Goal: Task Accomplishment & Management: Manage account settings

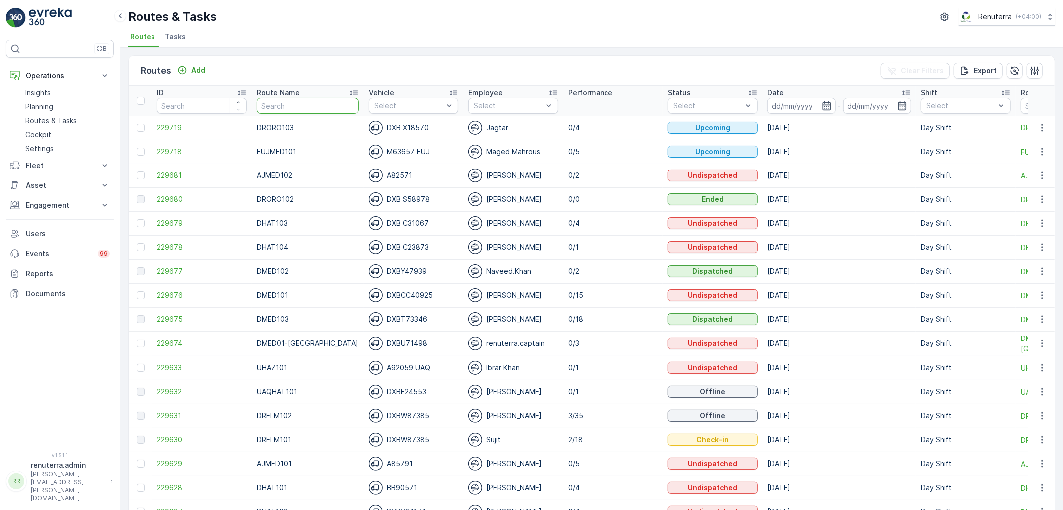
click at [332, 100] on input "text" at bounding box center [308, 106] width 102 height 16
type input "DHAT"
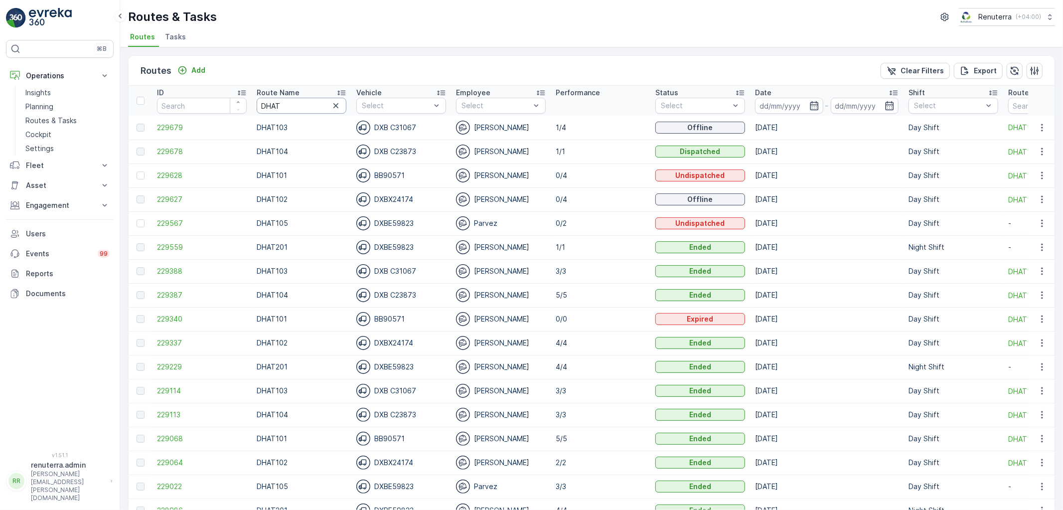
click at [287, 102] on input "DHAT" at bounding box center [302, 106] width 90 height 16
drag, startPoint x: 287, startPoint y: 102, endPoint x: 237, endPoint y: 86, distance: 52.0
click at [237, 86] on tr "ID Route Name DHAT Vehicle Select Employee Select Performance Status Select Dat…" at bounding box center [630, 101] width 1002 height 30
type input "drel"
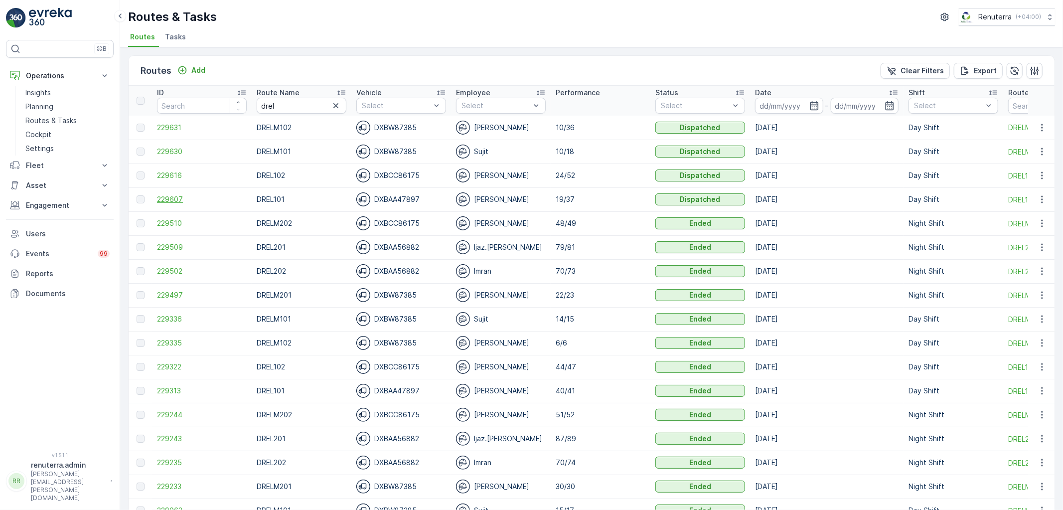
click at [188, 197] on span "229607" at bounding box center [202, 199] width 90 height 10
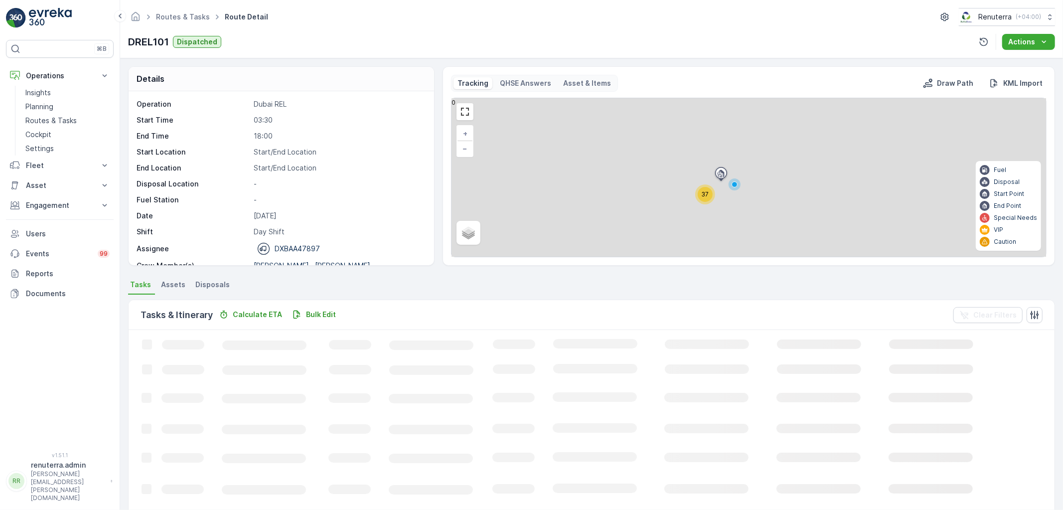
click at [697, 195] on div "37" at bounding box center [706, 194] width 20 height 20
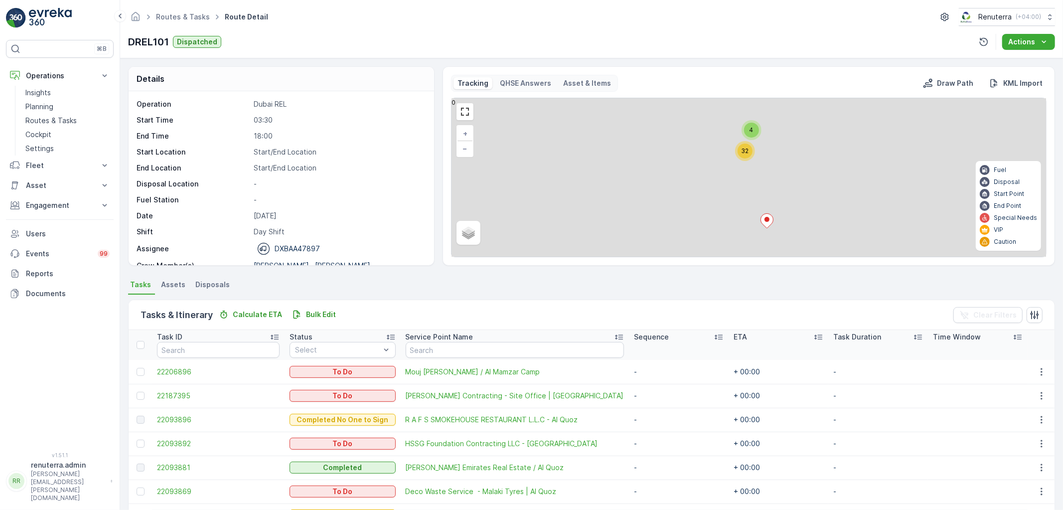
click at [744, 156] on div "32" at bounding box center [745, 151] width 15 height 15
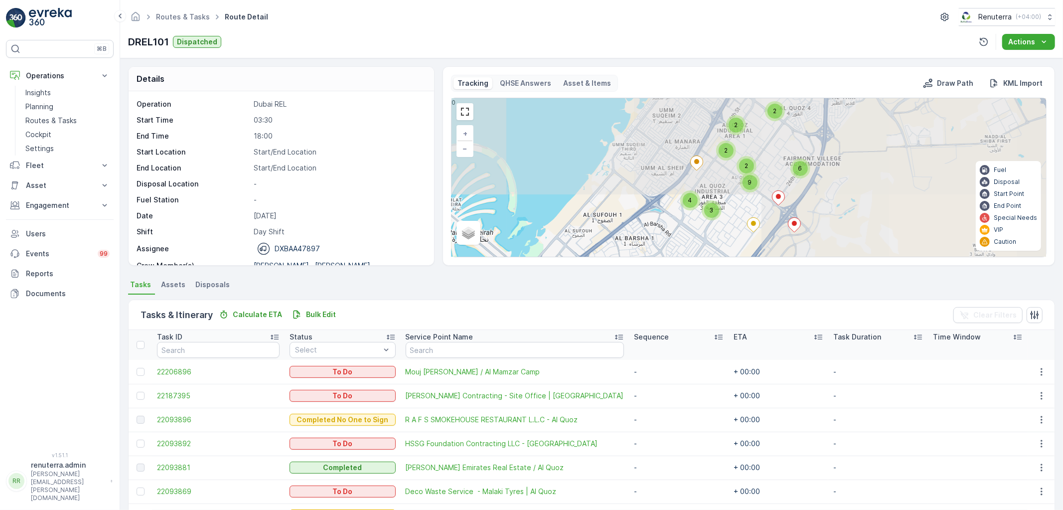
drag, startPoint x: 739, startPoint y: 160, endPoint x: 739, endPoint y: 122, distance: 37.4
click at [739, 122] on div "2 2 9 2 2 6 3 4 + − Satellite Roadmap Terrain Hybrid Leaflet Fuel Disposal Star…" at bounding box center [749, 177] width 595 height 159
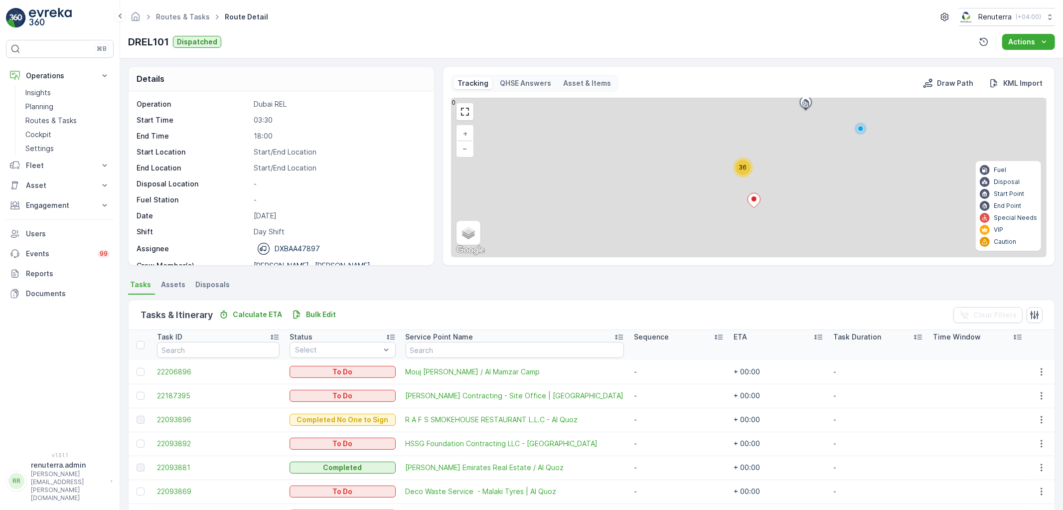
click at [757, 202] on icon at bounding box center [754, 200] width 12 height 14
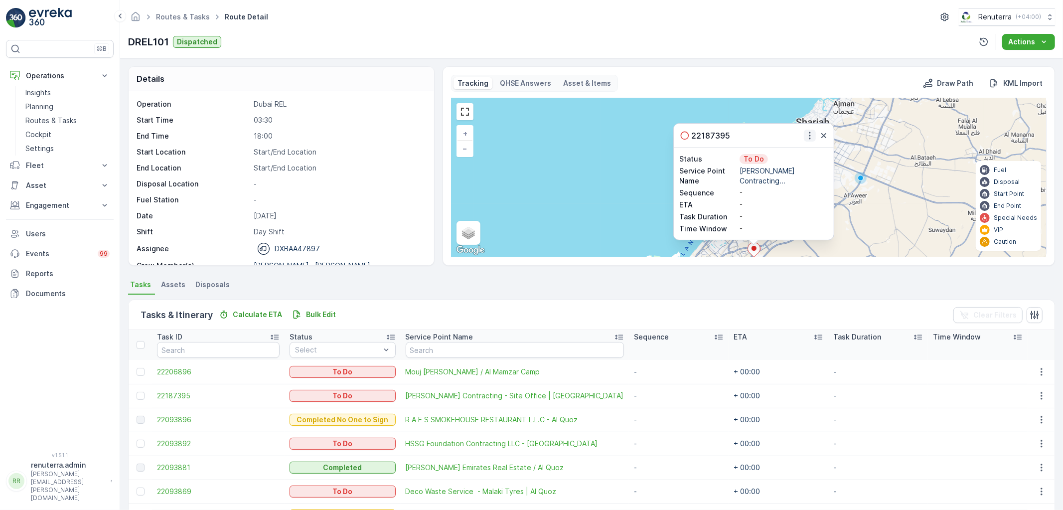
click at [810, 135] on icon "button" at bounding box center [810, 136] width 10 height 10
click at [800, 161] on span "Change Route" at bounding box center [788, 165] width 48 height 10
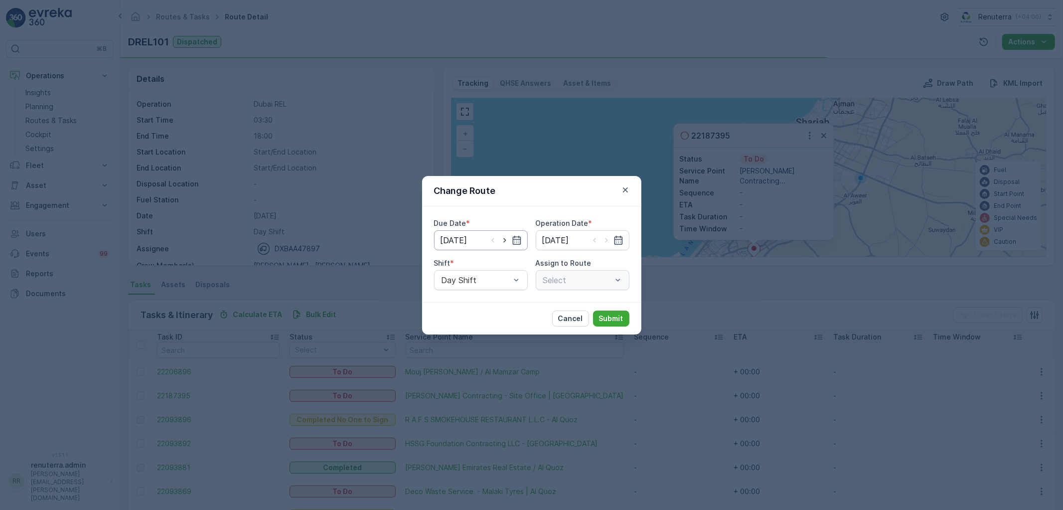
type input "[DATE]"
click at [539, 267] on span "Assign to Route" at bounding box center [564, 263] width 56 height 10
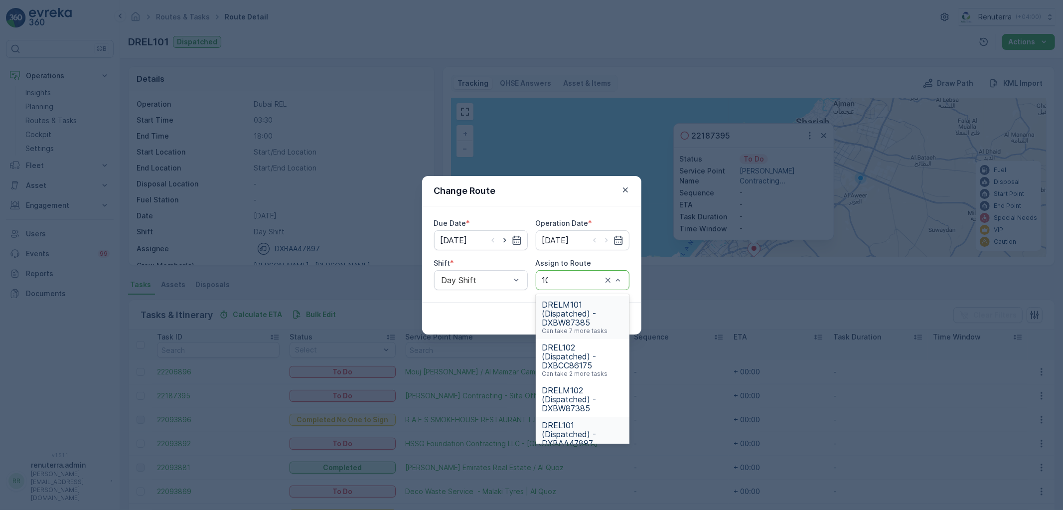
type input "102"
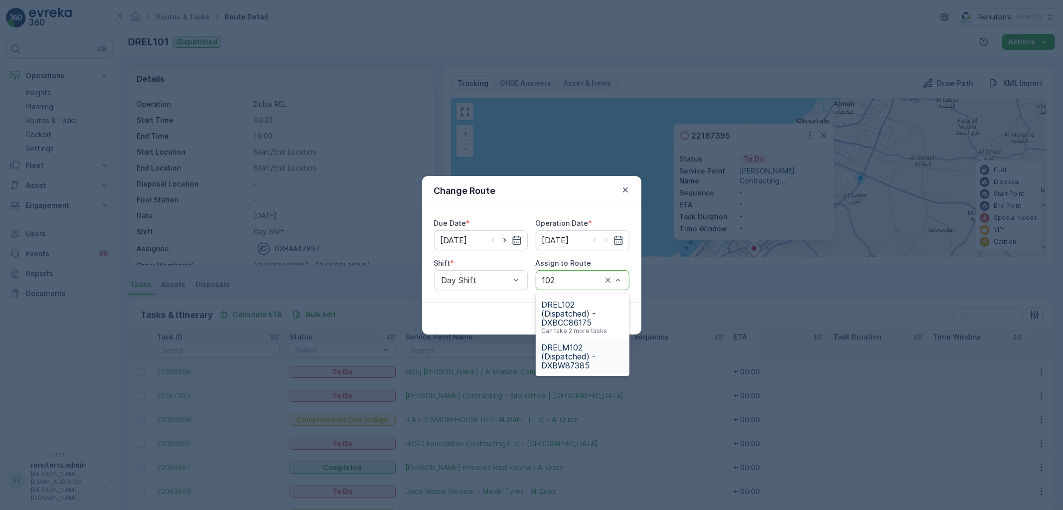
click at [582, 354] on span "DRELM102 (Dispatched) - DXBW87385" at bounding box center [583, 356] width 82 height 27
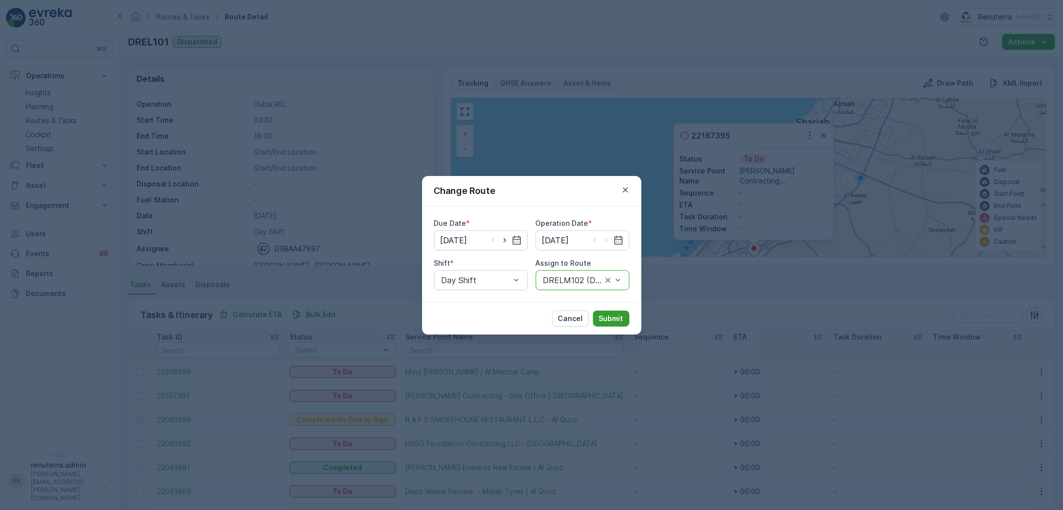
click at [604, 319] on p "Submit" at bounding box center [611, 319] width 24 height 10
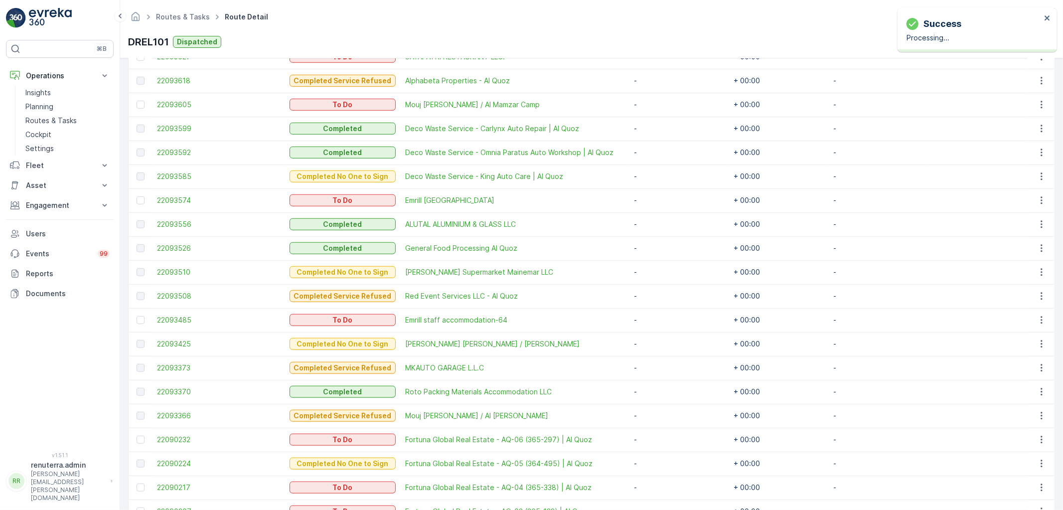
scroll to position [753, 0]
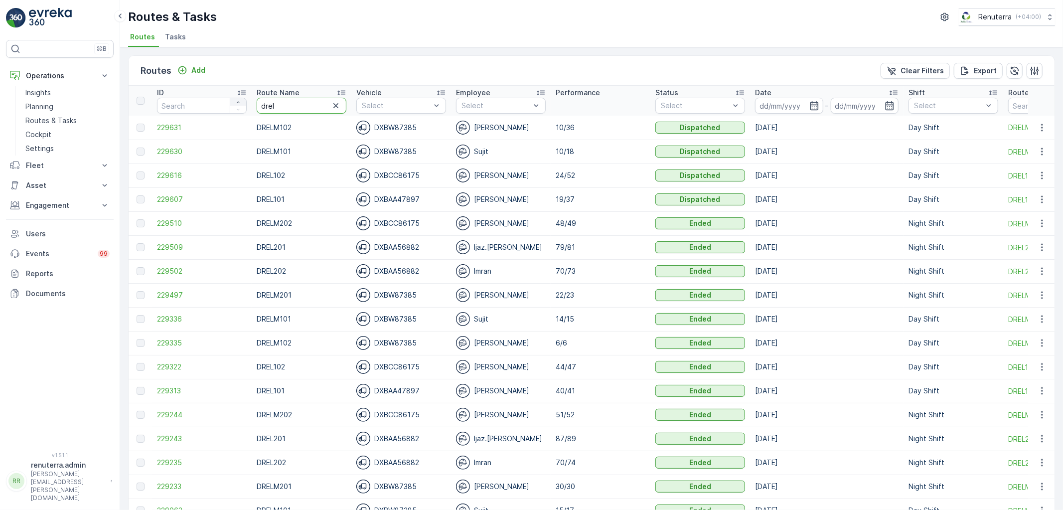
click at [235, 104] on tr "ID Route Name drel Vehicle Select Employee Select Performance Status Select Dat…" at bounding box center [630, 101] width 1002 height 30
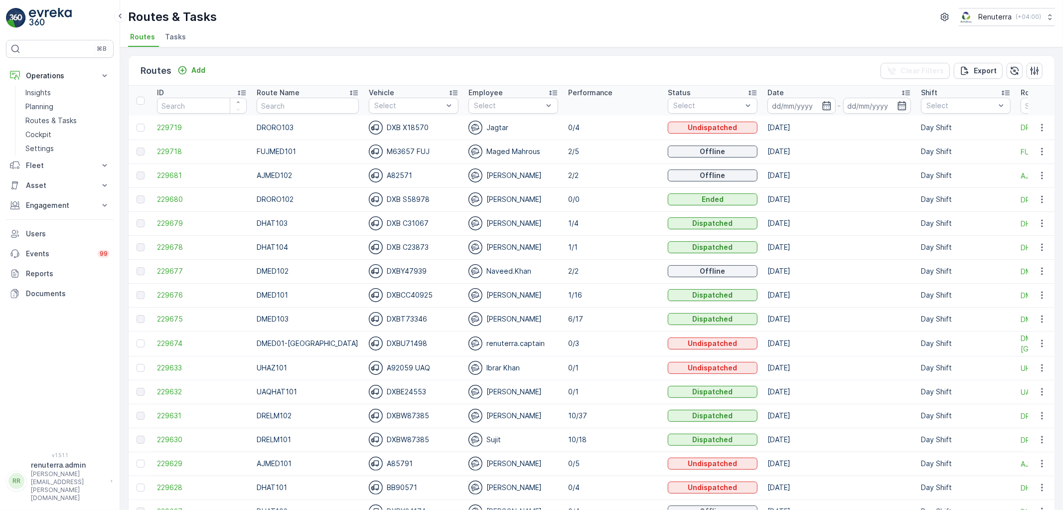
click at [286, 105] on input "text" at bounding box center [308, 106] width 102 height 16
type input "dat"
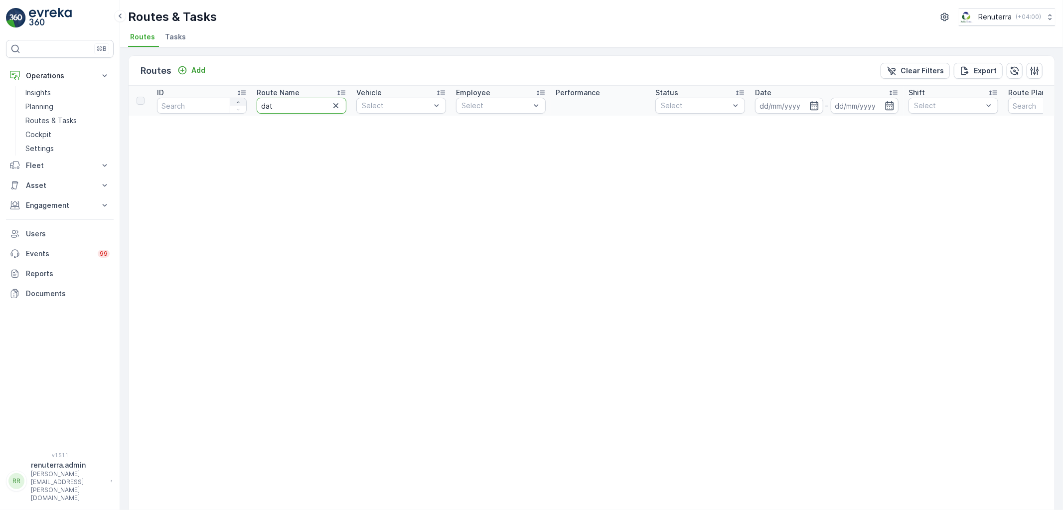
drag, startPoint x: 278, startPoint y: 107, endPoint x: 245, endPoint y: 100, distance: 33.7
click at [245, 100] on tr "ID Route Name dat Vehicle Select Employee Select Performance Status Select Date…" at bounding box center [622, 101] width 987 height 30
type input "dhat"
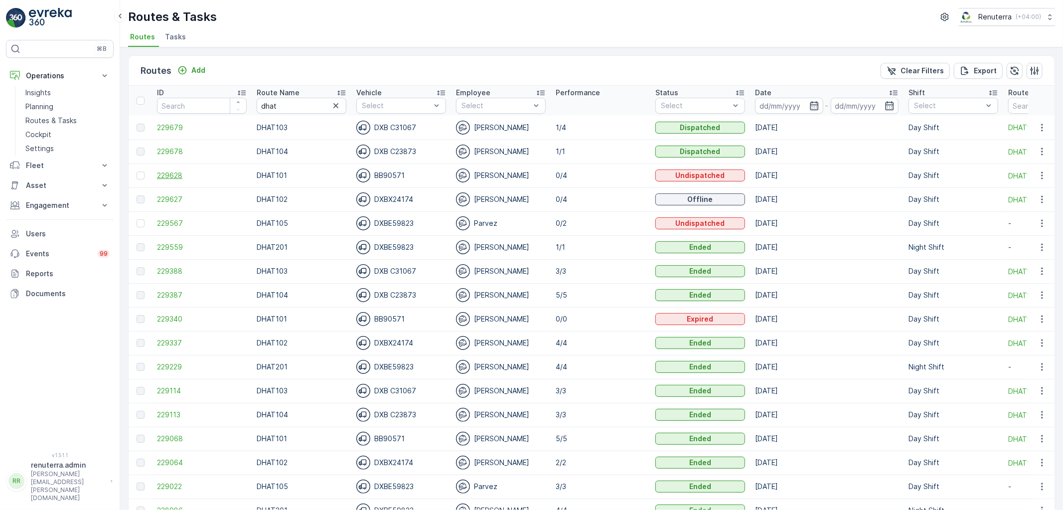
click at [182, 177] on span "229628" at bounding box center [202, 176] width 90 height 10
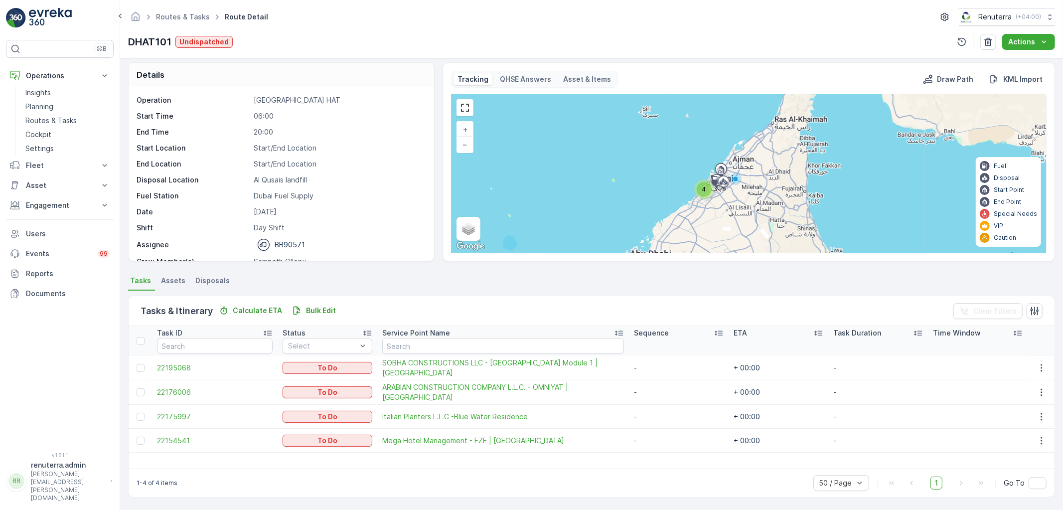
scroll to position [3, 0]
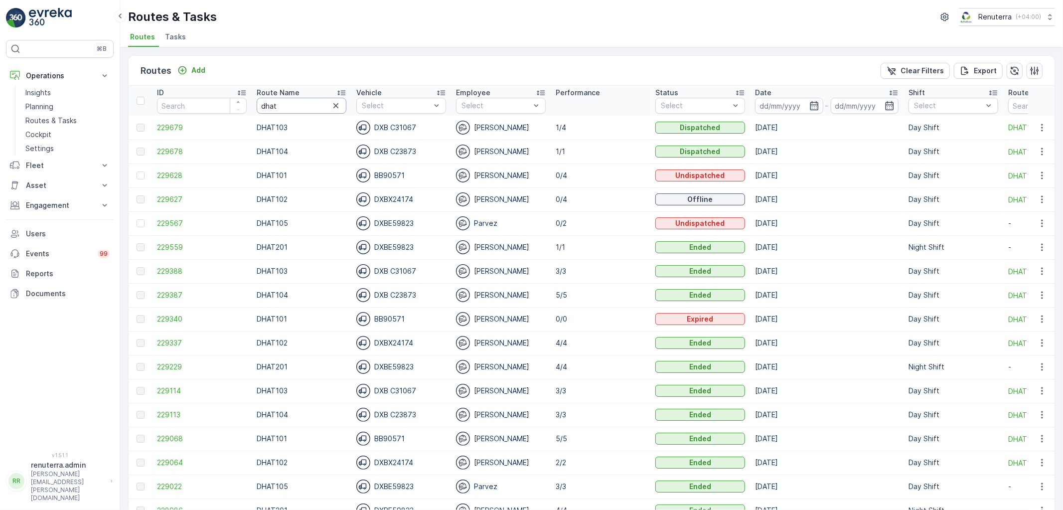
click at [255, 105] on th "Route Name dhat" at bounding box center [302, 101] width 100 height 30
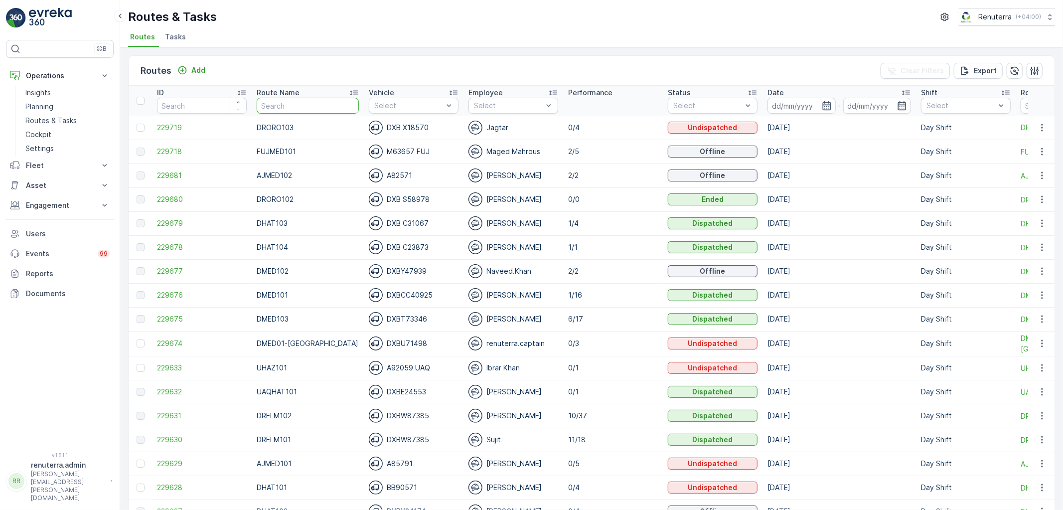
click at [281, 110] on input "text" at bounding box center [308, 106] width 102 height 16
type input "DROR"
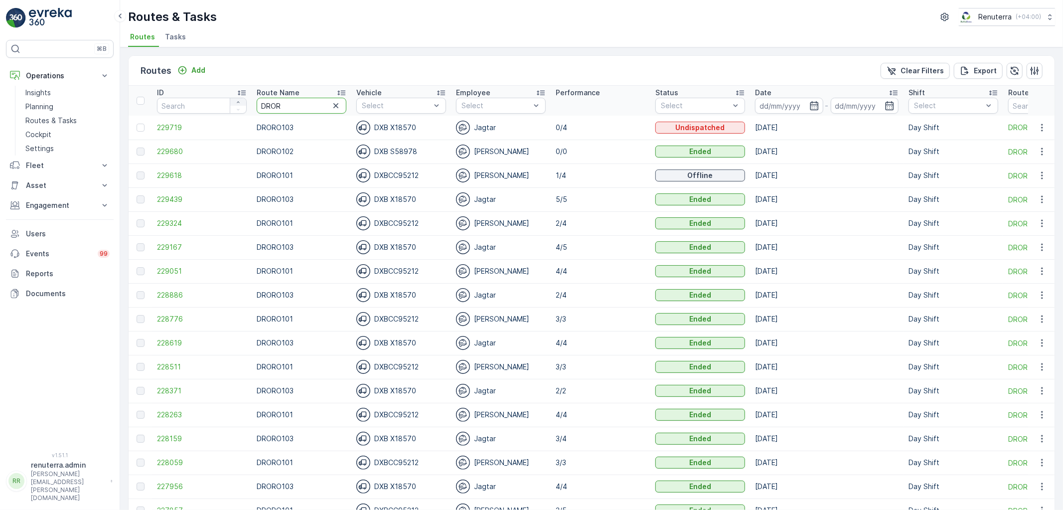
drag, startPoint x: 296, startPoint y: 101, endPoint x: 245, endPoint y: 103, distance: 50.9
click at [245, 103] on tr "ID Route Name DROR Vehicle Select Employee Select Performance Status Select Dat…" at bounding box center [630, 101] width 1002 height 30
click at [178, 176] on span "229618" at bounding box center [202, 176] width 90 height 10
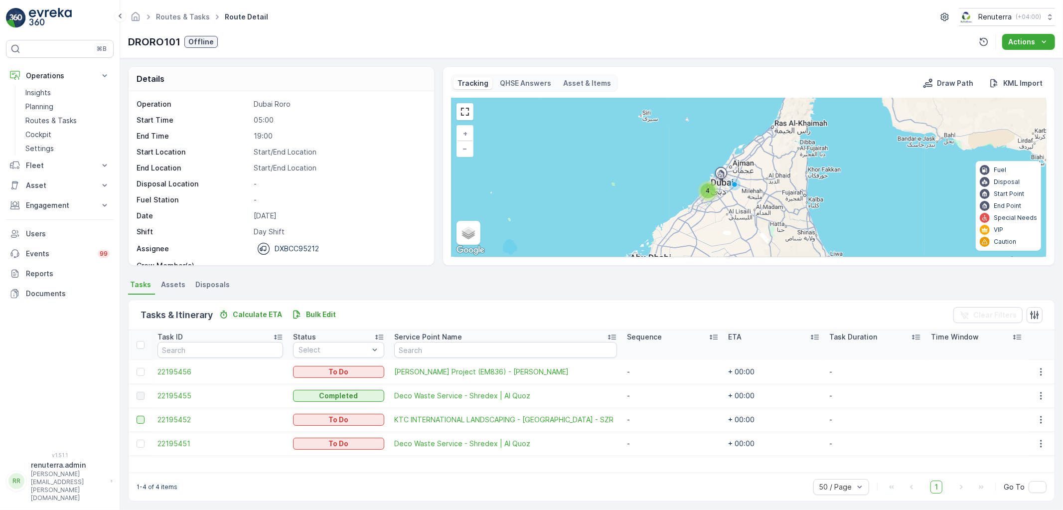
click at [138, 421] on div at bounding box center [141, 420] width 8 height 8
click at [137, 416] on input "checkbox" at bounding box center [137, 416] width 0 height 0
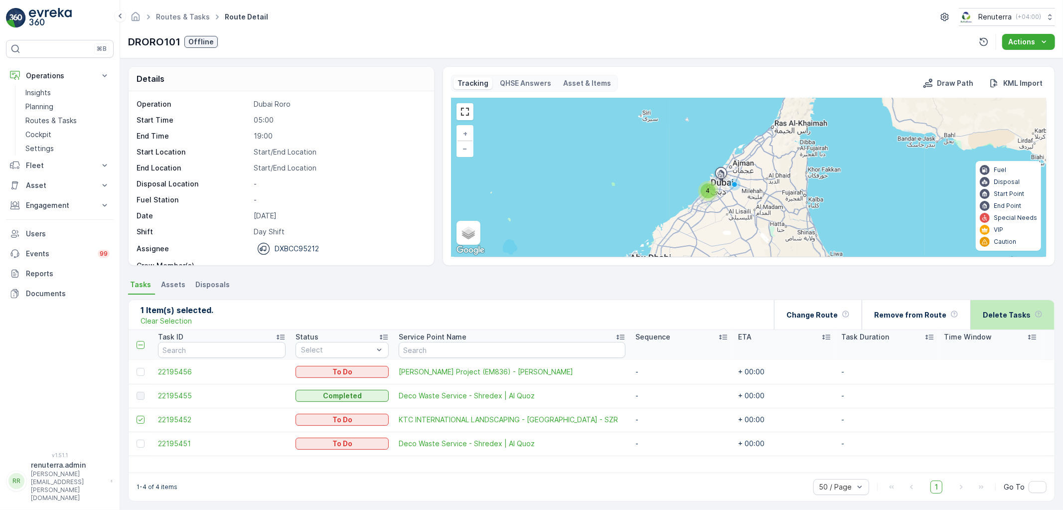
click at [1005, 318] on p "Delete Tasks" at bounding box center [1007, 315] width 48 height 10
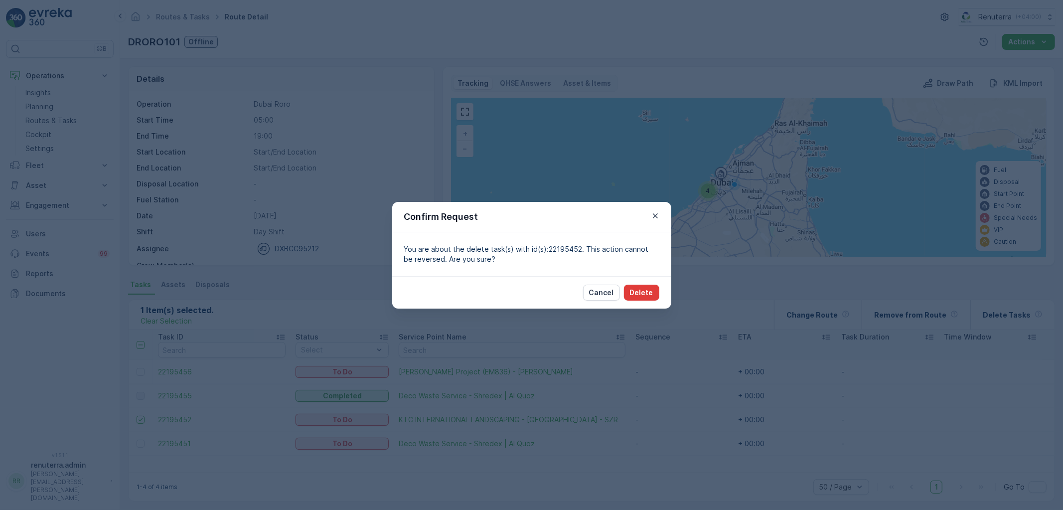
click at [654, 296] on button "Delete" at bounding box center [641, 293] width 35 height 16
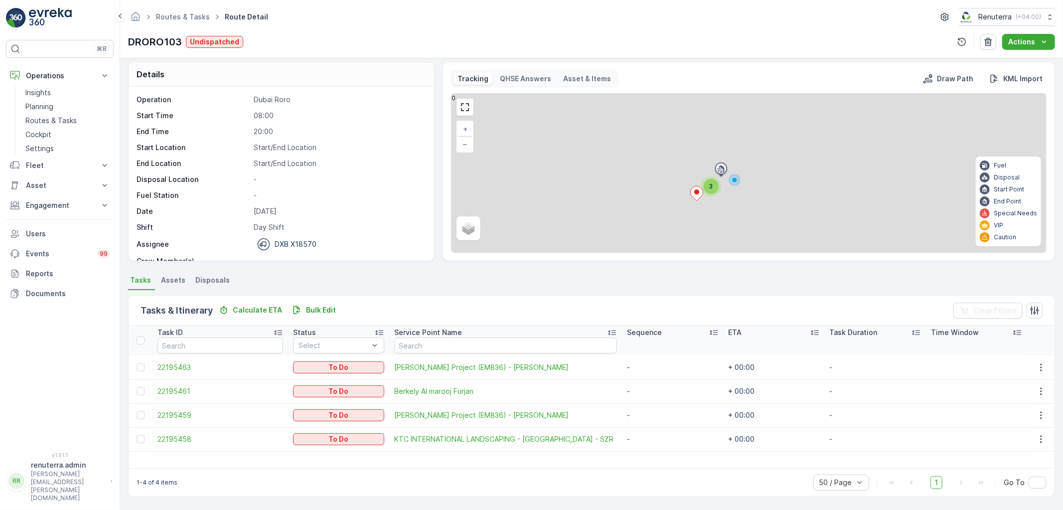
scroll to position [4, 0]
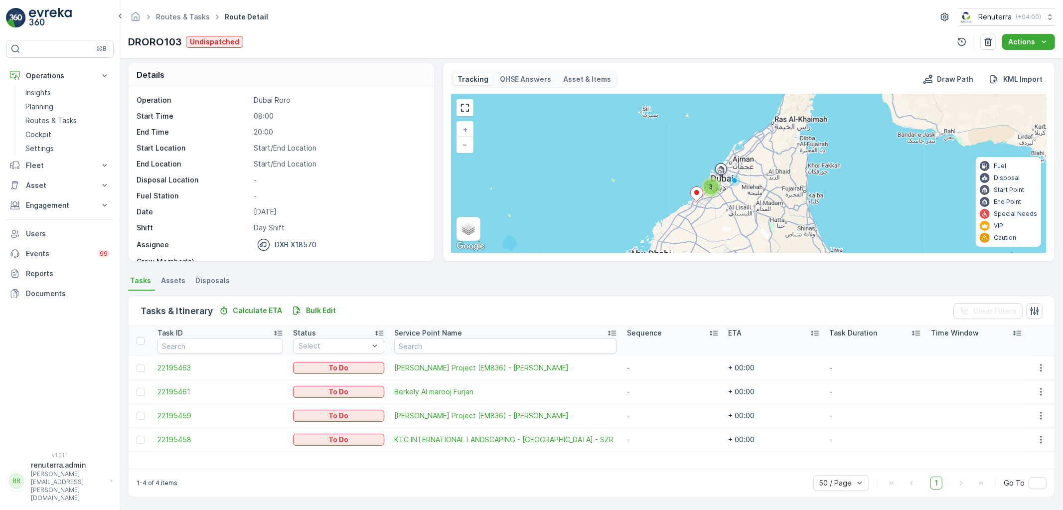
click at [133, 440] on td at bounding box center [141, 440] width 24 height 24
click at [148, 437] on td at bounding box center [141, 440] width 24 height 24
click at [143, 437] on div at bounding box center [141, 440] width 8 height 8
click at [137, 436] on input "checkbox" at bounding box center [137, 436] width 0 height 0
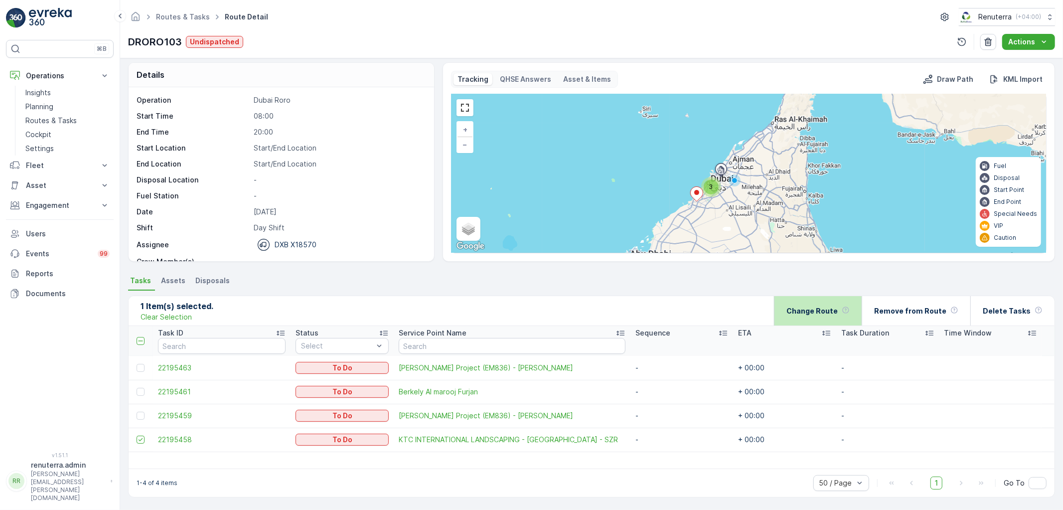
click at [822, 304] on div "Change Route" at bounding box center [818, 310] width 63 height 29
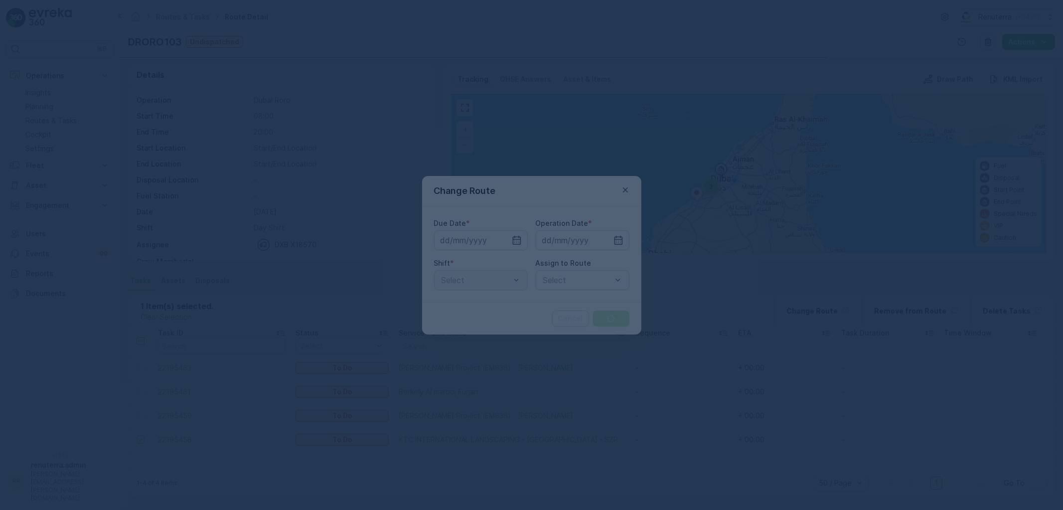
type input "[DATE]"
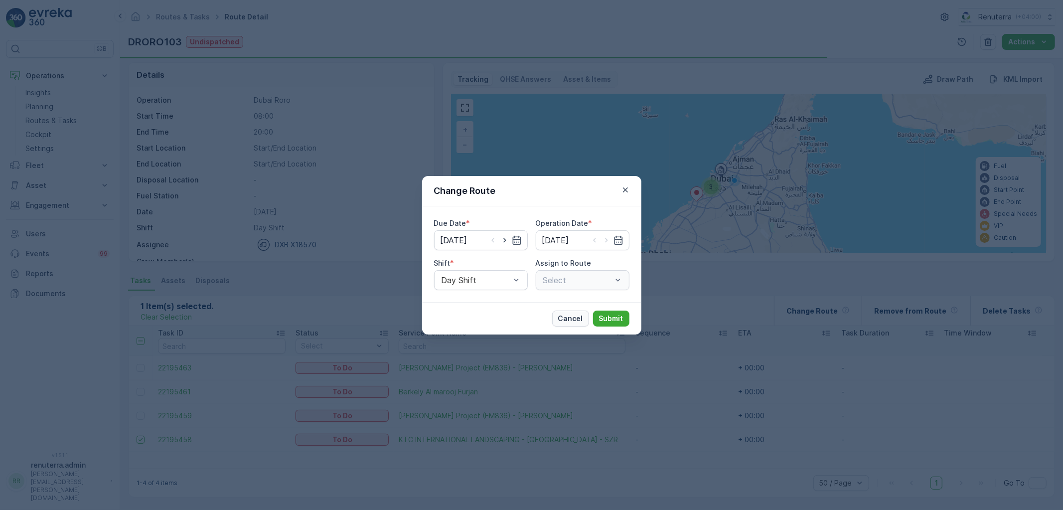
click at [585, 312] on button "Cancel" at bounding box center [570, 319] width 37 height 16
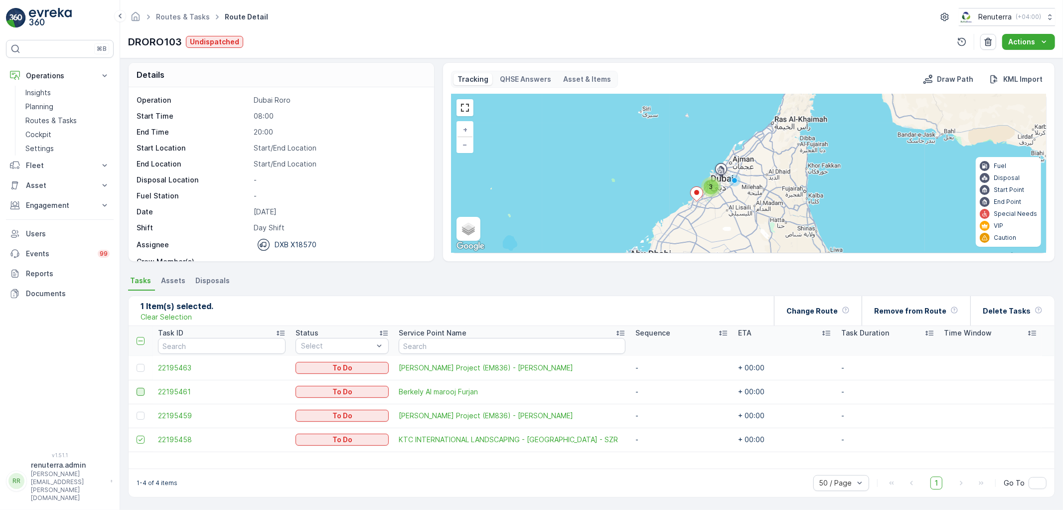
click at [142, 390] on div at bounding box center [141, 392] width 8 height 8
click at [137, 388] on input "checkbox" at bounding box center [137, 388] width 0 height 0
click at [826, 300] on div "Change Route" at bounding box center [818, 310] width 63 height 29
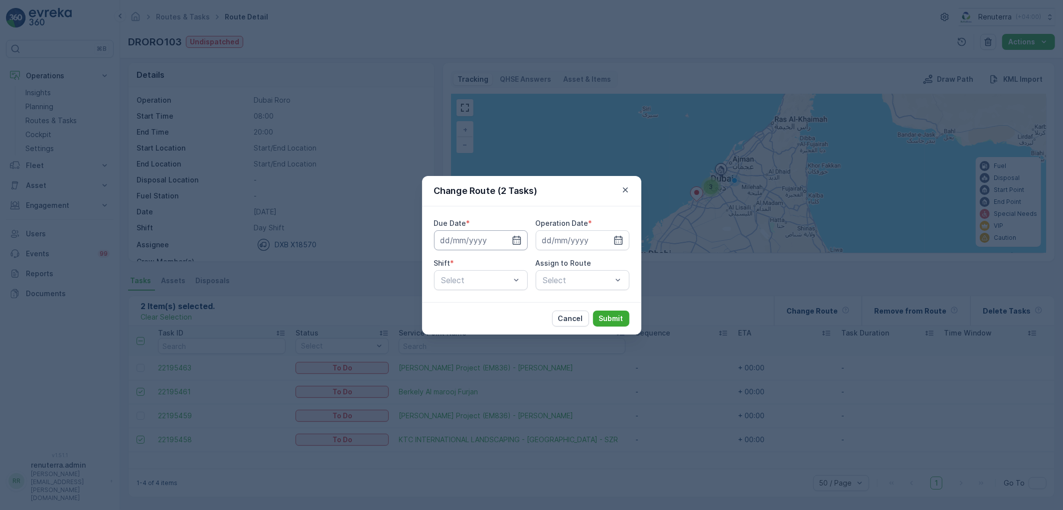
click at [494, 243] on input at bounding box center [481, 240] width 94 height 20
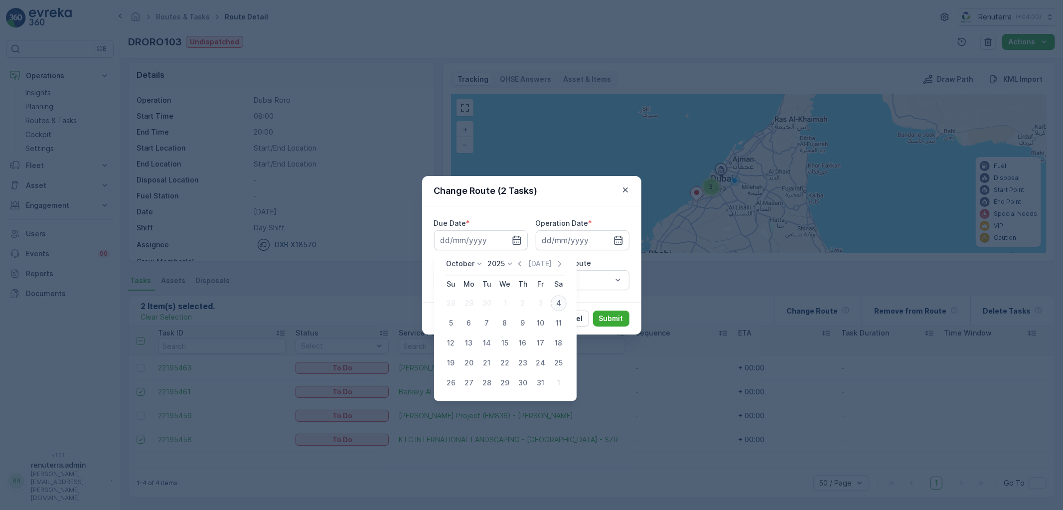
click at [556, 305] on div "4" at bounding box center [559, 303] width 16 height 16
type input "[DATE]"
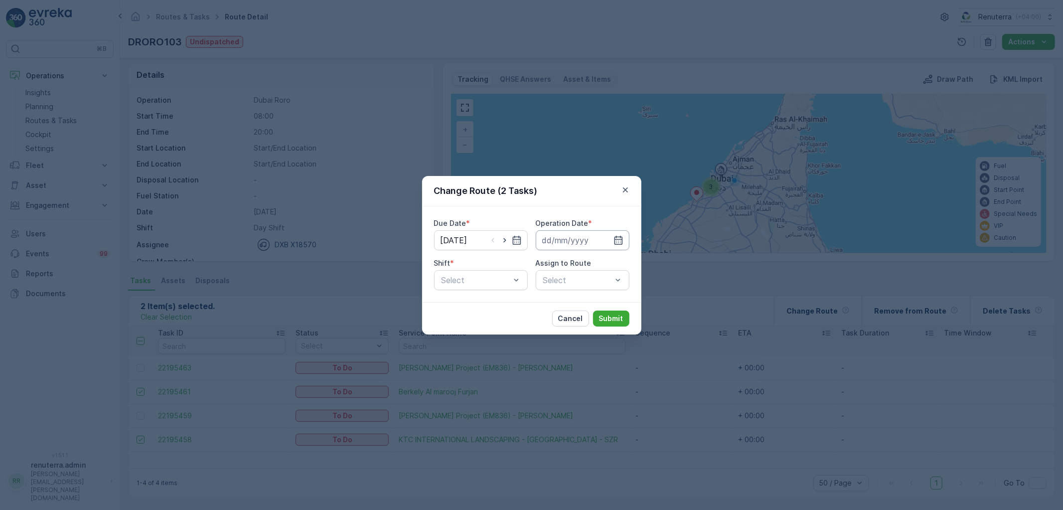
click at [591, 241] on input at bounding box center [583, 240] width 94 height 20
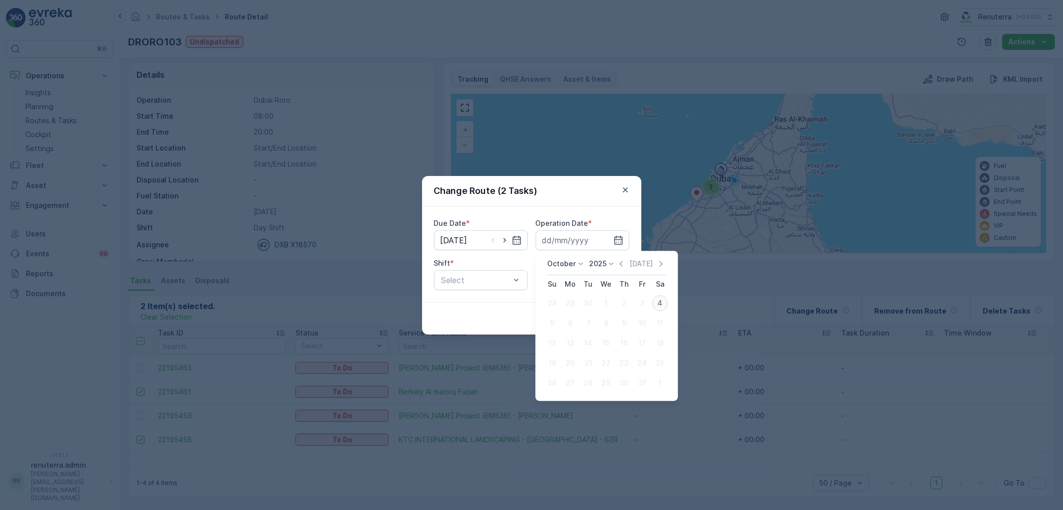
click at [655, 305] on div "4" at bounding box center [660, 303] width 16 height 16
type input "[DATE]"
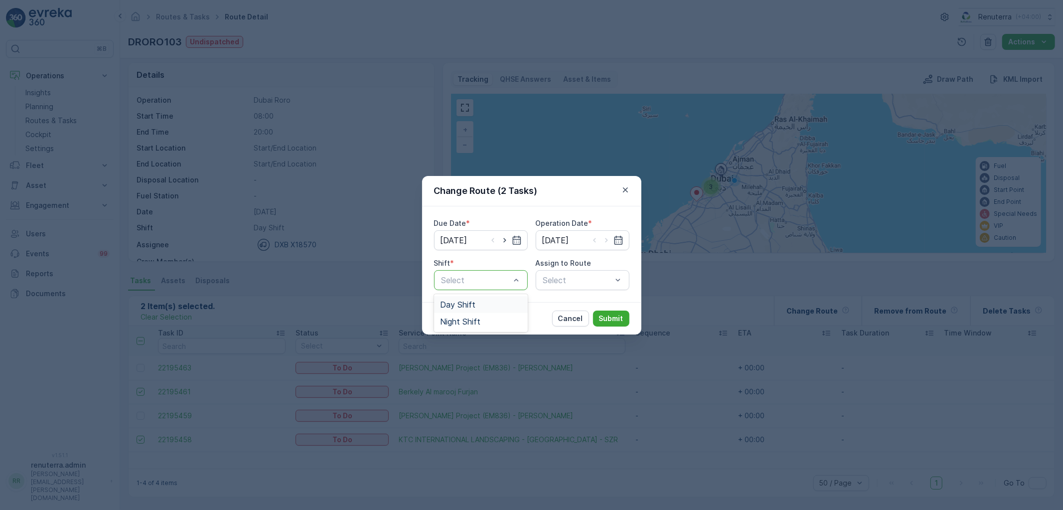
click at [485, 301] on div "Day Shift" at bounding box center [481, 304] width 82 height 9
click at [583, 274] on div "Select" at bounding box center [583, 280] width 94 height 20
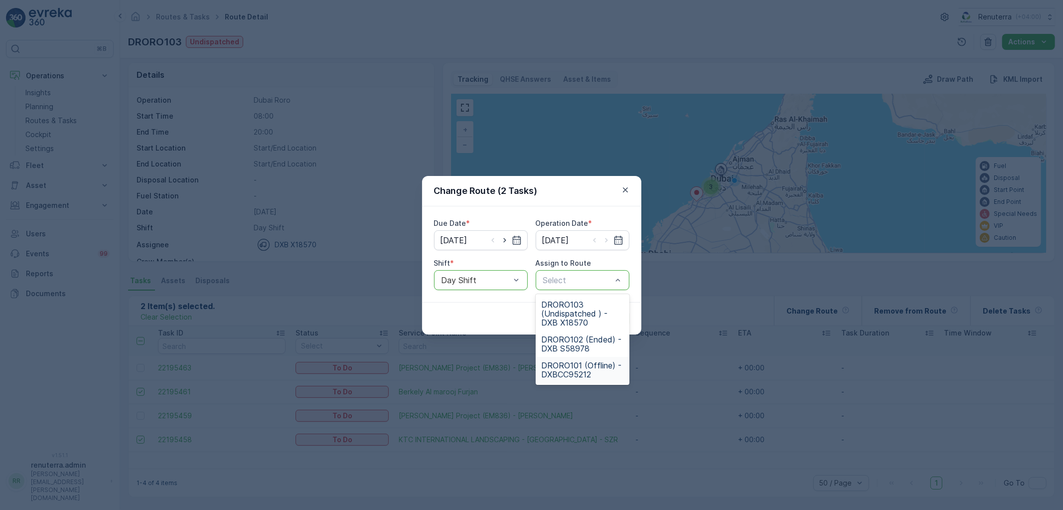
click at [587, 367] on span "DRORO101 (Offline) - DXBCC95212" at bounding box center [583, 370] width 82 height 18
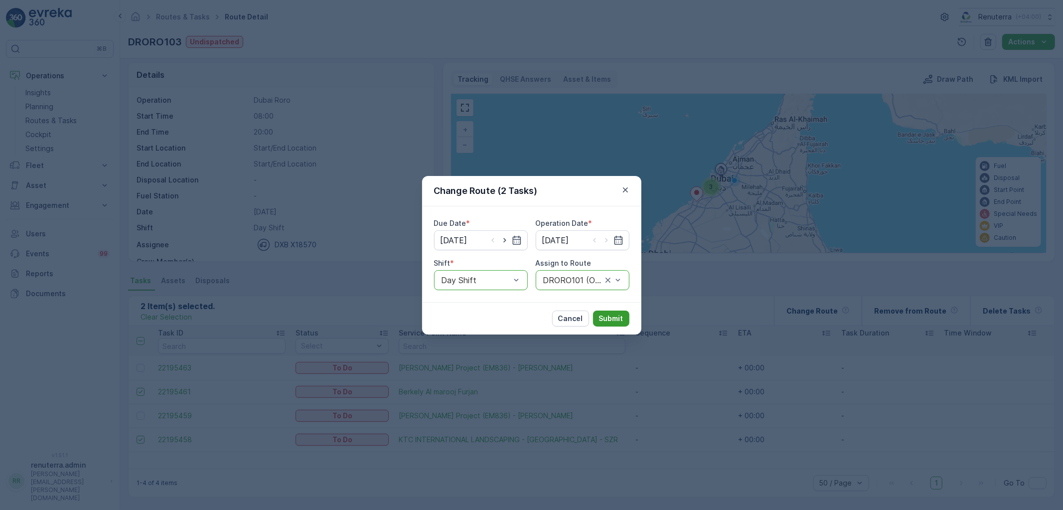
click at [626, 321] on button "Submit" at bounding box center [611, 319] width 36 height 16
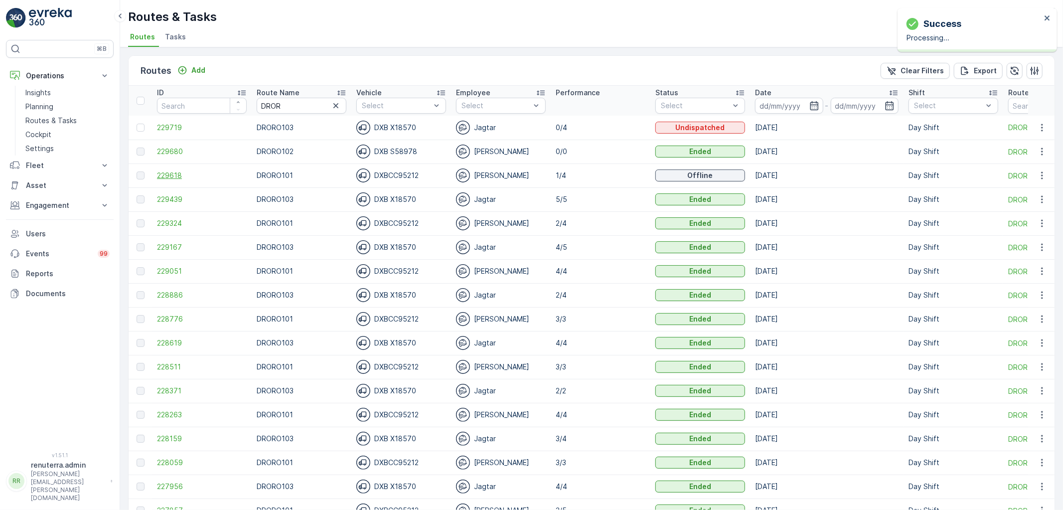
click at [177, 171] on span "229618" at bounding box center [202, 176] width 90 height 10
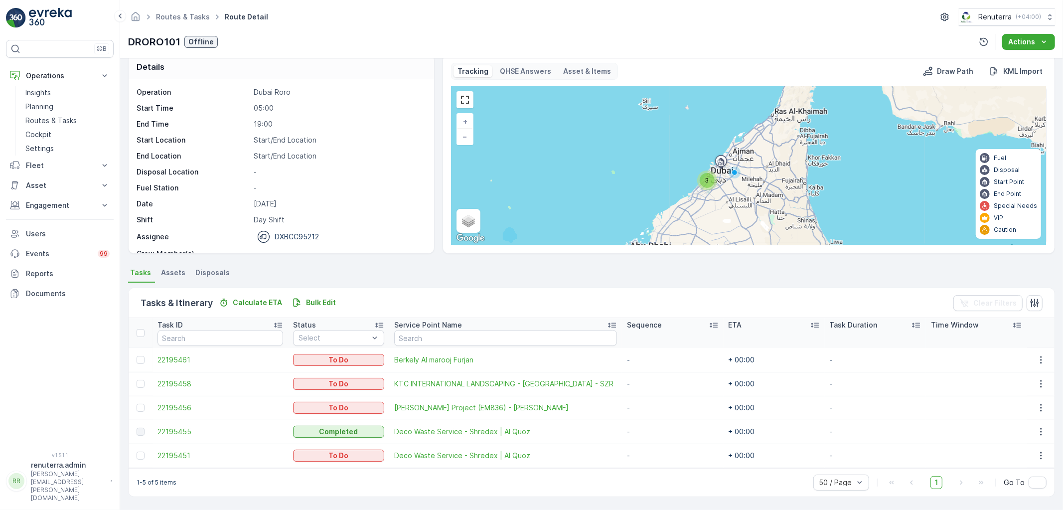
scroll to position [11, 0]
click at [140, 455] on div at bounding box center [141, 456] width 8 height 8
click at [137, 452] on input "checkbox" at bounding box center [137, 452] width 0 height 0
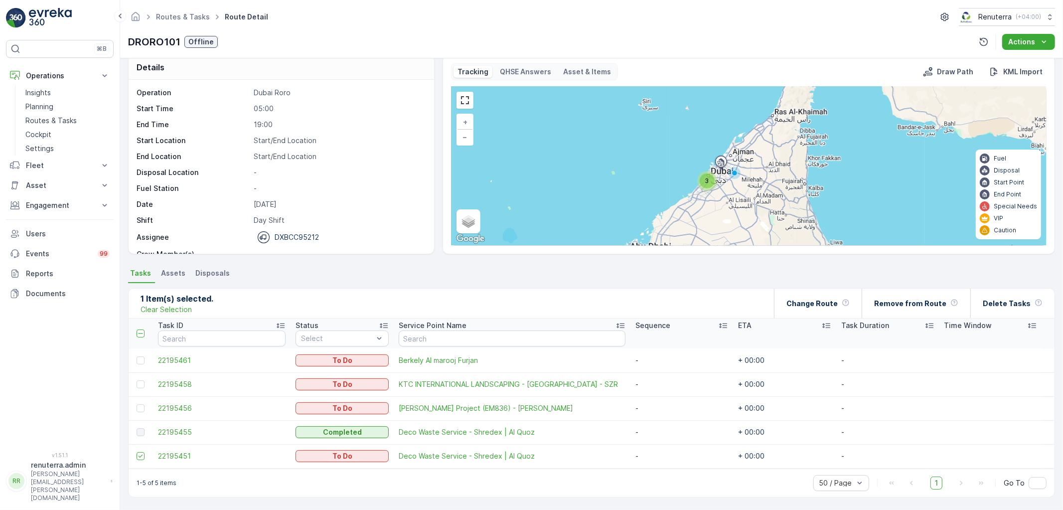
click at [851, 319] on th "Task Duration" at bounding box center [888, 334] width 103 height 30
click at [849, 315] on div "Change Route" at bounding box center [818, 303] width 63 height 29
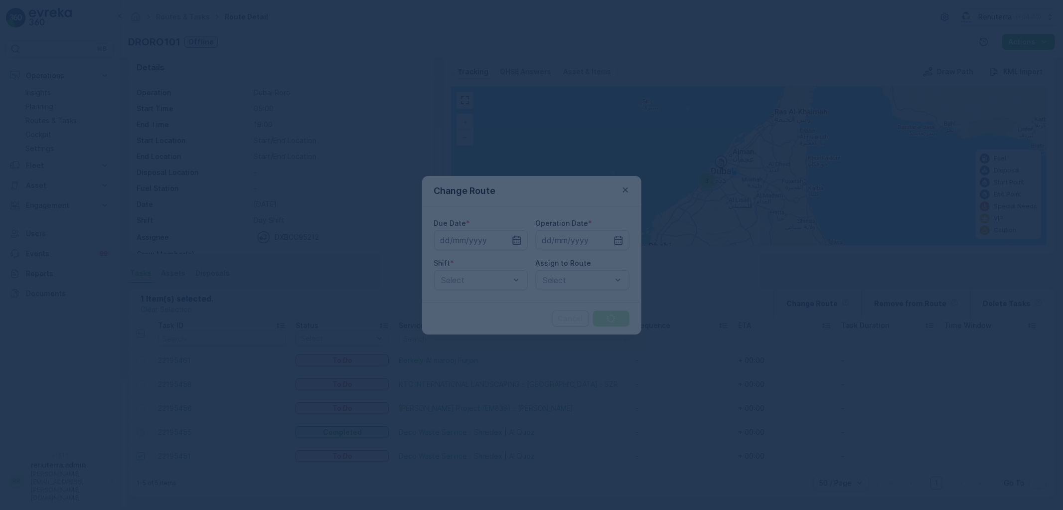
type input "[DATE]"
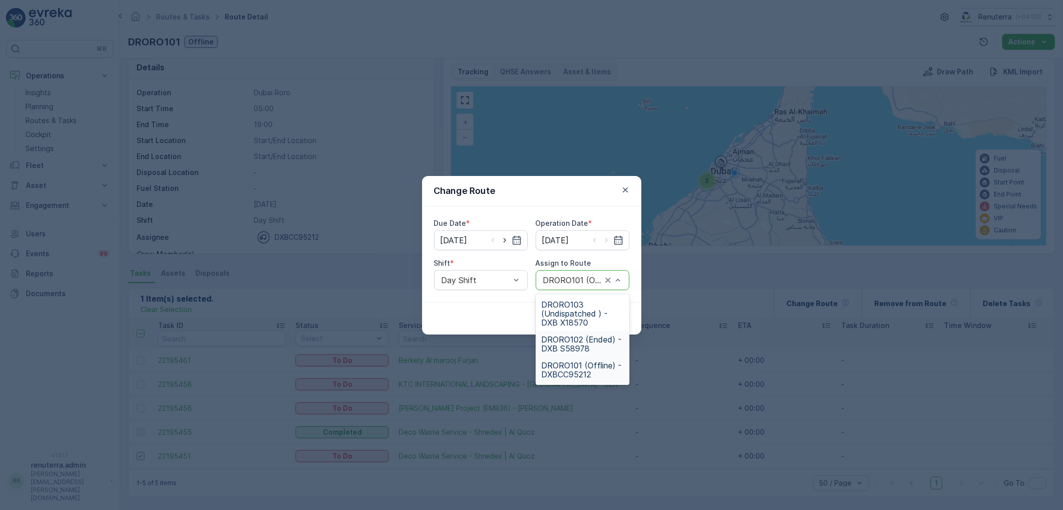
click at [580, 341] on span "DRORO102 (Ended) - DXB S58978" at bounding box center [583, 344] width 82 height 18
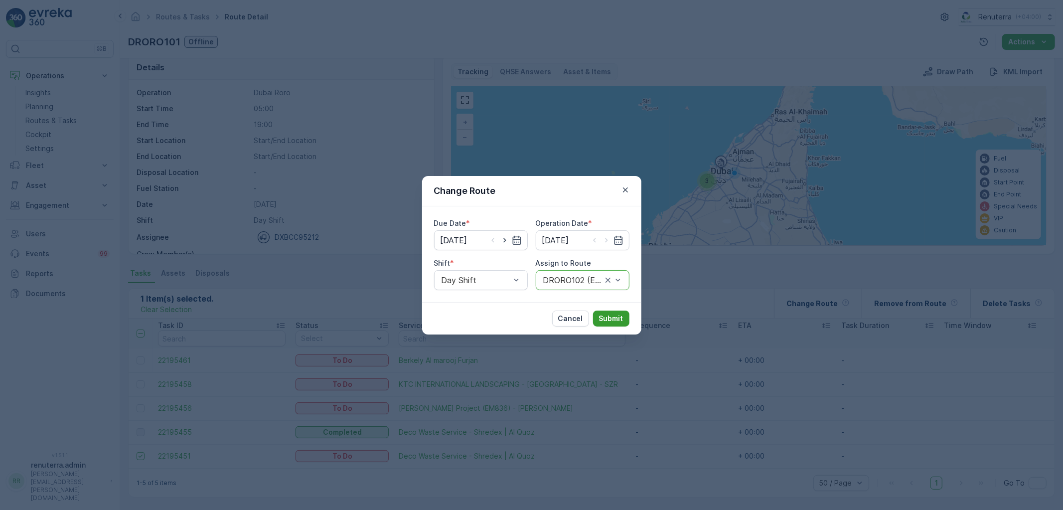
click at [607, 318] on p "Submit" at bounding box center [611, 319] width 24 height 10
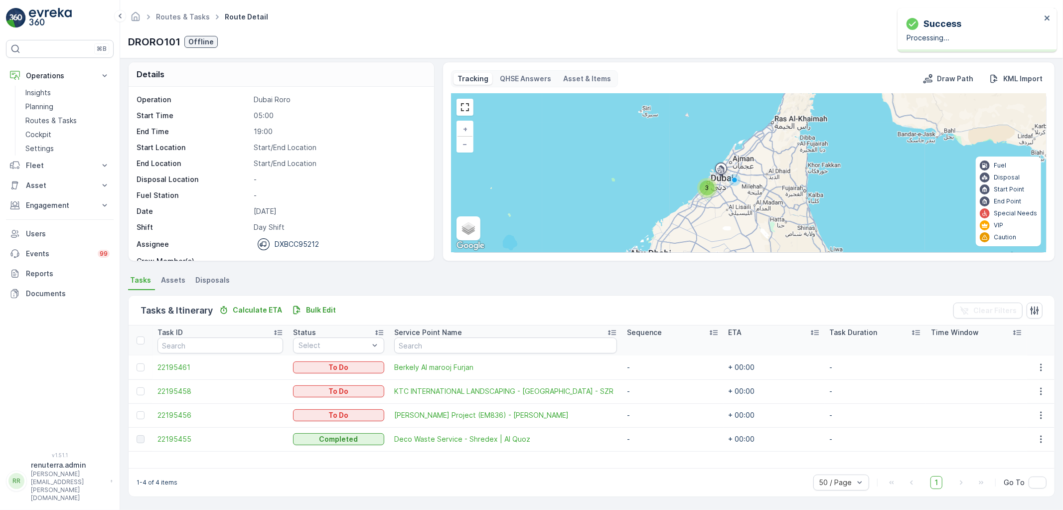
scroll to position [4, 0]
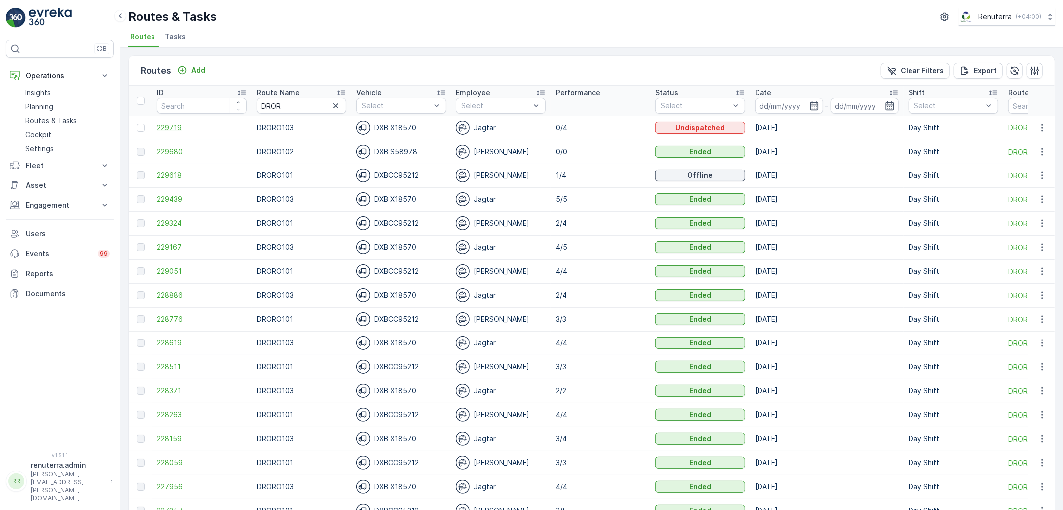
click at [180, 131] on span "229719" at bounding box center [202, 128] width 90 height 10
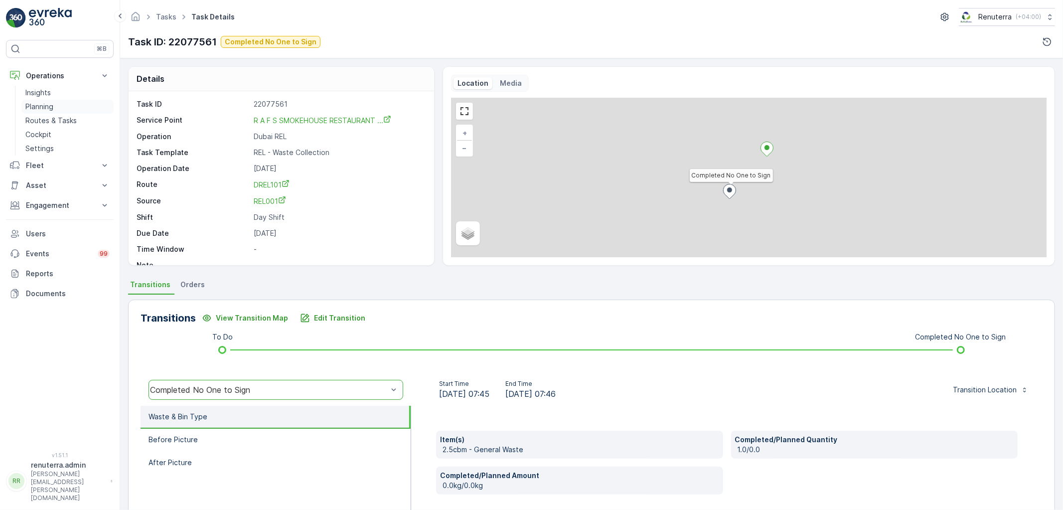
click at [72, 109] on link "Planning" at bounding box center [67, 107] width 92 height 14
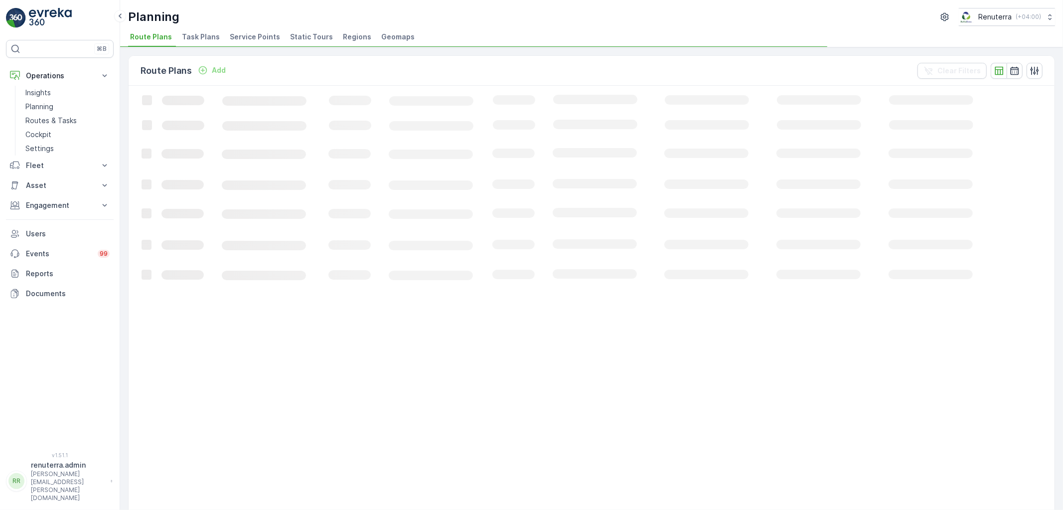
click at [261, 36] on span "Service Points" at bounding box center [255, 37] width 50 height 10
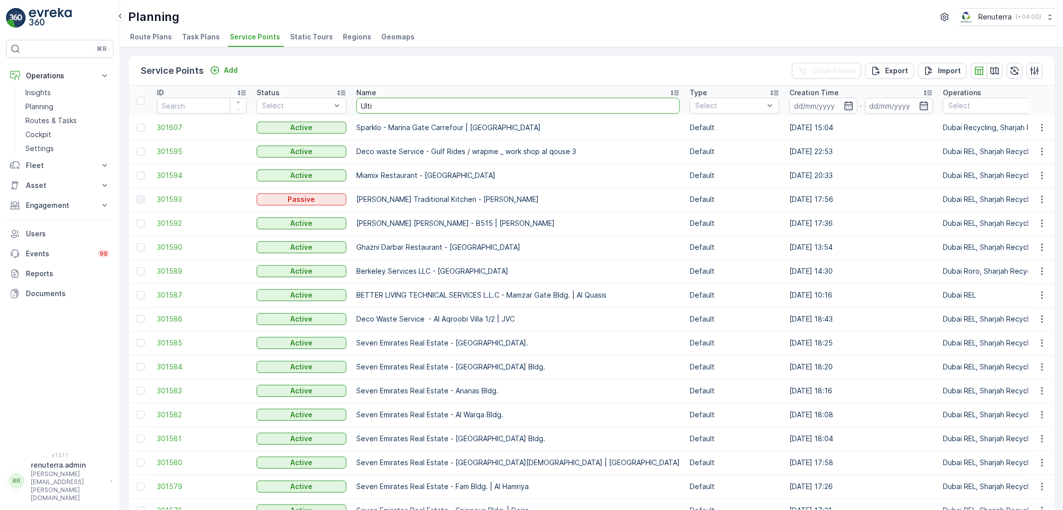
type input "Ultim"
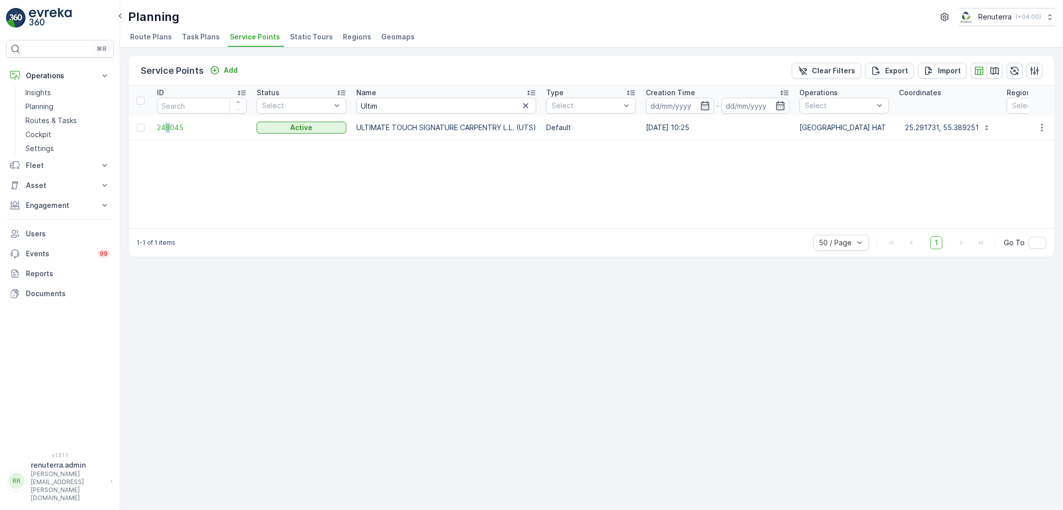
click at [168, 135] on td "249045" at bounding box center [202, 128] width 100 height 24
click at [174, 128] on span "249045" at bounding box center [202, 128] width 90 height 10
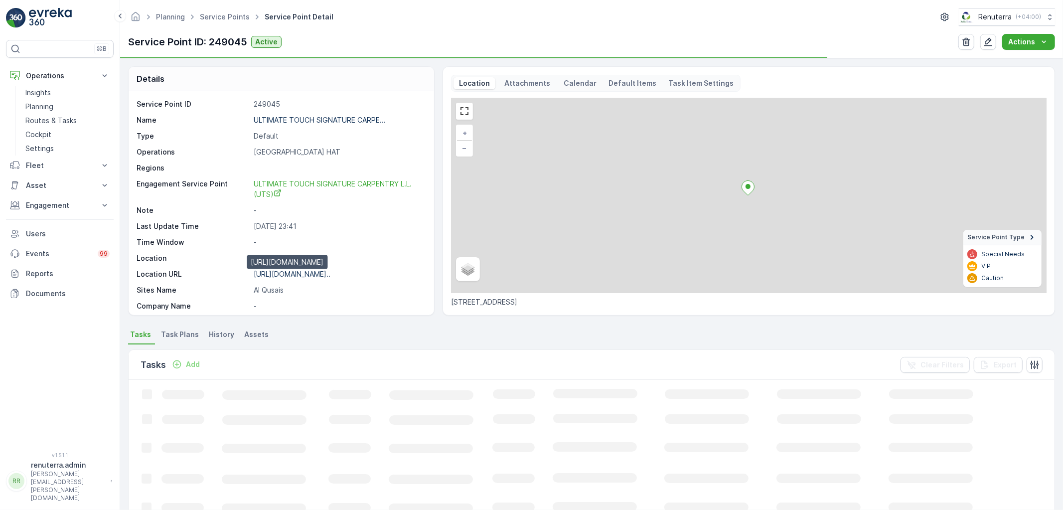
click at [307, 278] on div "https://maps.app.goo.gl/WWvV6W..." at bounding box center [292, 274] width 77 height 10
click at [305, 275] on p "https://maps.app.goo.gl/WWvV6W..." at bounding box center [292, 274] width 77 height 8
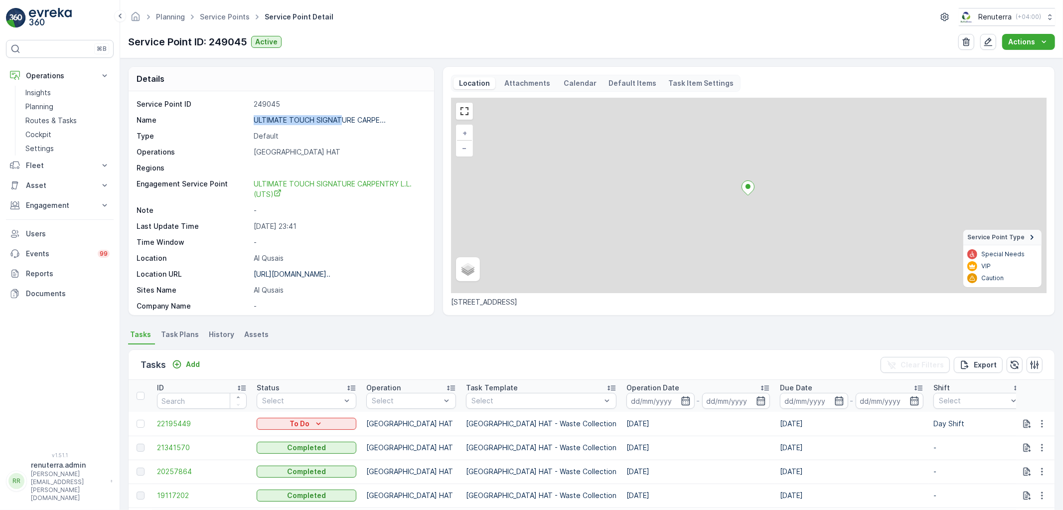
drag, startPoint x: 251, startPoint y: 116, endPoint x: 338, endPoint y: 123, distance: 86.5
click at [343, 124] on div "Name ULTIMATE TOUCH SIGNATURE CARPE..." at bounding box center [280, 120] width 287 height 10
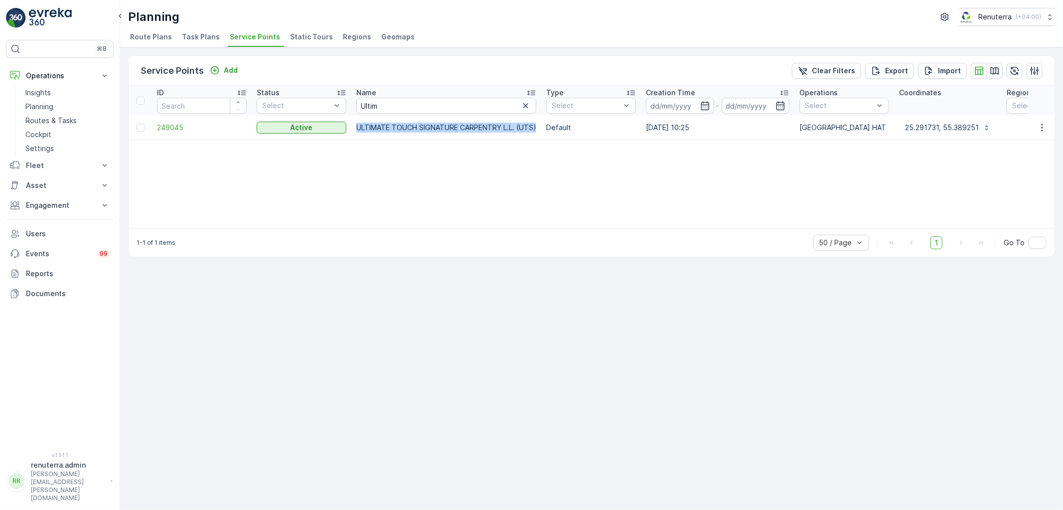
drag, startPoint x: 353, startPoint y: 125, endPoint x: 537, endPoint y: 130, distance: 185.0
click at [540, 123] on td "ULTIMATE TOUCH SIGNATURE CARPENTRY L.L. (UTS)" at bounding box center [447, 128] width 190 height 24
copy p "ULTIMATE TOUCH SIGNATURE CARPENTRY L.L. (UTS)"
drag, startPoint x: 391, startPoint y: 105, endPoint x: 323, endPoint y: 95, distance: 69.6
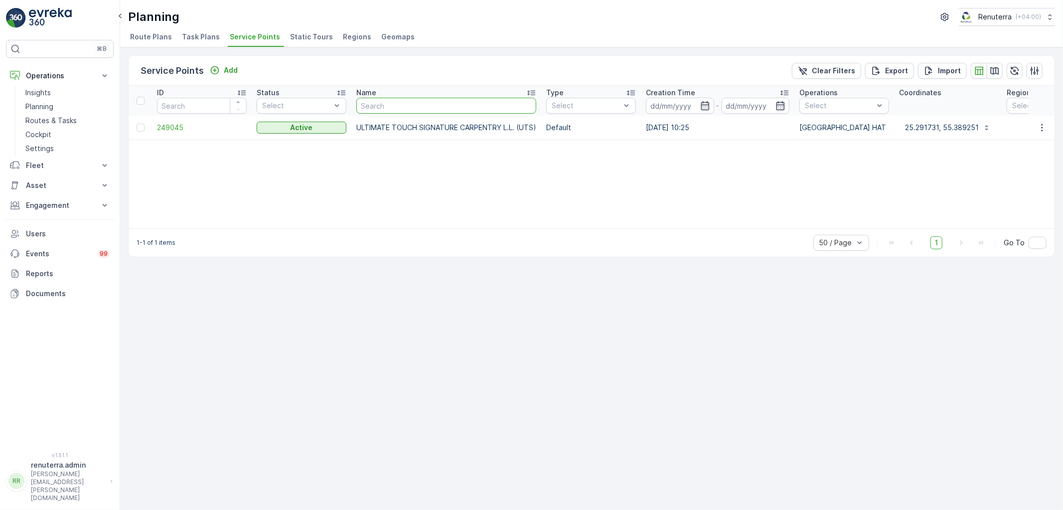
drag, startPoint x: 907, startPoint y: 450, endPoint x: 885, endPoint y: 404, distance: 51.5
click at [889, 425] on div "Service Points Add Clear Filters Export Import ID Status Select Name Type Selec…" at bounding box center [591, 278] width 943 height 463
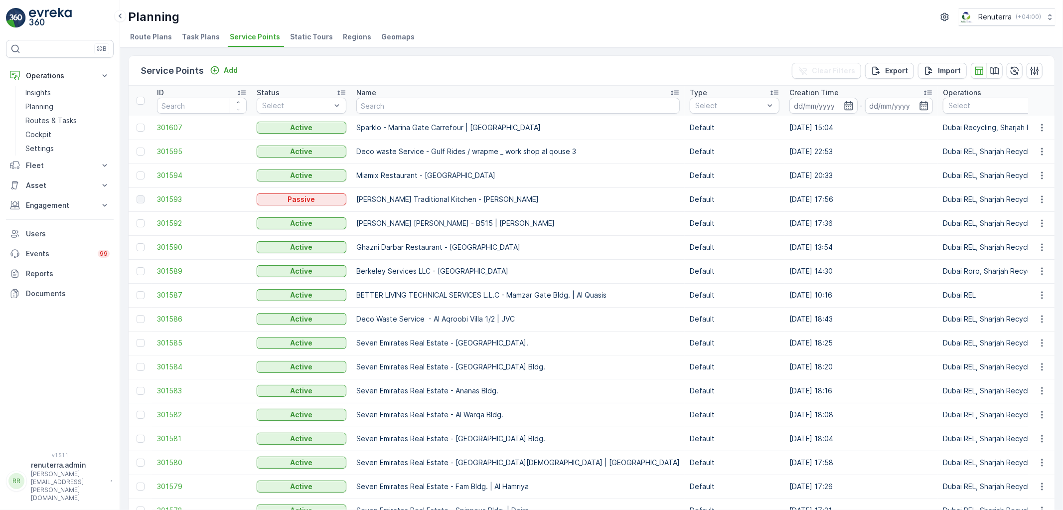
click at [398, 111] on input "text" at bounding box center [518, 106] width 324 height 16
type input "w"
type input "qudra"
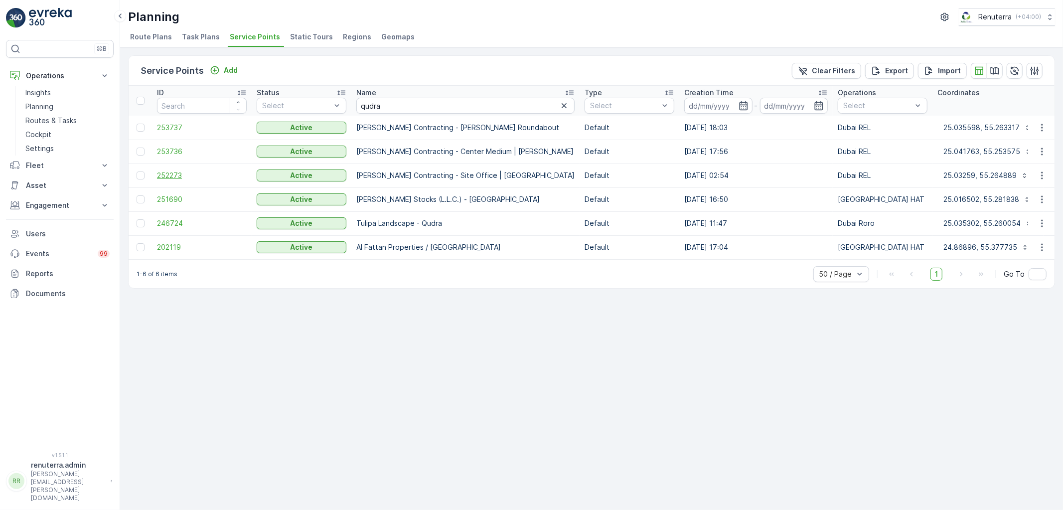
click at [167, 174] on span "252273" at bounding box center [202, 176] width 90 height 10
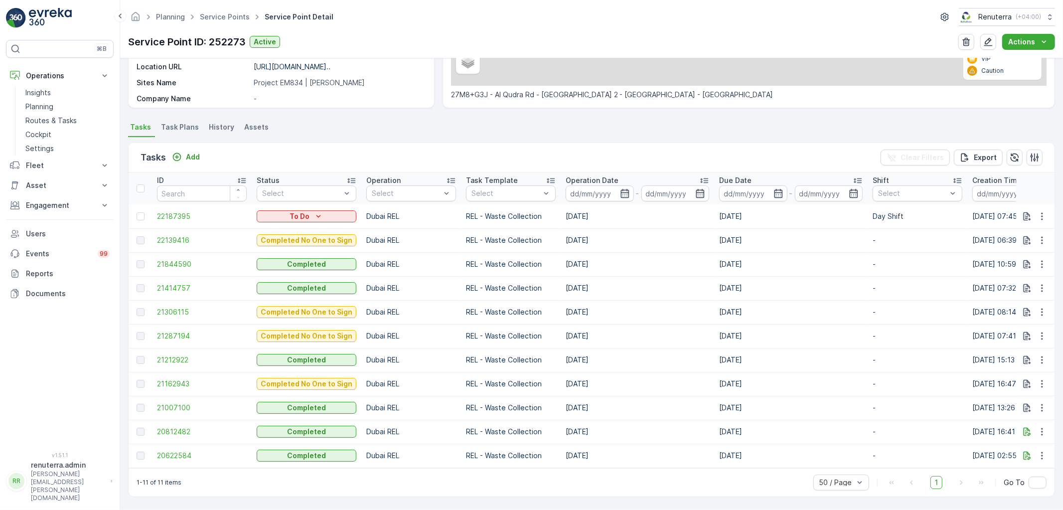
scroll to position [212, 0]
click at [1045, 211] on icon "button" at bounding box center [1043, 216] width 10 height 10
click at [1029, 258] on span "Change Route" at bounding box center [1017, 254] width 48 height 10
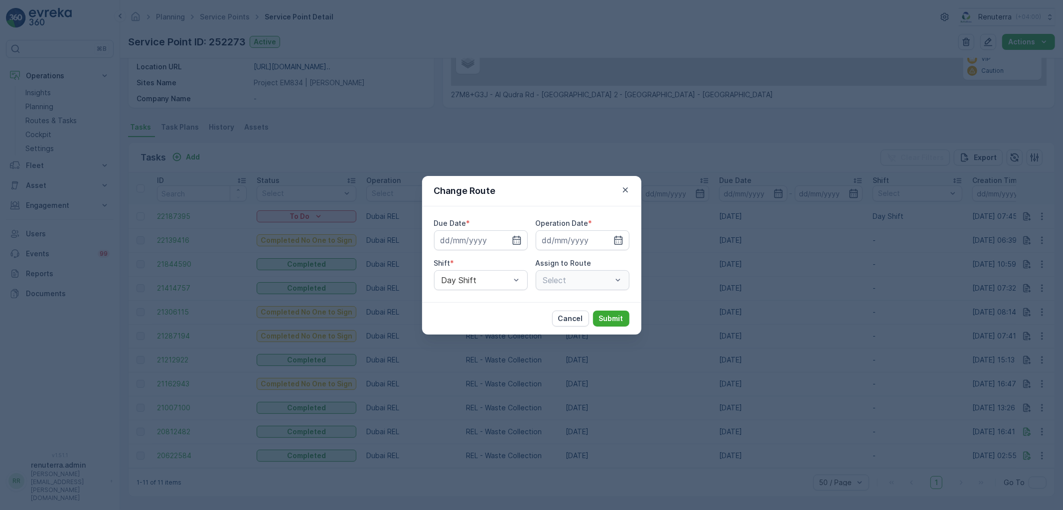
type input "[DATE]"
click at [579, 282] on div "Select" at bounding box center [583, 280] width 94 height 20
click at [596, 285] on div "DREL101 (Dispatched) - DXBAA47897" at bounding box center [583, 280] width 94 height 20
click at [517, 354] on div "Change Route Due Date * 04.10.2025 Operation Date * 04.10.2025 Shift * Day Shif…" at bounding box center [531, 255] width 1063 height 510
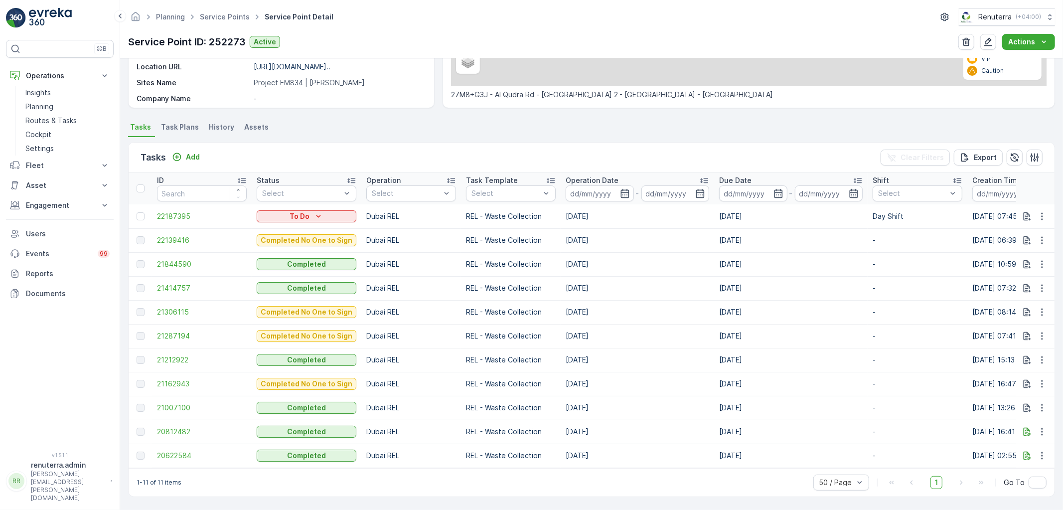
scroll to position [0, 0]
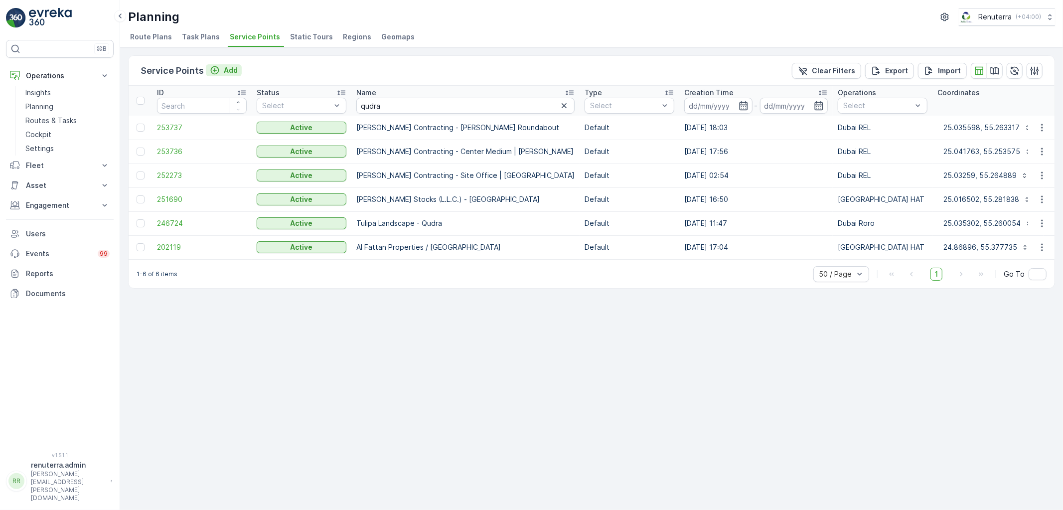
click at [217, 74] on icon "Add" at bounding box center [215, 70] width 10 height 10
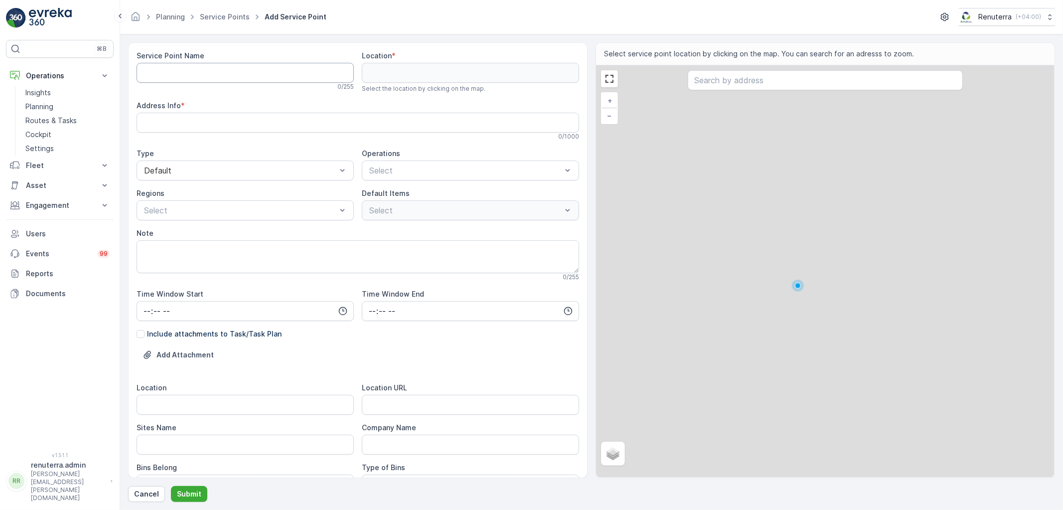
click at [198, 76] on Name "Service Point Name" at bounding box center [245, 73] width 217 height 20
paste Name "NBL-General trading LLC Ajman"
type Name "NBL-General trading LLC Ajman"
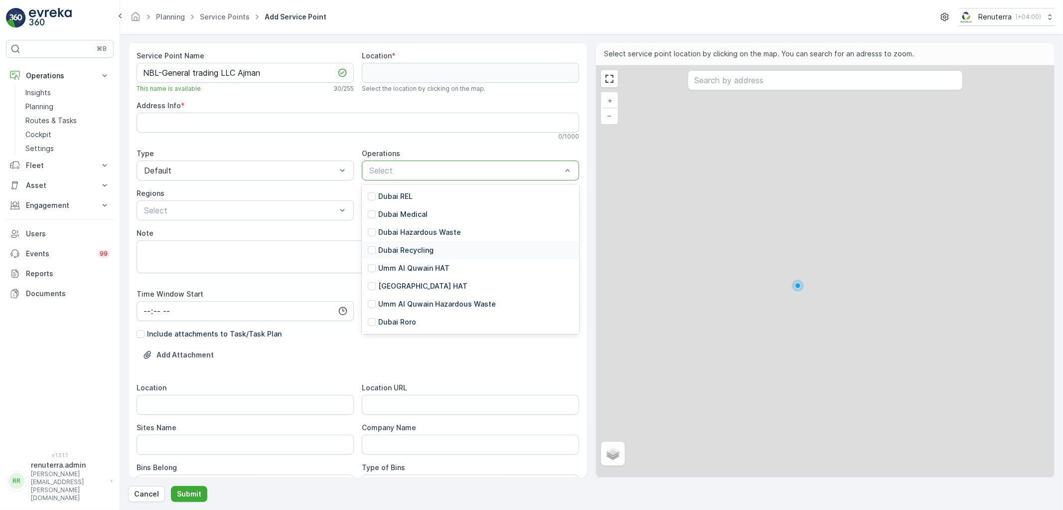
scroll to position [164, 0]
click at [434, 307] on p "[PERSON_NAME] Waste" at bounding box center [418, 306] width 81 height 10
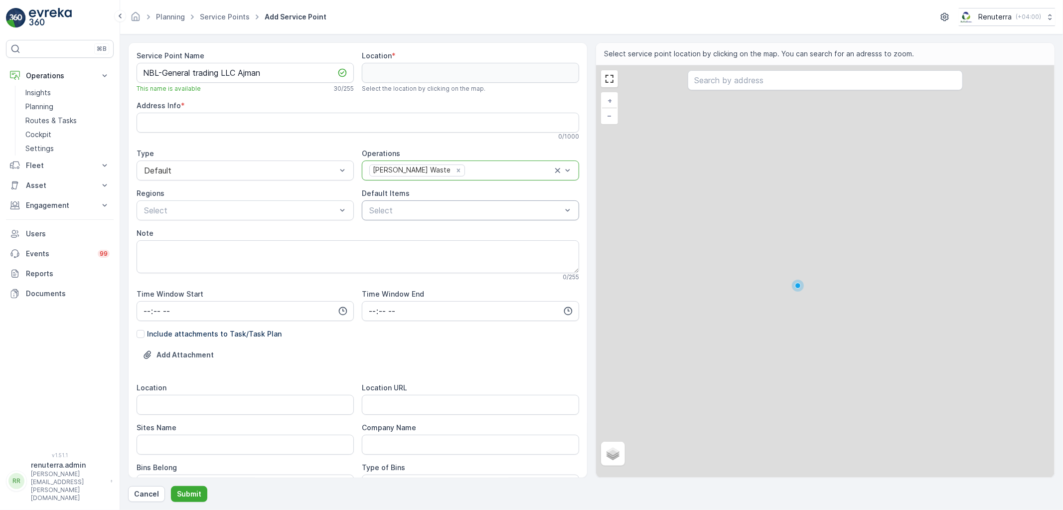
click at [415, 217] on div "Select" at bounding box center [470, 210] width 217 height 20
click at [481, 171] on div at bounding box center [509, 170] width 87 height 9
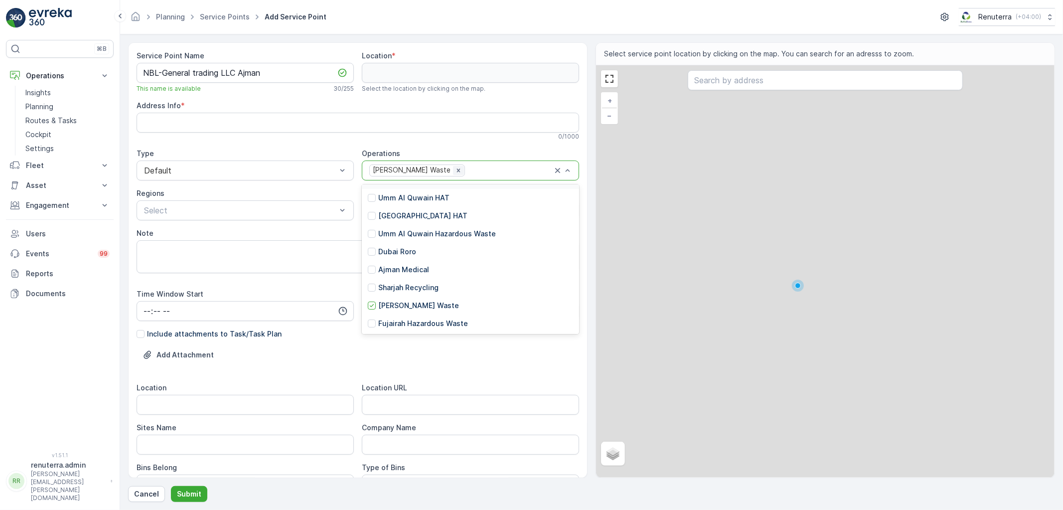
click at [457, 172] on icon "Remove Ajman Hazardous Waste" at bounding box center [458, 170] width 3 height 3
drag, startPoint x: 416, startPoint y: 268, endPoint x: 416, endPoint y: 257, distance: 10.5
click at [416, 268] on p "Ajman Medical" at bounding box center [403, 270] width 51 height 10
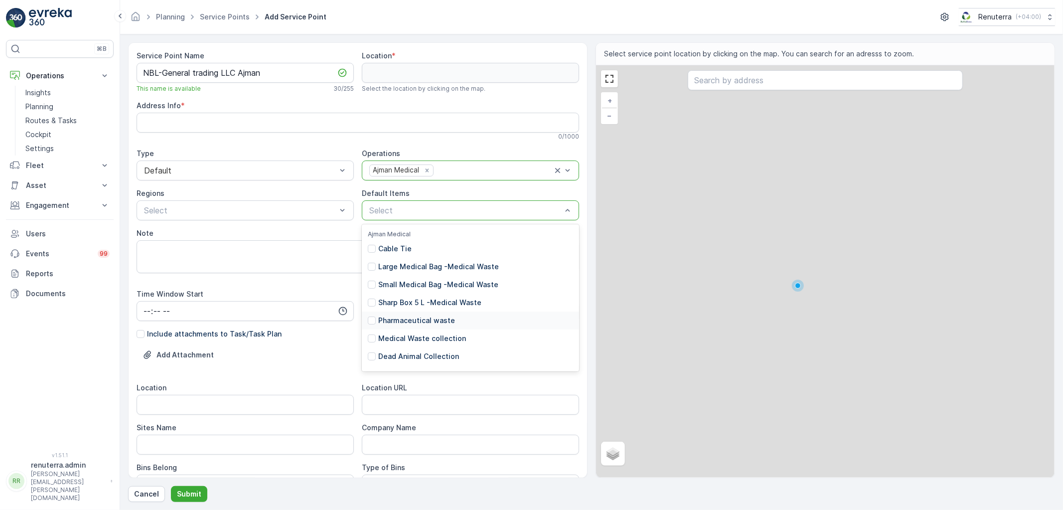
click at [412, 318] on p "Pharmaceutical waste" at bounding box center [416, 321] width 77 height 10
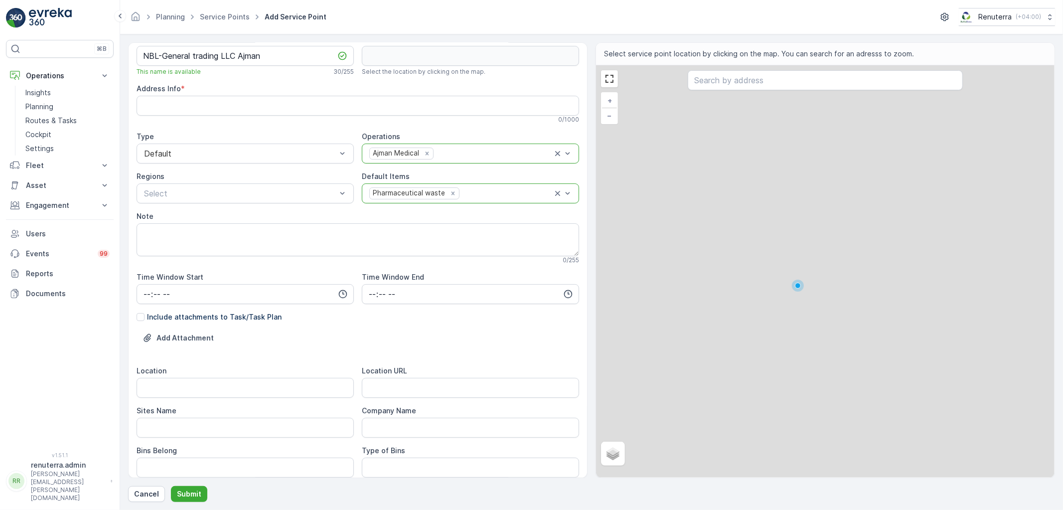
scroll to position [0, 0]
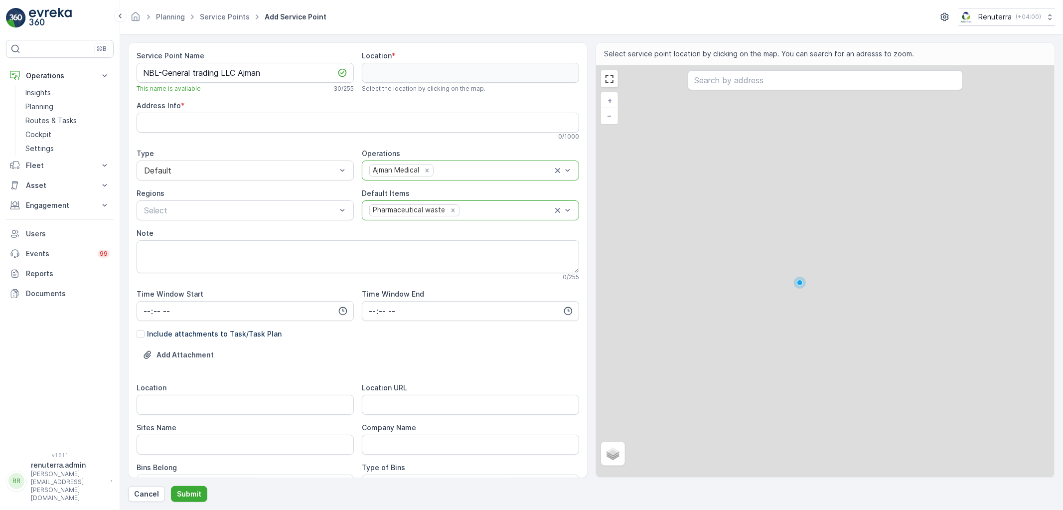
click at [420, 393] on div "Location URL" at bounding box center [470, 399] width 217 height 32
click at [419, 397] on URL "Location URL" at bounding box center [470, 405] width 217 height 20
paste URL "https://maps.app.goo.gl/tMcZLu6K1VHnL5ai6"
type URL "https://maps.app.goo.gl/tMcZLu6K1VHnL5ai6"
click at [288, 404] on input "Location" at bounding box center [245, 405] width 217 height 20
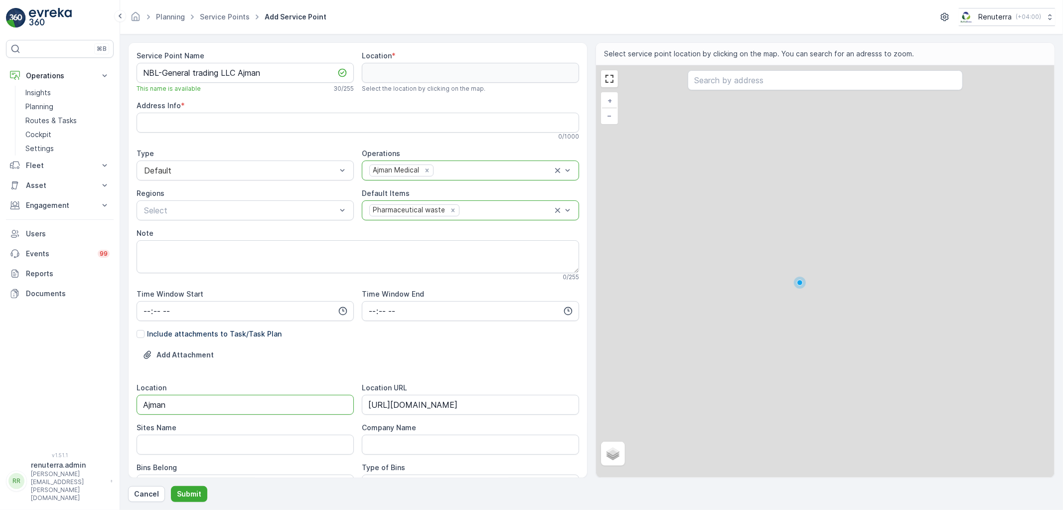
drag, startPoint x: 63, startPoint y: 388, endPoint x: 74, endPoint y: 393, distance: 12.0
click at [65, 388] on div "⌘B Operations Insights Planning Routes & Tasks Cockpit Settings Fleet Live Trac…" at bounding box center [531, 255] width 1063 height 510
type input "Ajman"
click at [140, 432] on span "Sites Name" at bounding box center [157, 428] width 40 height 10
click at [142, 433] on div "Sites Name" at bounding box center [245, 439] width 217 height 32
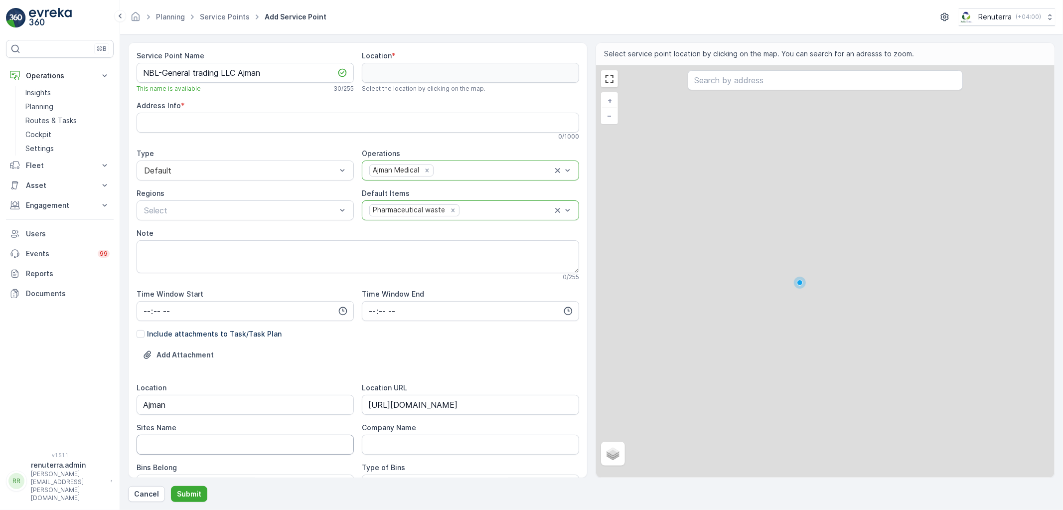
click at [146, 437] on Name "Sites Name" at bounding box center [245, 445] width 217 height 20
paste Name "Ajman"
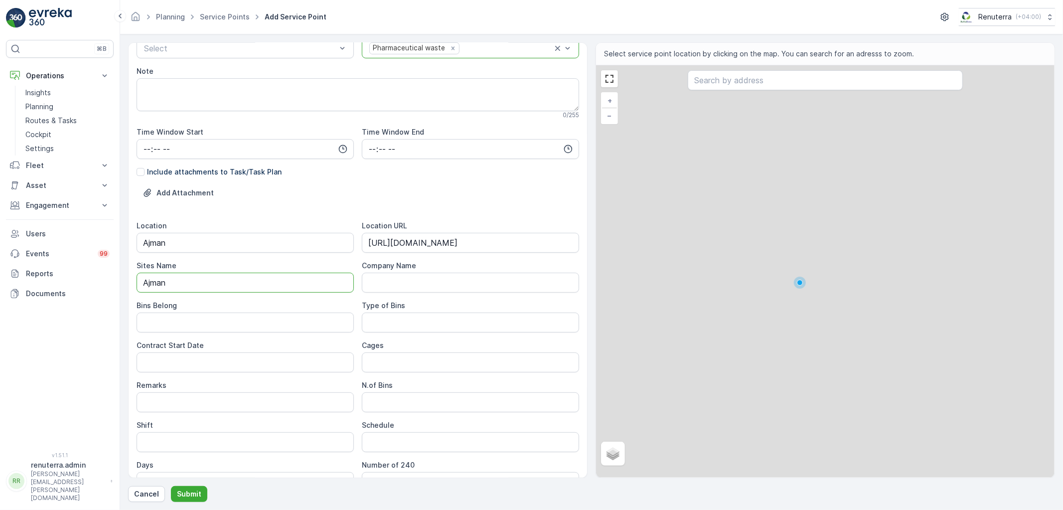
scroll to position [166, 0]
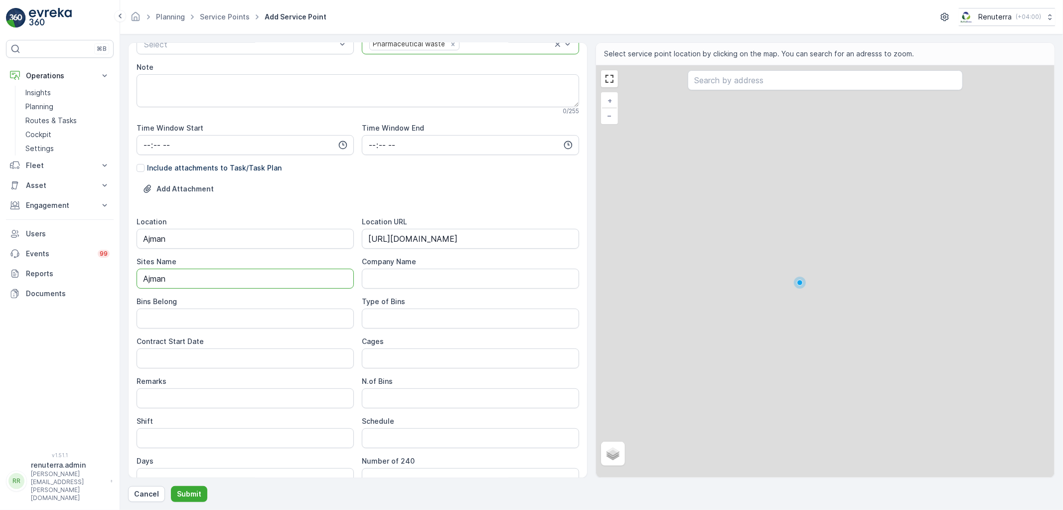
type Name "Ajman"
click at [162, 308] on div "Bins Belong" at bounding box center [245, 313] width 217 height 32
click at [171, 321] on Belong "Bins Belong" at bounding box center [245, 319] width 217 height 20
type Belong "Client"
click at [385, 333] on div "Location Ajman Location URL https://maps.app.goo.gl/tMcZLu6K1VHnL5ai6 Sites Nam…" at bounding box center [358, 352] width 443 height 271
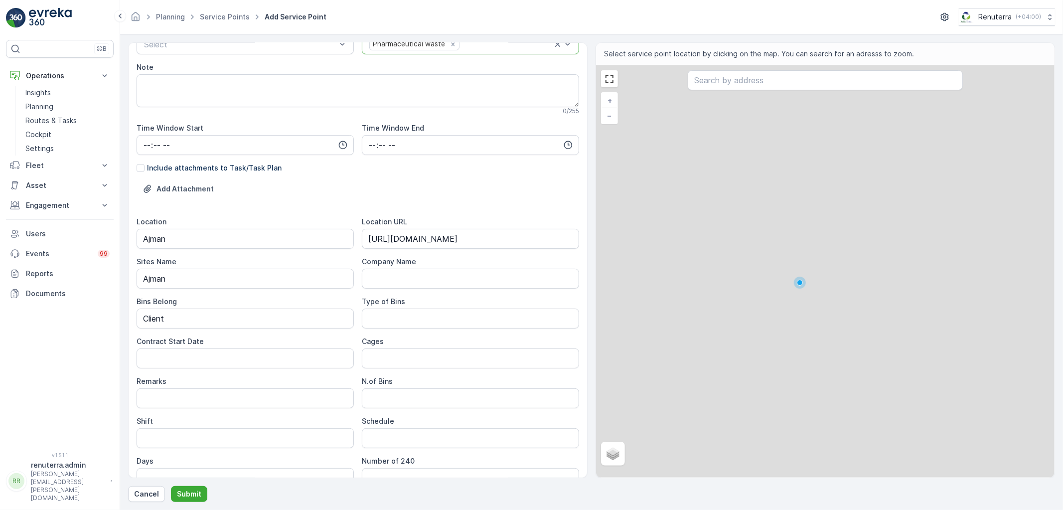
click at [383, 325] on Bins "Type of Bins" at bounding box center [470, 319] width 217 height 20
type Bins "Pharmaceutical"
drag, startPoint x: 296, startPoint y: 355, endPoint x: 353, endPoint y: 387, distance: 65.4
click at [296, 355] on Date "Contract Start Date" at bounding box center [245, 359] width 217 height 20
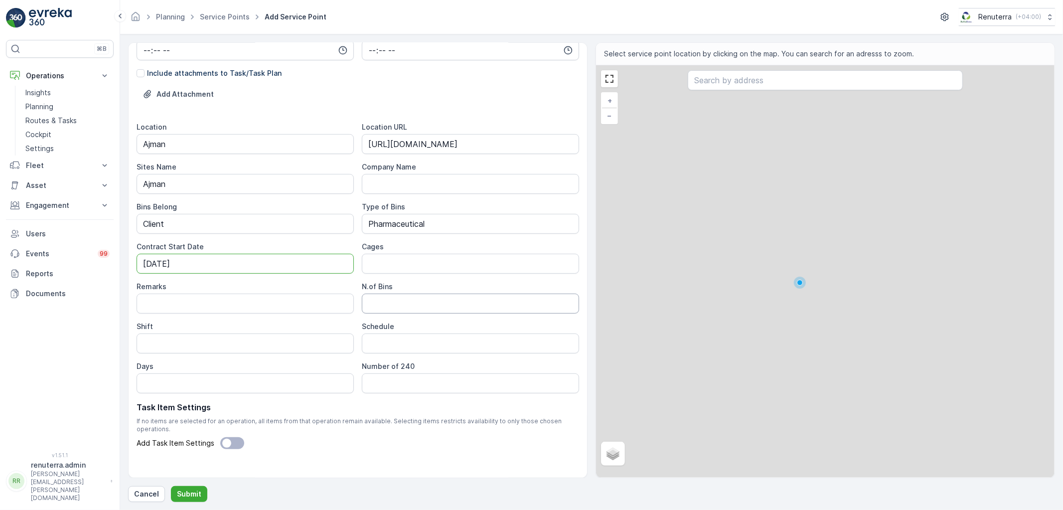
scroll to position [264, 0]
type Date "04-10-2025"
click at [230, 340] on input "Shift" at bounding box center [245, 340] width 217 height 20
type input "Day Shift"
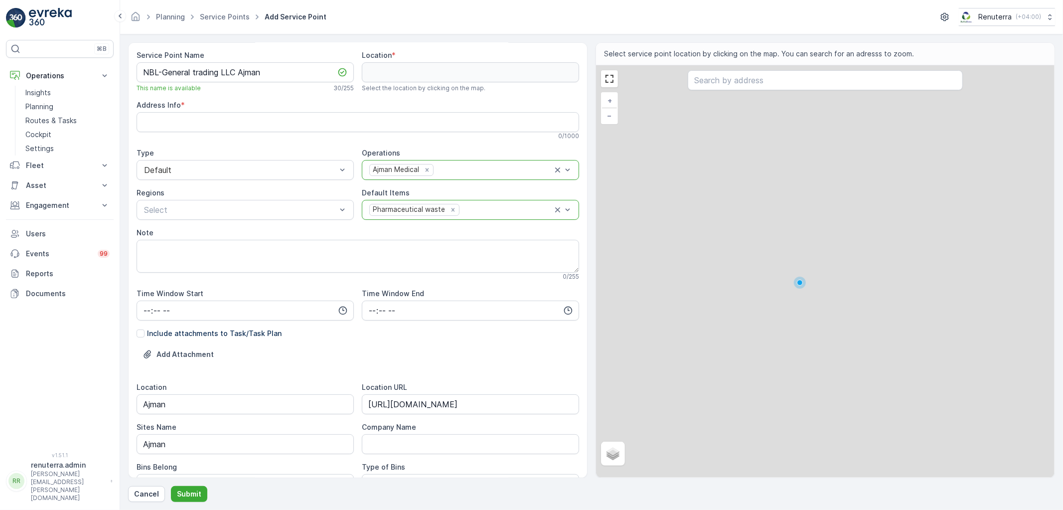
scroll to position [0, 0]
click at [725, 93] on div "+ − Satellite Roadmap Terrain Hybrid Leaflet" at bounding box center [825, 271] width 459 height 412
click at [721, 86] on input "text" at bounding box center [825, 80] width 275 height 20
paste input "MSA Intl General Trdg"
type input "MSA Intl General Trdg"
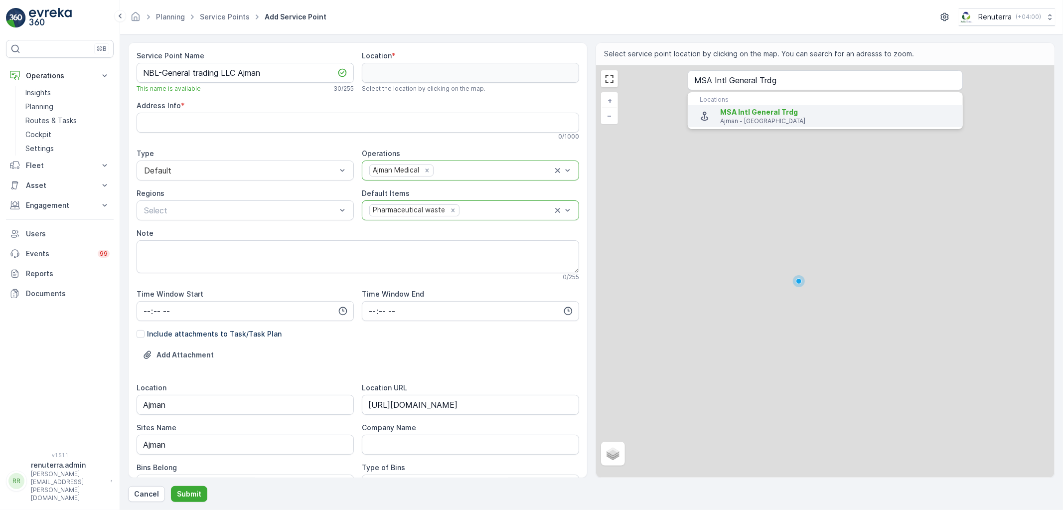
click at [763, 121] on p "Ajman - United Arab Emirates" at bounding box center [837, 121] width 235 height 8
type input "25.432942,55.535501"
type Info "CGMP+56C - Al Jerf Industrial 1 - Ajman - United Arab Emirates"
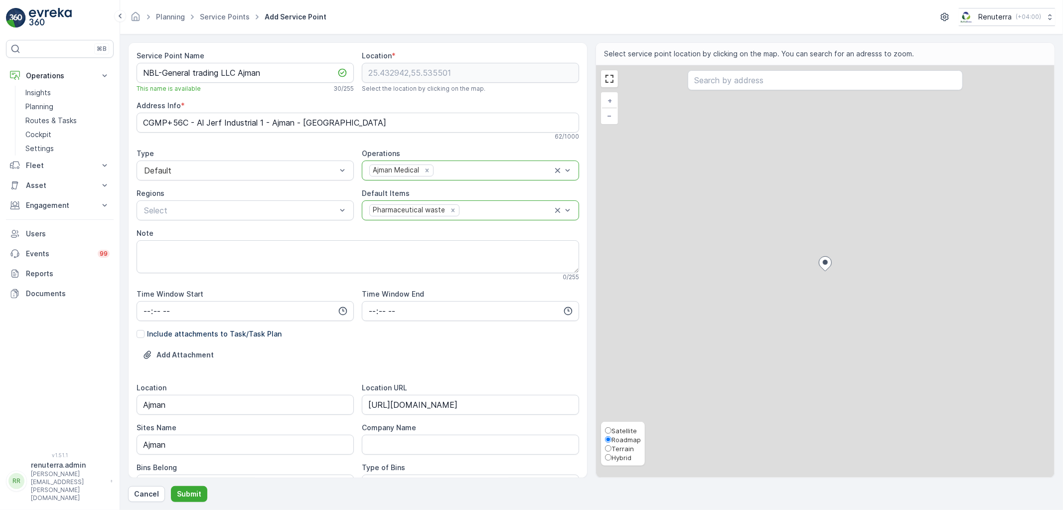
click at [616, 431] on span "Satellite" at bounding box center [624, 431] width 25 height 8
click at [612, 431] on input "Satellite" at bounding box center [608, 430] width 6 height 6
radio input "true"
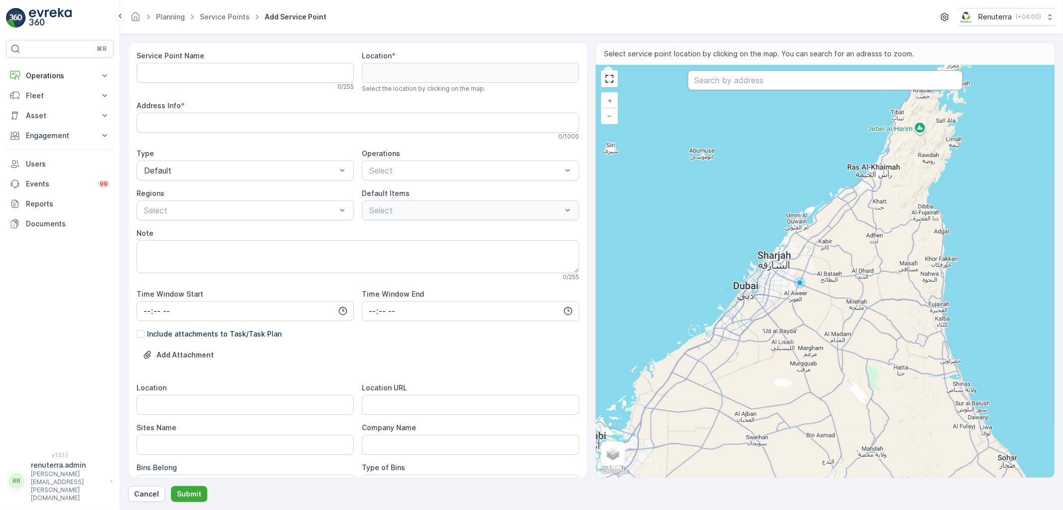
click at [703, 78] on input "text" at bounding box center [825, 80] width 275 height 20
paste input "NBL-General trading LLC Ajman"
type input "NBL-General trading LLC Ajman"
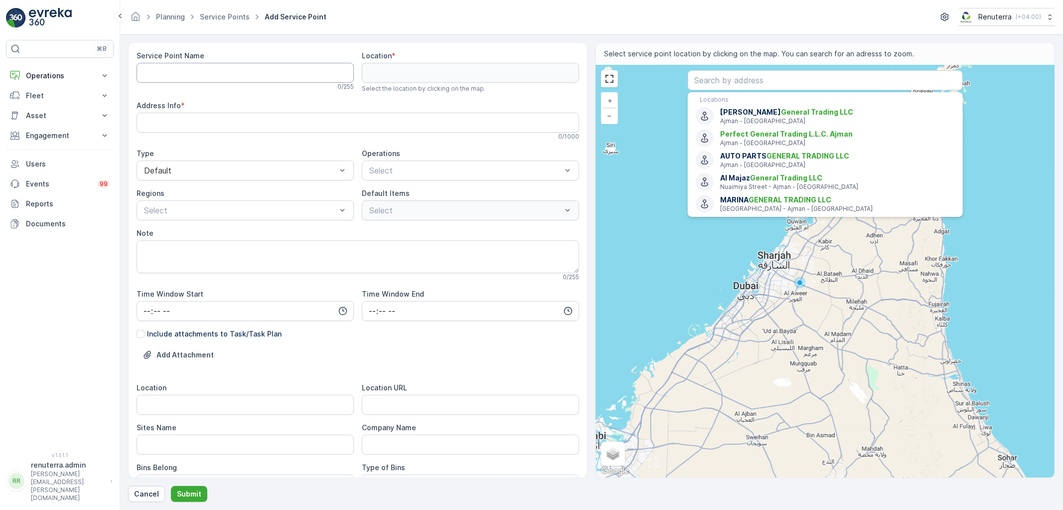
click at [269, 68] on Name "Service Point Name" at bounding box center [245, 73] width 217 height 20
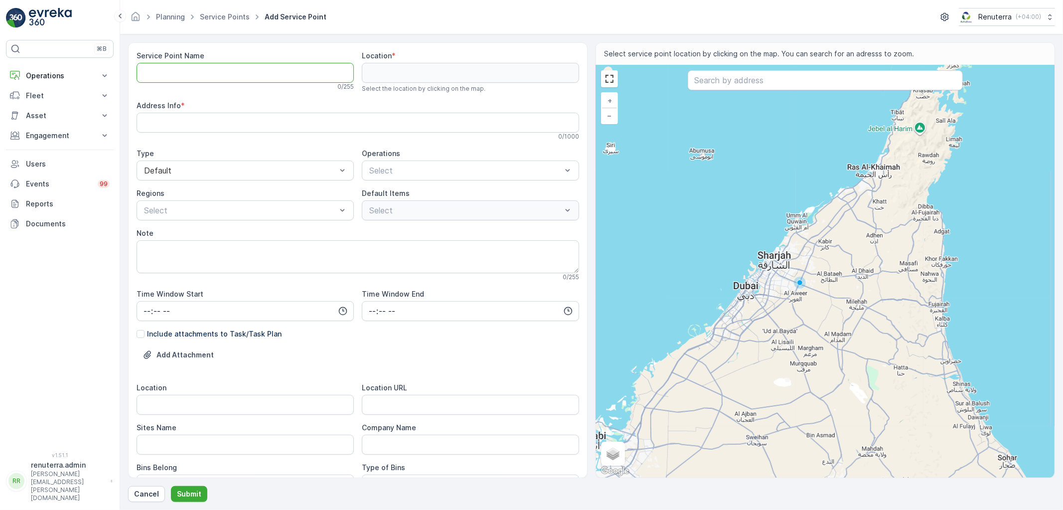
paste Name "NBL-General trading LLC Ajman"
type Name "NBL-General trading LLC Ajman"
click at [787, 82] on input "text" at bounding box center [825, 80] width 275 height 20
paste input "MSA Intl General Trdg"
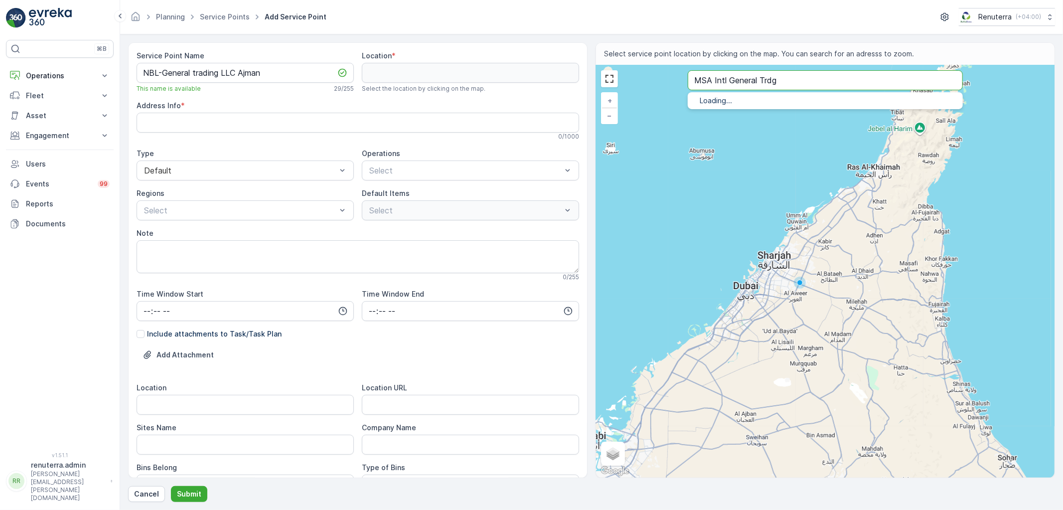
type input "MSA Intl General Trdg"
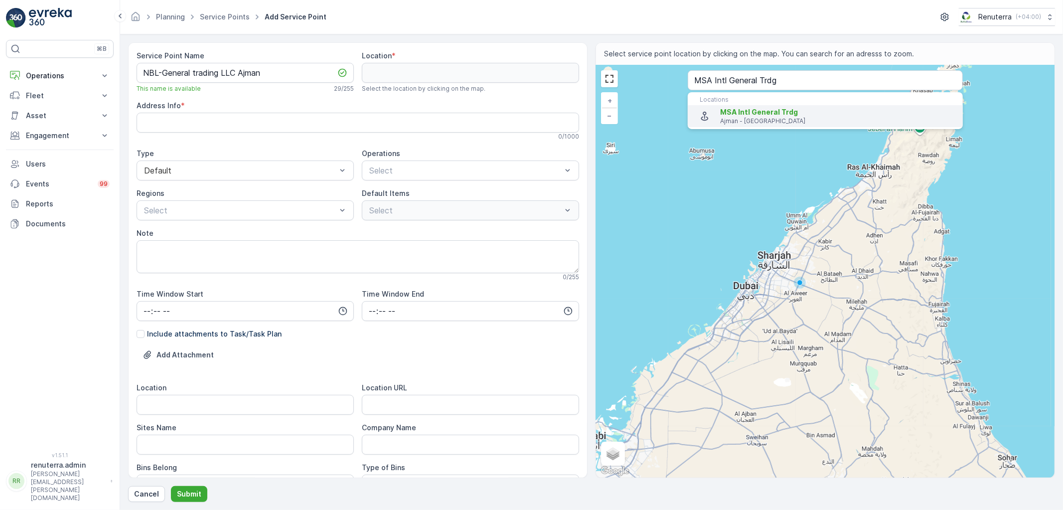
click at [766, 120] on p "Ajman - United Arab Emirates" at bounding box center [837, 121] width 235 height 8
type input "25.432942,55.535501"
type Info "CGMP+56C - Al Jerf Industrial 1 - Ajman - United Arab Emirates"
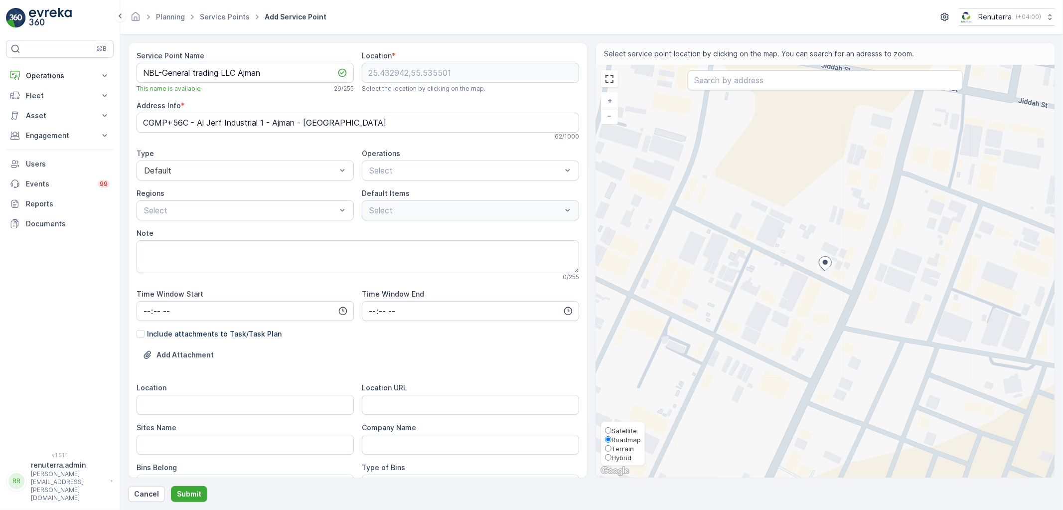
click at [611, 432] on span "Satellite" at bounding box center [621, 431] width 32 height 8
click at [611, 432] on input "Satellite" at bounding box center [608, 430] width 6 height 6
radio input "true"
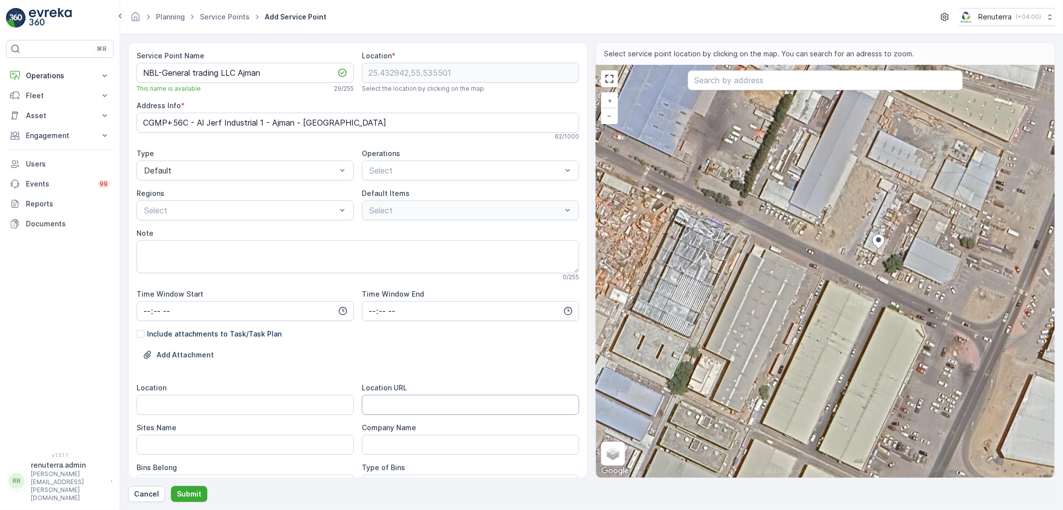
click at [391, 402] on URL "Location URL" at bounding box center [470, 405] width 217 height 20
paste URL "https://maps.app.goo.gl/owkRrrAvGmSz8CvS8"
type URL "https://maps.app.goo.gl/owkRrrAvGmSz8CvS8"
click at [260, 409] on input "Location" at bounding box center [245, 405] width 217 height 20
drag, startPoint x: 168, startPoint y: 399, endPoint x: 140, endPoint y: 403, distance: 28.2
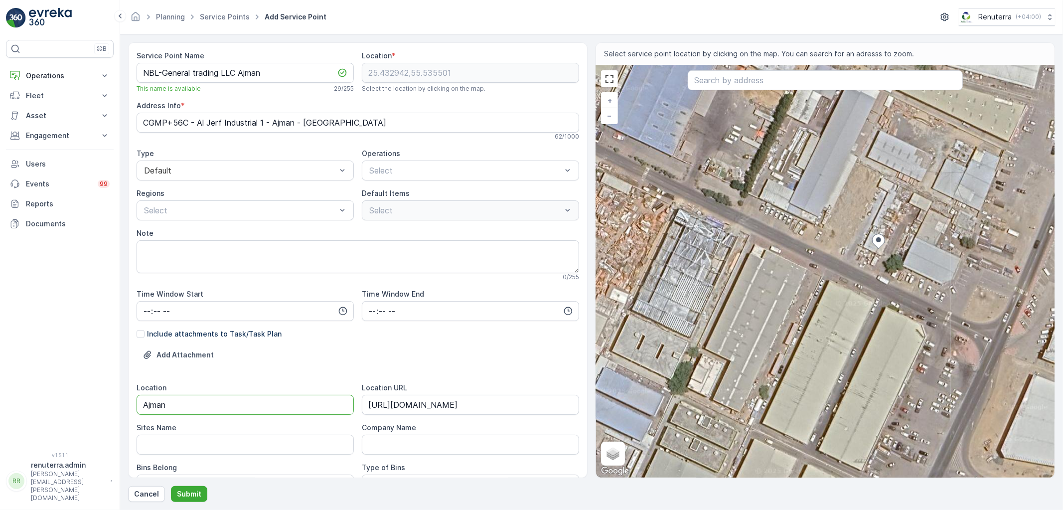
click at [133, 395] on div "Service Point Name NBL-General trading LLC Ajman This name is available 29 / 25…" at bounding box center [358, 260] width 460 height 436
type input "Ajman"
click at [169, 443] on Name "Sites Name" at bounding box center [245, 445] width 217 height 20
paste Name "Ajman"
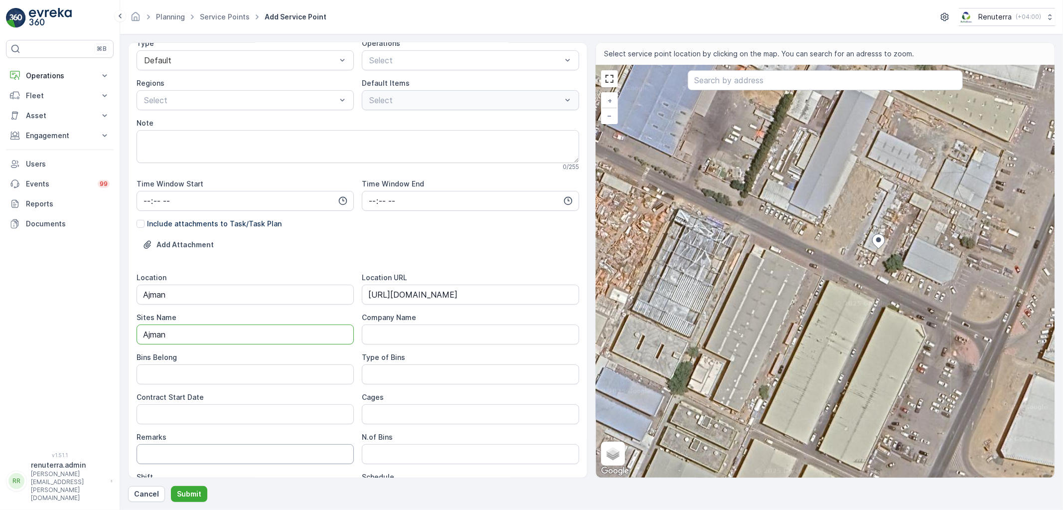
scroll to position [111, 0]
type Name "Ajman"
click at [160, 377] on Belong "Bins Belong" at bounding box center [245, 374] width 217 height 20
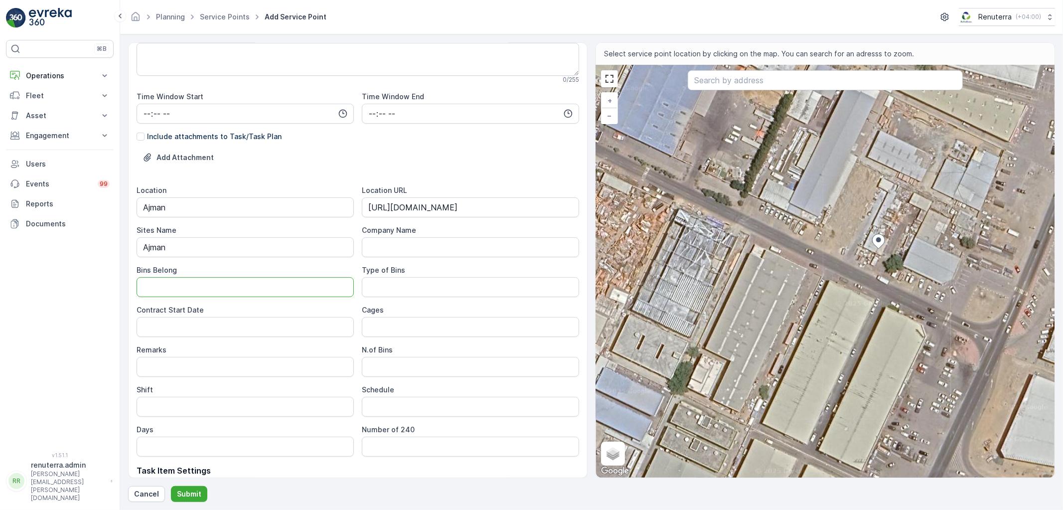
scroll to position [221, 0]
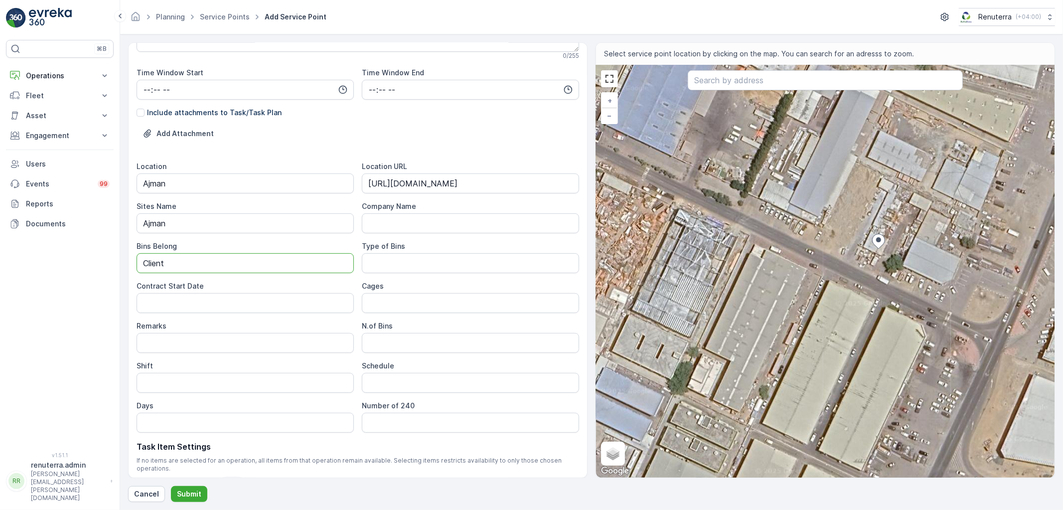
type Belong "Client"
type Bins "2"
type Bins "04-10-2025"
click at [205, 303] on Date "Contract Start Date" at bounding box center [245, 303] width 217 height 20
drag, startPoint x: 427, startPoint y: 266, endPoint x: 333, endPoint y: 273, distance: 94.5
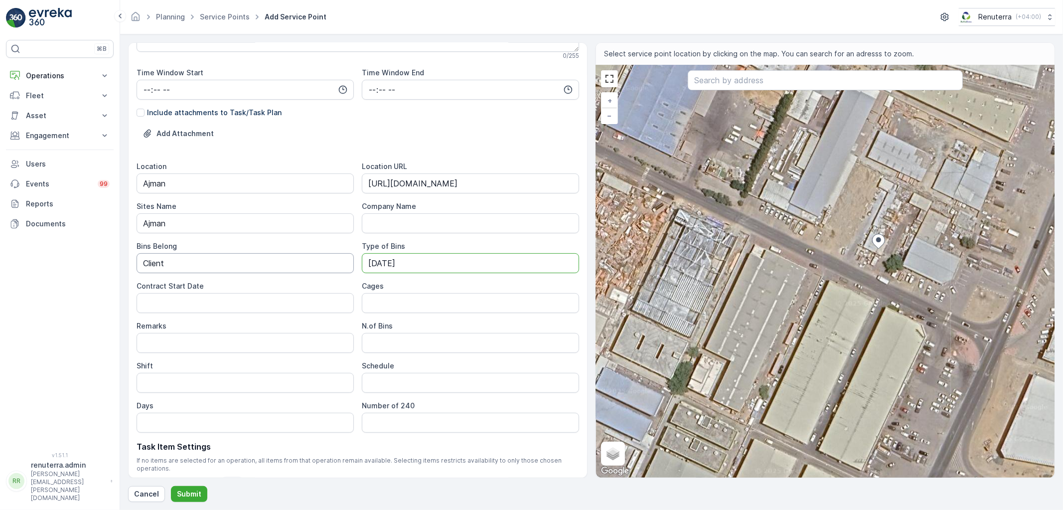
click at [328, 261] on div "Location Ajman Location URL https://maps.app.goo.gl/owkRrrAvGmSz8CvS8 Sites Nam…" at bounding box center [358, 297] width 443 height 271
click at [261, 315] on div "Location Ajman Location URL https://maps.app.goo.gl/owkRrrAvGmSz8CvS8 Sites Nam…" at bounding box center [358, 297] width 443 height 271
click at [254, 305] on Date "Contract Start Date" at bounding box center [245, 303] width 217 height 20
drag, startPoint x: 455, startPoint y: 270, endPoint x: 341, endPoint y: 266, distance: 114.2
click at [341, 266] on div "Location Ajman Location URL https://maps.app.goo.gl/owkRrrAvGmSz8CvS8 Sites Nam…" at bounding box center [358, 297] width 443 height 271
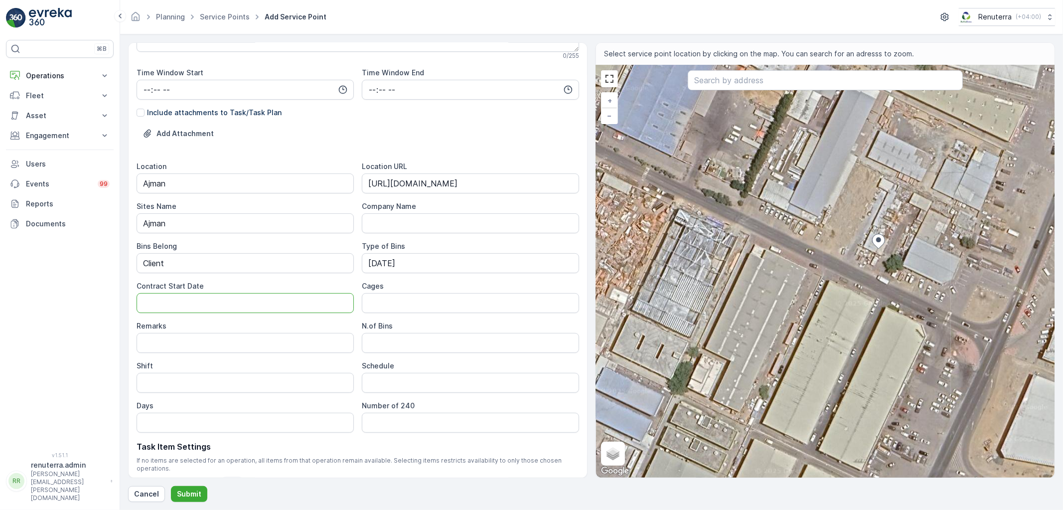
click at [275, 296] on Date "Contract Start Date" at bounding box center [245, 303] width 217 height 20
paste Date "04-10-2025"
type Date "04-10-2025"
drag, startPoint x: 416, startPoint y: 261, endPoint x: 352, endPoint y: 269, distance: 64.8
click at [352, 268] on div "Location Ajman Location URL https://maps.app.goo.gl/owkRrrAvGmSz8CvS8 Sites Nam…" at bounding box center [358, 297] width 443 height 271
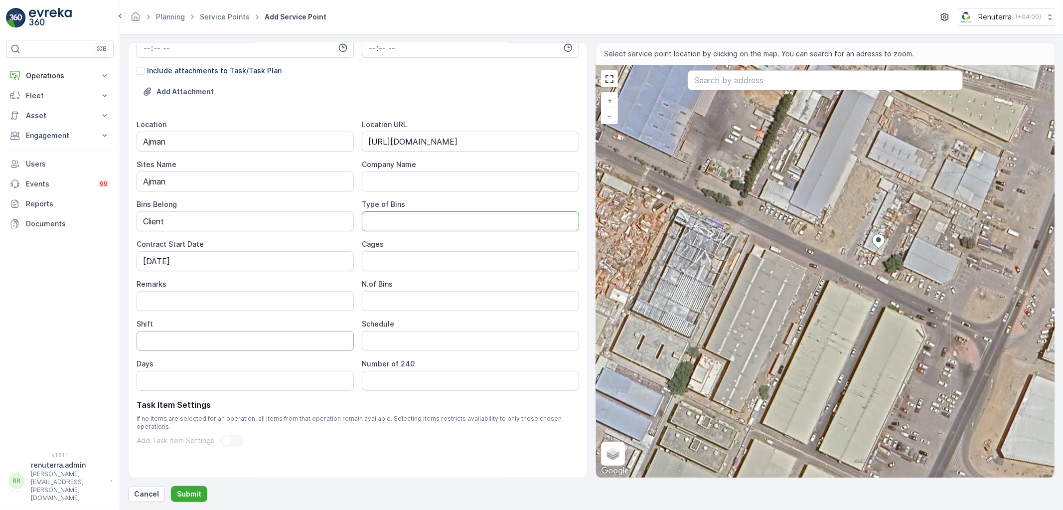
scroll to position [264, 0]
click at [180, 338] on input "Shift" at bounding box center [245, 340] width 217 height 20
type input "Day Shift"
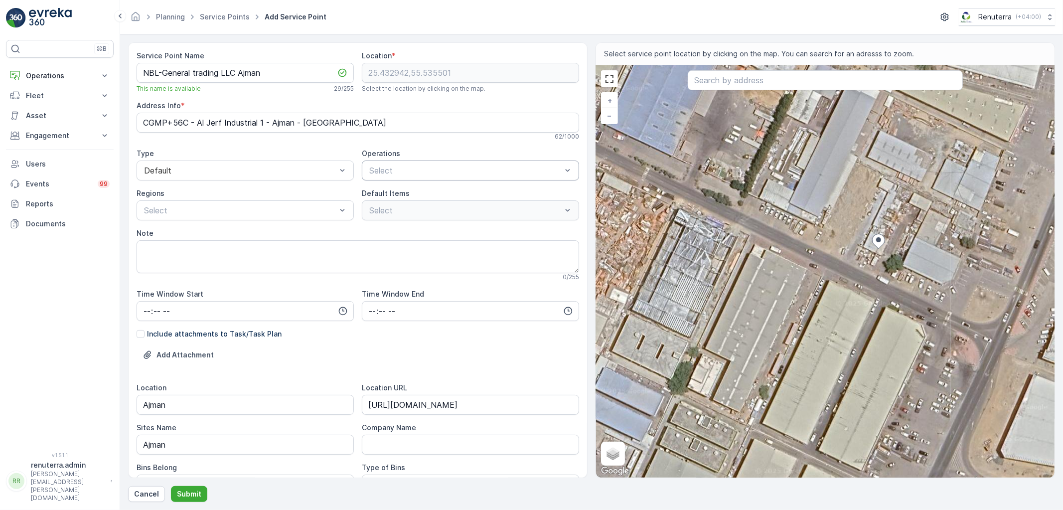
click at [381, 165] on div "Select" at bounding box center [470, 171] width 217 height 20
type input "ajman"
click at [387, 196] on p "Ajman Medical" at bounding box center [403, 195] width 51 height 10
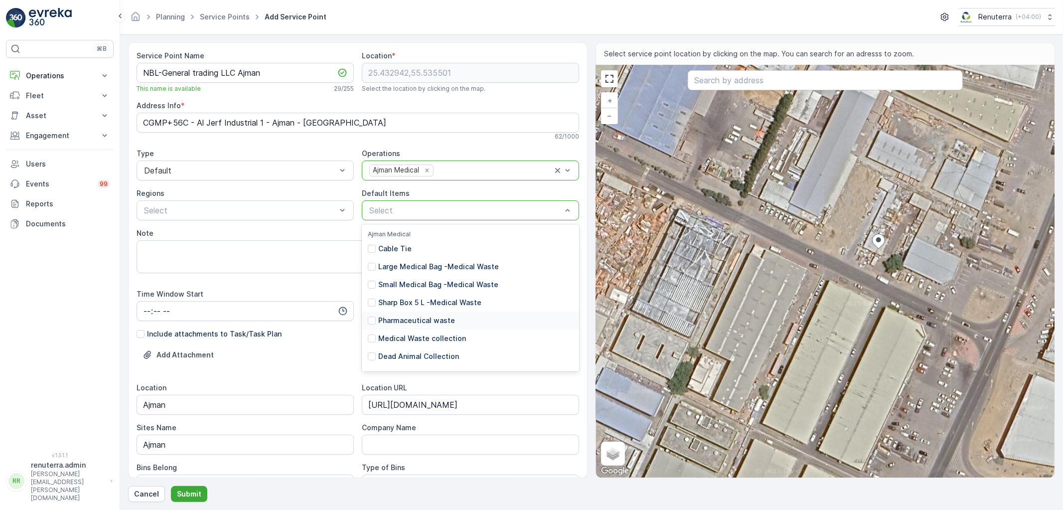
click at [416, 321] on p "Pharmaceutical waste" at bounding box center [416, 321] width 77 height 10
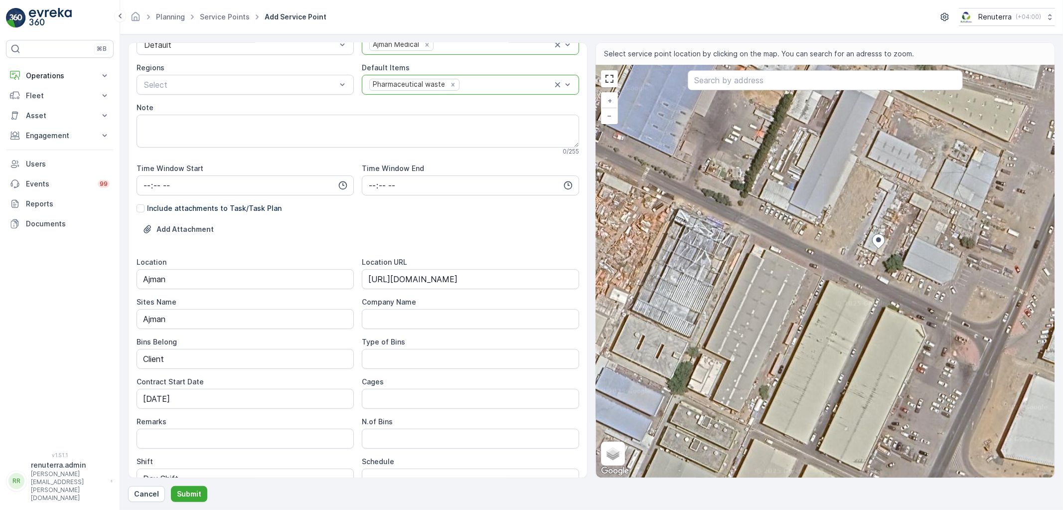
scroll to position [264, 0]
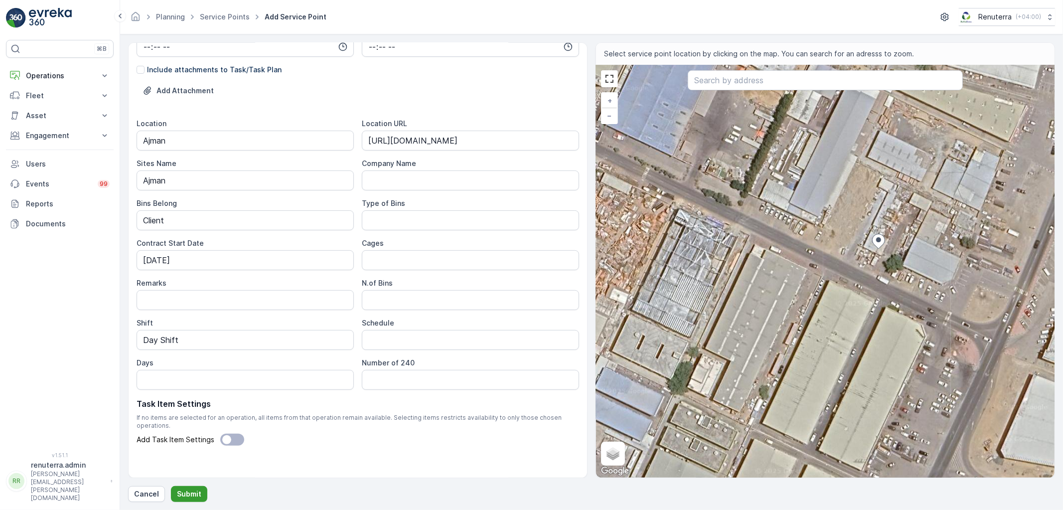
click at [180, 491] on p "Submit" at bounding box center [189, 494] width 24 height 10
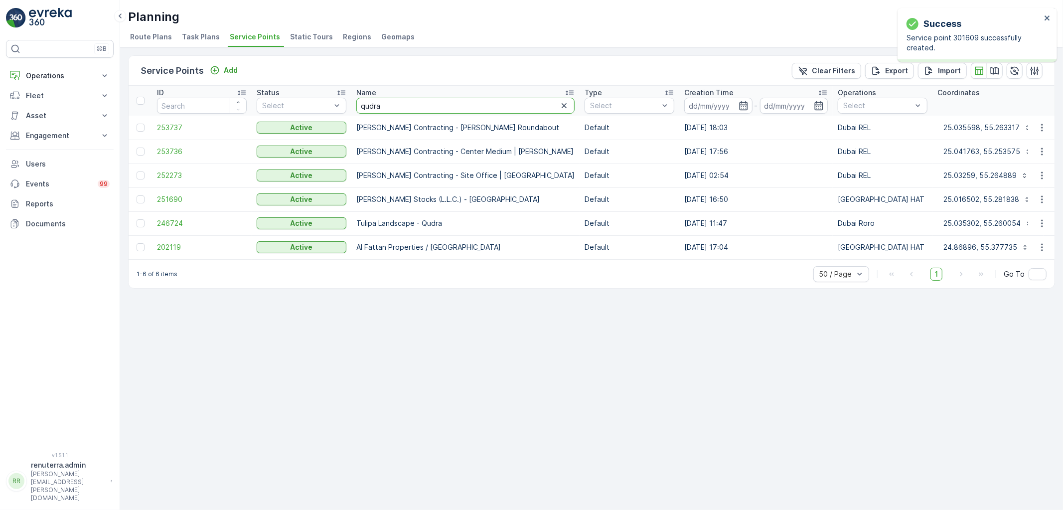
drag, startPoint x: 360, startPoint y: 101, endPoint x: 352, endPoint y: 100, distance: 8.5
click at [352, 100] on th "Name qudra" at bounding box center [466, 101] width 228 height 30
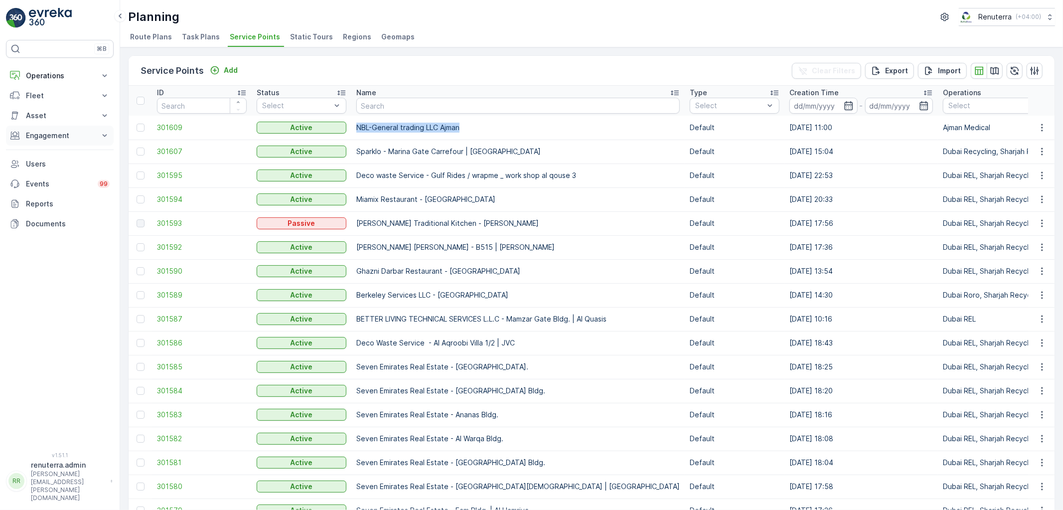
click at [38, 142] on button "Engagement" at bounding box center [60, 136] width 108 height 20
drag, startPoint x: 182, startPoint y: 133, endPoint x: 177, endPoint y: 128, distance: 7.1
click at [181, 132] on td "301609" at bounding box center [202, 128] width 100 height 24
click at [177, 128] on span "301609" at bounding box center [202, 128] width 90 height 10
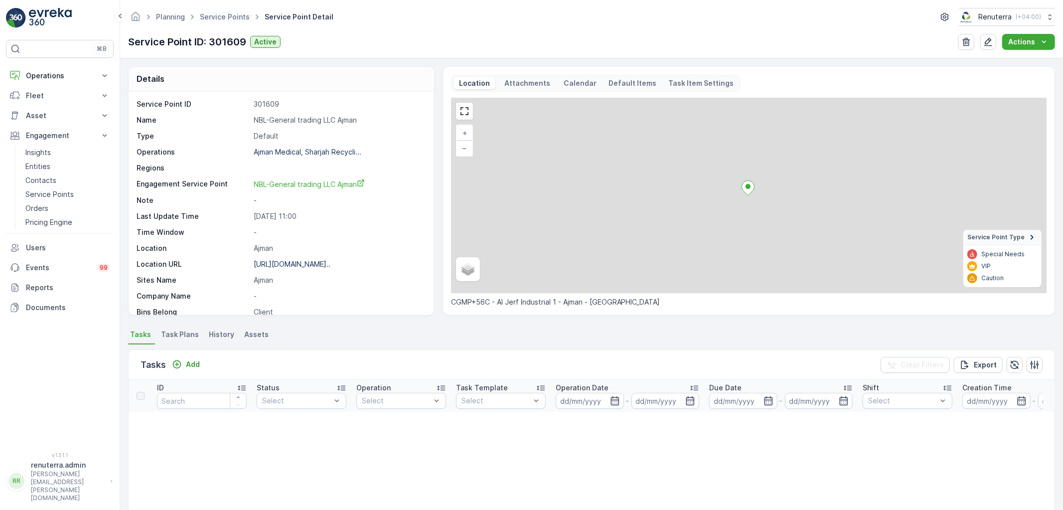
click at [217, 21] on span "Service Points" at bounding box center [225, 17] width 54 height 10
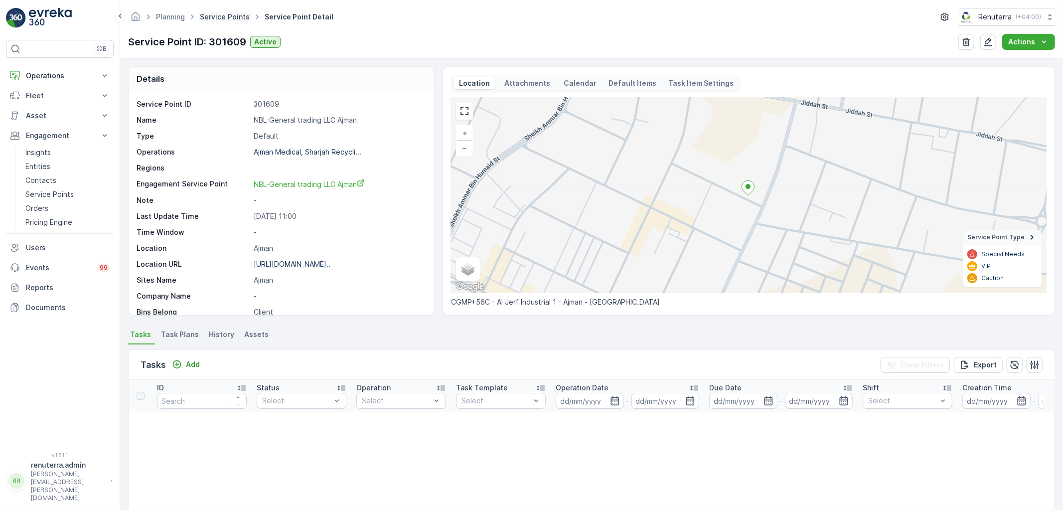
click at [217, 16] on link "Service Points" at bounding box center [225, 16] width 50 height 8
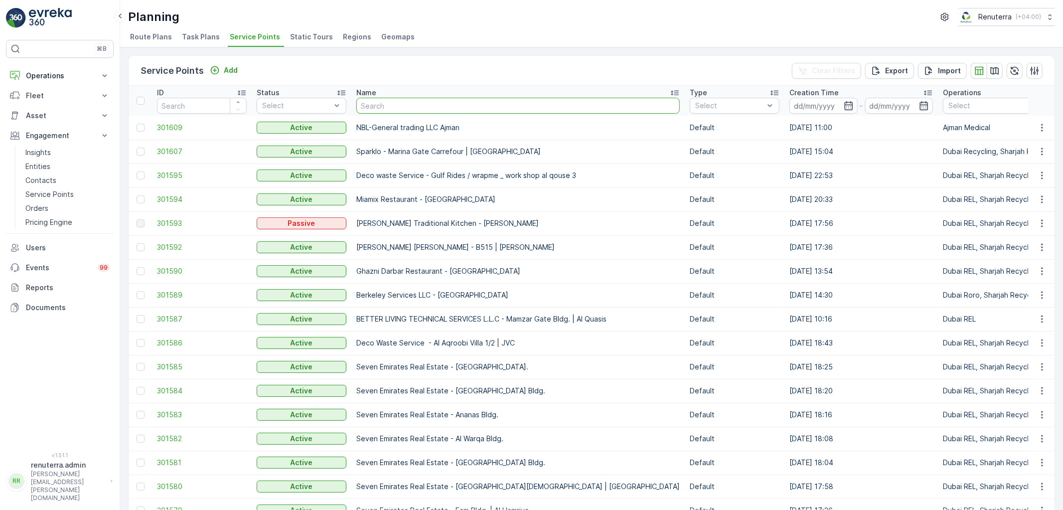
click at [368, 107] on input "text" at bounding box center [518, 106] width 324 height 16
type input "Ajman"
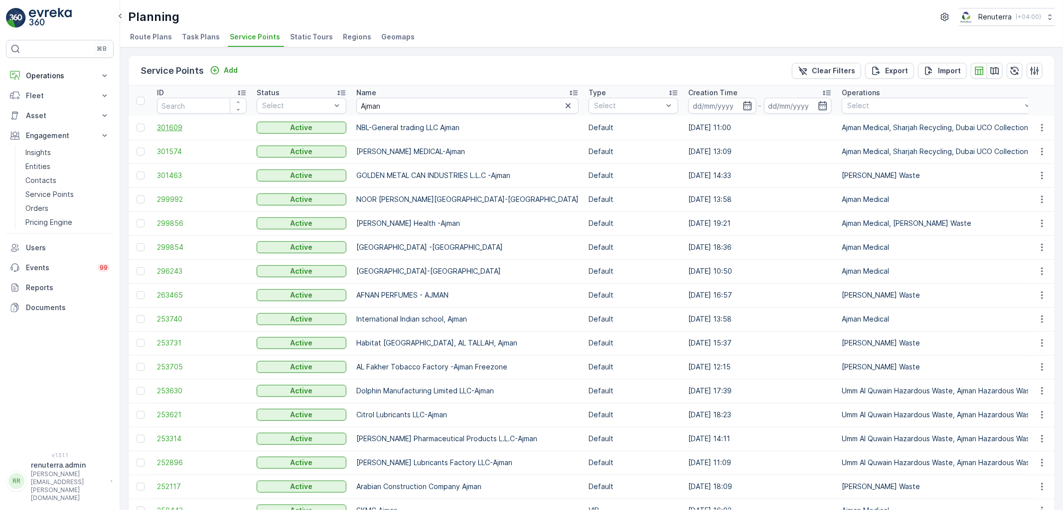
click at [183, 127] on span "301609" at bounding box center [202, 128] width 90 height 10
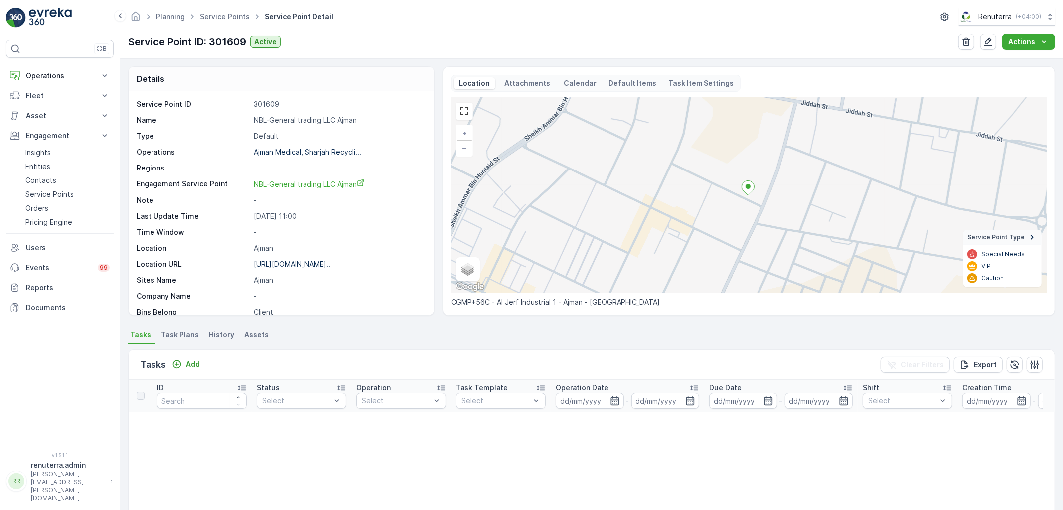
scroll to position [166, 0]
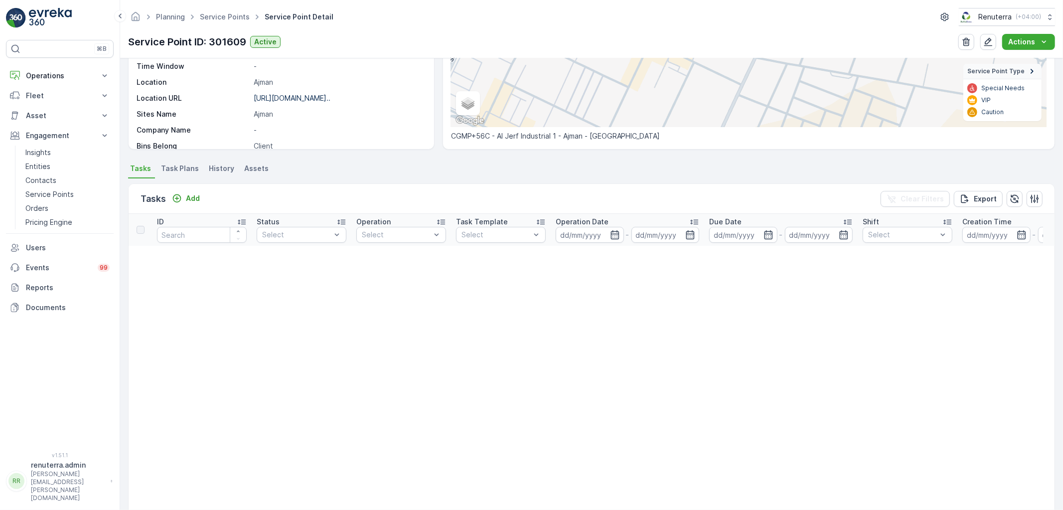
click at [203, 193] on div "Tasks Add Clear Filters Export" at bounding box center [592, 199] width 926 height 30
click at [196, 197] on p "Add" at bounding box center [193, 198] width 14 height 10
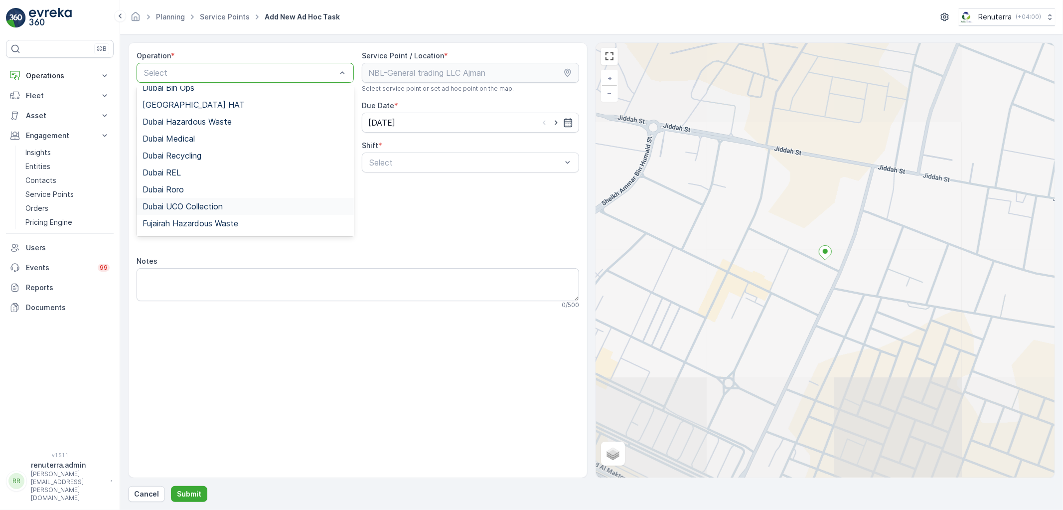
scroll to position [55, 0]
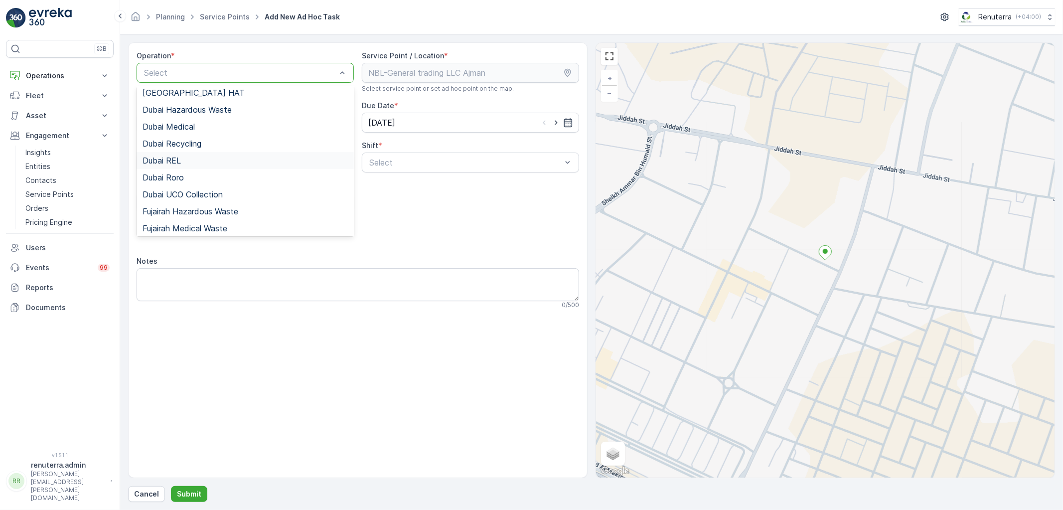
click at [181, 168] on div "Dubai REL" at bounding box center [245, 160] width 217 height 17
click at [155, 77] on div "Dubai REL" at bounding box center [245, 73] width 217 height 20
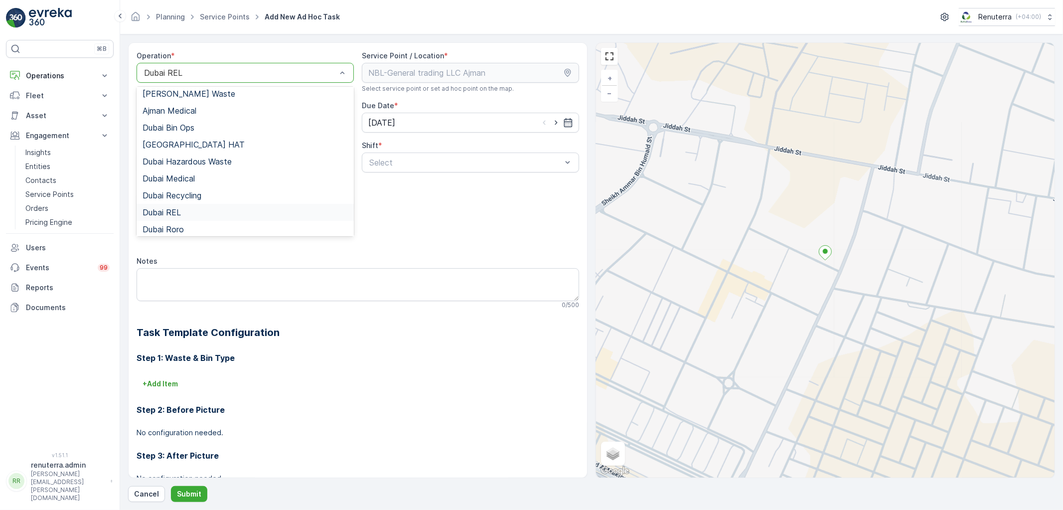
scroll to position [0, 0]
click at [198, 107] on div "Ajman Medical" at bounding box center [245, 114] width 217 height 17
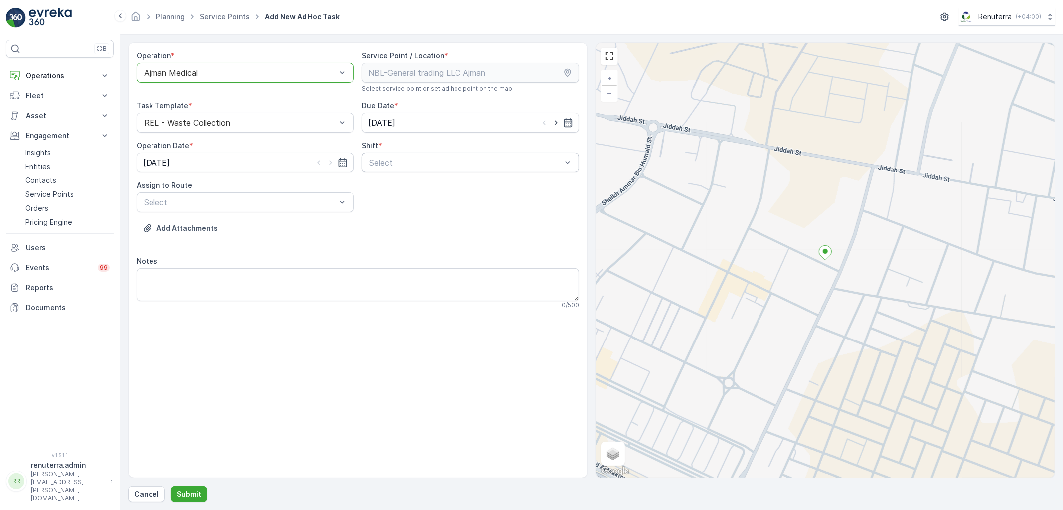
click at [415, 169] on div "Select" at bounding box center [470, 163] width 217 height 20
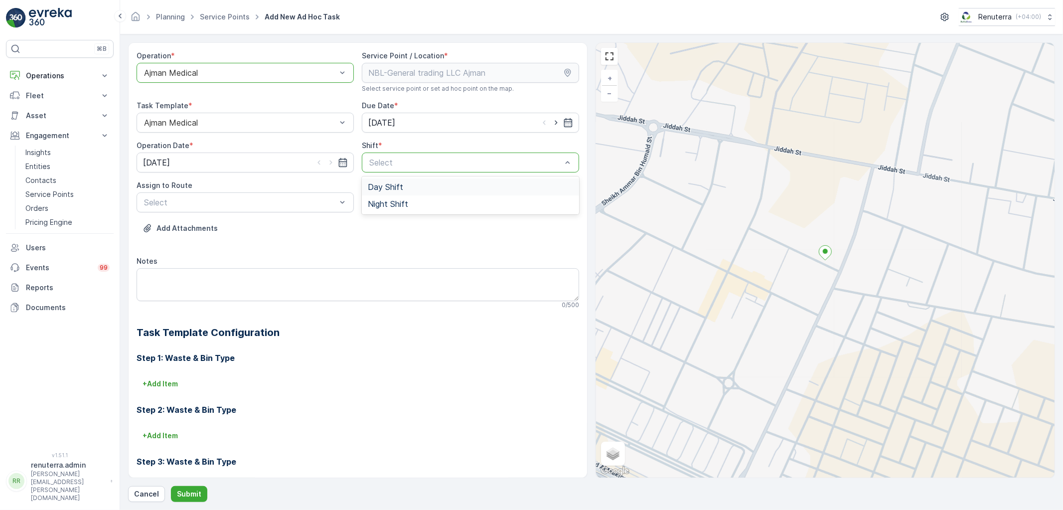
click at [373, 183] on span "Day Shift" at bounding box center [385, 186] width 35 height 9
click at [217, 229] on span "AJMED102 (Offline) - A82571" at bounding box center [198, 226] width 111 height 9
click at [181, 494] on p "Submit" at bounding box center [189, 494] width 24 height 10
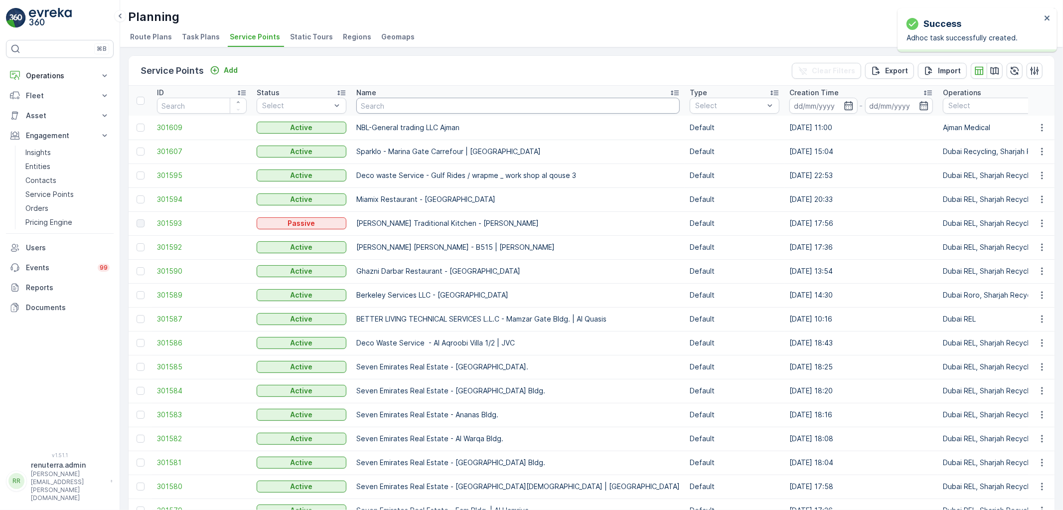
click at [398, 107] on input "text" at bounding box center [518, 106] width 324 height 16
type input "wade"
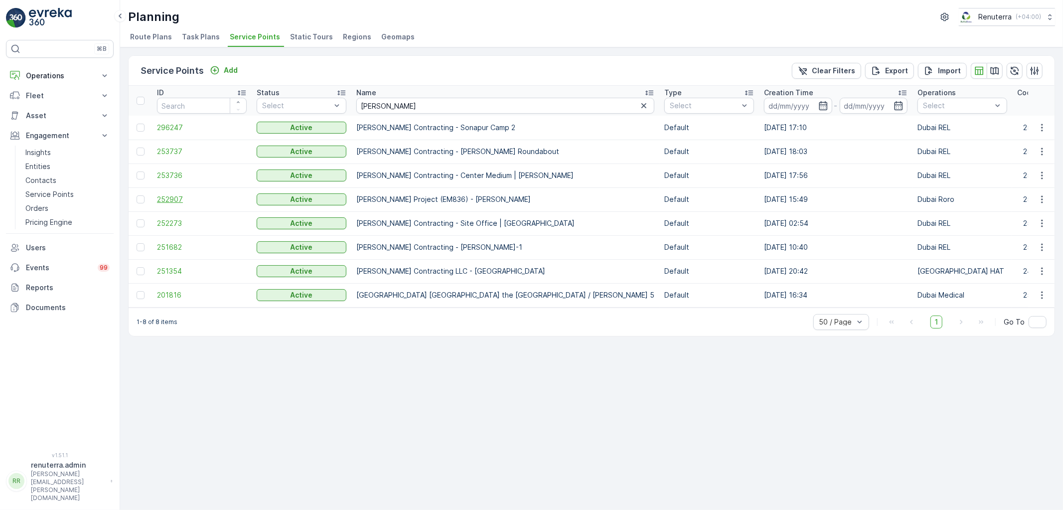
click at [167, 200] on span "252907" at bounding box center [202, 199] width 90 height 10
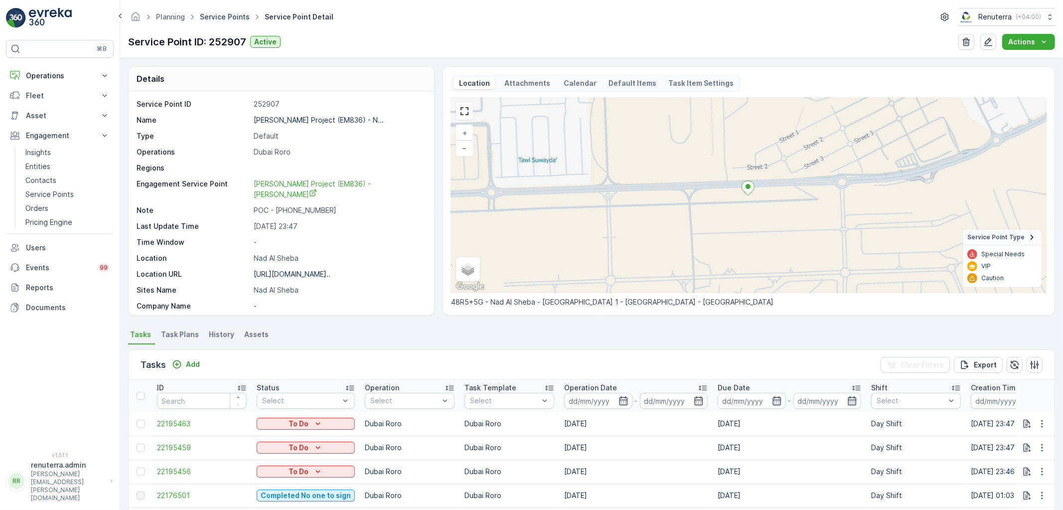
click at [213, 20] on link "Service Points" at bounding box center [225, 16] width 50 height 8
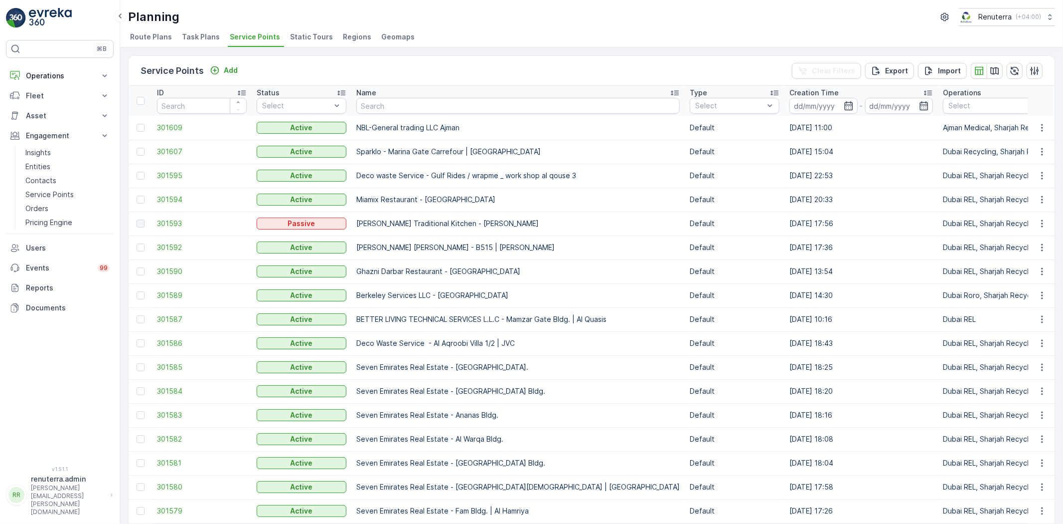
click at [284, 14] on div "Planning Renuterra ( +04:00 )" at bounding box center [591, 17] width 927 height 18
click at [370, 102] on input "text" at bounding box center [518, 106] width 324 height 16
click at [377, 102] on input "text" at bounding box center [518, 106] width 324 height 16
type input "Jabel"
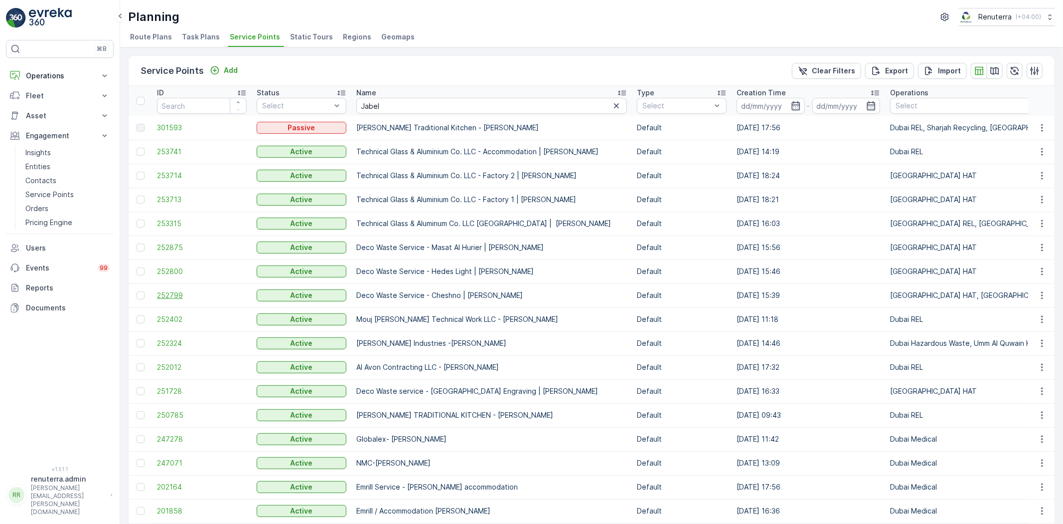
click at [158, 295] on span "252799" at bounding box center [202, 295] width 90 height 10
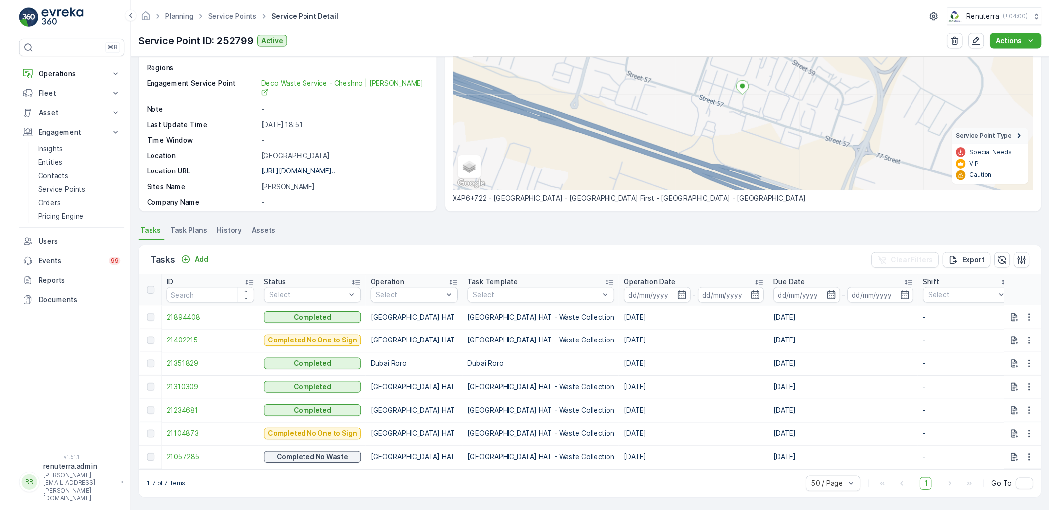
scroll to position [103, 0]
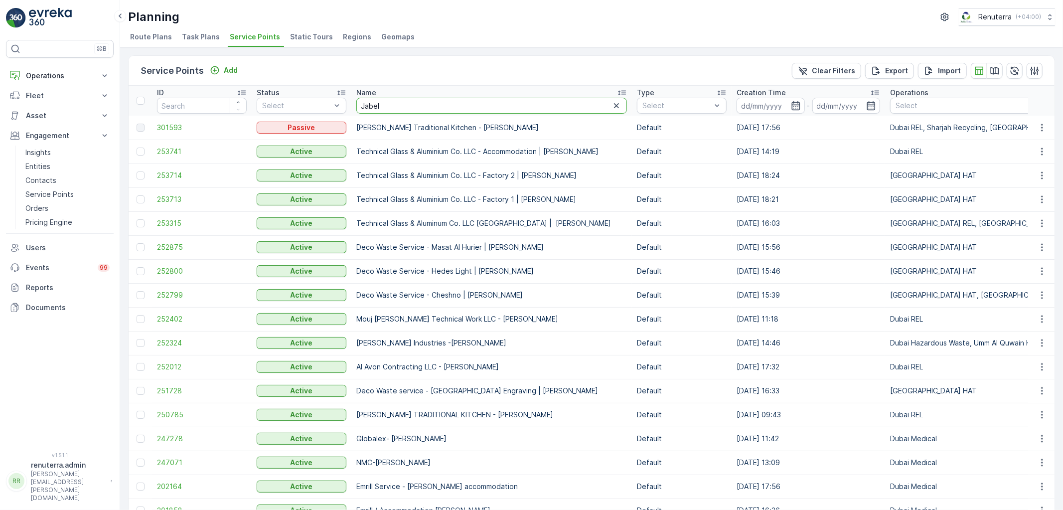
drag, startPoint x: 369, startPoint y: 105, endPoint x: 363, endPoint y: 101, distance: 7.6
click at [363, 101] on input "Jabel" at bounding box center [491, 106] width 271 height 16
type input "J"
type input "Ecolab"
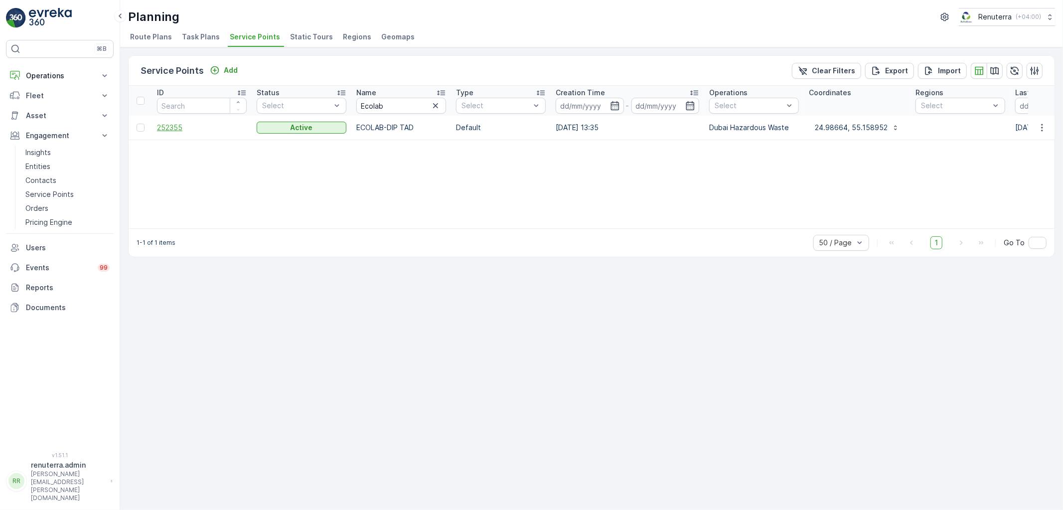
click at [177, 123] on td "252355" at bounding box center [202, 128] width 100 height 24
click at [177, 125] on span "252355" at bounding box center [202, 128] width 90 height 10
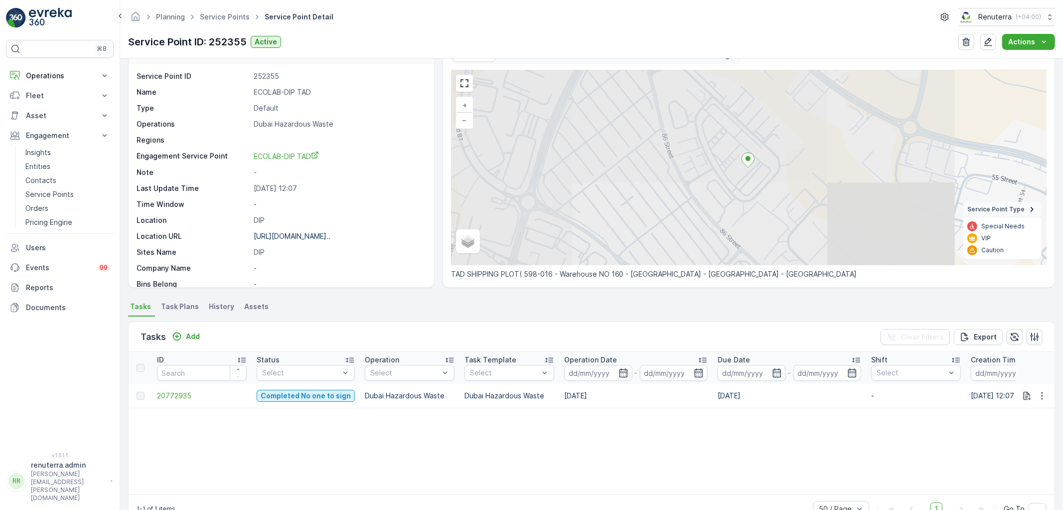
scroll to position [53, 0]
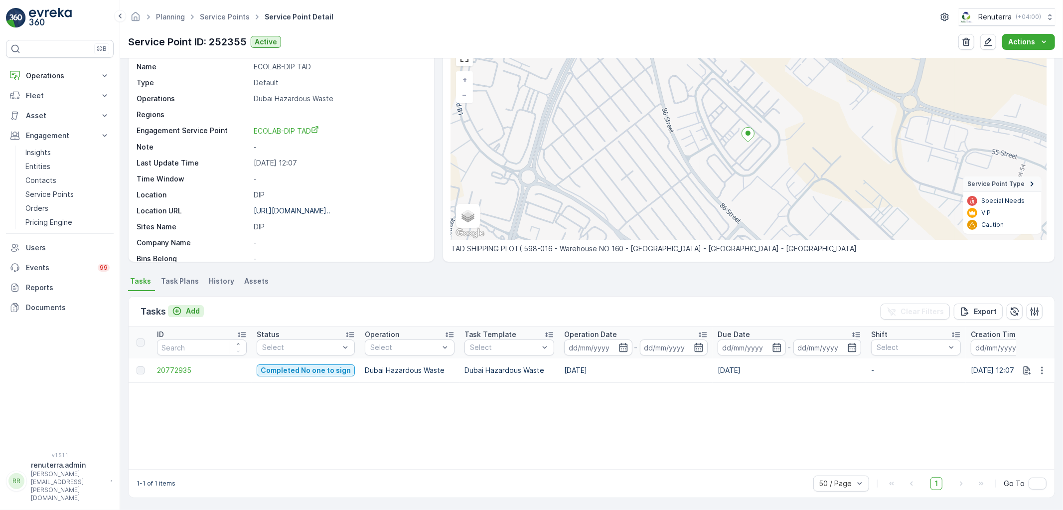
click at [199, 312] on button "Add" at bounding box center [186, 311] width 36 height 12
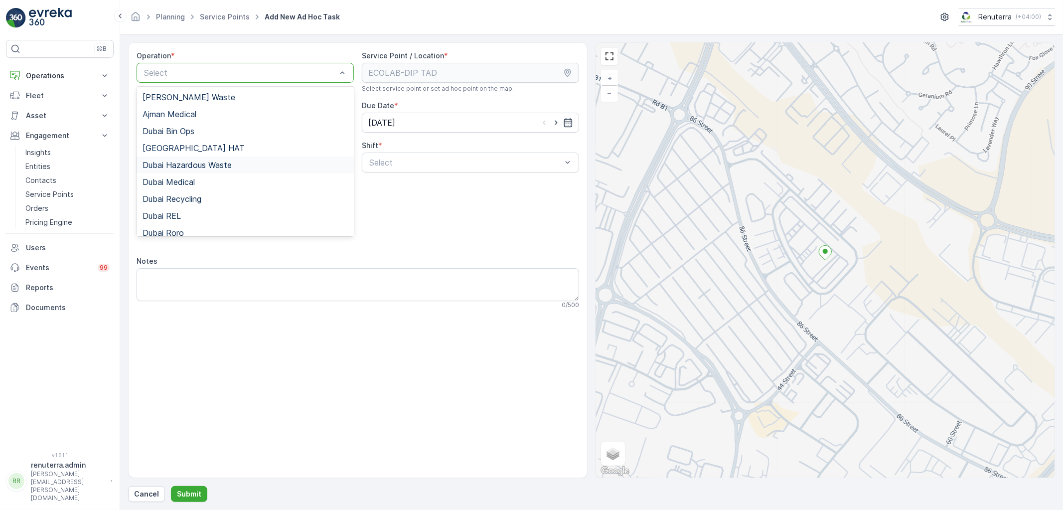
click at [214, 164] on span "Dubai Hazardous Waste" at bounding box center [187, 165] width 89 height 9
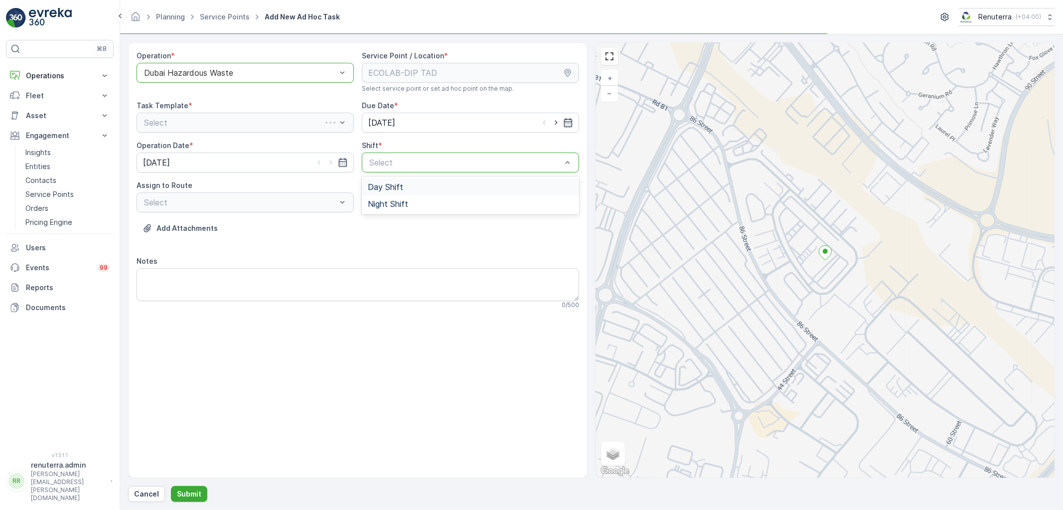
drag, startPoint x: 385, startPoint y: 153, endPoint x: 390, endPoint y: 176, distance: 23.9
click at [387, 157] on div "Select" at bounding box center [470, 163] width 217 height 20
click at [382, 190] on span "Day Shift" at bounding box center [385, 186] width 35 height 9
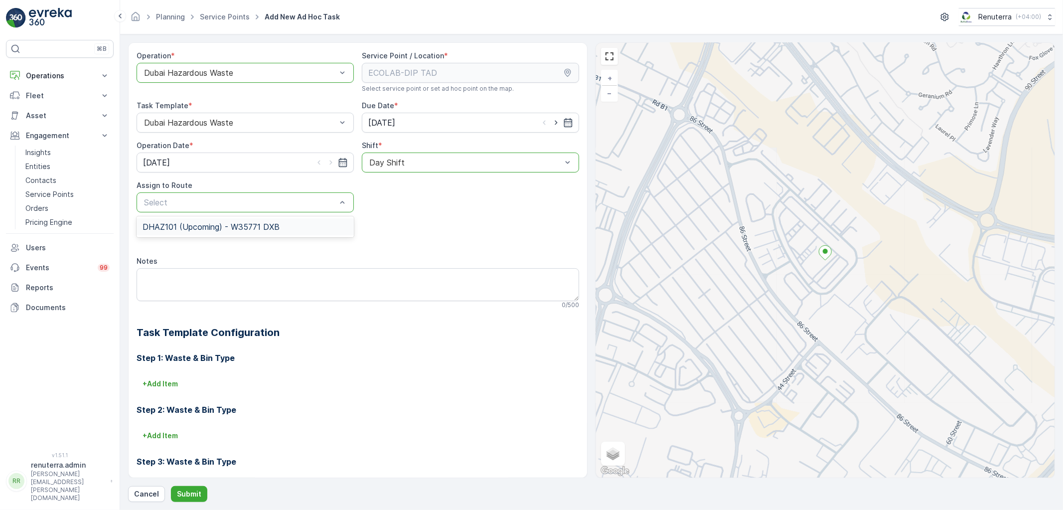
click at [283, 227] on div "DHAZ101 (Upcoming) - W35771 DXB" at bounding box center [245, 226] width 205 height 9
click at [193, 496] on p "Submit" at bounding box center [189, 494] width 24 height 10
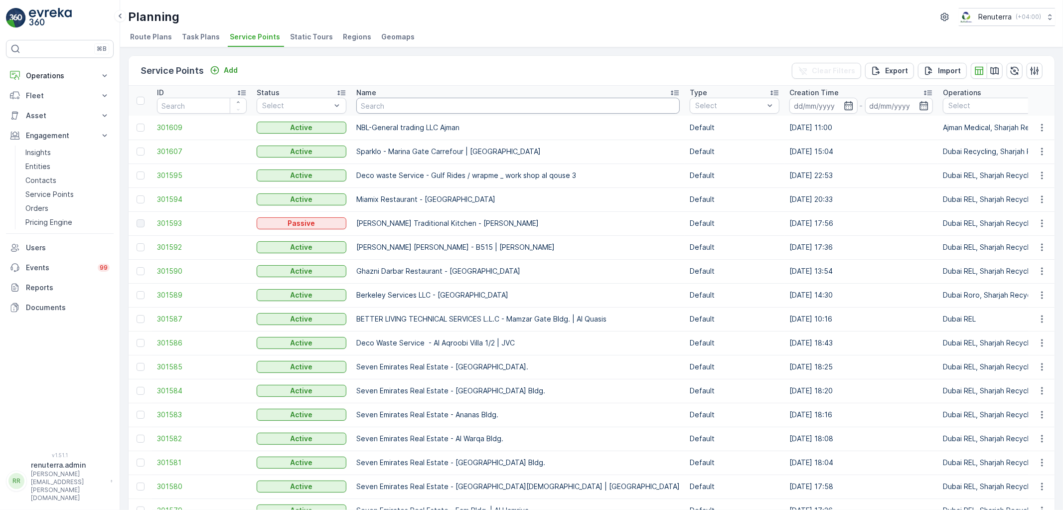
click at [387, 107] on input "text" at bounding box center [518, 106] width 324 height 16
click at [369, 101] on input "text" at bounding box center [518, 106] width 324 height 16
type input "Jawada"
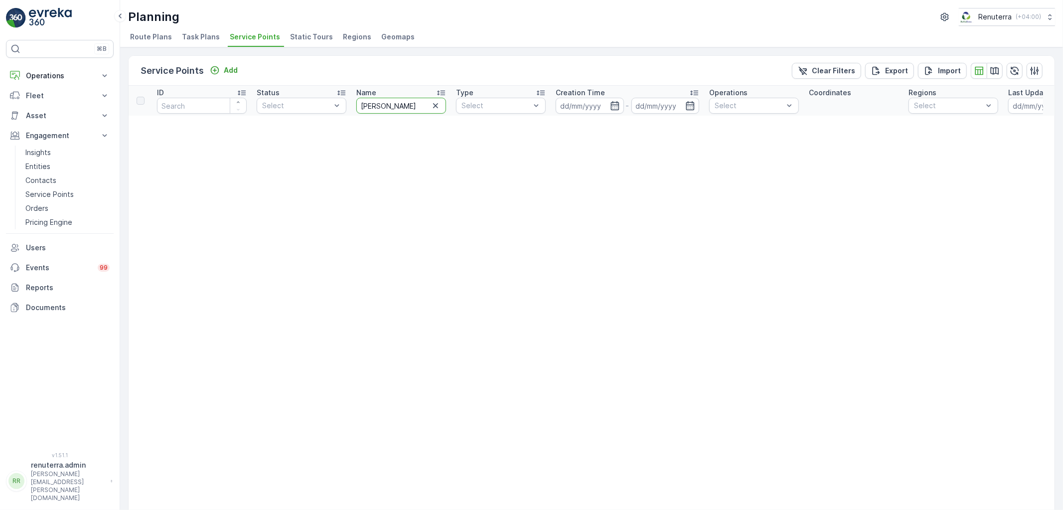
click at [406, 105] on input "Jawada" at bounding box center [401, 106] width 90 height 16
type input "Jaw"
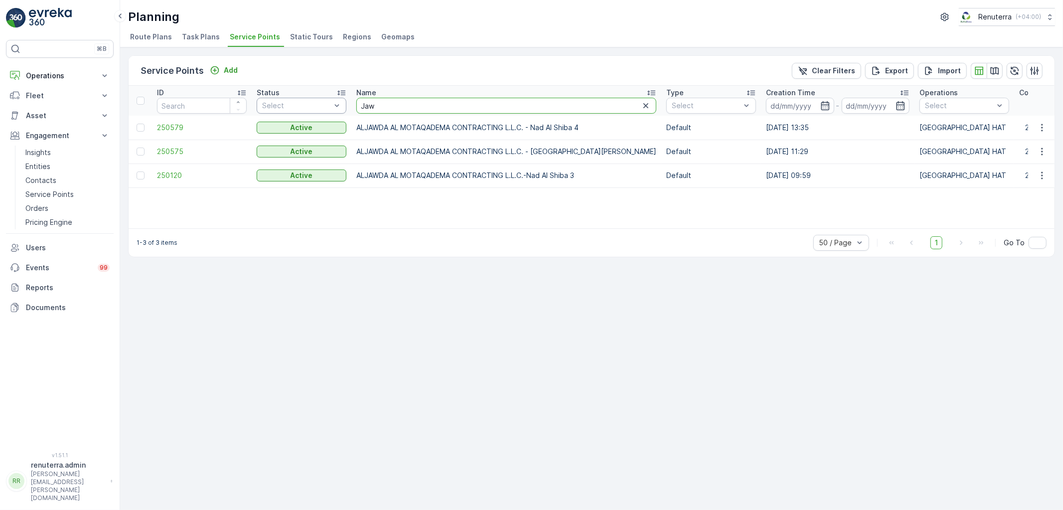
drag, startPoint x: 381, startPoint y: 101, endPoint x: 315, endPoint y: 103, distance: 66.3
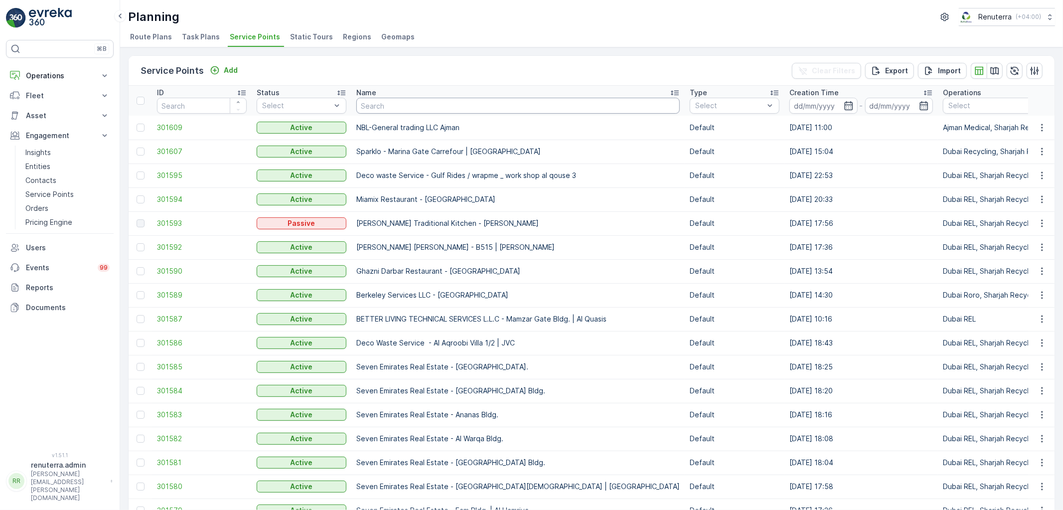
click at [375, 95] on p "Name" at bounding box center [366, 93] width 20 height 10
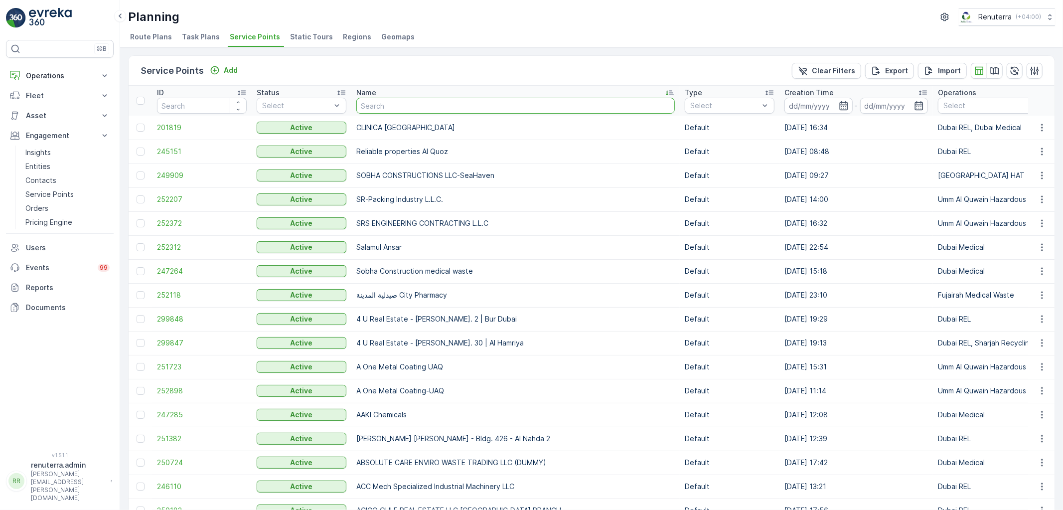
click at [362, 110] on input "text" at bounding box center [515, 106] width 319 height 16
type input "jb"
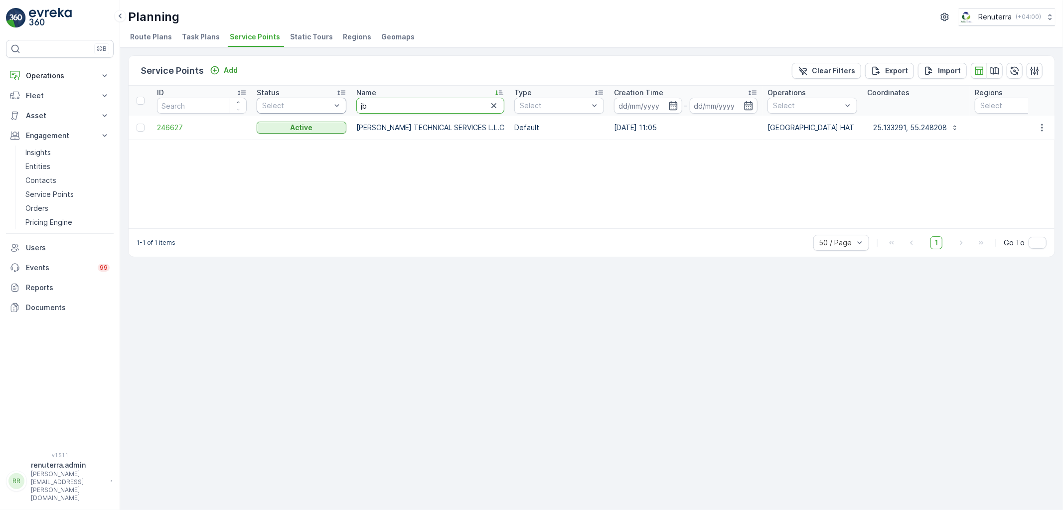
drag, startPoint x: 384, startPoint y: 98, endPoint x: 321, endPoint y: 97, distance: 63.3
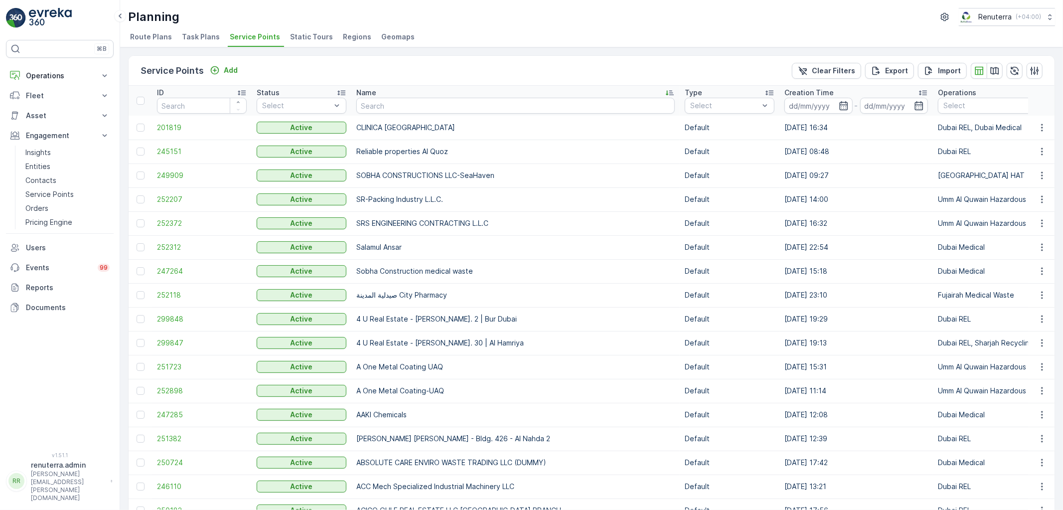
click at [372, 102] on input "text" at bounding box center [515, 106] width 319 height 16
type input "JB"
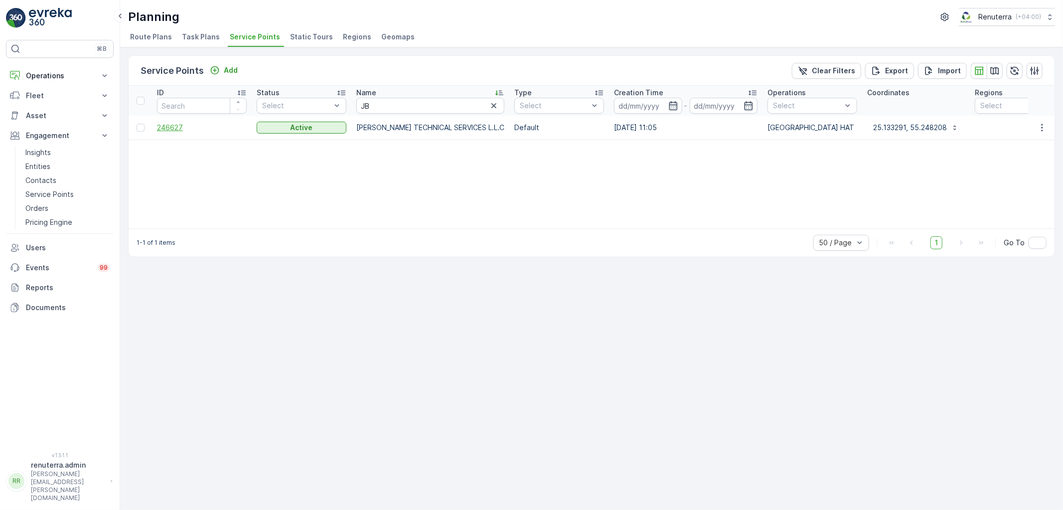
click at [180, 128] on span "246627" at bounding box center [202, 128] width 90 height 10
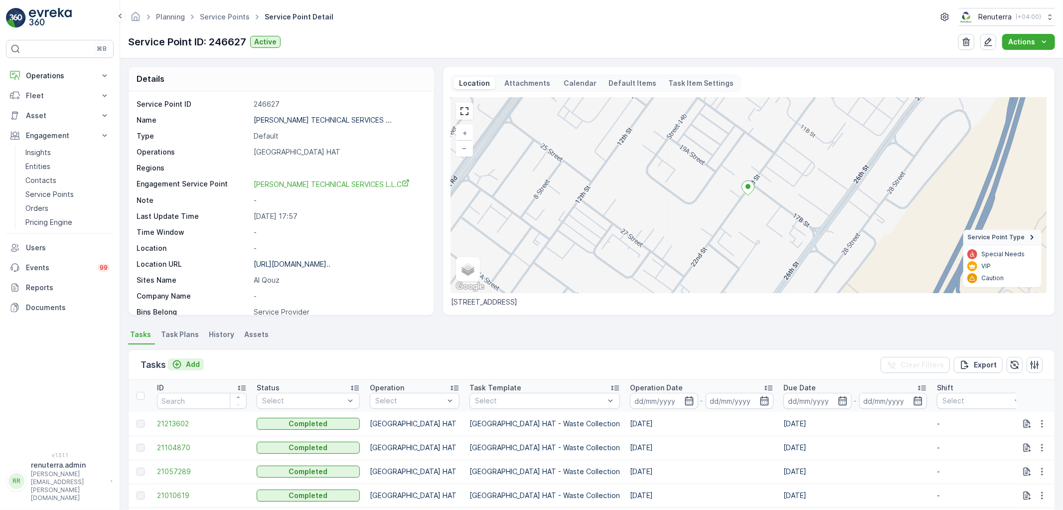
click at [176, 358] on div "Tasks Add" at bounding box center [172, 365] width 63 height 14
click at [193, 364] on p "Add" at bounding box center [193, 364] width 14 height 10
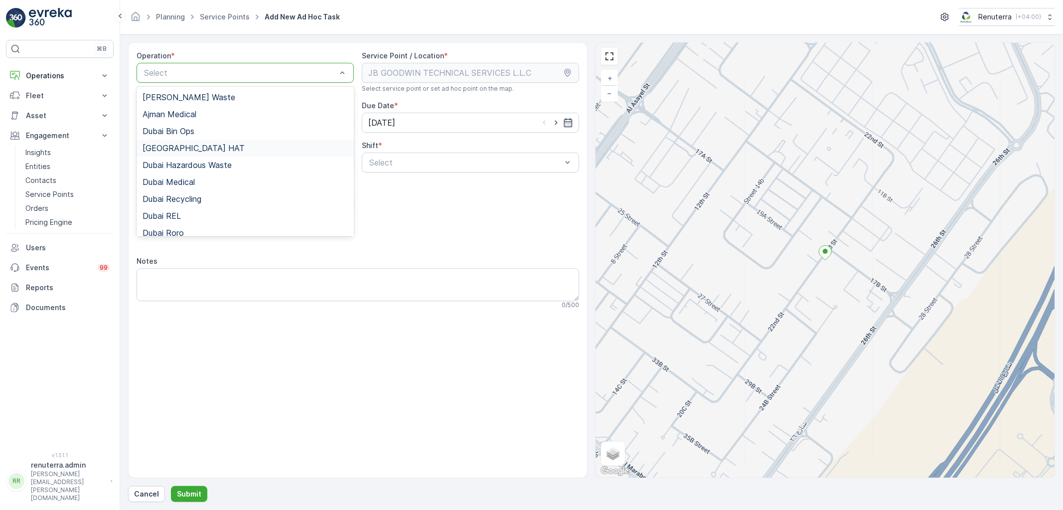
click at [185, 149] on div "[GEOGRAPHIC_DATA] HAT" at bounding box center [245, 148] width 205 height 9
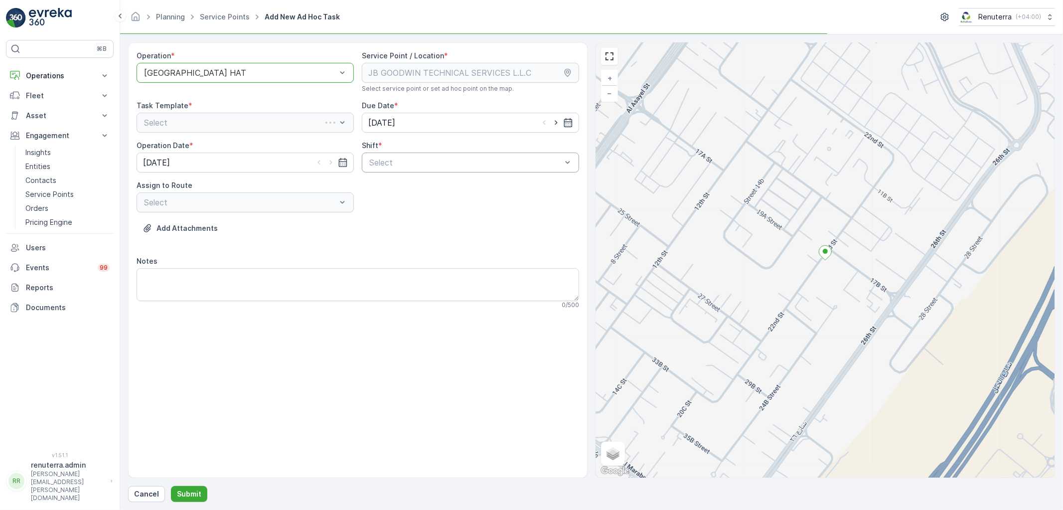
click at [376, 167] on div "Select" at bounding box center [470, 163] width 217 height 20
click at [386, 177] on div "Day Shift Night Shift" at bounding box center [470, 195] width 217 height 38
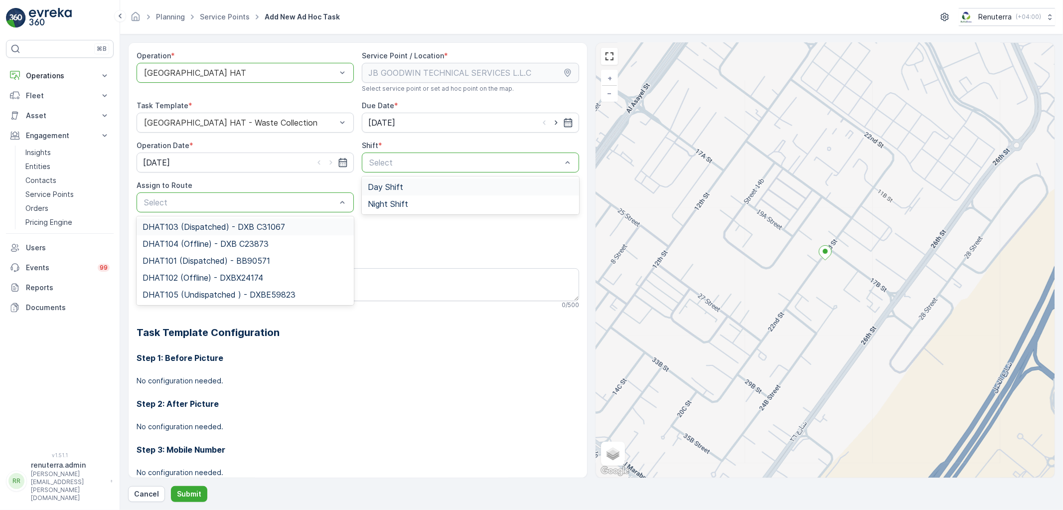
click at [382, 189] on span "Day Shift" at bounding box center [385, 186] width 35 height 9
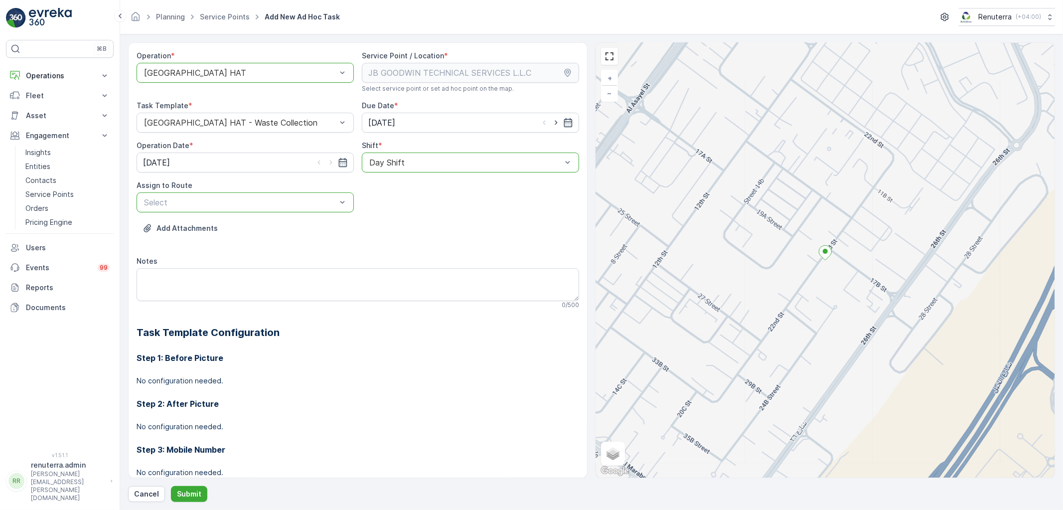
click at [312, 198] on div at bounding box center [240, 202] width 194 height 9
click at [271, 208] on div "Select" at bounding box center [245, 202] width 217 height 20
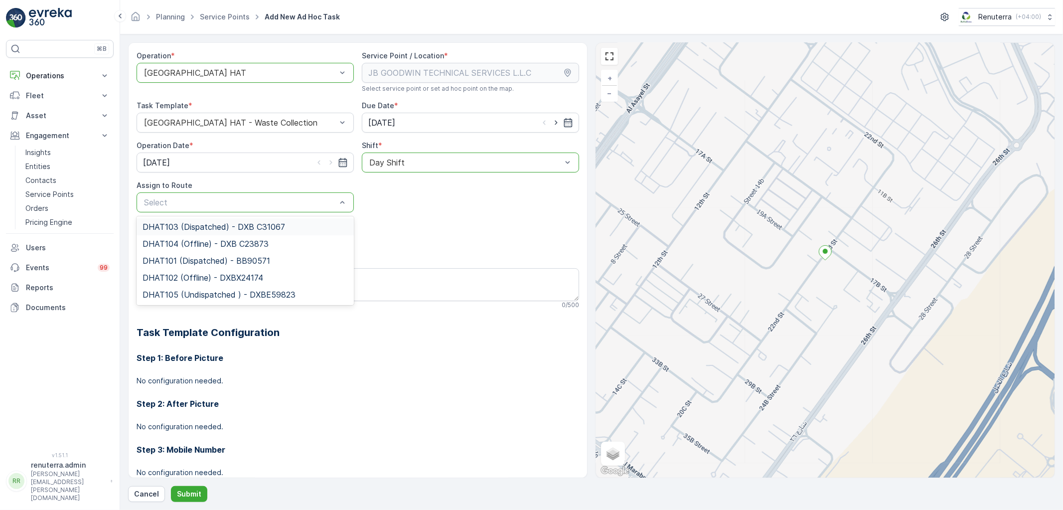
click at [218, 222] on span "DHAT103 (Dispatched) - DXB C31067" at bounding box center [214, 226] width 143 height 9
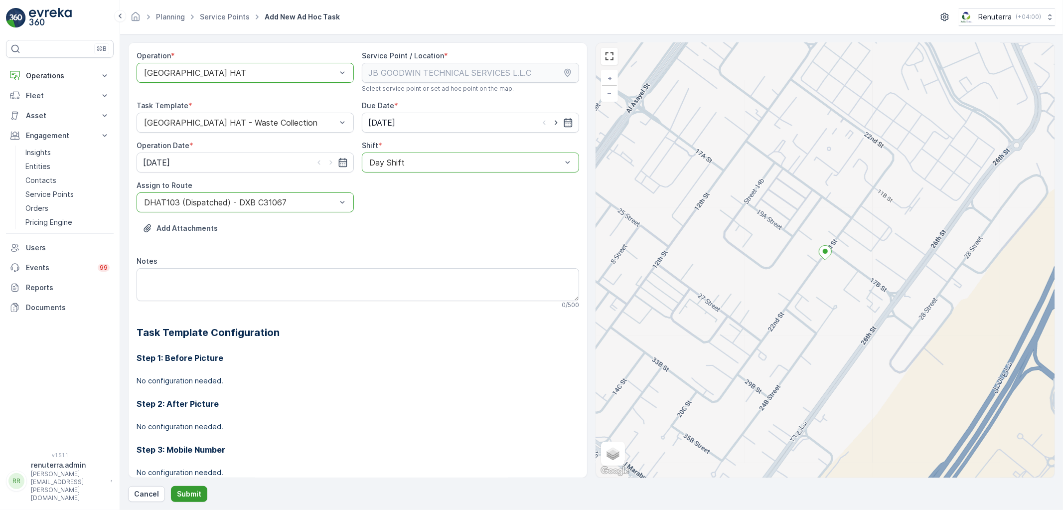
click at [195, 501] on button "Submit" at bounding box center [189, 494] width 36 height 16
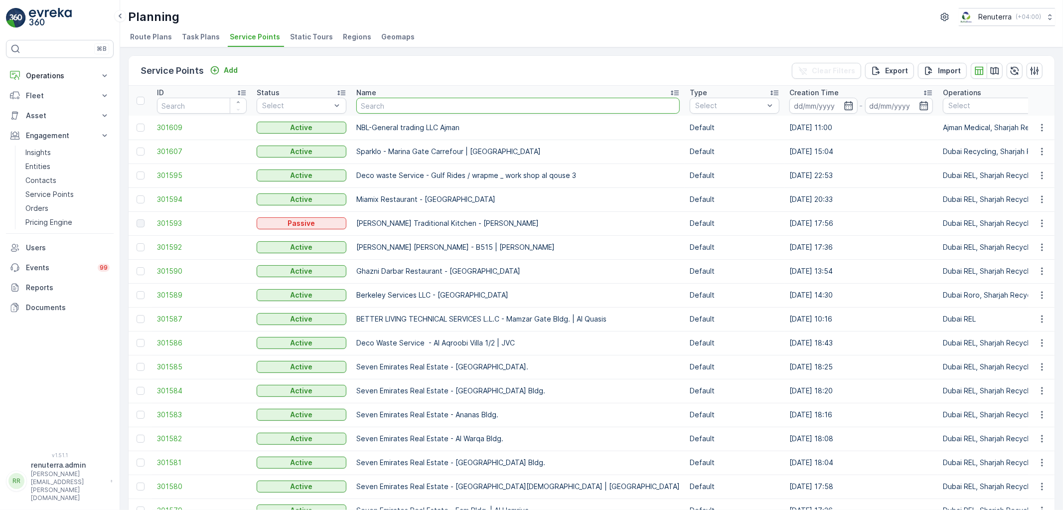
click at [386, 106] on input "text" at bounding box center [518, 106] width 324 height 16
type input "gulf"
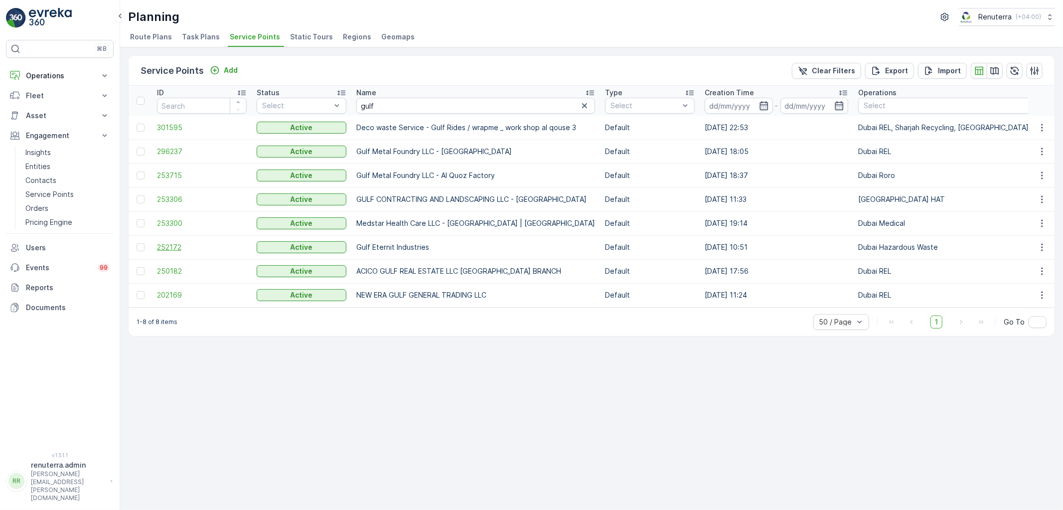
click at [170, 245] on span "252172" at bounding box center [202, 247] width 90 height 10
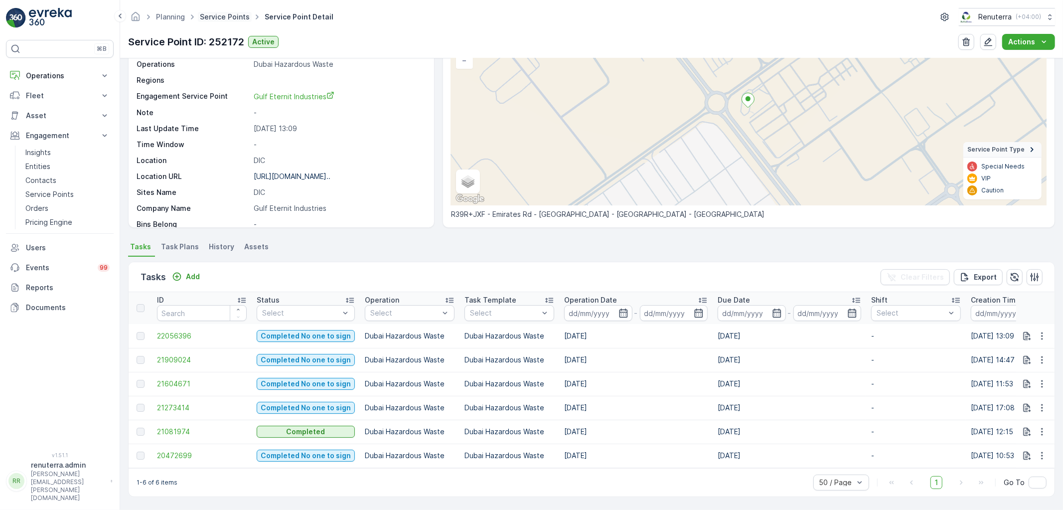
scroll to position [92, 0]
click at [197, 273] on p "Add" at bounding box center [193, 277] width 14 height 10
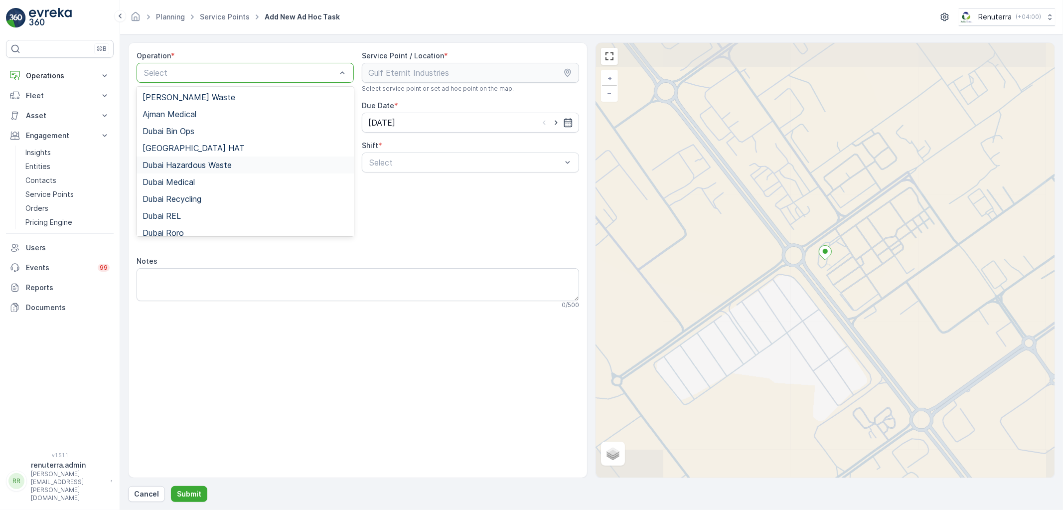
click at [194, 167] on span "Dubai Hazardous Waste" at bounding box center [187, 165] width 89 height 9
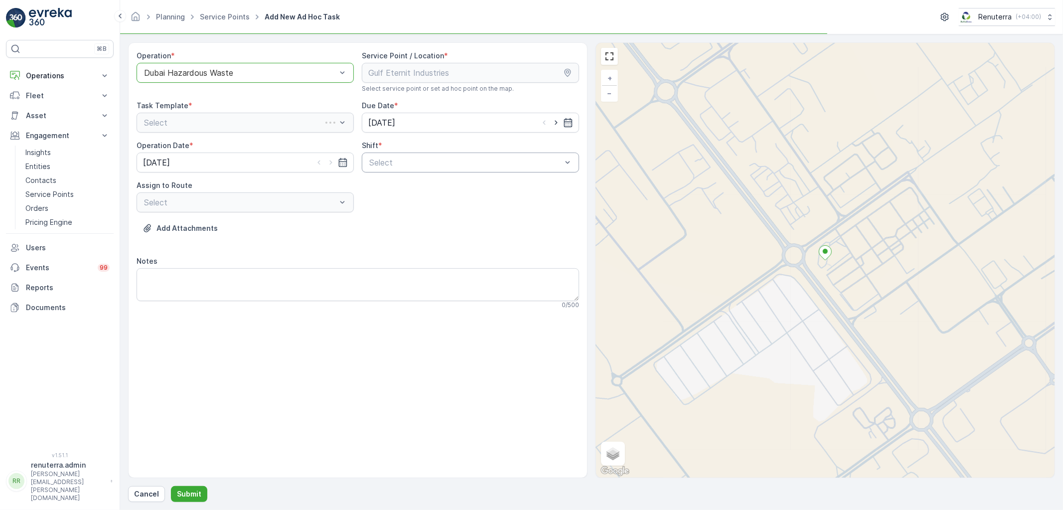
click at [402, 170] on div "Operation * option Dubai Hazardous Waste, selected. Dubai Hazardous Waste Servi…" at bounding box center [358, 184] width 443 height 266
click at [400, 180] on div "Day Shift" at bounding box center [470, 186] width 217 height 17
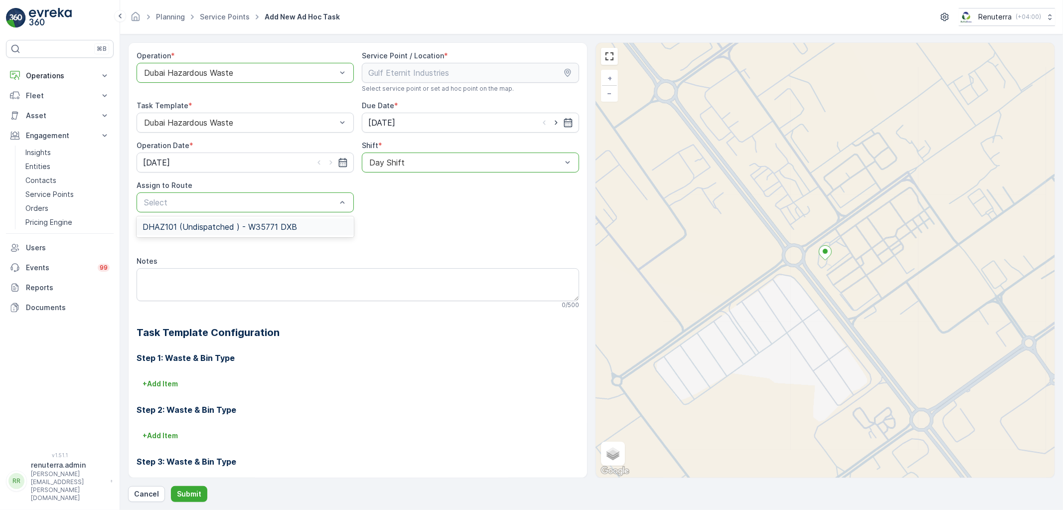
click at [306, 223] on div "DHAZ101 (Undispatched ) - W35771 DXB" at bounding box center [245, 226] width 205 height 9
click at [196, 500] on button "Submit" at bounding box center [189, 494] width 36 height 16
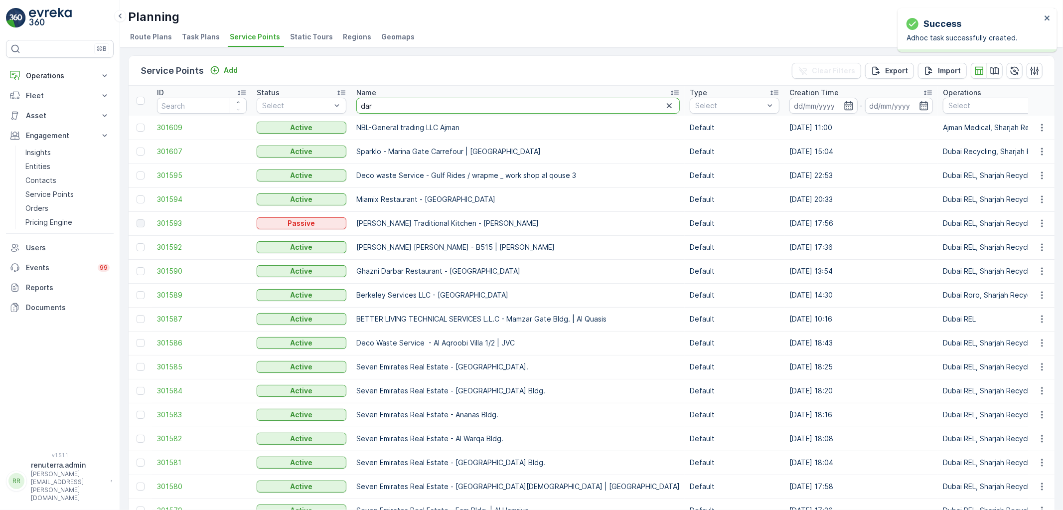
type input "dar"
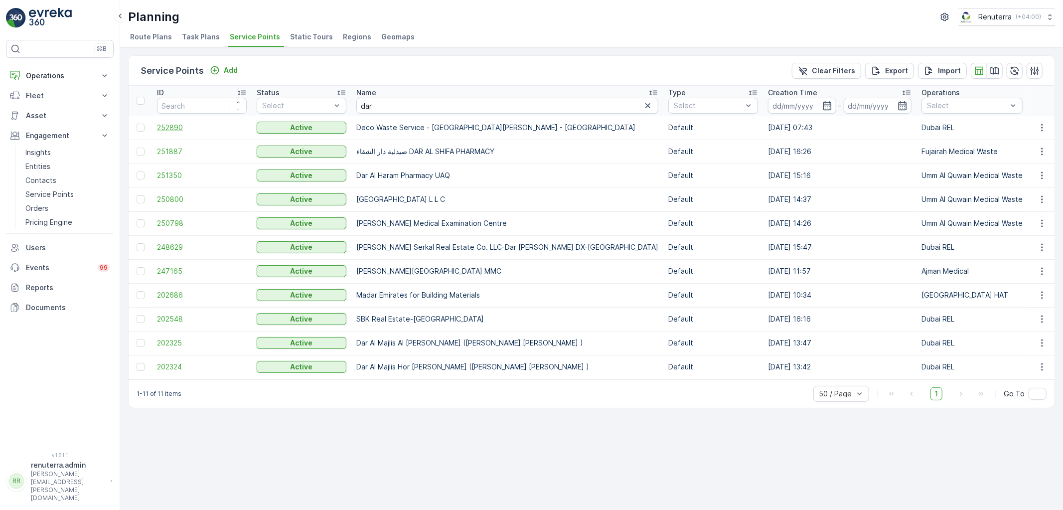
click at [185, 130] on span "252890" at bounding box center [202, 128] width 90 height 10
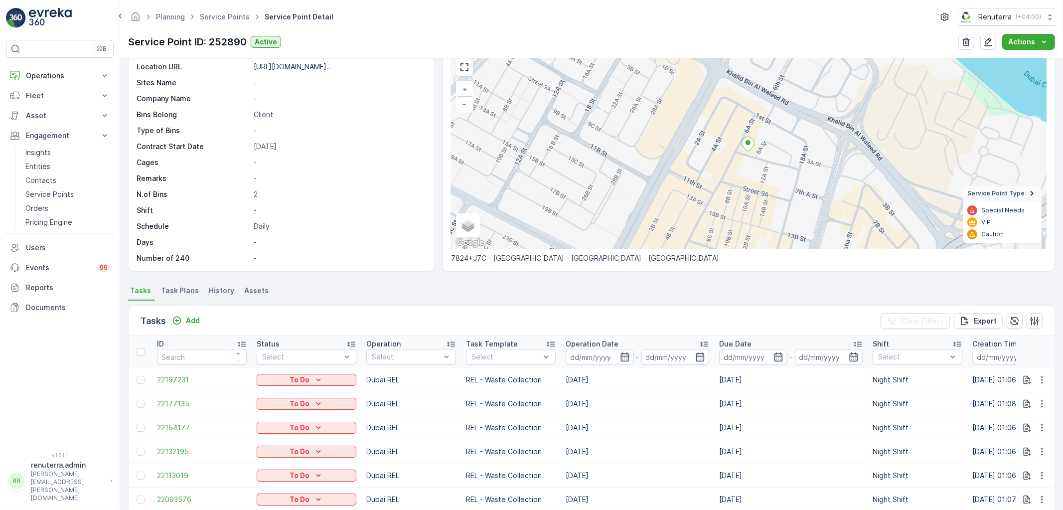
scroll to position [111, 0]
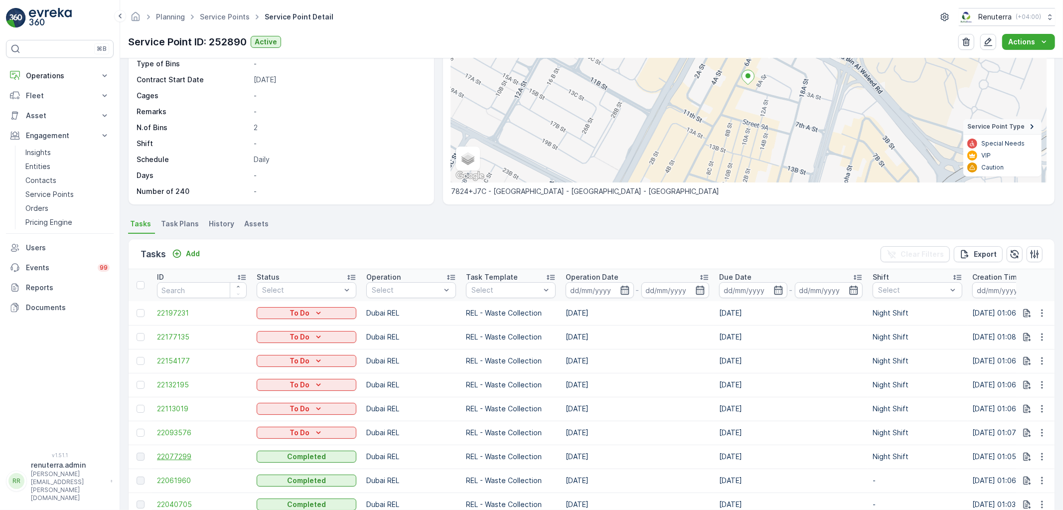
click at [182, 454] on span "22077299" at bounding box center [202, 457] width 90 height 10
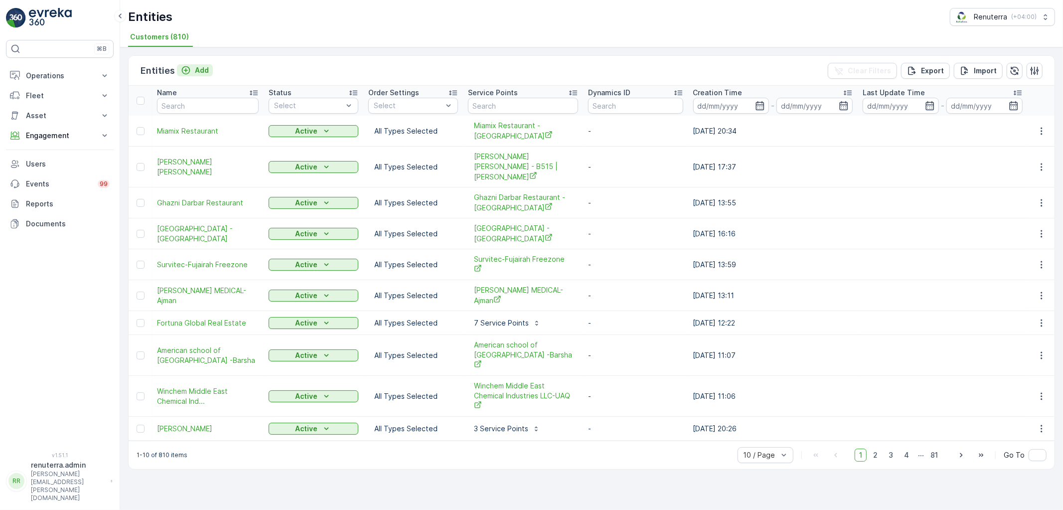
click at [203, 72] on p "Add" at bounding box center [202, 70] width 14 height 10
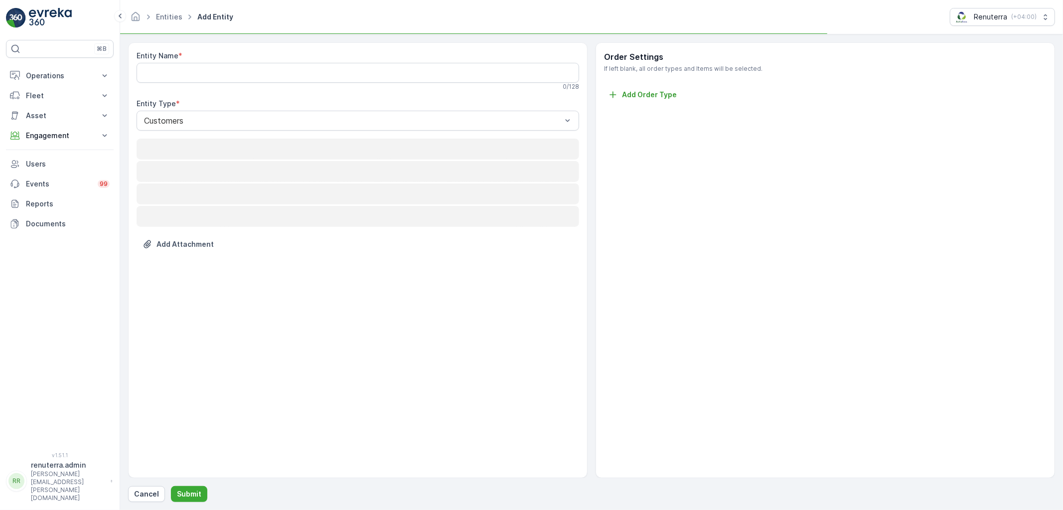
click at [201, 81] on Name "Entity Name" at bounding box center [358, 73] width 443 height 20
paste Name "NBL-General trading LLC Ajman"
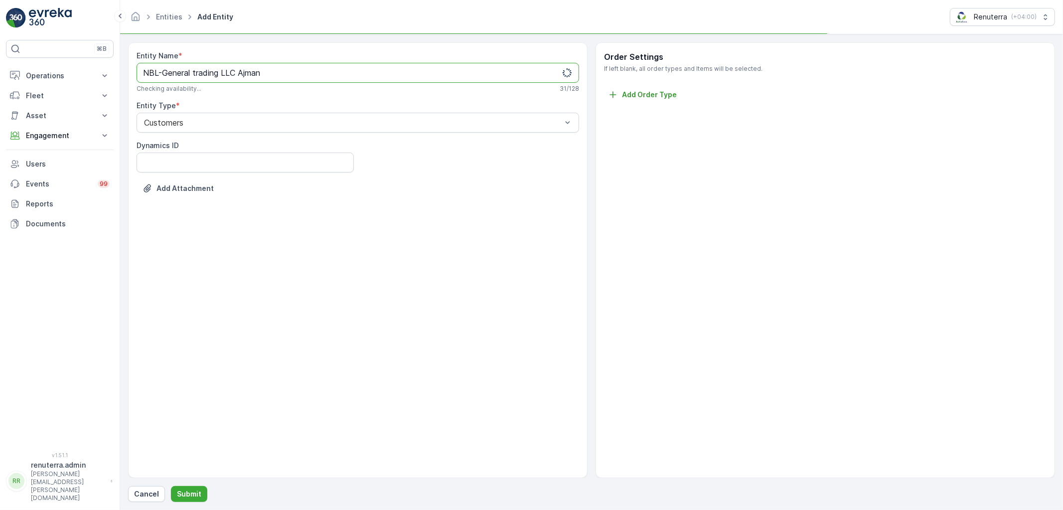
click at [166, 75] on Name "NBL-General trading LLC Ajman" at bounding box center [358, 73] width 443 height 20
type Name "NBL-General trading LLC Ajman"
click at [195, 497] on button "Submit" at bounding box center [189, 494] width 36 height 16
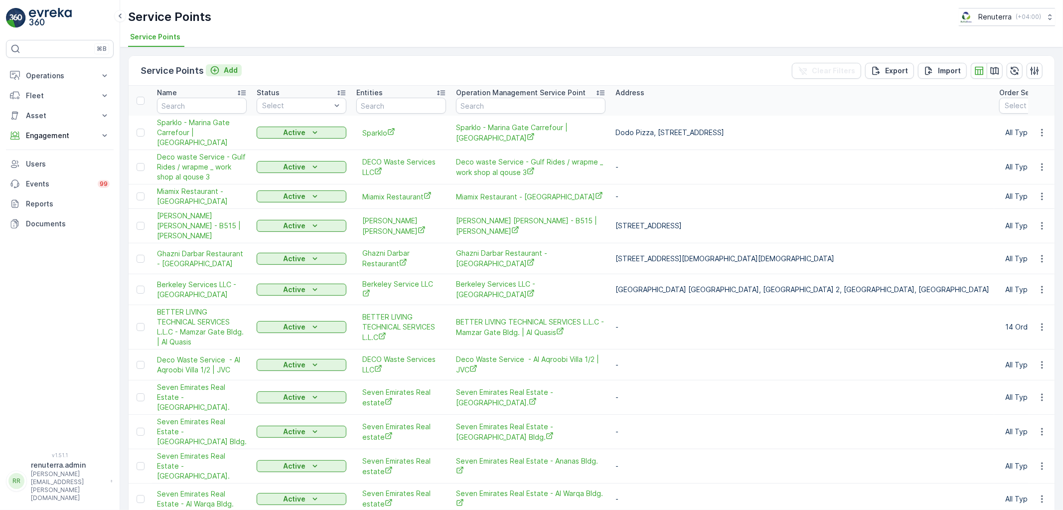
click at [239, 70] on button "Add" at bounding box center [224, 70] width 36 height 12
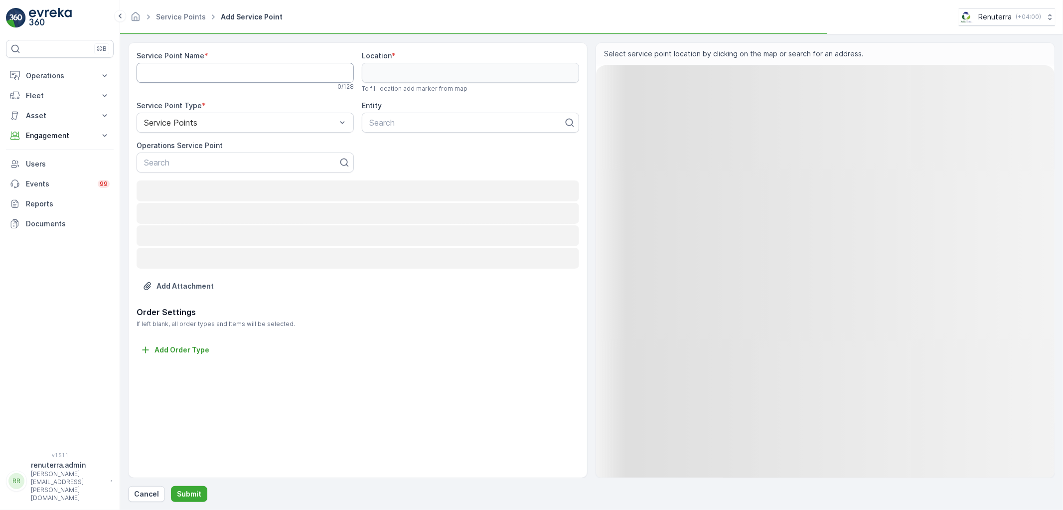
click at [215, 71] on Name "Service Point Name" at bounding box center [245, 73] width 217 height 20
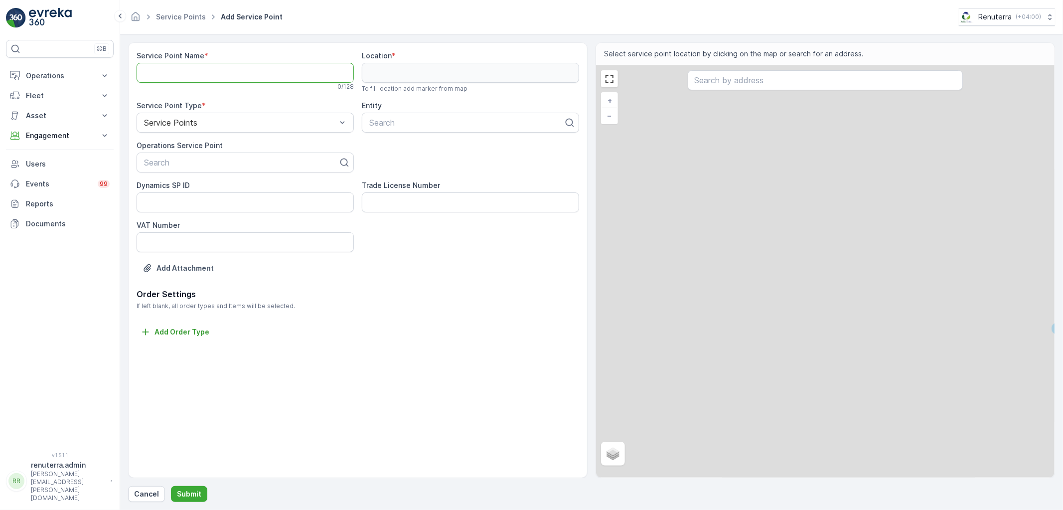
paste Name "NBL-General trading LLC Ajman"
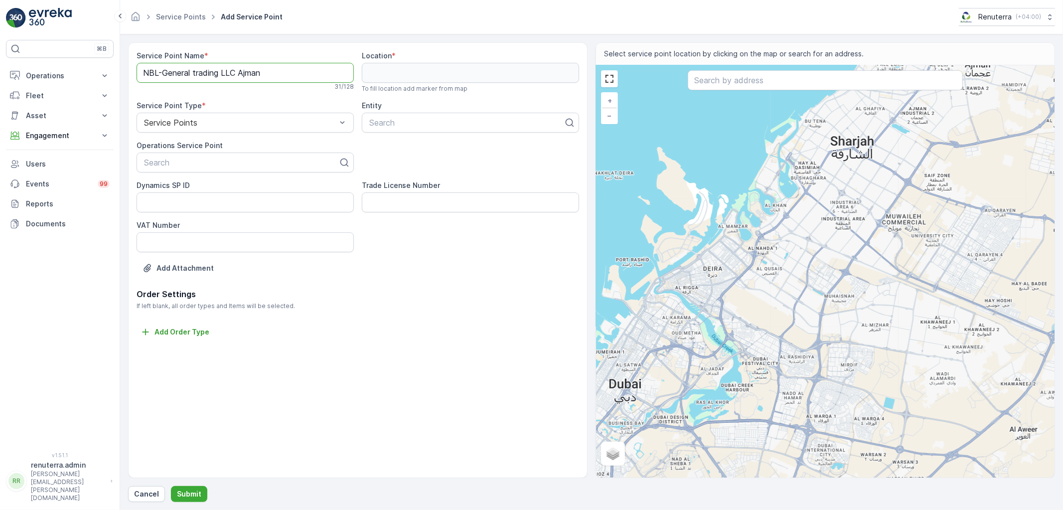
click at [172, 64] on Name "NBL-General trading LLC Ajman" at bounding box center [245, 73] width 217 height 20
click at [165, 70] on Name "NBL-General trading LLC Ajman" at bounding box center [245, 73] width 217 height 20
drag, startPoint x: 266, startPoint y: 70, endPoint x: 137, endPoint y: 77, distance: 129.3
click at [137, 77] on Name "NBL-General trading LLC Ajman" at bounding box center [245, 73] width 217 height 20
type Name "NBL-General trading LLC Ajman"
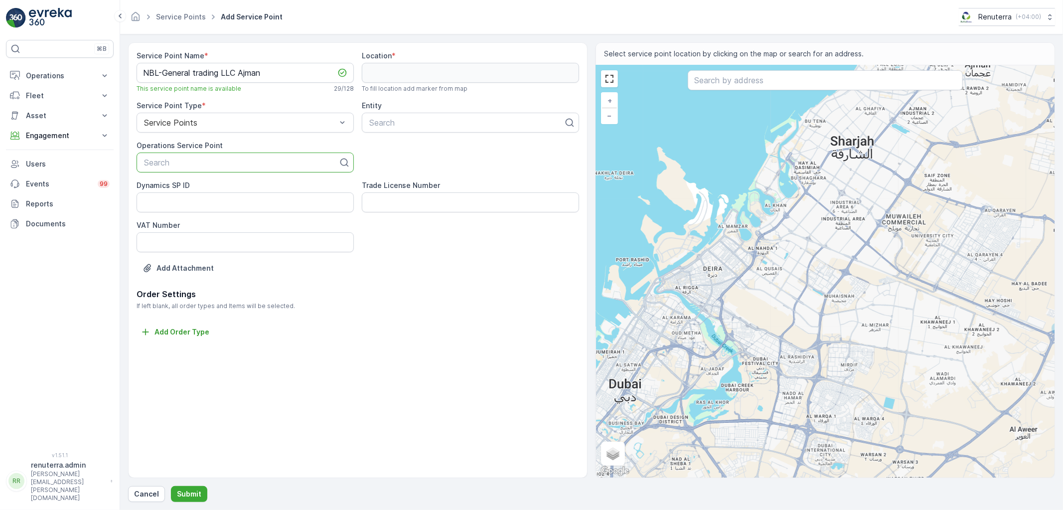
drag, startPoint x: 193, startPoint y: 172, endPoint x: 189, endPoint y: 167, distance: 5.7
click at [190, 170] on div "Search" at bounding box center [245, 163] width 217 height 20
paste input "NBL-General trading LLC Ajman"
type input "NBL-General trading LLC Ajman"
click at [225, 191] on div "NBL-General trading LLC Ajman" at bounding box center [245, 186] width 217 height 17
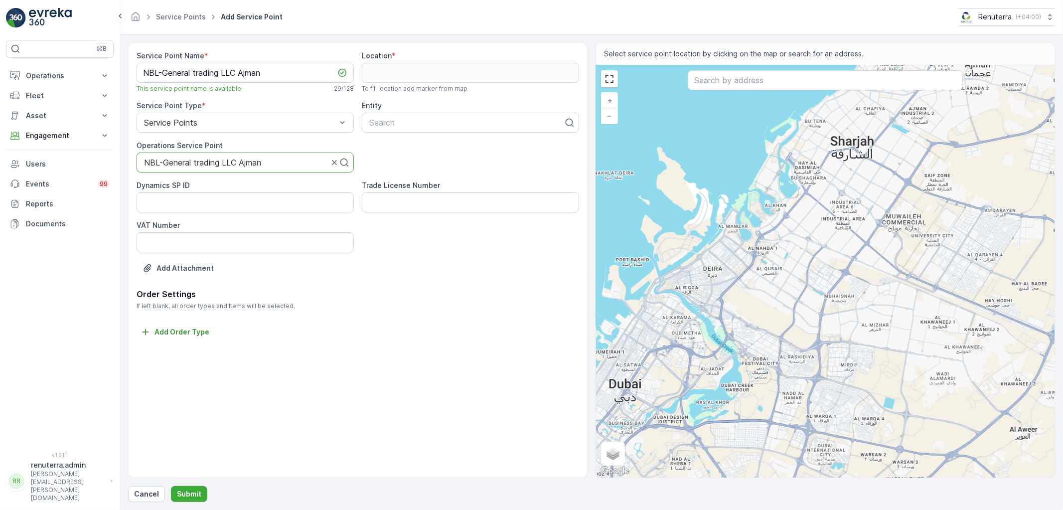
click at [404, 136] on div "Service Point Name * NBL-General trading LLC Ajman This service point name is a…" at bounding box center [358, 169] width 443 height 237
paste input "NBL-General trading LLC Ajman"
type input "NBL-General trading LLC Ajman"
click at [404, 147] on div "NBL-General trading LLC Ajman" at bounding box center [470, 147] width 217 height 17
click at [778, 68] on div "+ − Satellite Roadmap Terrain Hybrid Leaflet Keyboard shortcuts Map Data Map da…" at bounding box center [825, 271] width 459 height 412
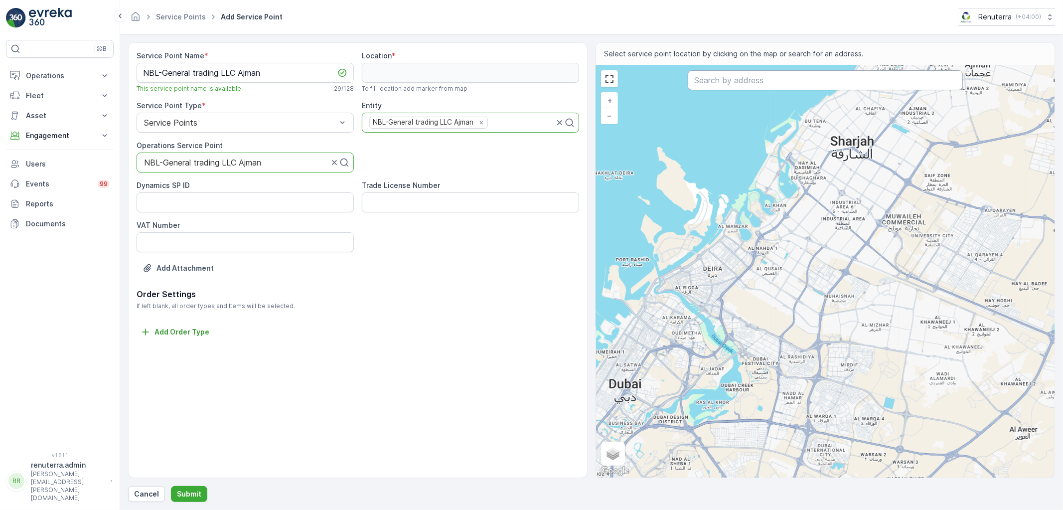
type input "25.405598115388,55.375469827940584"
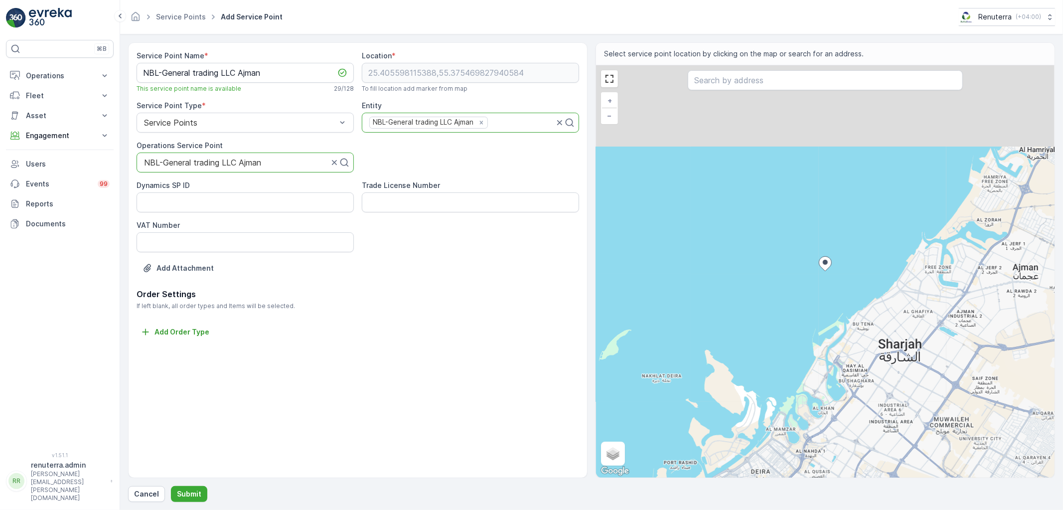
click at [753, 91] on div at bounding box center [825, 81] width 275 height 22
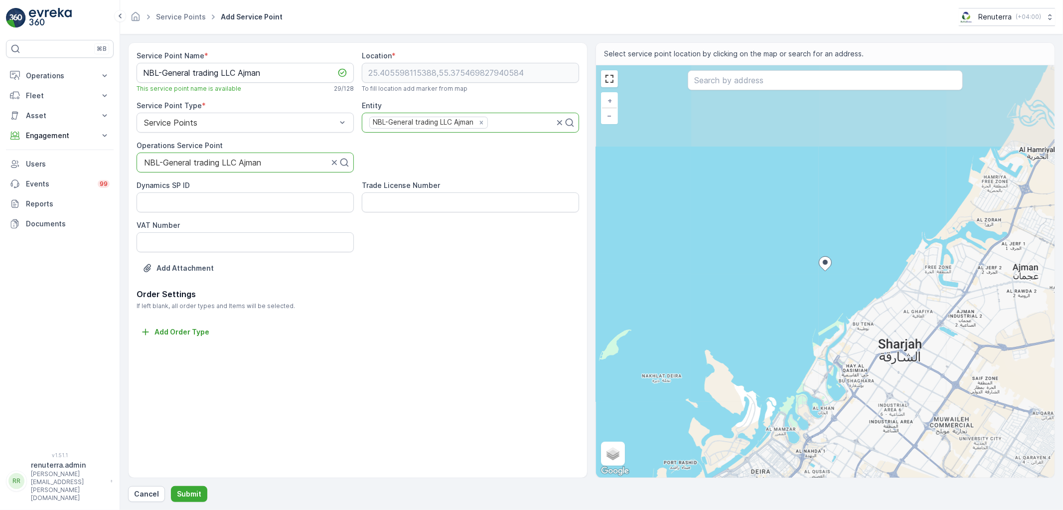
click at [749, 85] on input "text" at bounding box center [825, 80] width 275 height 20
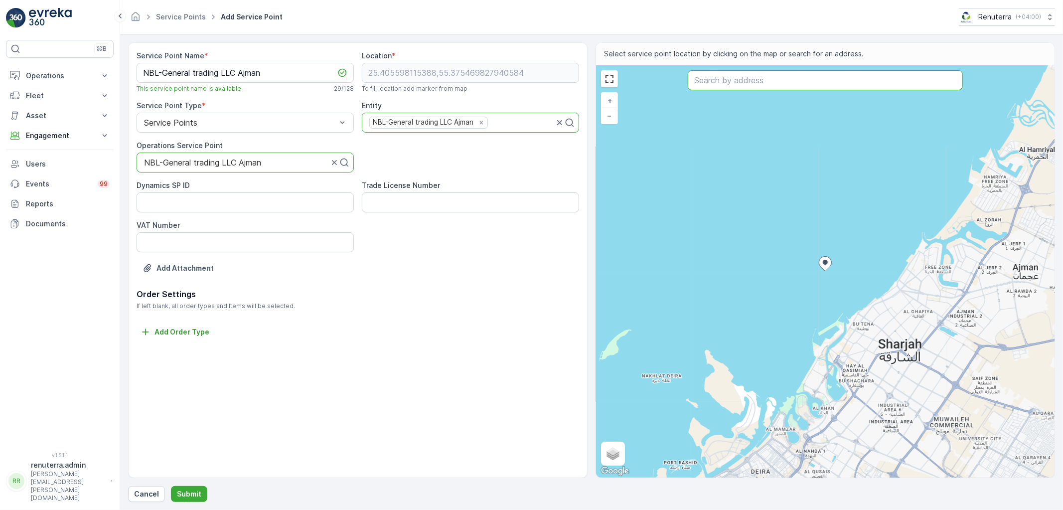
paste input "MSA Intl General Trdg"
type input "MSA Intl General Trdg"
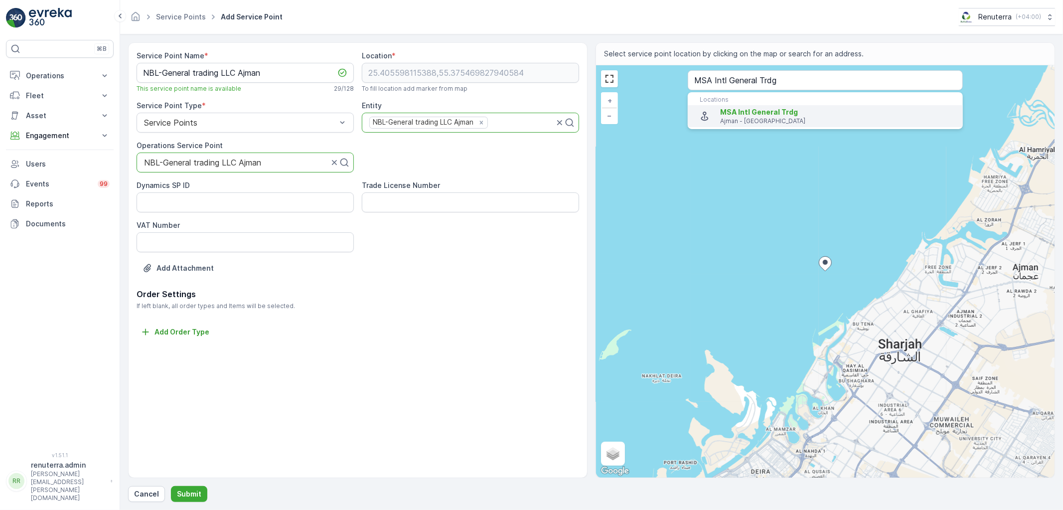
click at [759, 111] on span "MSA Intl General Trdg" at bounding box center [759, 112] width 78 height 8
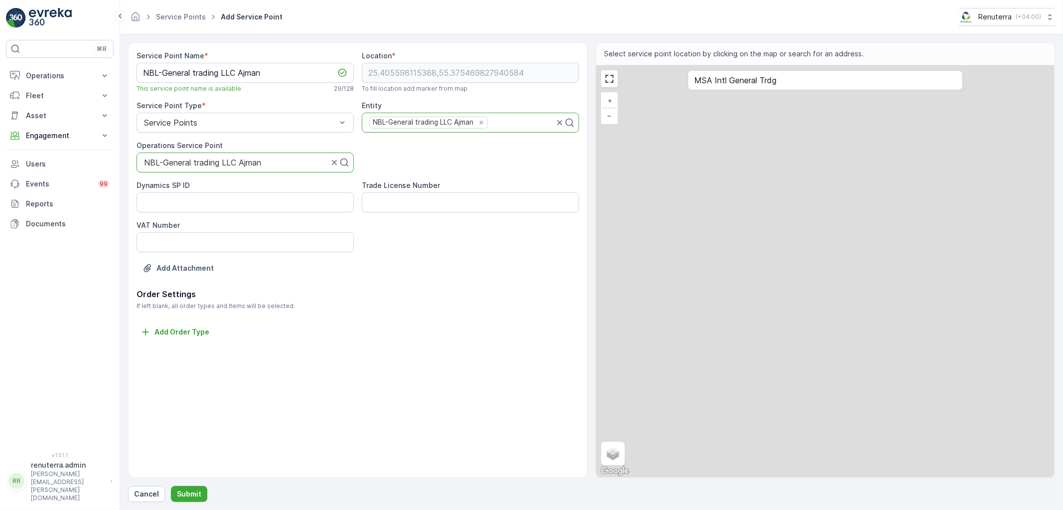
type input "25.432942,55.535501"
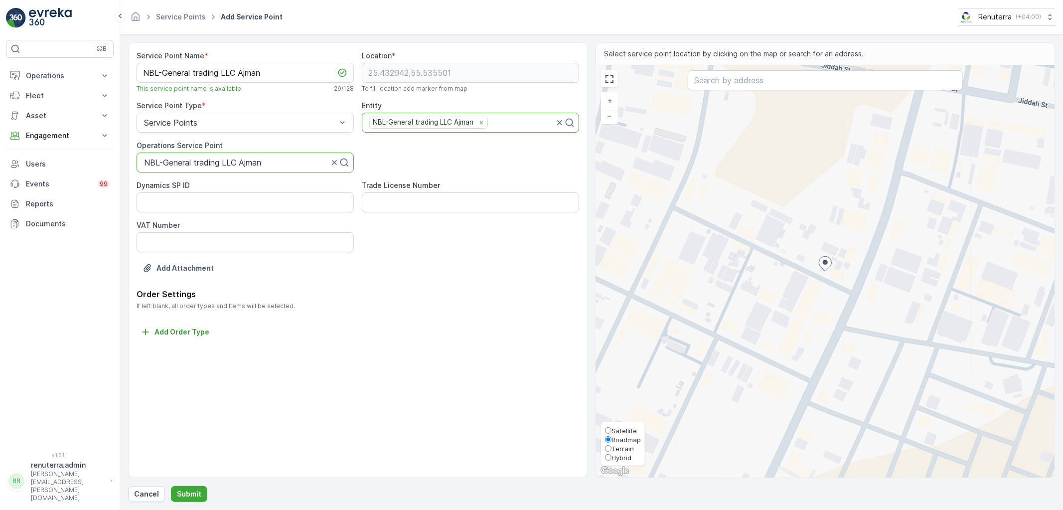
click at [611, 422] on div "Satellite Roadmap Terrain Hybrid" at bounding box center [623, 444] width 44 height 44
click at [616, 430] on span "Satellite" at bounding box center [624, 431] width 25 height 8
click at [612, 430] on input "Satellite" at bounding box center [608, 430] width 6 height 6
radio input "true"
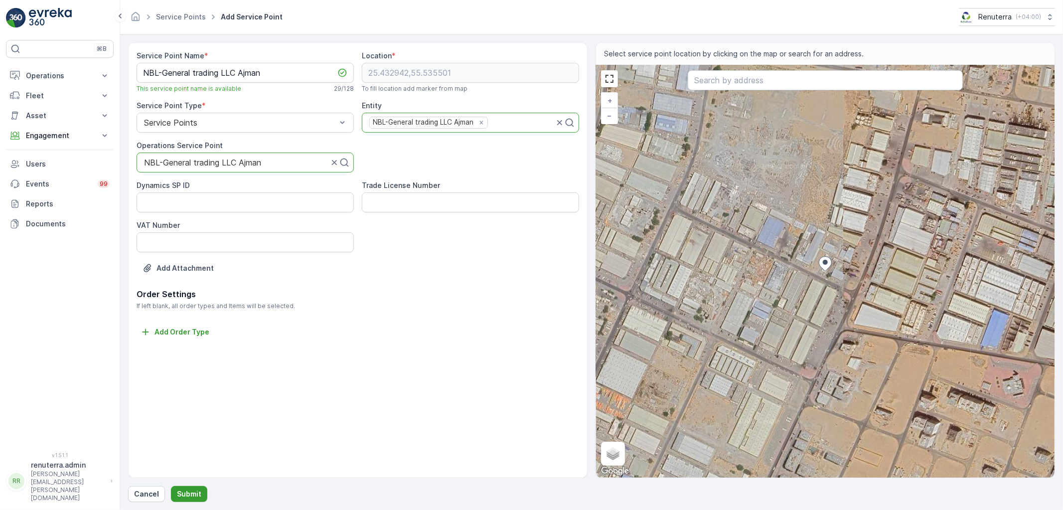
click at [188, 492] on p "Submit" at bounding box center [189, 494] width 24 height 10
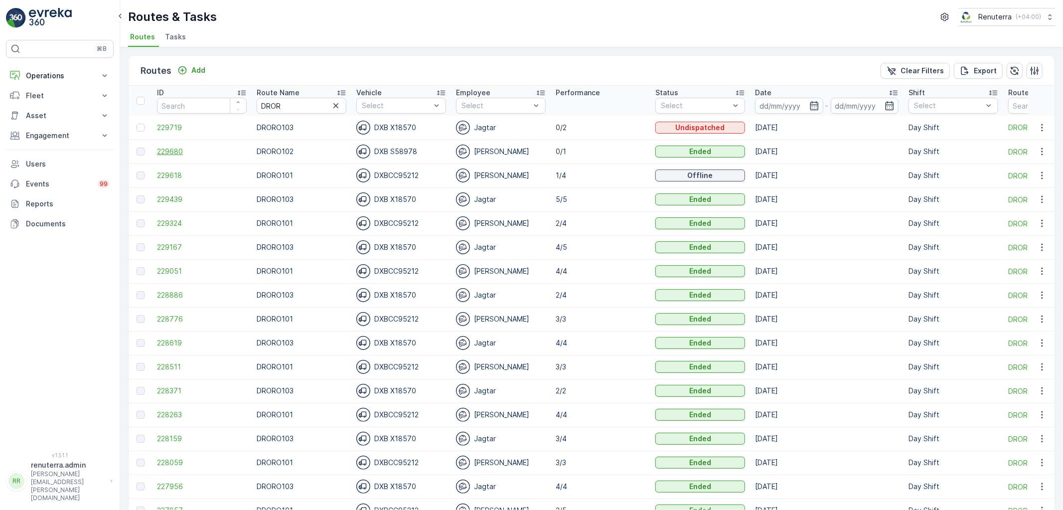
click at [174, 156] on td "229680" at bounding box center [202, 152] width 100 height 24
click at [172, 154] on span "229680" at bounding box center [202, 152] width 90 height 10
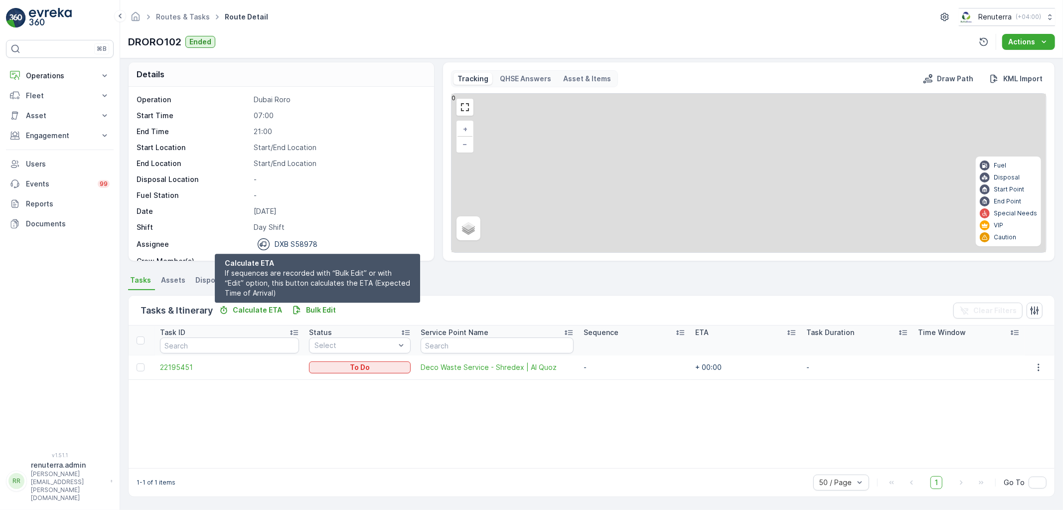
scroll to position [4, 0]
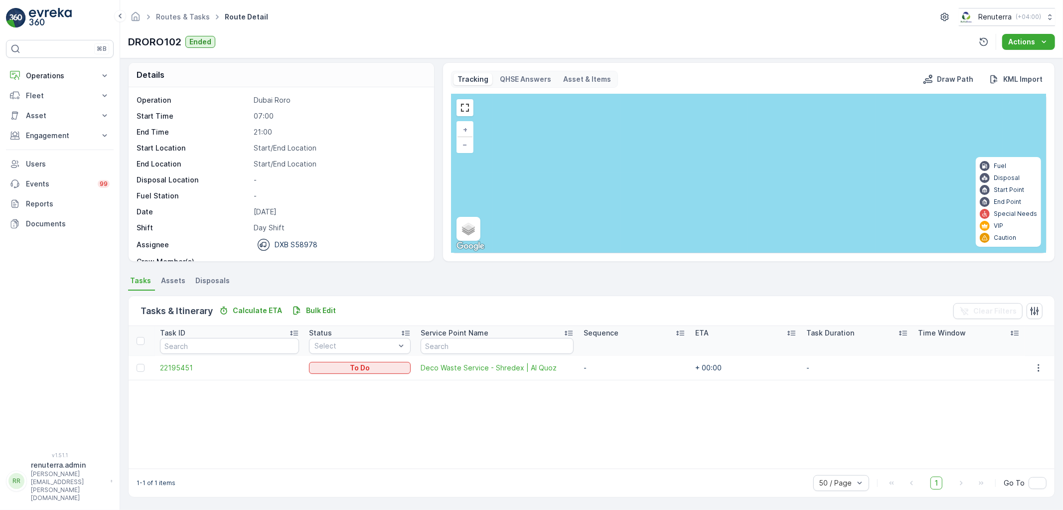
click at [145, 359] on td at bounding box center [142, 368] width 26 height 24
click at [144, 362] on td at bounding box center [142, 368] width 26 height 24
click at [143, 364] on div at bounding box center [141, 368] width 8 height 8
click at [137, 364] on input "checkbox" at bounding box center [137, 364] width 0 height 0
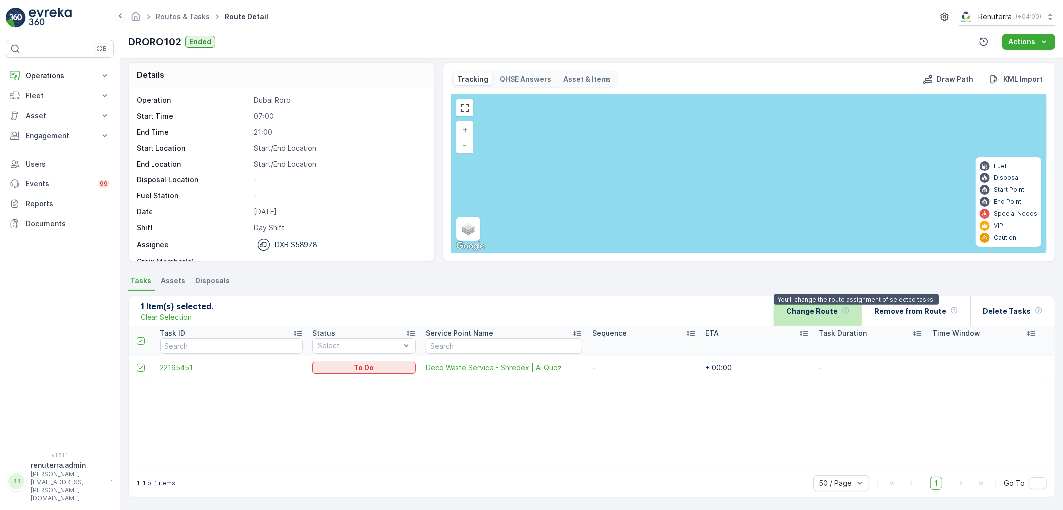
click at [836, 309] on p "Change Route" at bounding box center [812, 311] width 51 height 10
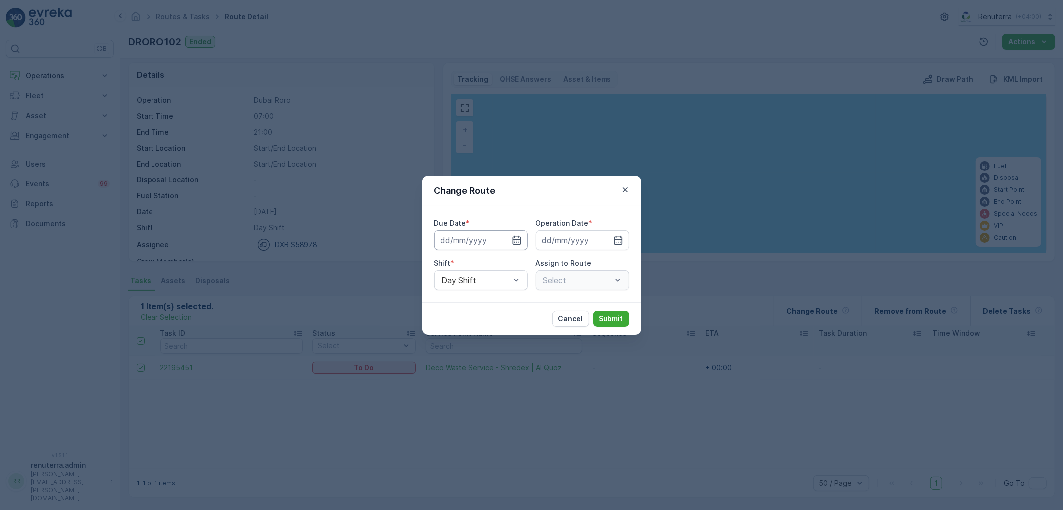
type input "[DATE]"
click at [555, 271] on div "Select" at bounding box center [583, 280] width 94 height 20
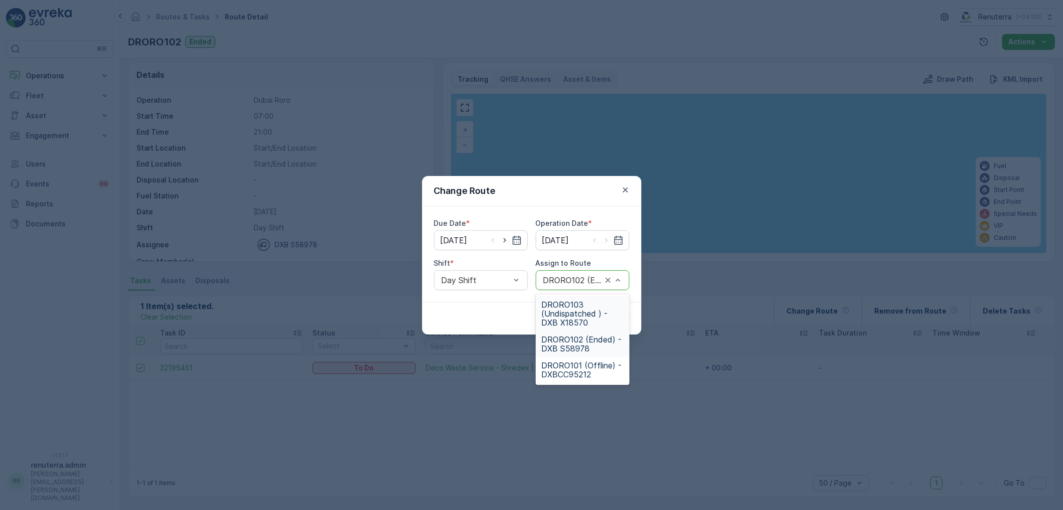
click at [567, 318] on span "DRORO103 (Undispatched ) - DXB X18570" at bounding box center [583, 313] width 82 height 27
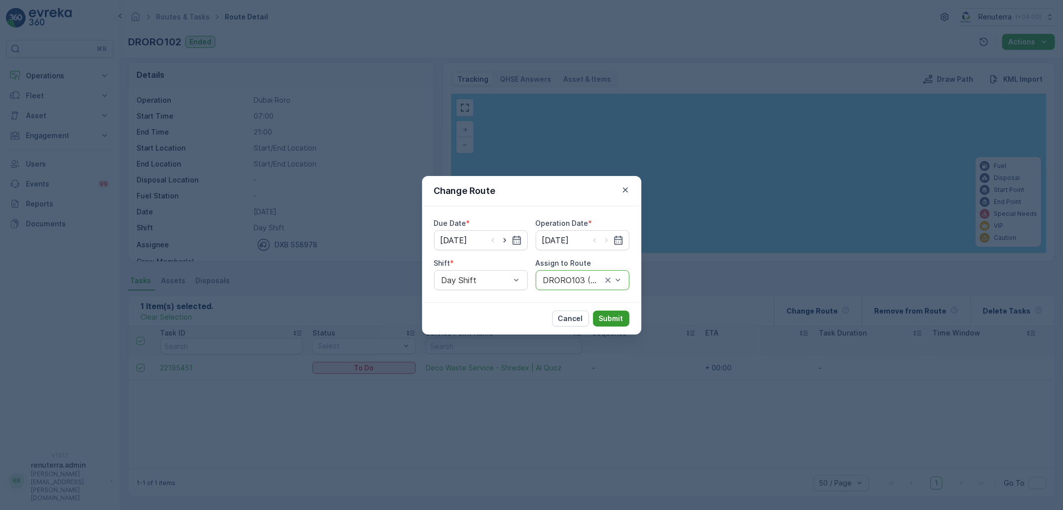
click at [608, 321] on p "Submit" at bounding box center [611, 319] width 24 height 10
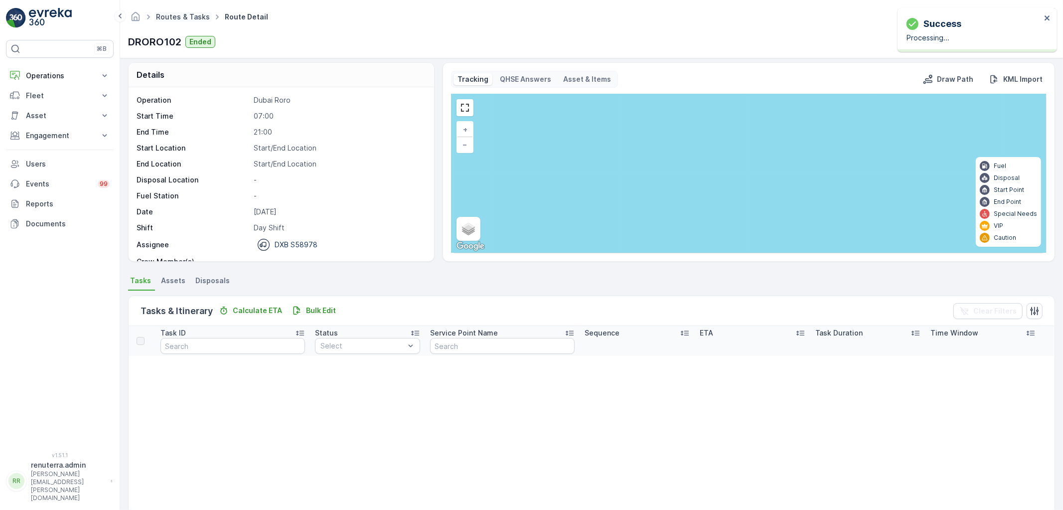
click at [182, 18] on link "Routes & Tasks" at bounding box center [183, 16] width 54 height 8
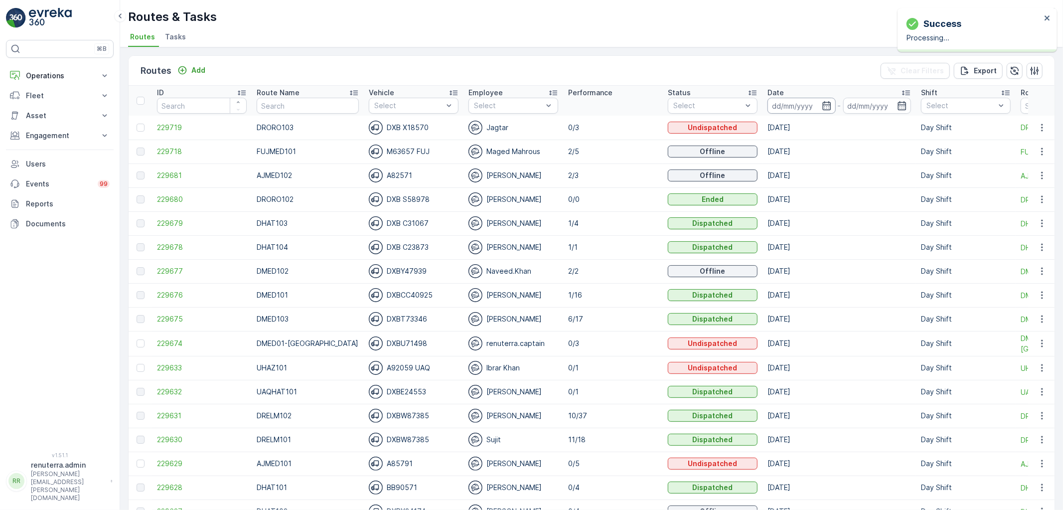
click at [775, 106] on input at bounding box center [802, 106] width 68 height 16
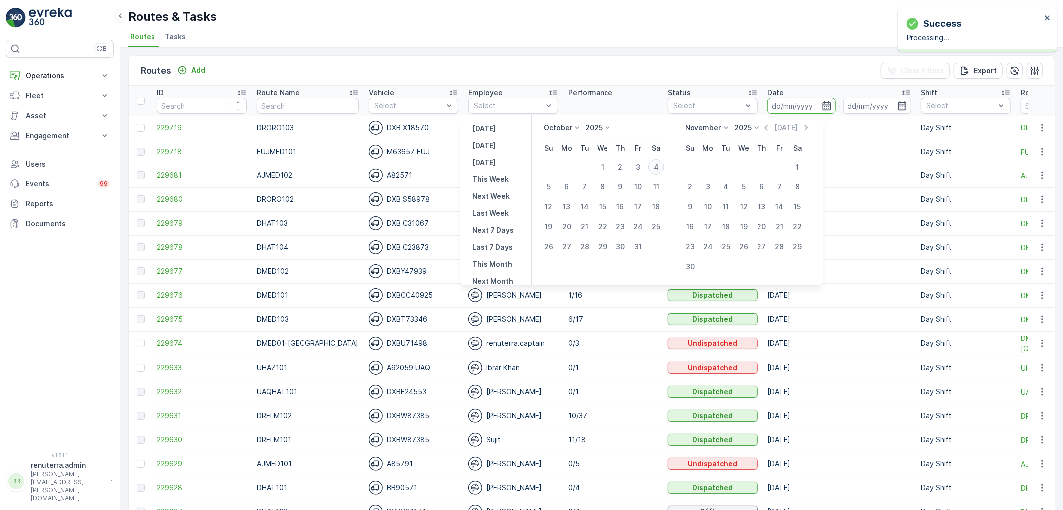
click at [665, 168] on div "4" at bounding box center [657, 167] width 16 height 16
type input "[DATE]"
click at [665, 168] on div "4" at bounding box center [657, 167] width 16 height 16
type input "[DATE]"
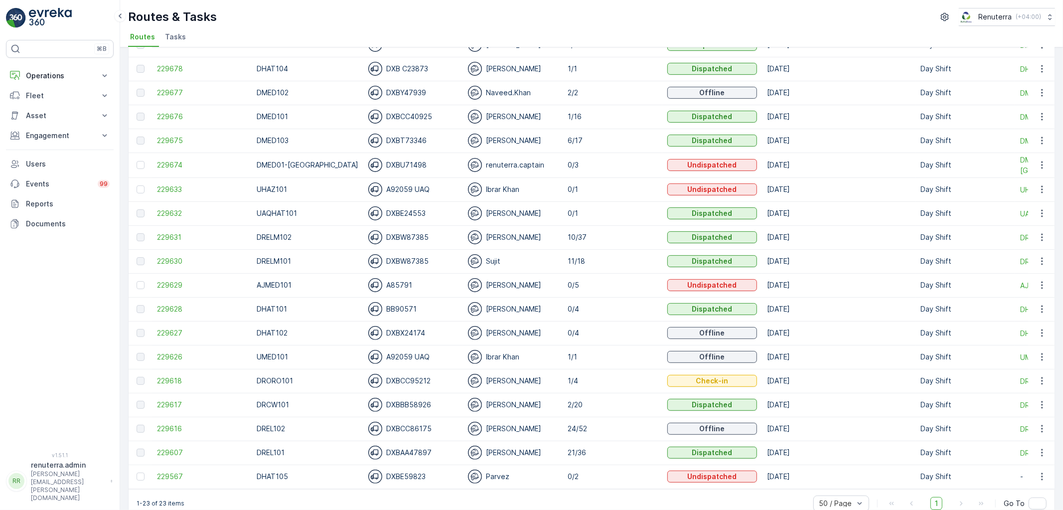
scroll to position [143, 0]
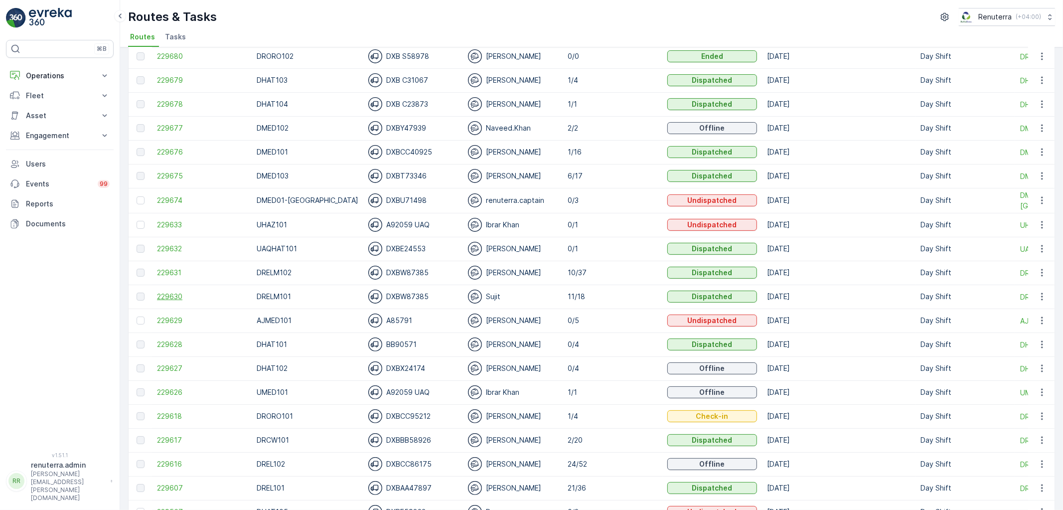
click at [163, 295] on span "229630" at bounding box center [202, 297] width 90 height 10
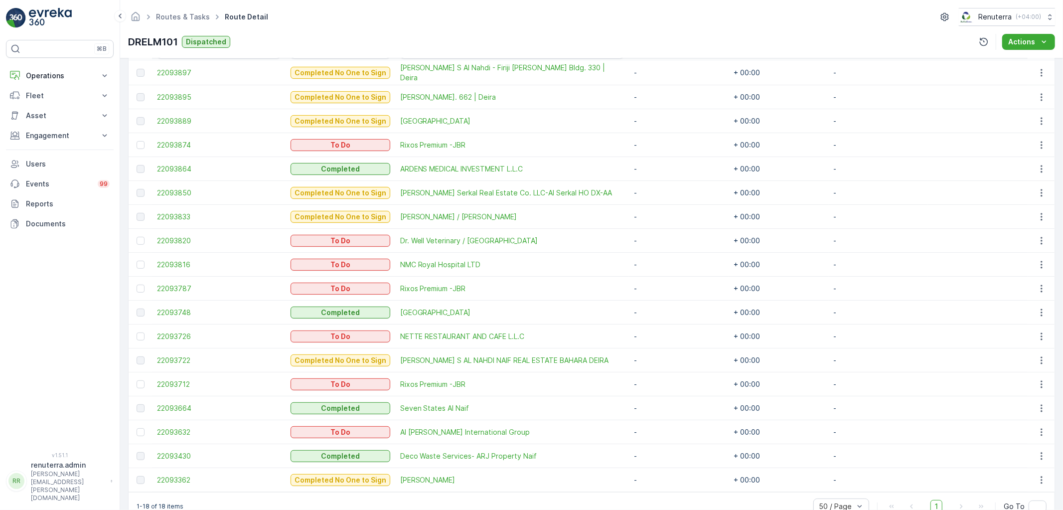
scroll to position [322, 0]
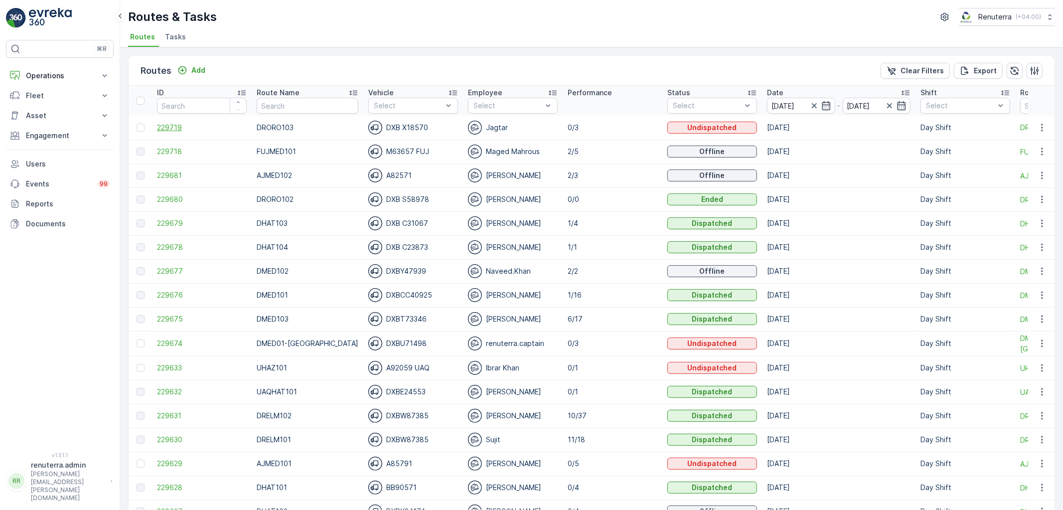
click at [174, 124] on span "229719" at bounding box center [202, 128] width 90 height 10
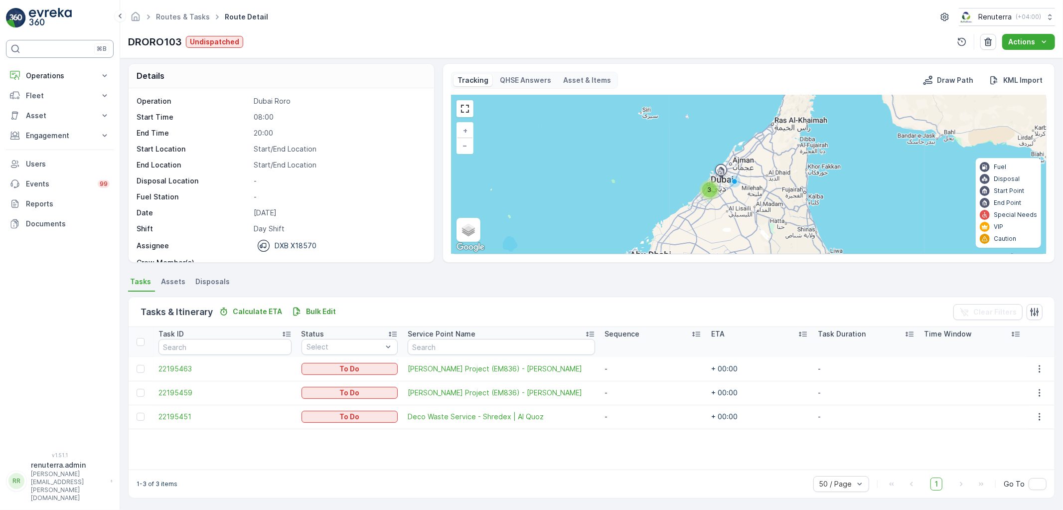
scroll to position [3, 0]
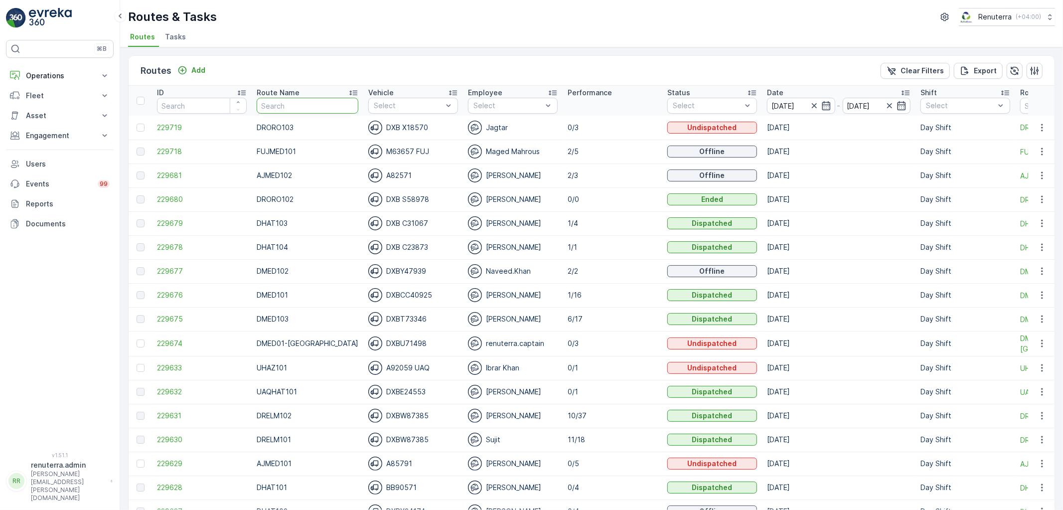
click at [305, 108] on input "text" at bounding box center [308, 106] width 102 height 16
type input "DHAT"
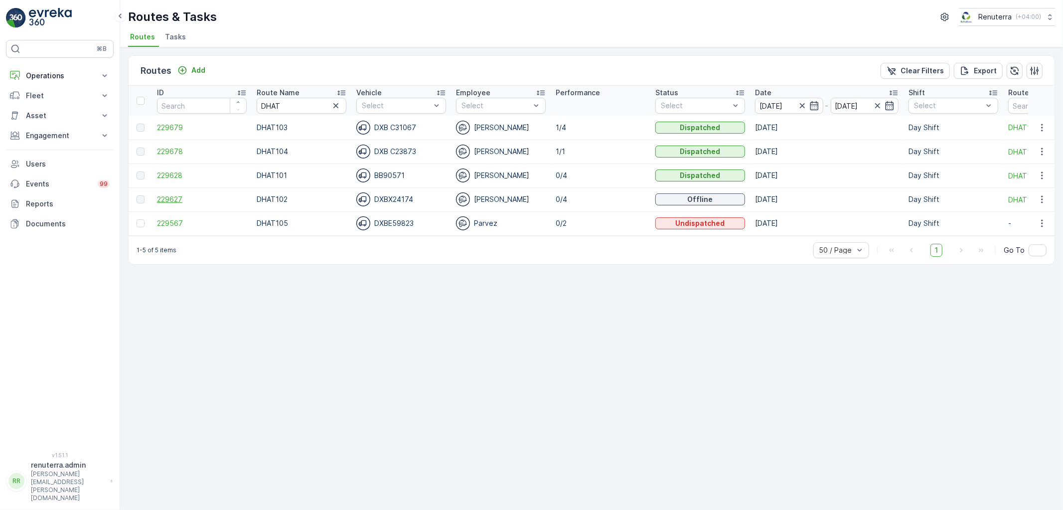
click at [187, 196] on span "229627" at bounding box center [202, 199] width 90 height 10
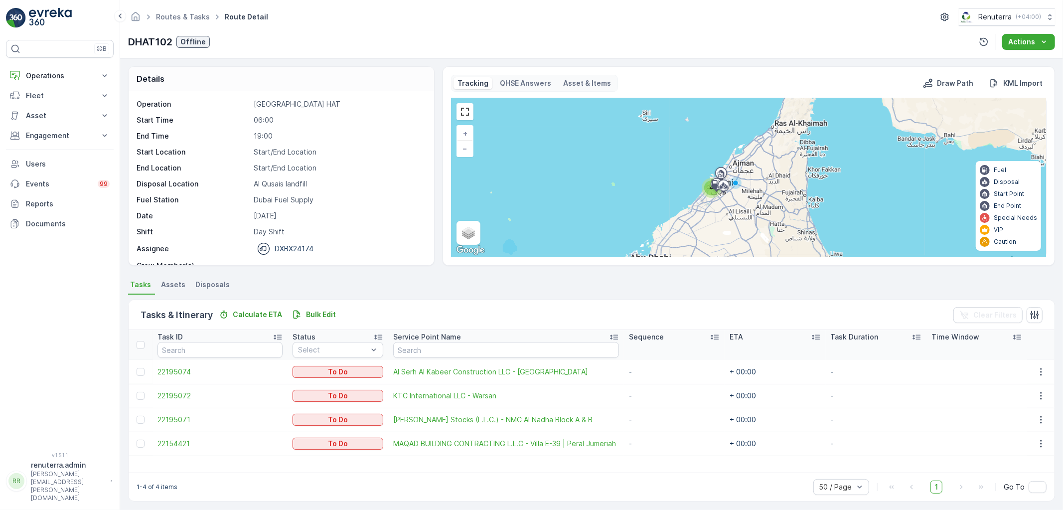
click at [706, 194] on div "4" at bounding box center [712, 188] width 20 height 20
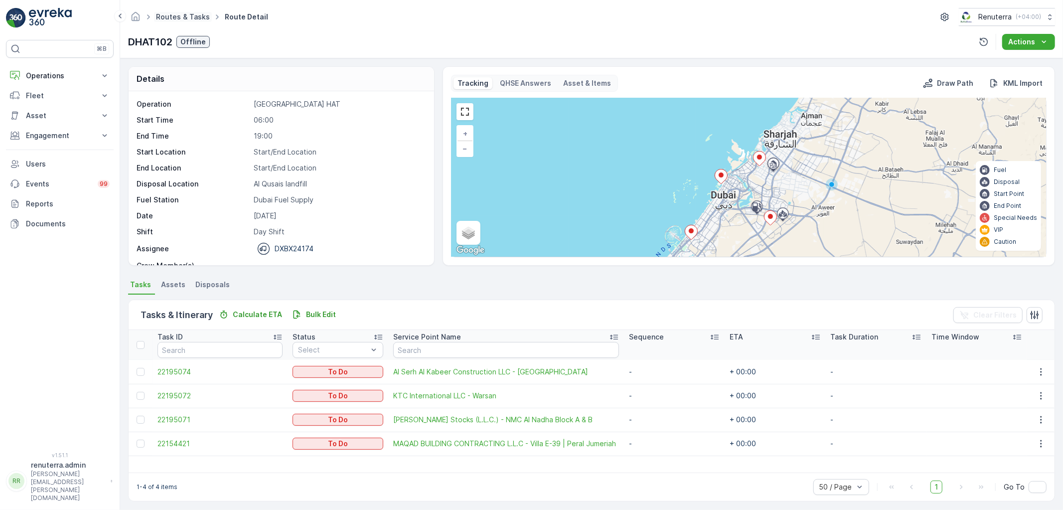
click at [185, 19] on link "Routes & Tasks" at bounding box center [183, 16] width 54 height 8
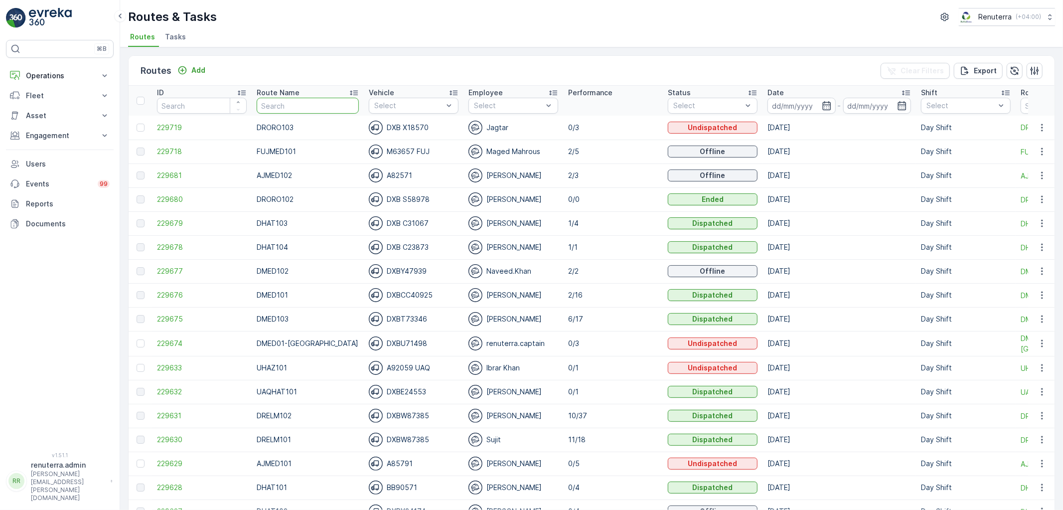
click at [300, 105] on input "text" at bounding box center [308, 106] width 102 height 16
type input "DHAT"
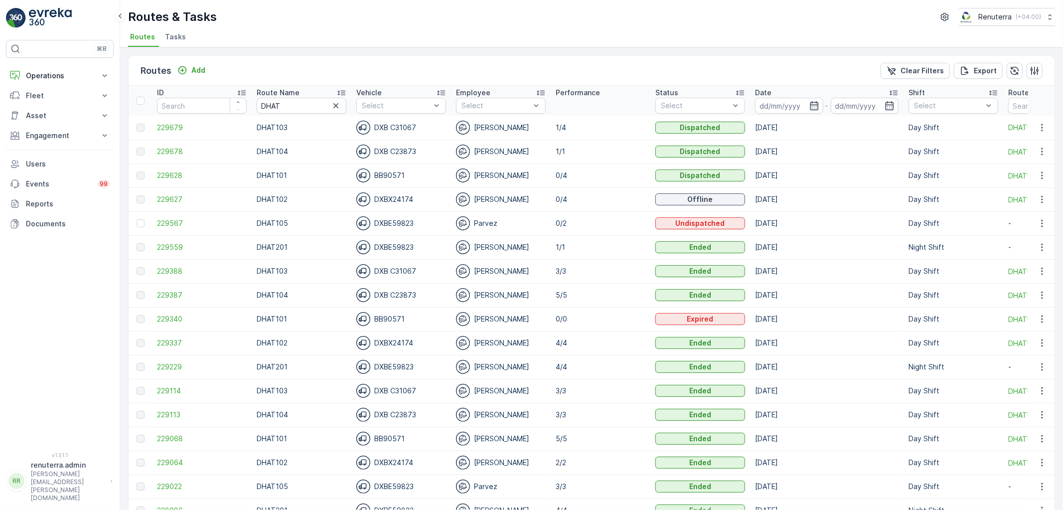
click at [746, 103] on th "Status Select" at bounding box center [701, 101] width 100 height 30
drag, startPoint x: 756, startPoint y: 99, endPoint x: 766, endPoint y: 103, distance: 10.7
click at [756, 99] on input at bounding box center [789, 106] width 68 height 16
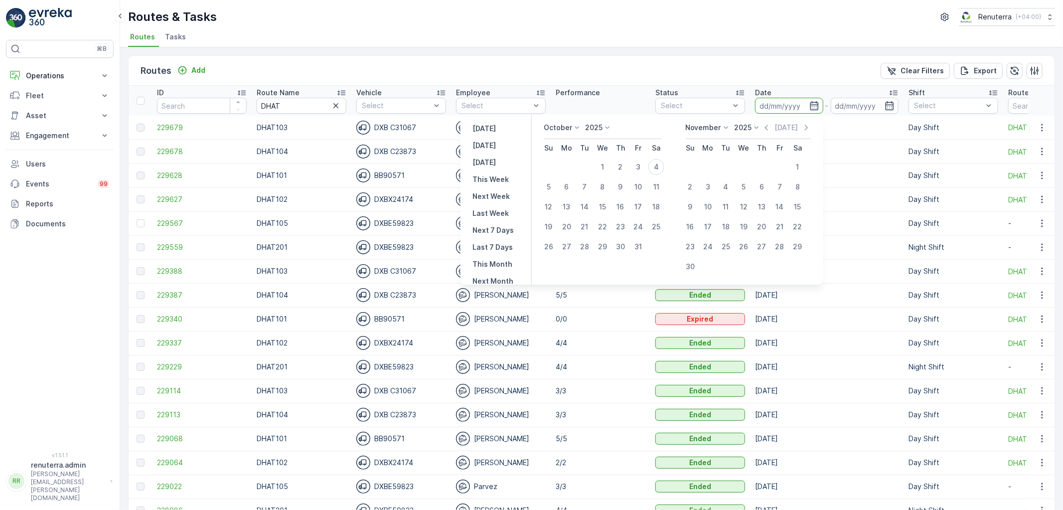
click at [770, 104] on input at bounding box center [789, 106] width 68 height 16
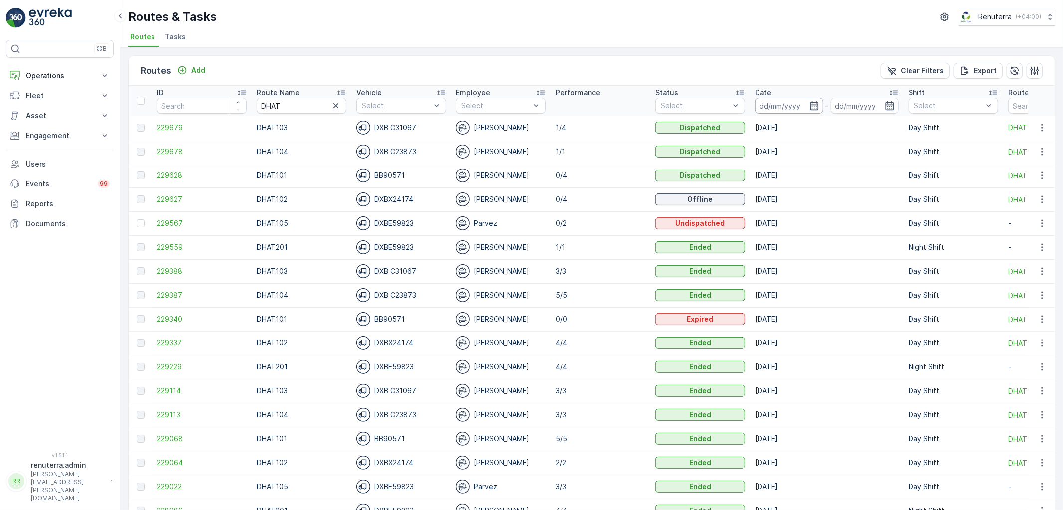
click at [775, 96] on div "Date" at bounding box center [827, 93] width 144 height 10
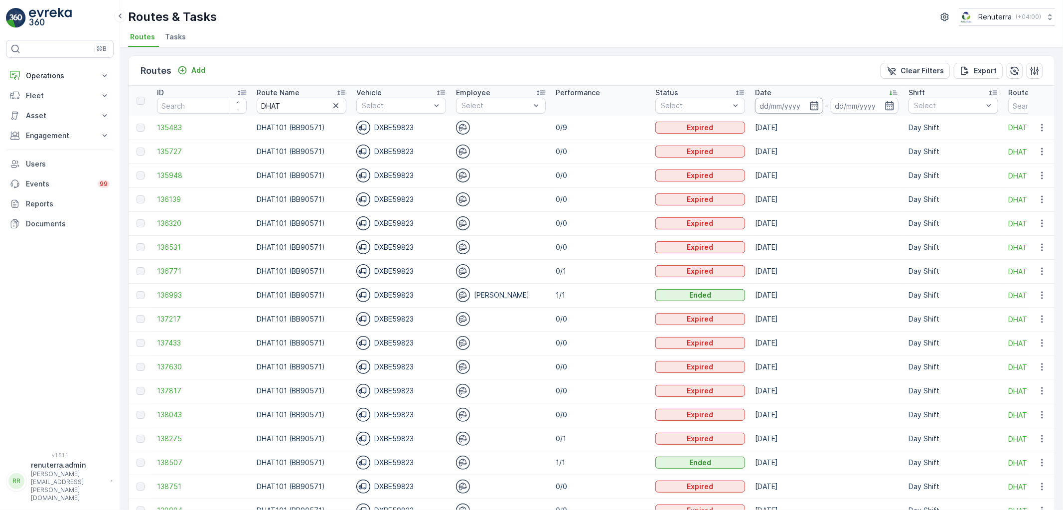
click at [801, 110] on input at bounding box center [789, 106] width 68 height 16
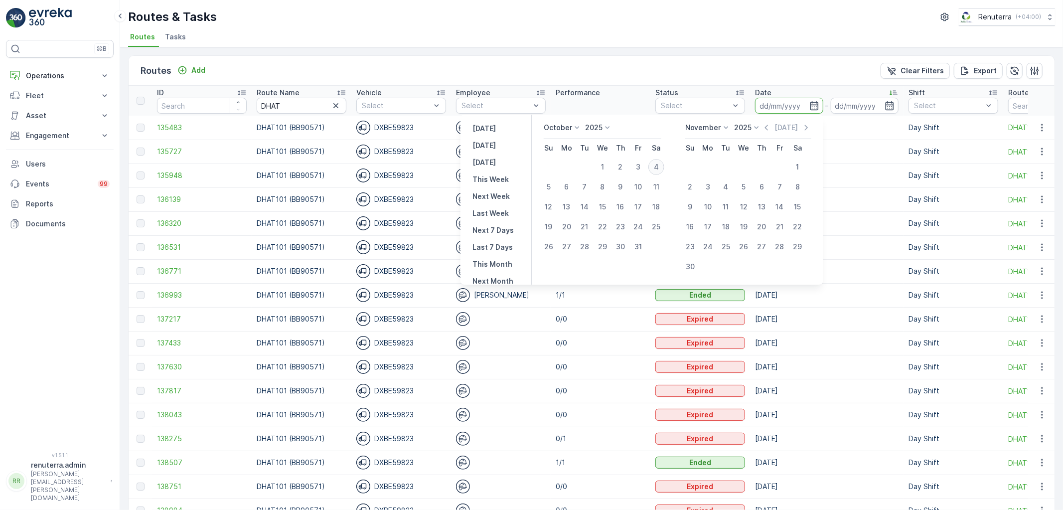
click at [656, 172] on div "4" at bounding box center [657, 167] width 16 height 16
type input "[DATE]"
click at [656, 171] on div "4" at bounding box center [657, 167] width 16 height 16
type input "[DATE]"
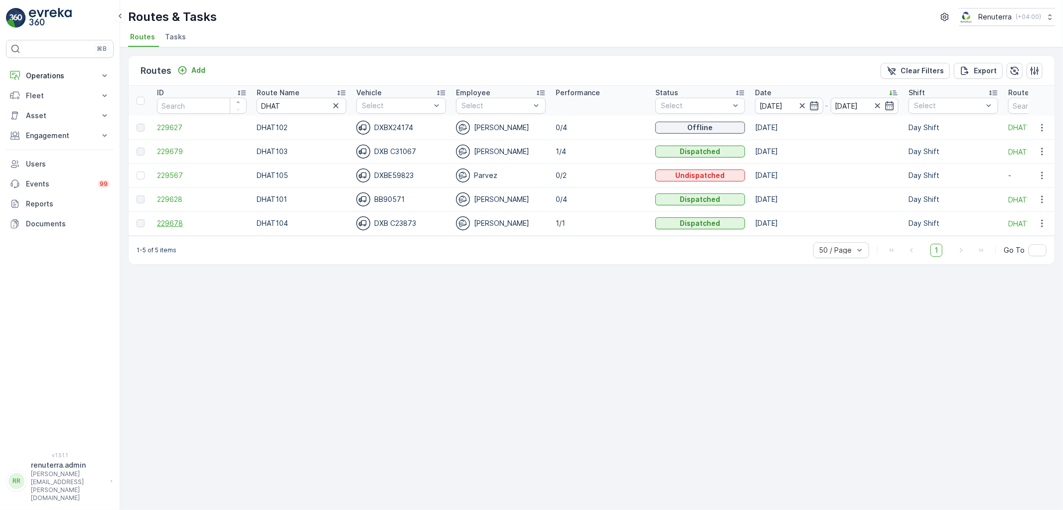
click at [185, 220] on span "229678" at bounding box center [202, 223] width 90 height 10
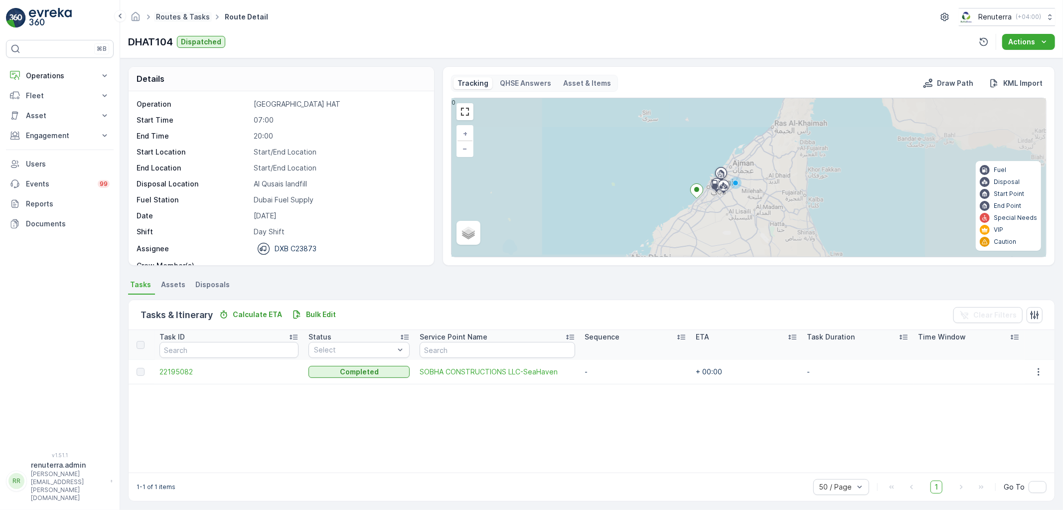
click at [178, 16] on link "Routes & Tasks" at bounding box center [183, 16] width 54 height 8
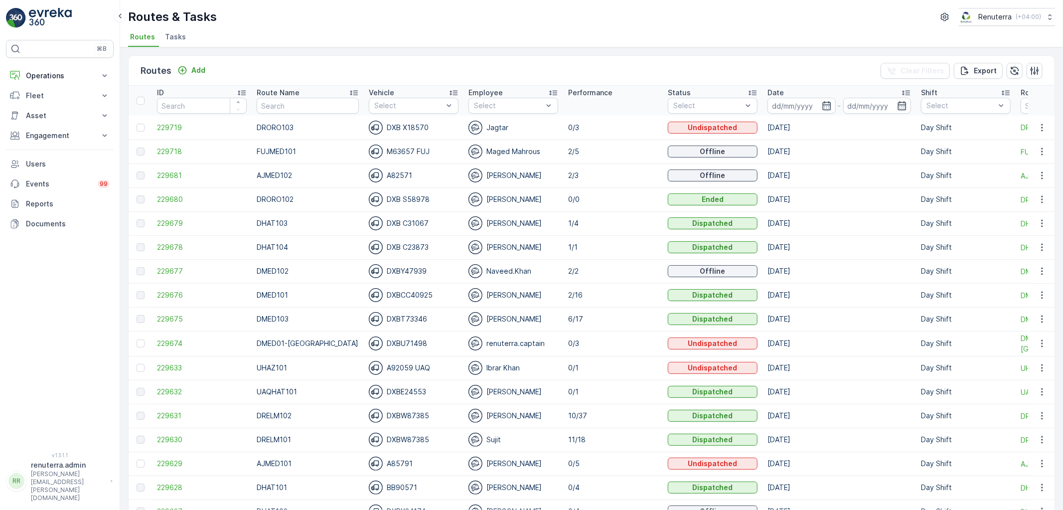
click at [207, 76] on div "Add" at bounding box center [192, 70] width 36 height 12
click at [199, 68] on p "Add" at bounding box center [198, 70] width 14 height 10
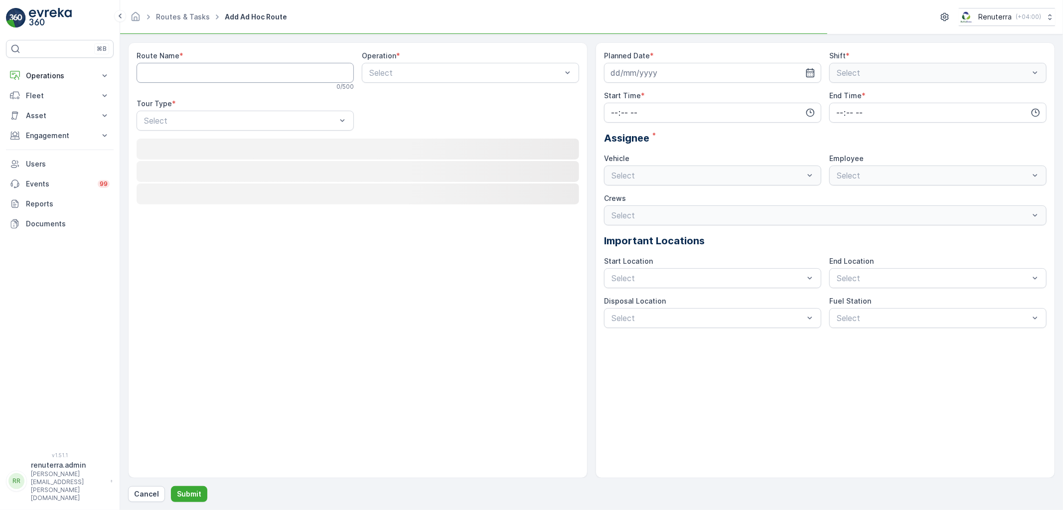
click at [192, 75] on Name "Route Name" at bounding box center [245, 73] width 217 height 20
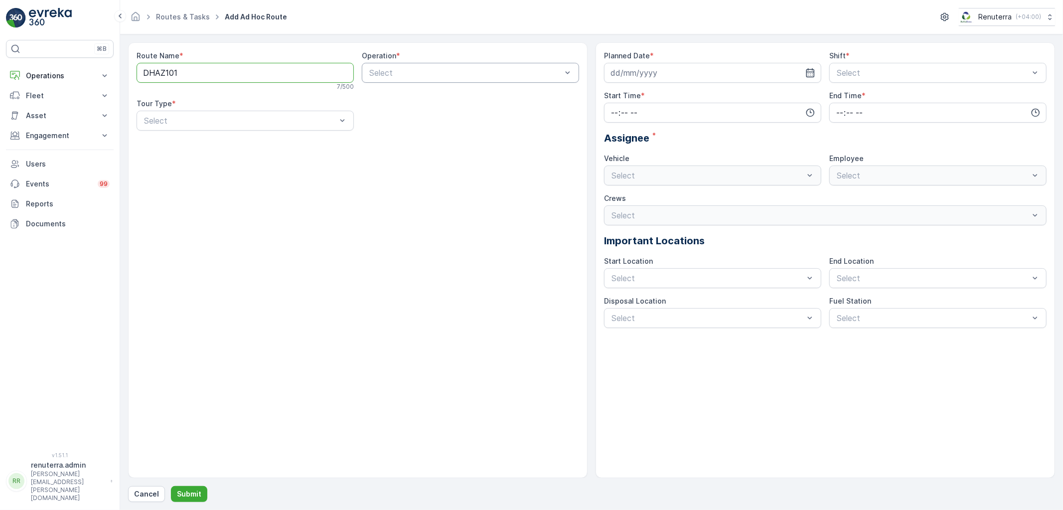
type Name "DHAZ101"
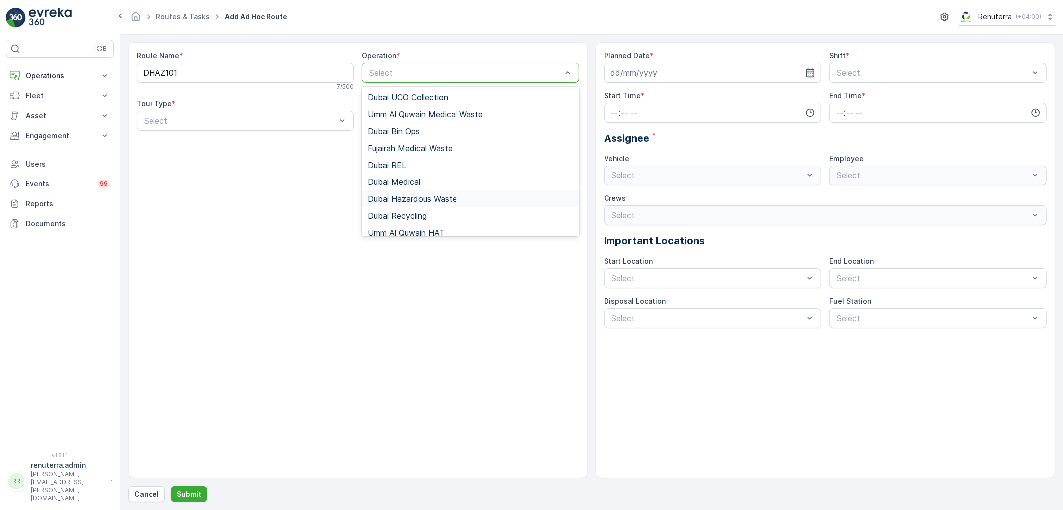
click at [426, 200] on span "Dubai Hazardous Waste" at bounding box center [412, 198] width 89 height 9
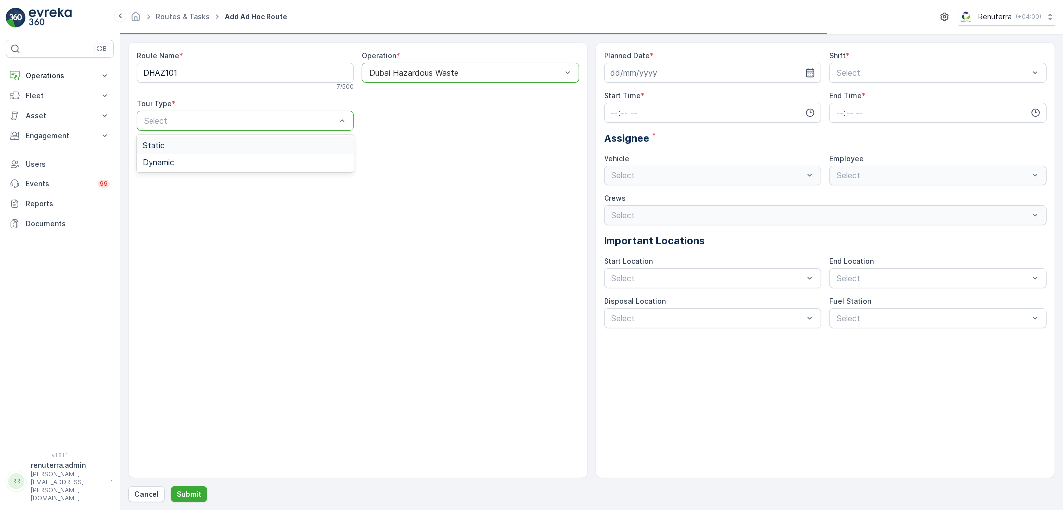
drag, startPoint x: 271, startPoint y: 115, endPoint x: 273, endPoint y: 138, distance: 23.0
click at [251, 158] on div "Dynamic" at bounding box center [245, 162] width 205 height 9
click at [708, 74] on input at bounding box center [712, 73] width 217 height 20
click at [726, 139] on div "4" at bounding box center [729, 137] width 16 height 16
type input "[DATE]"
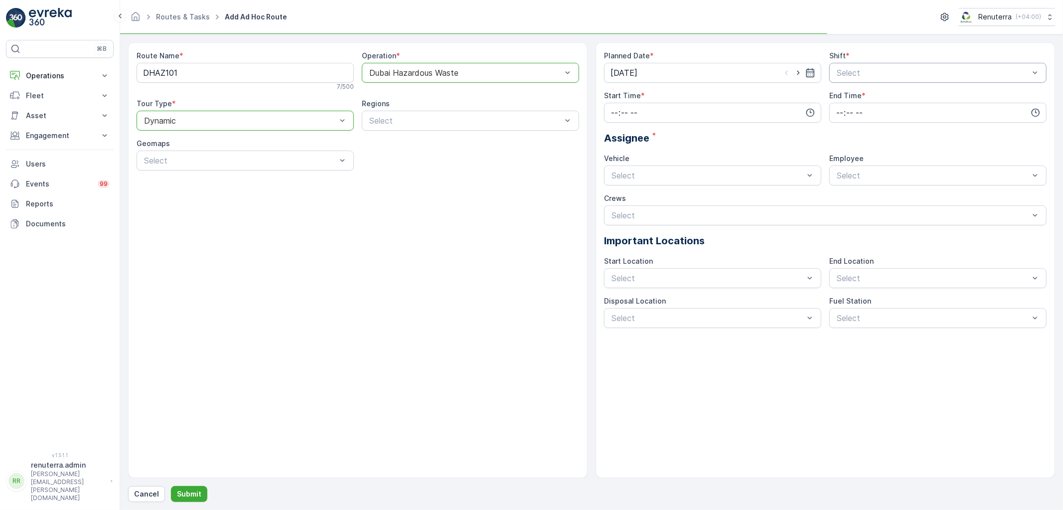
click at [848, 80] on div "Select" at bounding box center [938, 73] width 217 height 20
click at [853, 98] on span "Day Shift" at bounding box center [853, 97] width 35 height 9
click at [706, 110] on input "time" at bounding box center [712, 113] width 217 height 20
click at [616, 177] on span "11" at bounding box center [613, 175] width 7 height 10
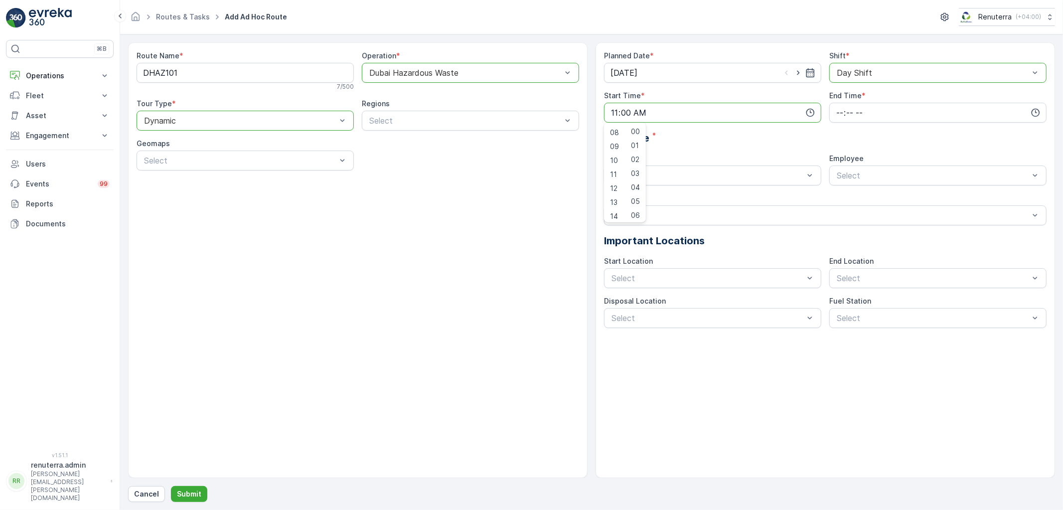
click at [871, 100] on div "End Time *" at bounding box center [938, 96] width 217 height 10
click at [651, 106] on input "11:00" at bounding box center [712, 113] width 217 height 20
click at [638, 212] on span "30" at bounding box center [635, 214] width 8 height 10
type input "11:30"
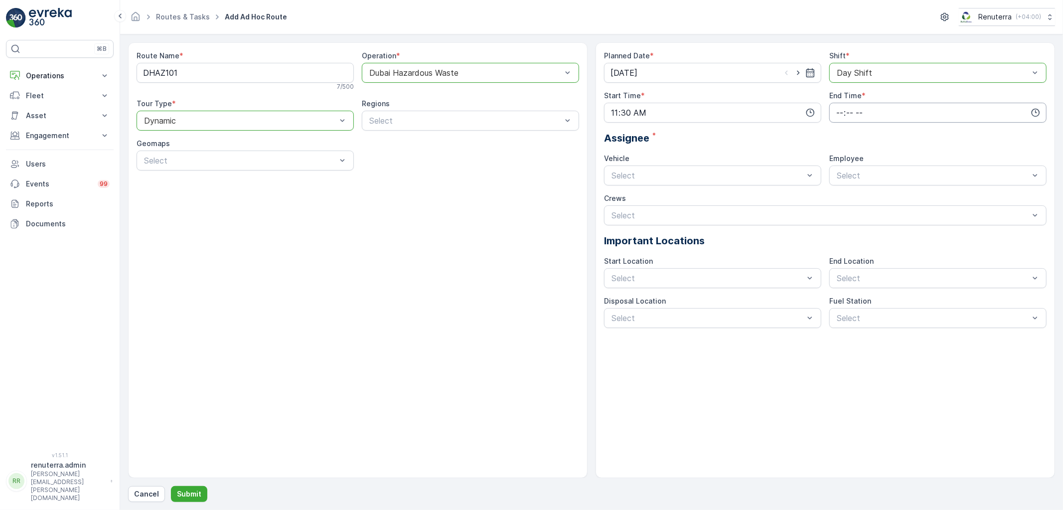
click at [848, 110] on input "time" at bounding box center [938, 113] width 217 height 20
click at [836, 171] on span "20" at bounding box center [840, 172] width 8 height 10
type input "20:00"
click at [653, 216] on span "W35771 DXB" at bounding box center [634, 216] width 49 height 9
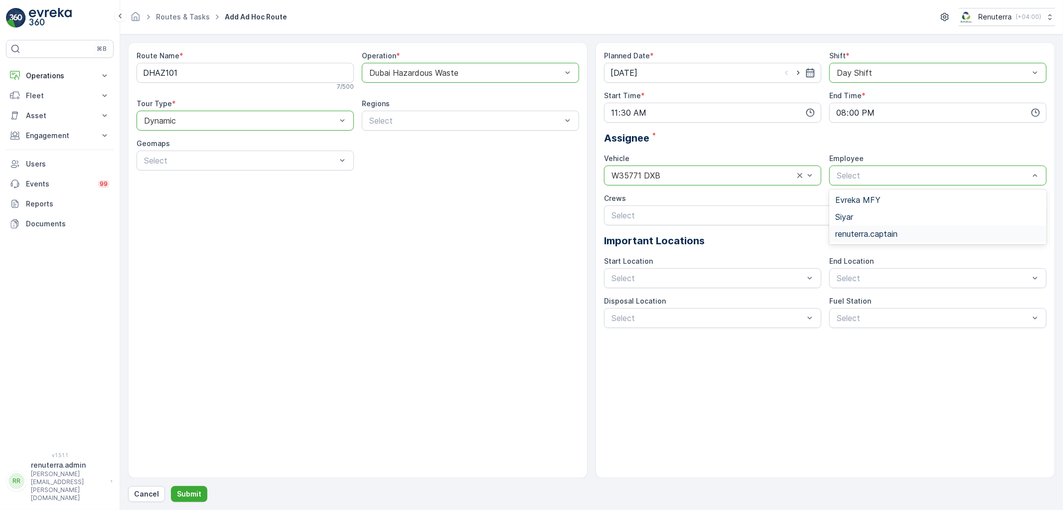
click at [860, 231] on span "renuterra.captain" at bounding box center [867, 233] width 62 height 9
click at [200, 482] on div "Route Name * DHAZ101 7 / 500 Operation * option Dubai Hazardous Waste, selected…" at bounding box center [591, 272] width 927 height 460
click at [199, 489] on button "Submit" at bounding box center [189, 494] width 36 height 16
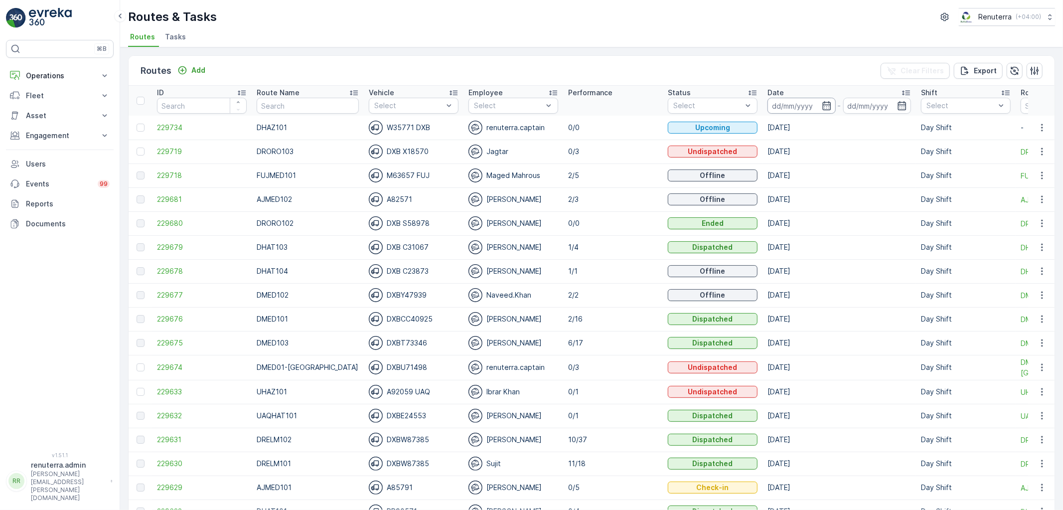
click at [791, 110] on input at bounding box center [802, 106] width 68 height 16
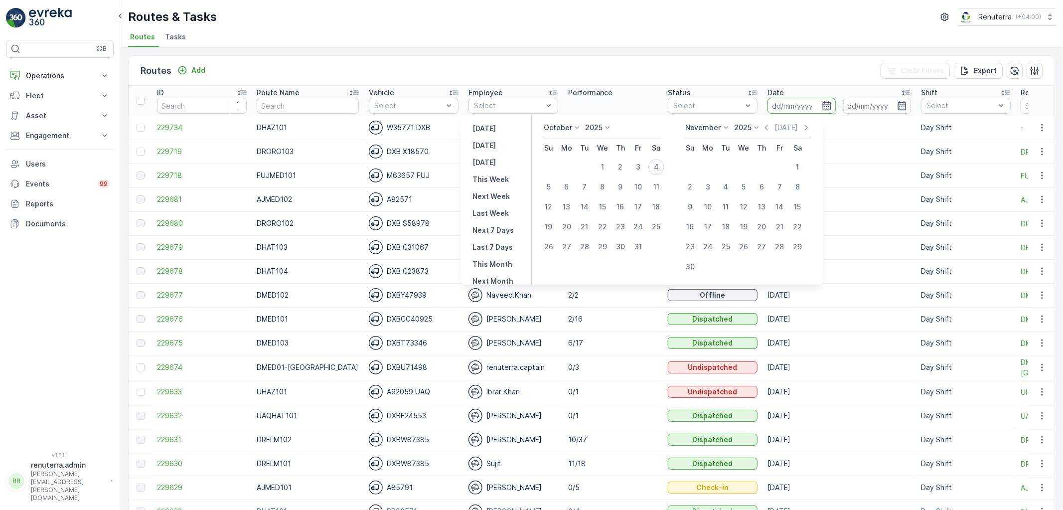
click at [655, 171] on div "4" at bounding box center [657, 167] width 16 height 16
type input "[DATE]"
click at [655, 171] on div "4" at bounding box center [657, 167] width 16 height 16
type input "[DATE]"
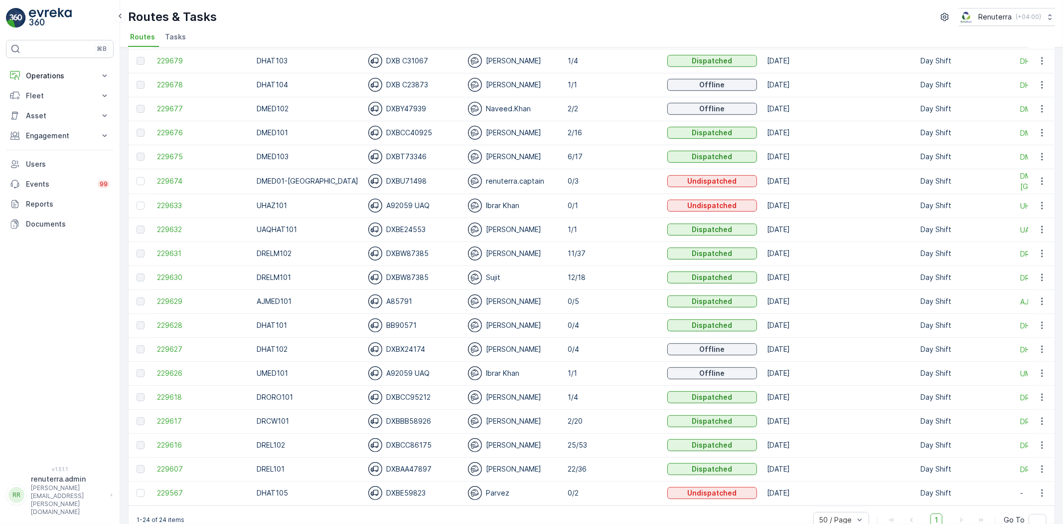
scroll to position [209, 0]
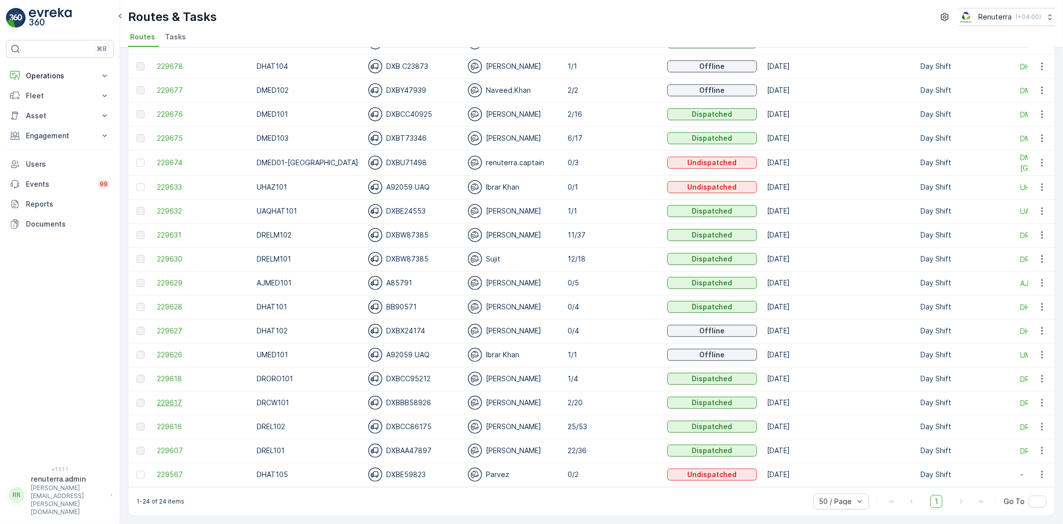
click at [162, 400] on span "229617" at bounding box center [202, 402] width 90 height 10
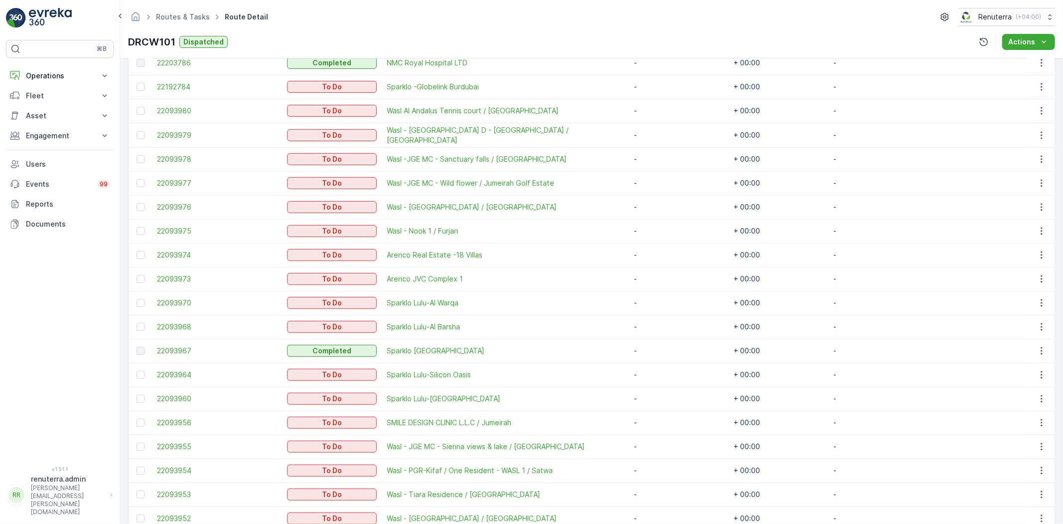
scroll to position [356, 0]
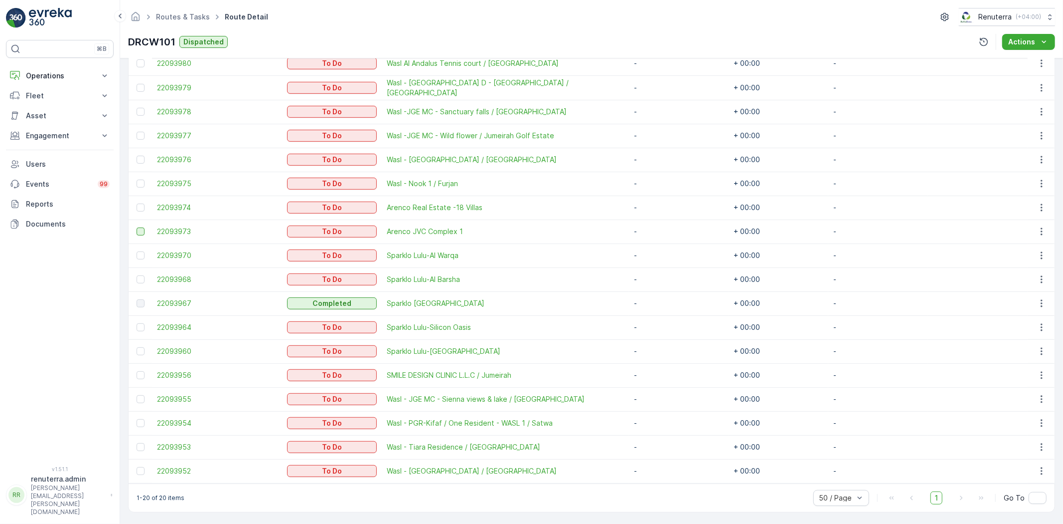
drag, startPoint x: 143, startPoint y: 207, endPoint x: 140, endPoint y: 230, distance: 23.1
click at [143, 207] on div at bounding box center [141, 207] width 8 height 8
click at [137, 203] on input "checkbox" at bounding box center [137, 203] width 0 height 0
click at [136, 231] on td at bounding box center [140, 231] width 23 height 24
click at [136, 226] on td at bounding box center [140, 231] width 23 height 24
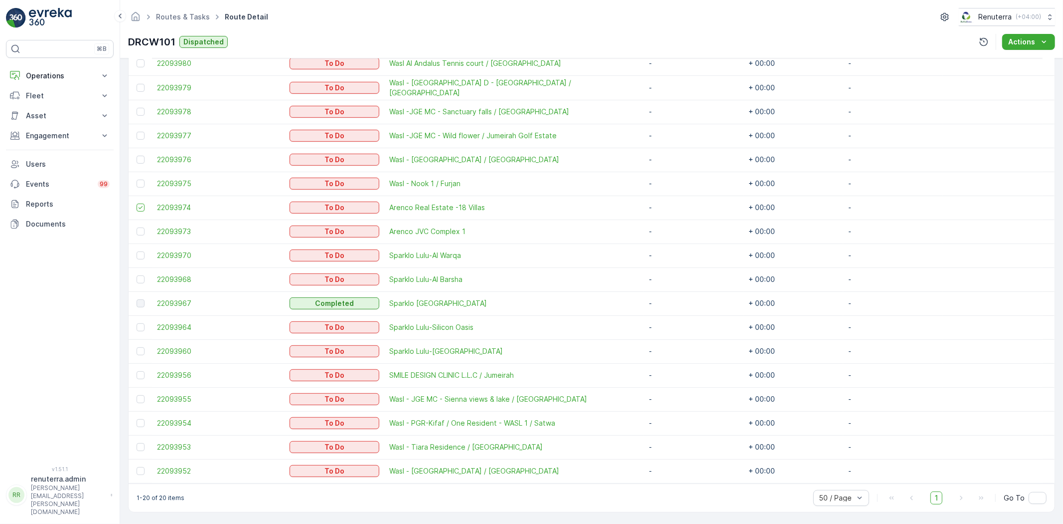
click at [137, 367] on td at bounding box center [140, 375] width 23 height 24
click at [142, 223] on td at bounding box center [140, 231] width 23 height 24
click at [142, 230] on div at bounding box center [141, 231] width 8 height 8
click at [137, 227] on input "checkbox" at bounding box center [137, 227] width 0 height 0
click at [139, 371] on div at bounding box center [141, 375] width 8 height 8
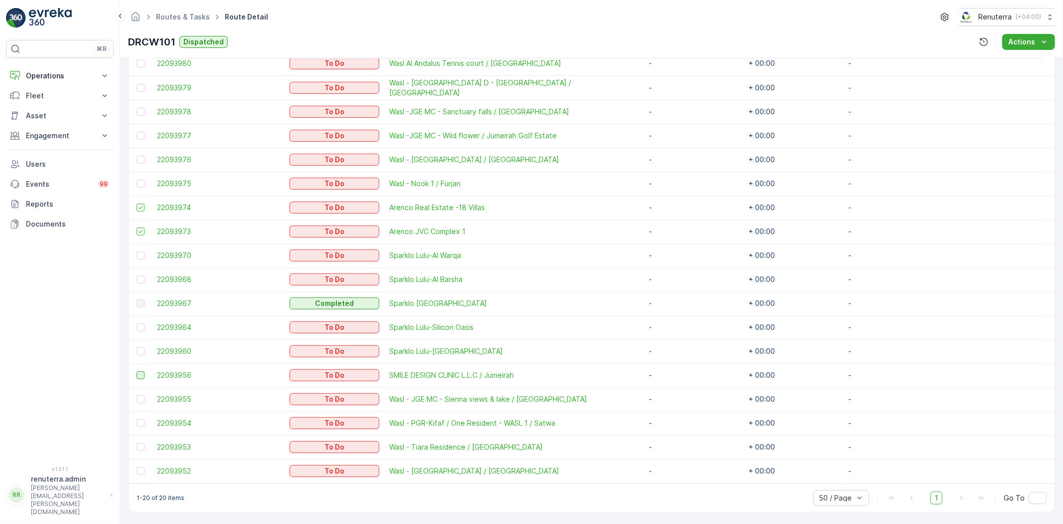
click at [137, 371] on input "checkbox" at bounding box center [137, 371] width 0 height 0
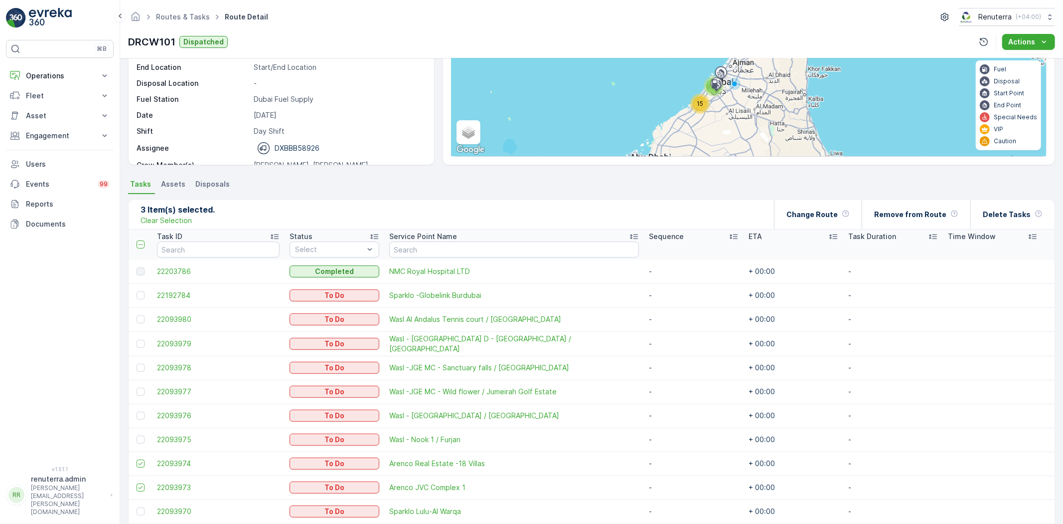
scroll to position [0, 0]
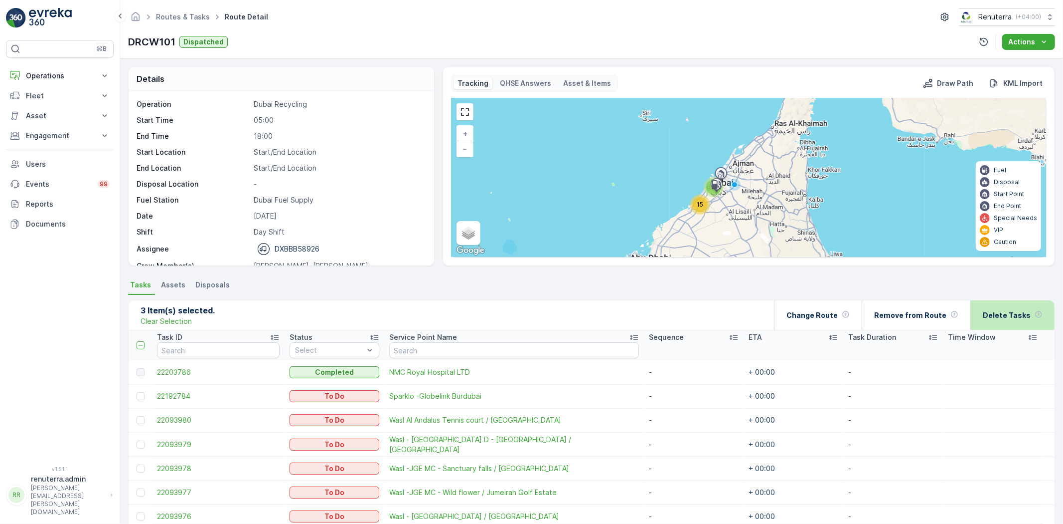
click at [982, 310] on div "Delete Tasks" at bounding box center [1013, 314] width 84 height 29
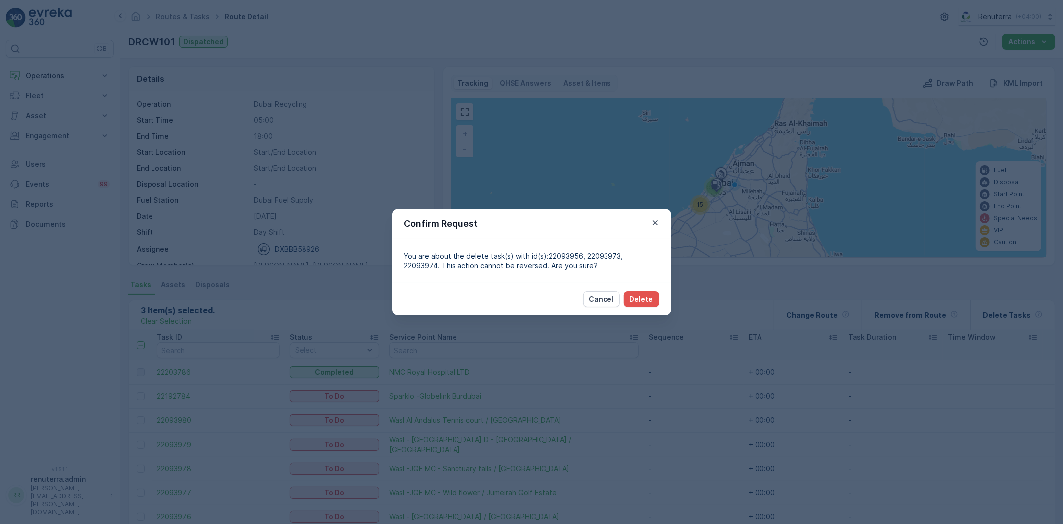
click at [666, 300] on div "Cancel Delete" at bounding box center [531, 299] width 279 height 32
click at [661, 300] on div "Cancel Delete" at bounding box center [531, 299] width 279 height 32
click at [656, 299] on button "Delete" at bounding box center [641, 299] width 35 height 16
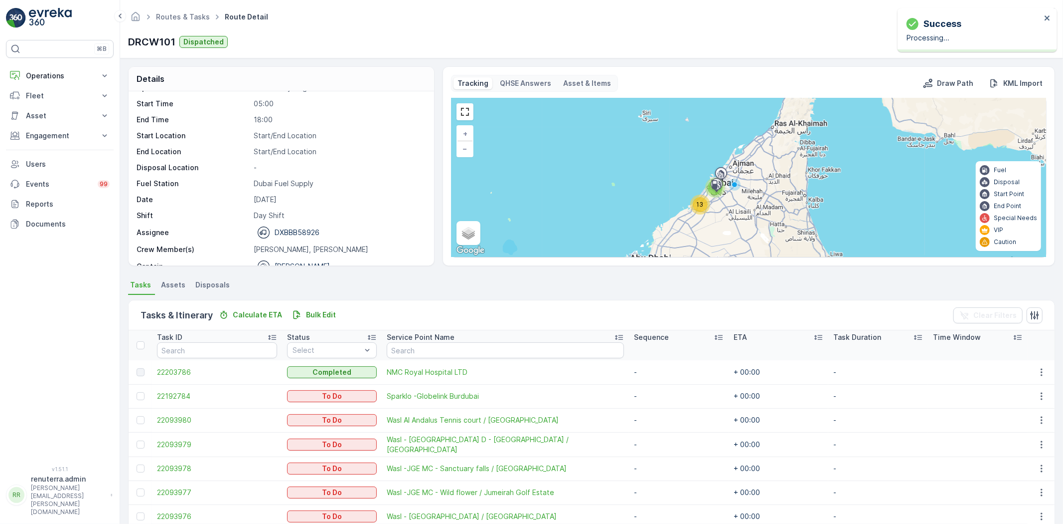
scroll to position [31, 0]
click at [173, 18] on link "Routes & Tasks" at bounding box center [183, 16] width 54 height 8
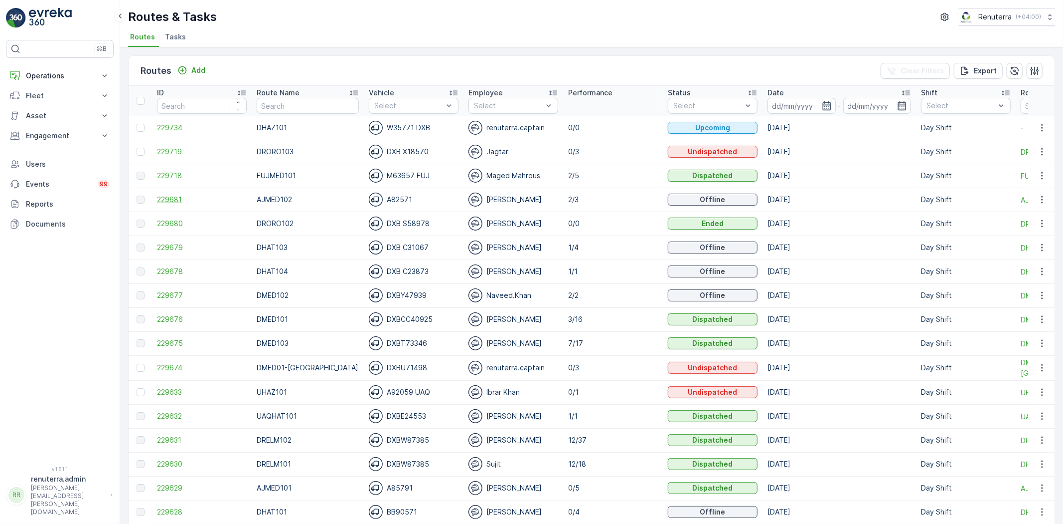
click at [188, 199] on span "229681" at bounding box center [202, 199] width 90 height 10
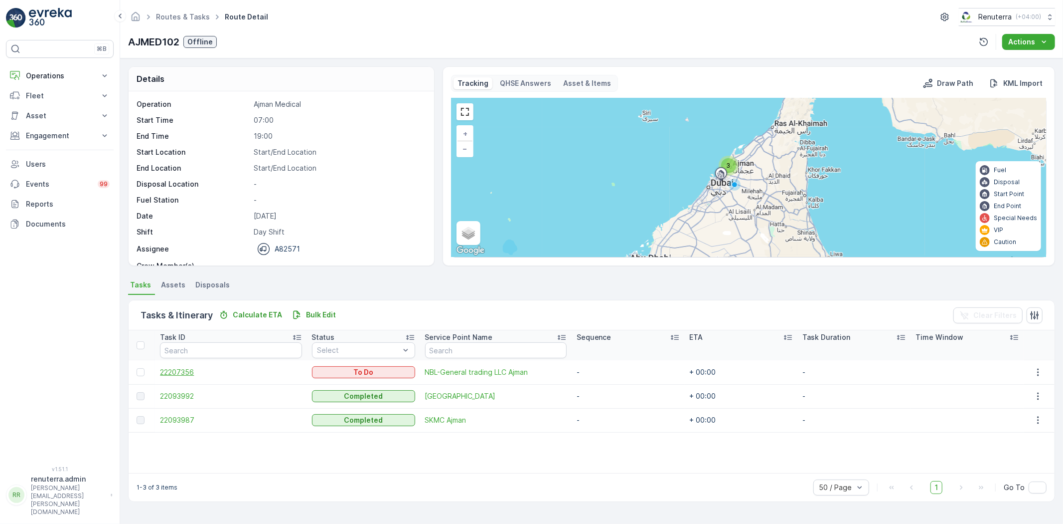
click at [179, 374] on span "22207356" at bounding box center [231, 372] width 142 height 10
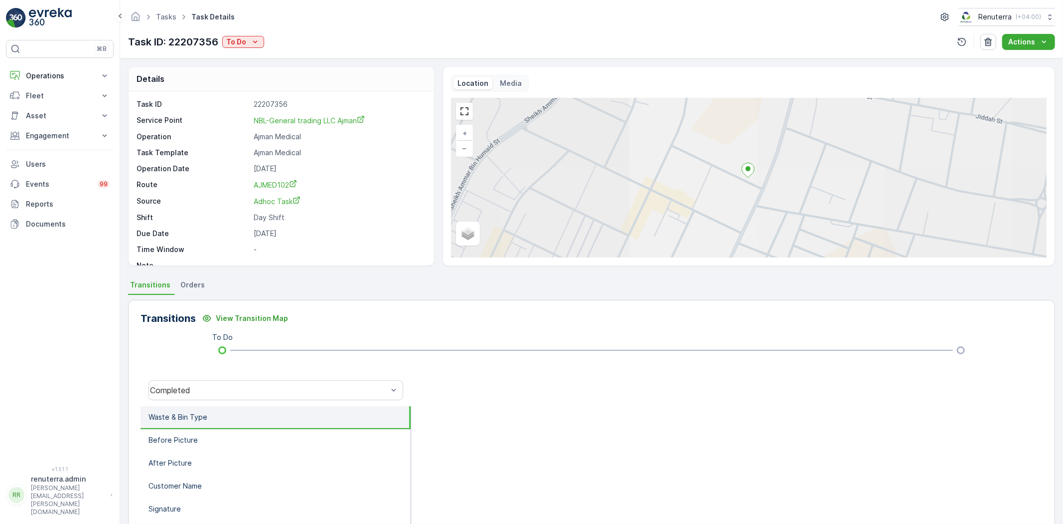
click at [251, 48] on div "Task ID: 22207356 To Do" at bounding box center [196, 41] width 136 height 15
click at [251, 41] on icon "To Do" at bounding box center [255, 42] width 10 height 10
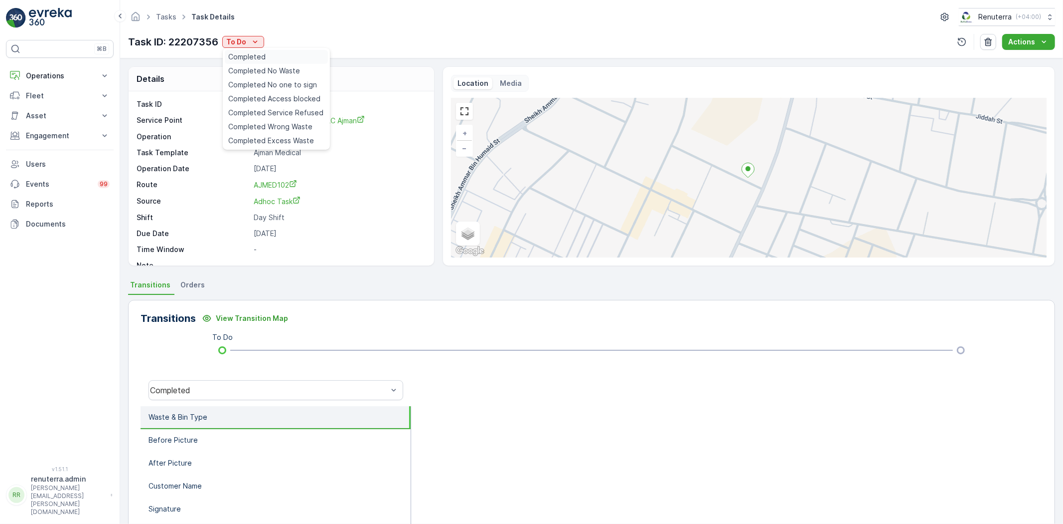
click at [261, 60] on span "Completed" at bounding box center [247, 57] width 37 height 10
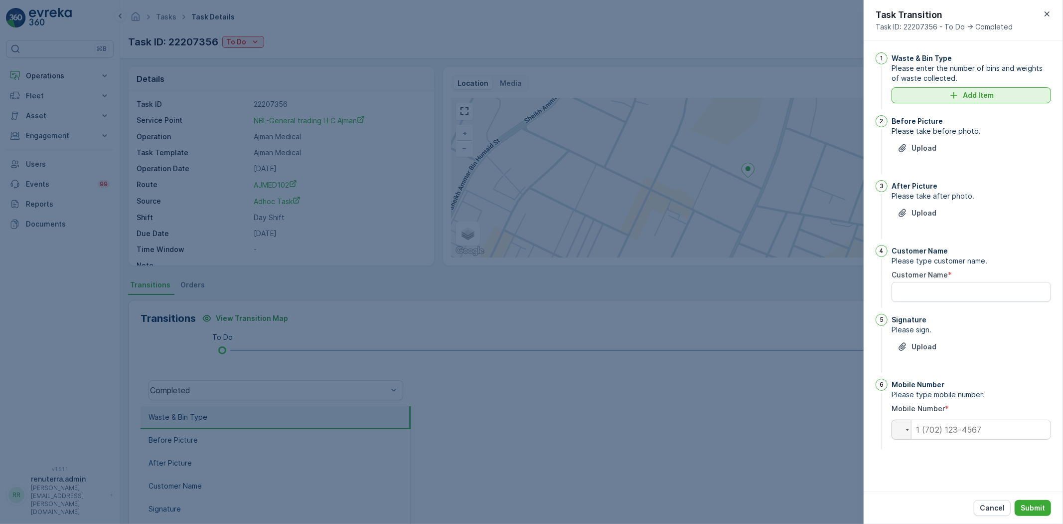
click at [974, 93] on p "Add Item" at bounding box center [978, 95] width 31 height 10
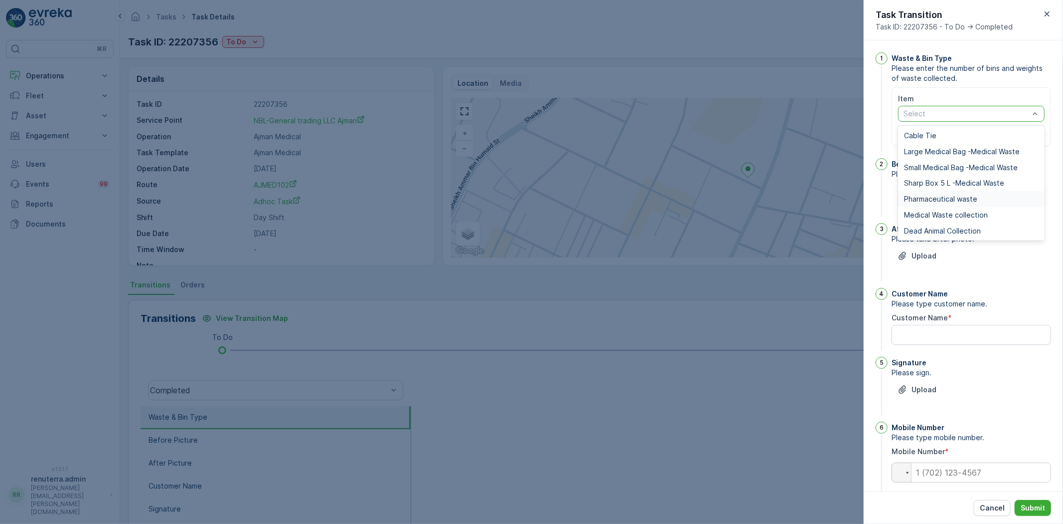
click at [931, 196] on span "Pharmaceutical waste" at bounding box center [940, 199] width 73 height 8
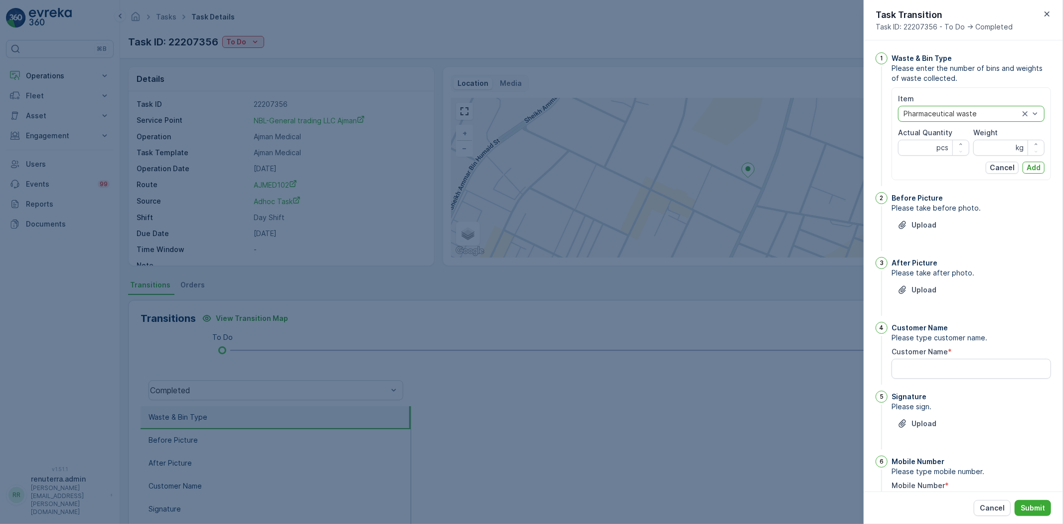
click at [915, 157] on div "Item option Pharmaceutical waste, selected. Pharmaceutical waste Actual Quantit…" at bounding box center [971, 134] width 147 height 80
click at [915, 153] on Quantity "Actual Quantity" at bounding box center [933, 148] width 71 height 16
type Quantity "1"
click at [976, 148] on input "Weight" at bounding box center [1009, 148] width 71 height 16
type input "1200"
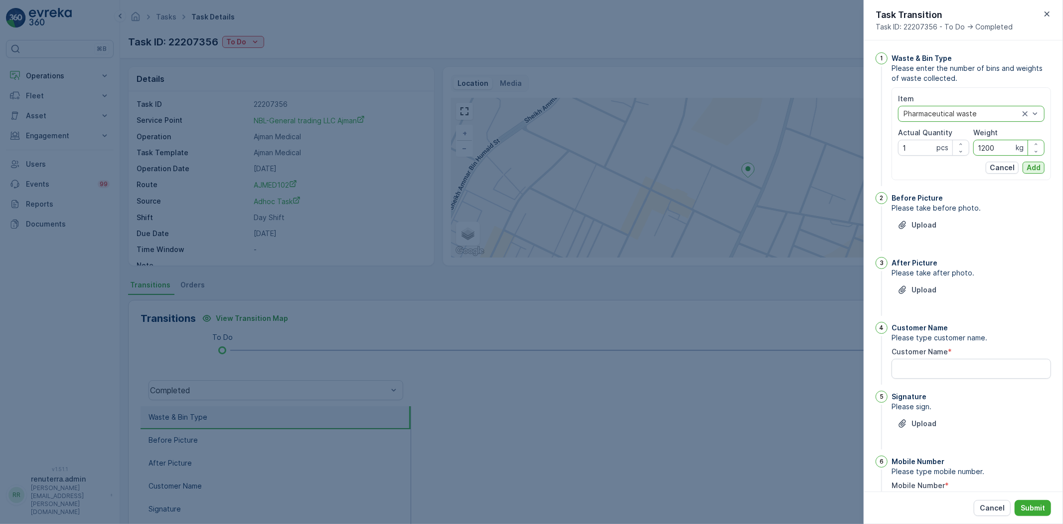
click at [1037, 170] on p "Add" at bounding box center [1034, 168] width 14 height 10
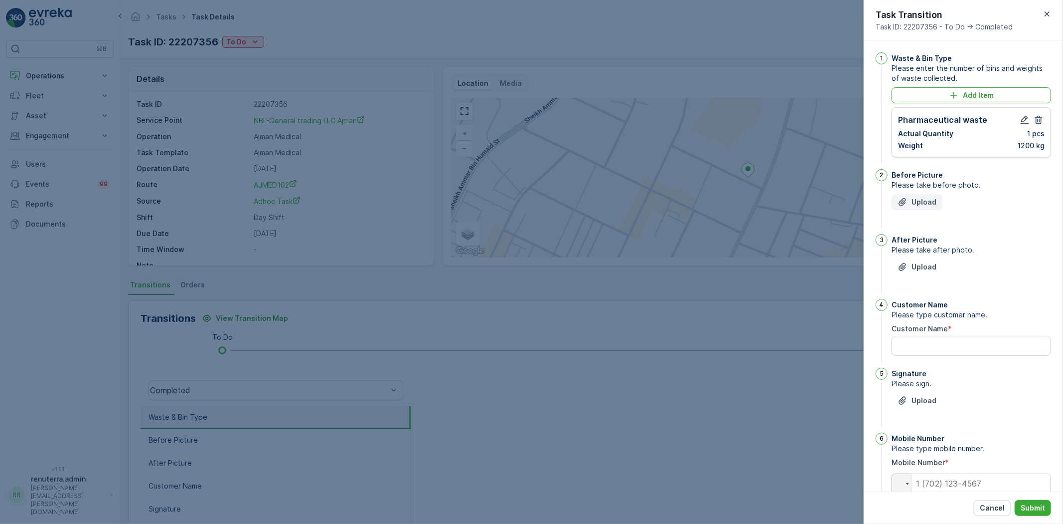
click at [934, 208] on button "Upload" at bounding box center [917, 202] width 51 height 16
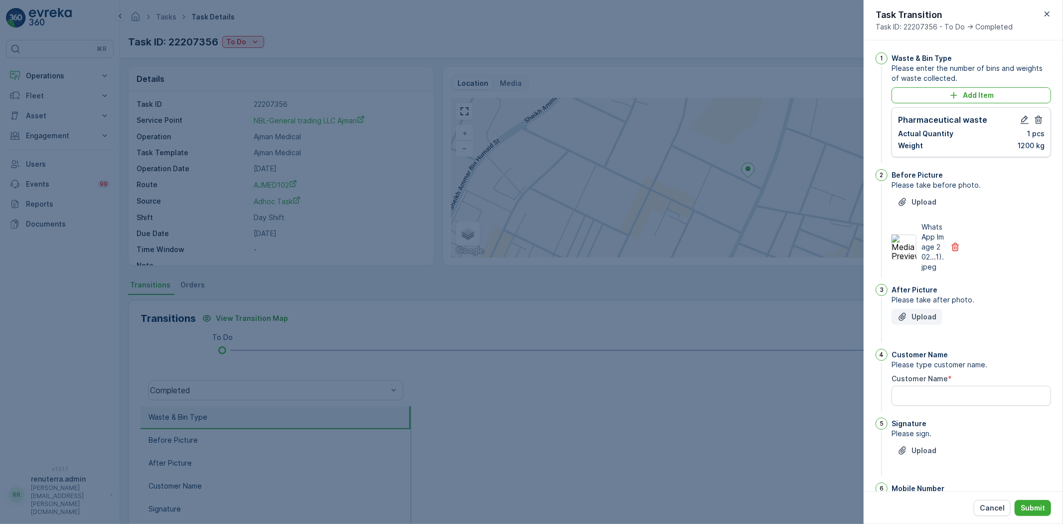
click at [918, 322] on p "Upload" at bounding box center [924, 317] width 25 height 10
click at [926, 455] on Name "Customer Name" at bounding box center [972, 445] width 160 height 20
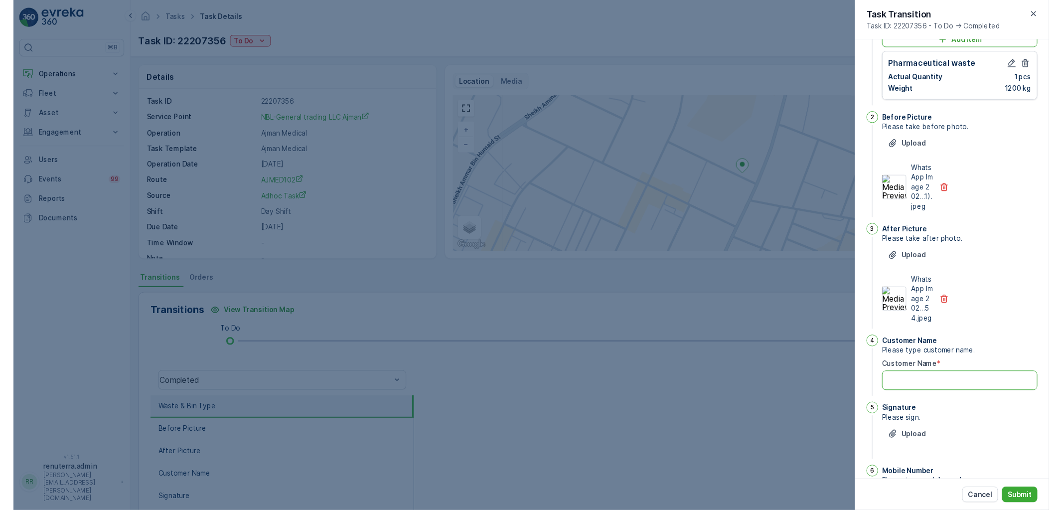
scroll to position [55, 0]
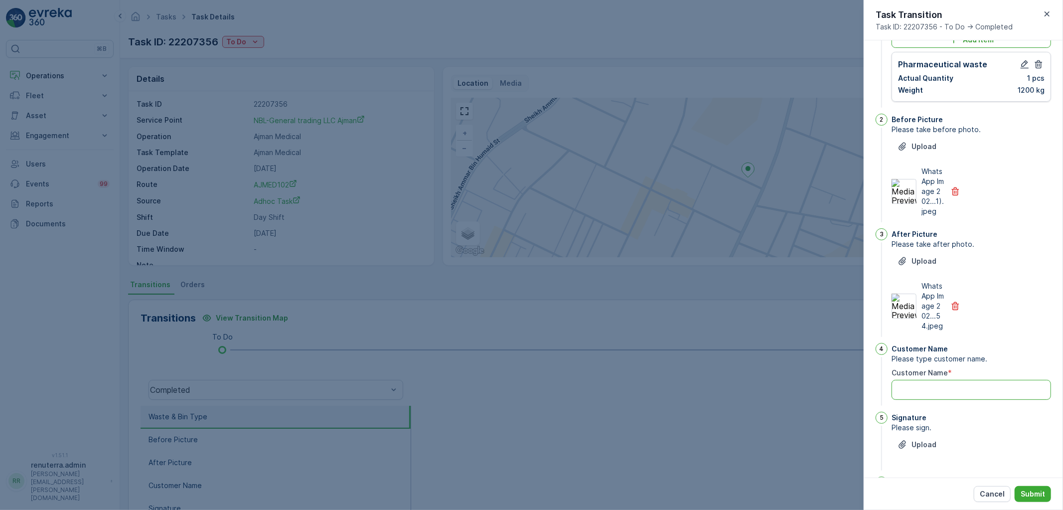
drag, startPoint x: 940, startPoint y: 410, endPoint x: 944, endPoint y: 429, distance: 19.8
click at [941, 400] on Name "Customer Name" at bounding box center [972, 390] width 160 height 20
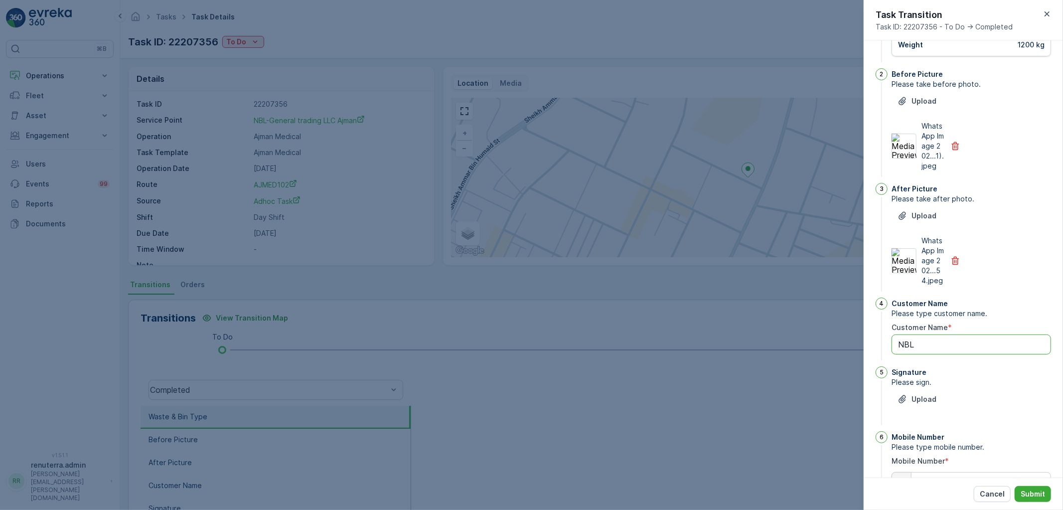
scroll to position [159, 0]
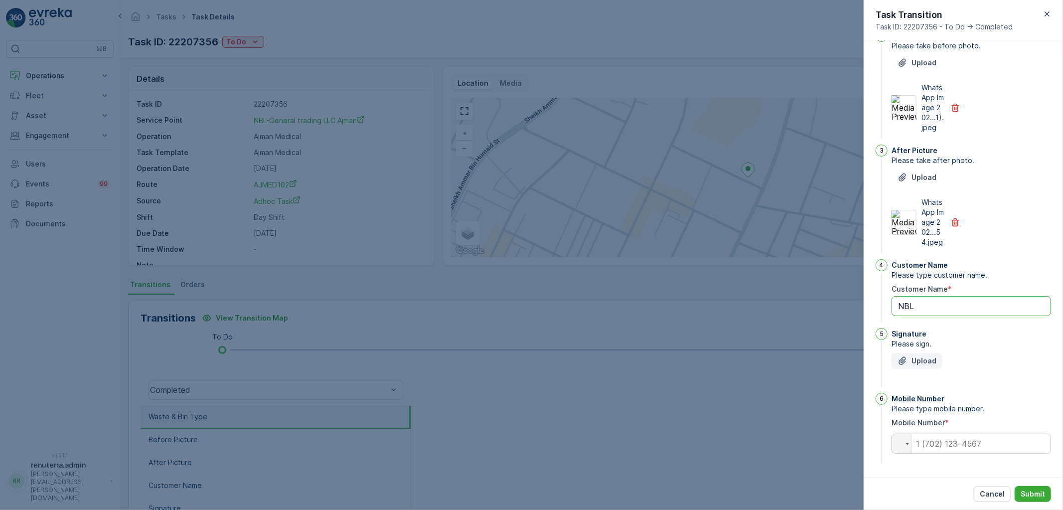
type Name "NBL"
click at [917, 364] on p "Upload" at bounding box center [924, 361] width 25 height 10
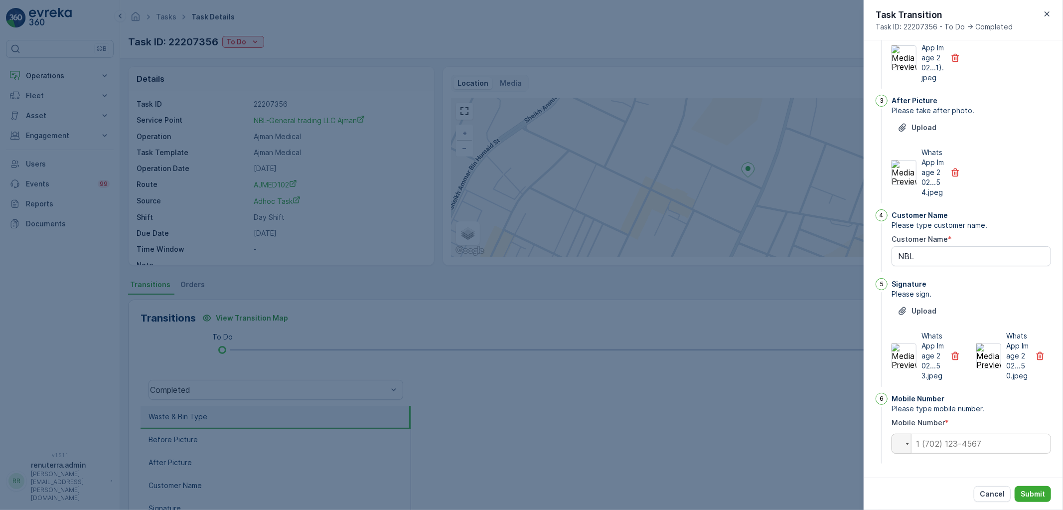
scroll to position [218, 0]
click at [951, 453] on input "tel" at bounding box center [972, 444] width 160 height 20
type input "0"
click at [1045, 487] on button "Submit" at bounding box center [1033, 494] width 36 height 16
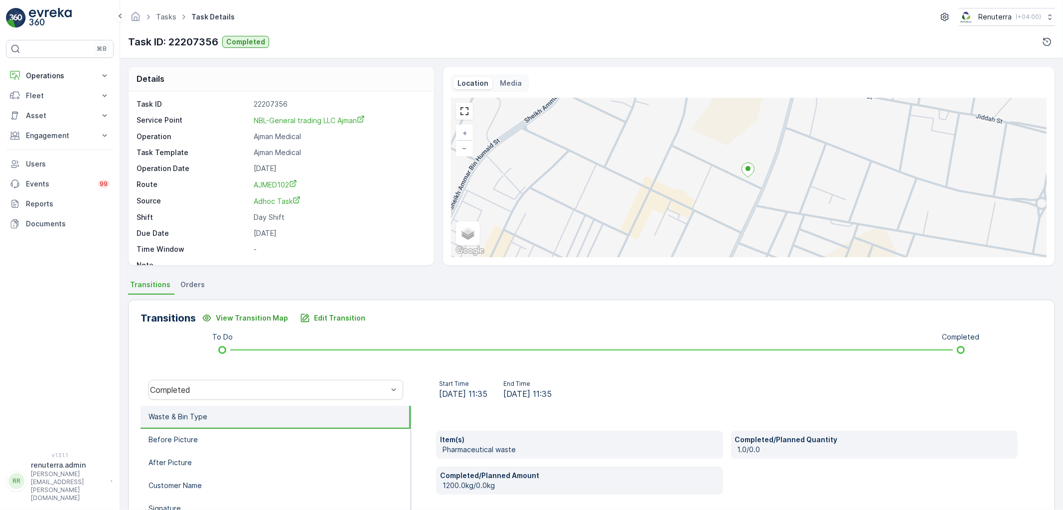
click at [178, 21] on icon at bounding box center [183, 16] width 11 height 11
click at [174, 19] on link "Tasks" at bounding box center [166, 16] width 20 height 8
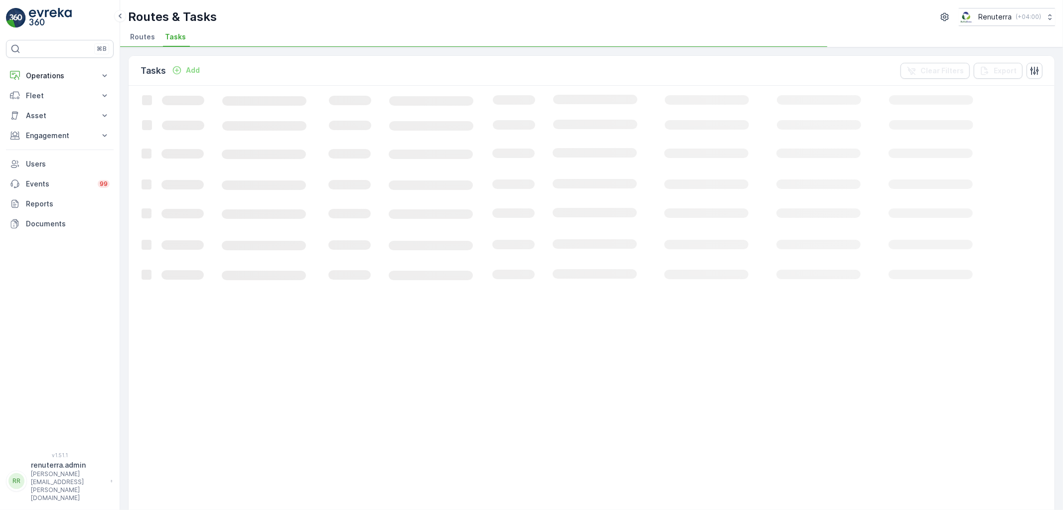
click at [147, 33] on span "Routes" at bounding box center [142, 37] width 25 height 10
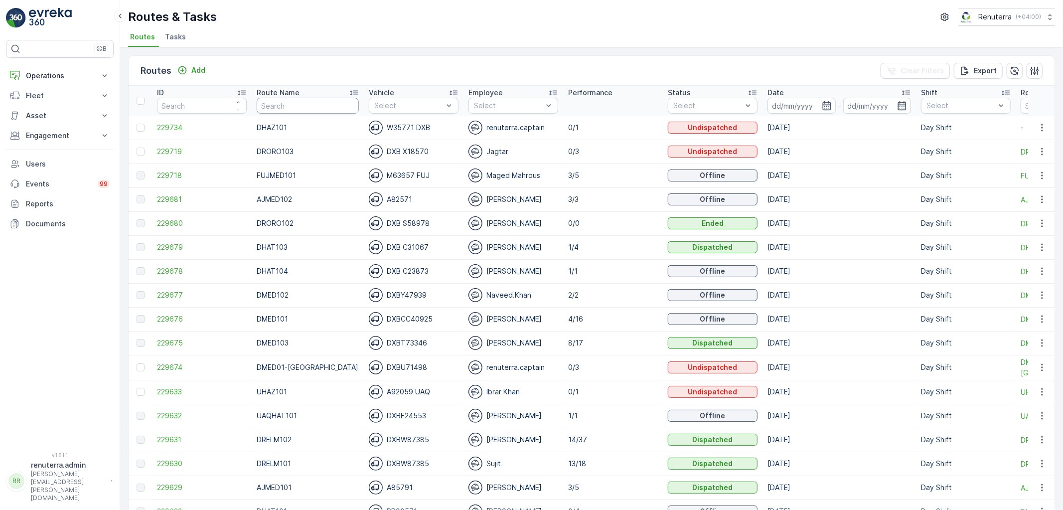
click at [306, 106] on input "text" at bounding box center [308, 106] width 102 height 16
click at [286, 107] on input "text" at bounding box center [308, 106] width 102 height 16
type input "DHAT"
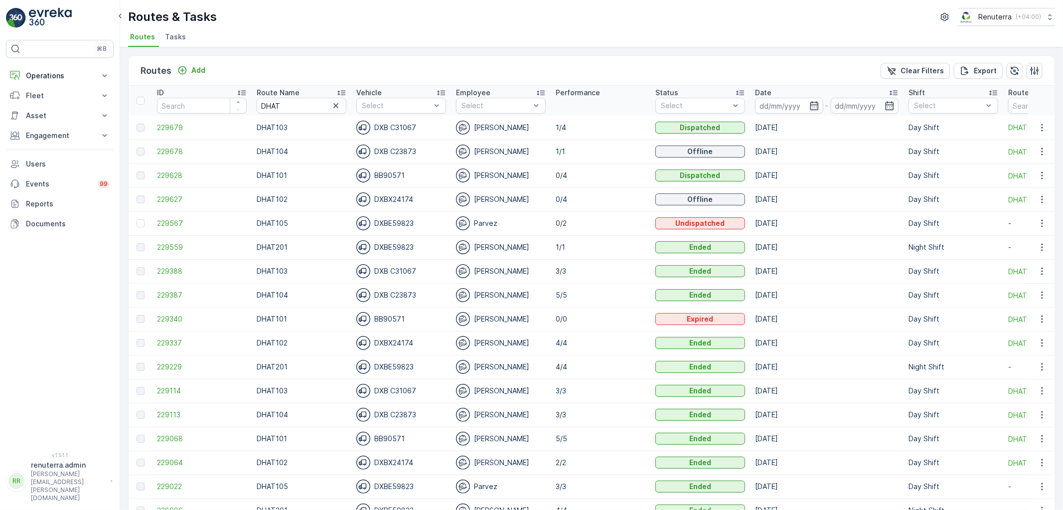
click at [286, 114] on th "Route Name DHAT" at bounding box center [302, 101] width 100 height 30
click at [291, 113] on th "Route Name DHAT" at bounding box center [302, 101] width 100 height 30
type input "DHAT102"
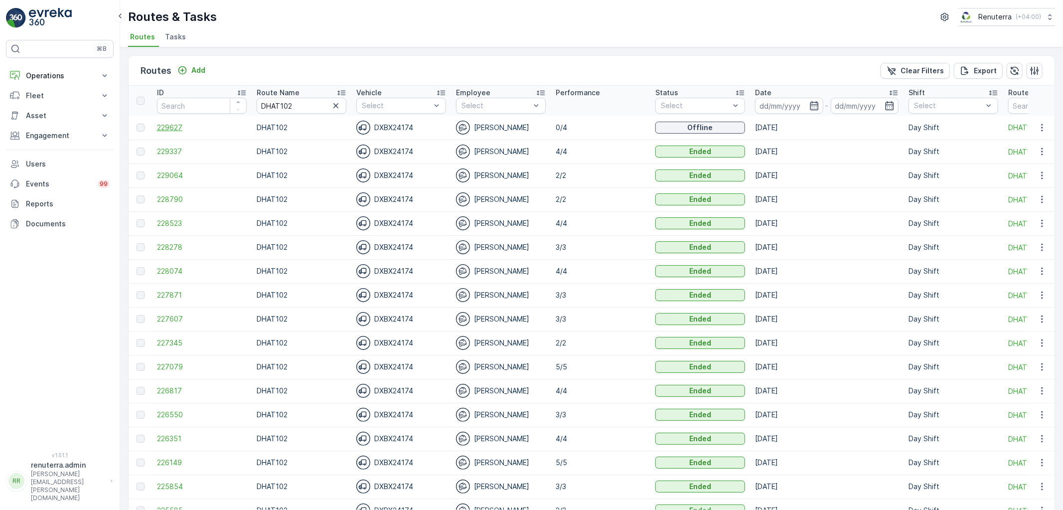
click at [186, 130] on span "229627" at bounding box center [202, 128] width 90 height 10
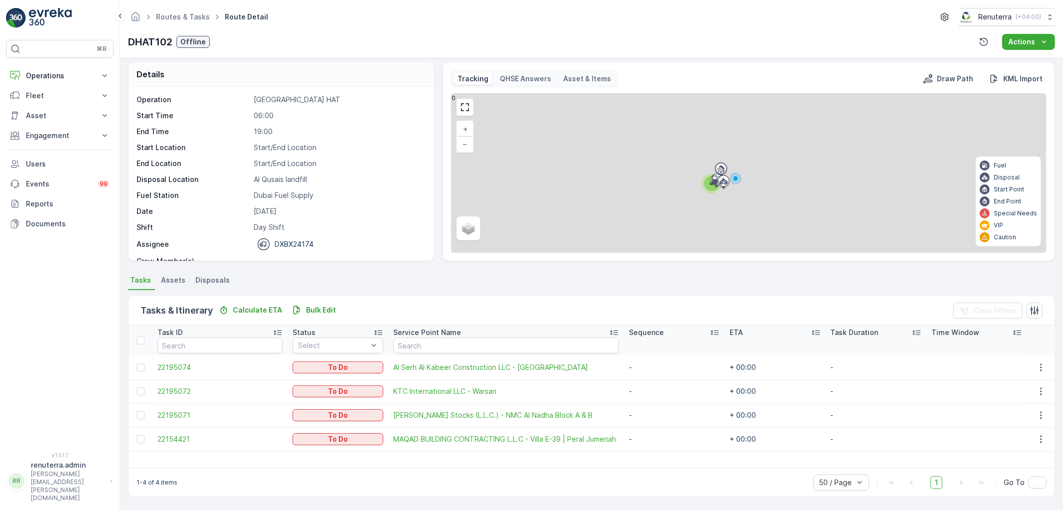
scroll to position [4, 0]
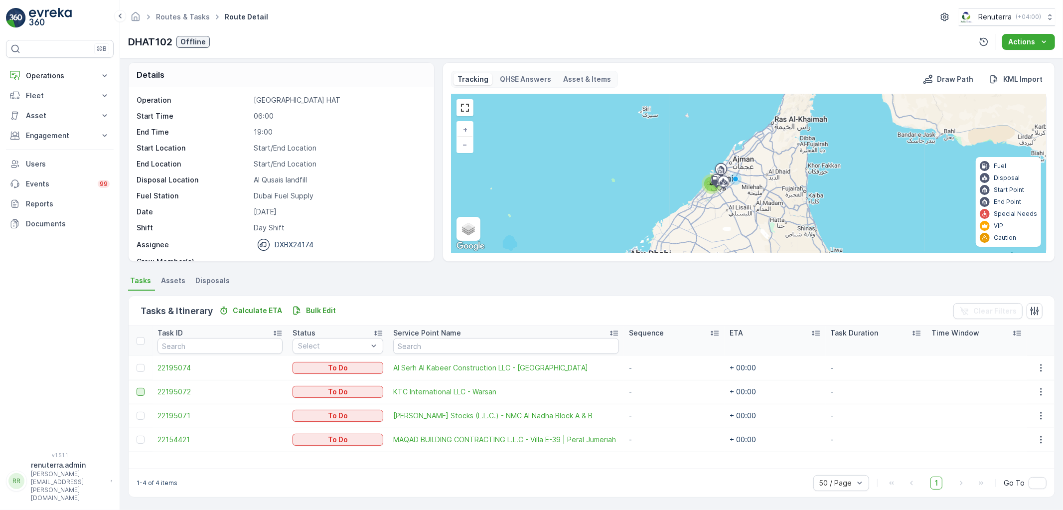
click at [140, 390] on div at bounding box center [141, 392] width 8 height 8
click at [137, 388] on input "checkbox" at bounding box center [137, 388] width 0 height 0
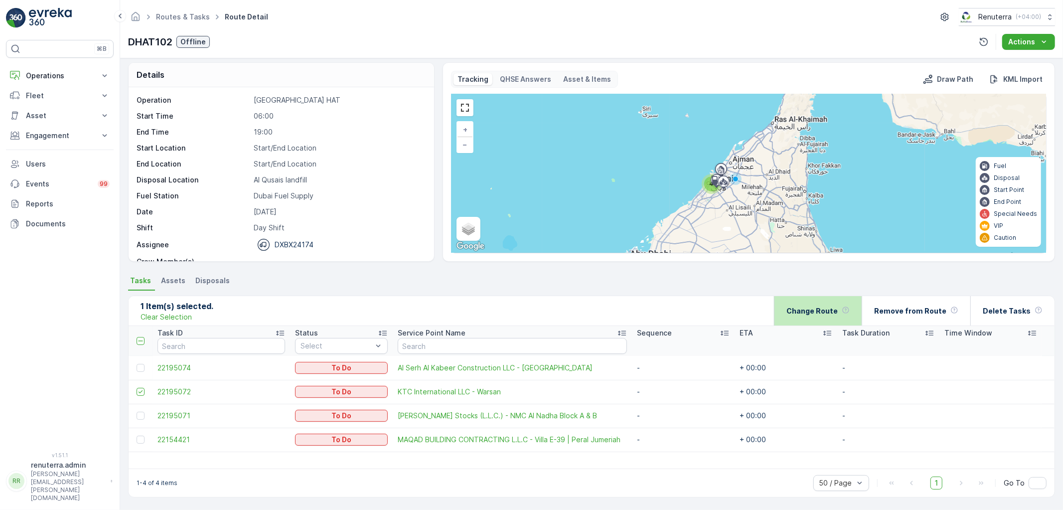
click at [850, 302] on div "Change Route" at bounding box center [818, 310] width 63 height 29
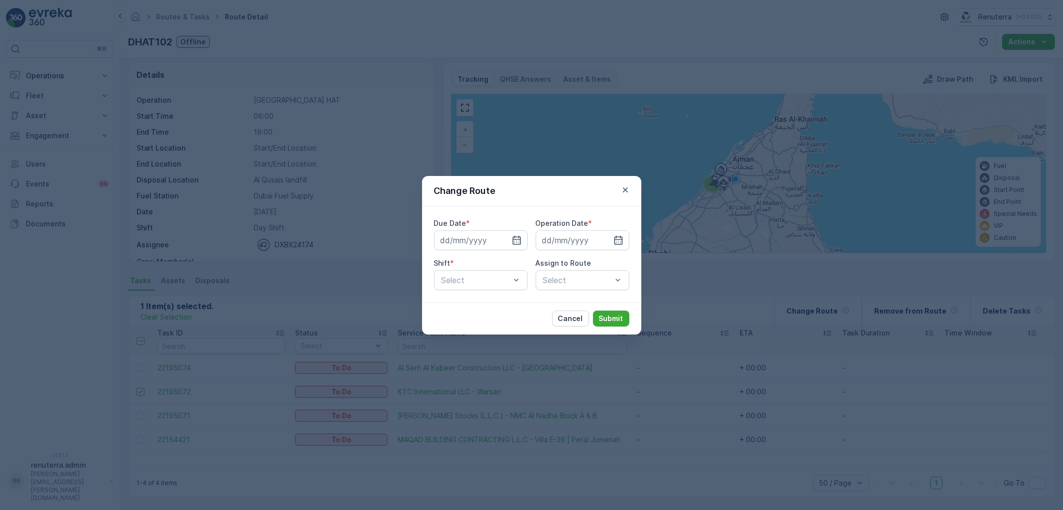
type input "[DATE]"
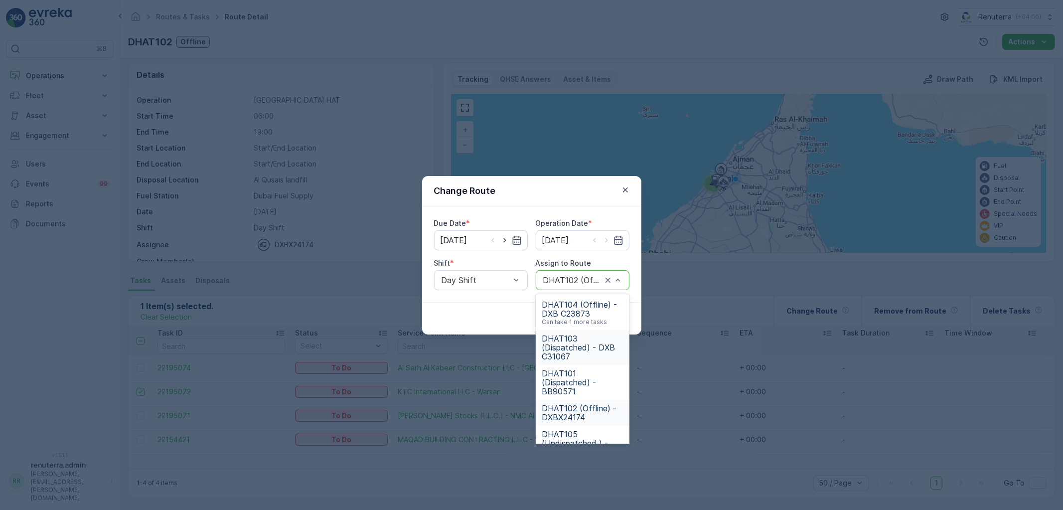
click at [565, 347] on span "DHAT103 (Dispatched) - DXB C31067" at bounding box center [583, 347] width 82 height 27
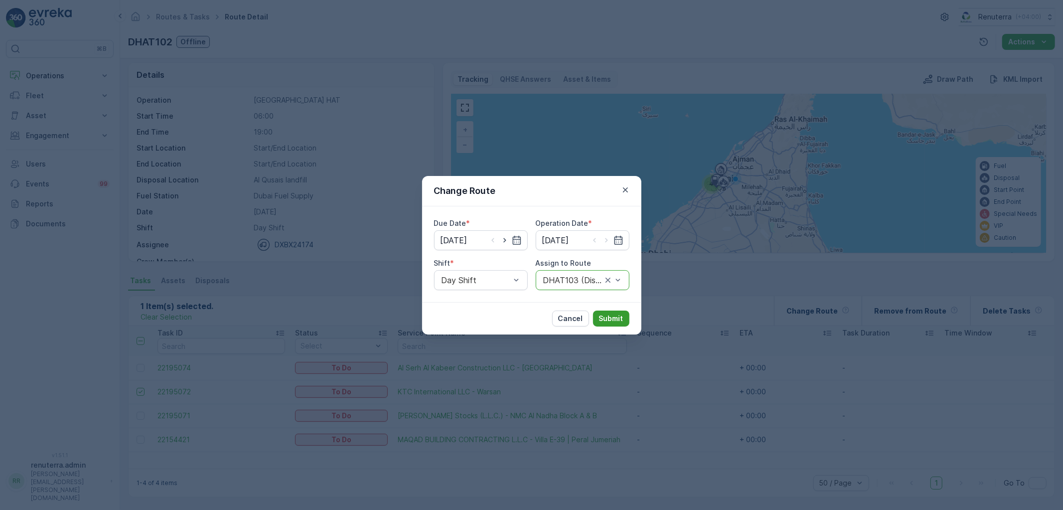
click at [605, 314] on p "Submit" at bounding box center [611, 319] width 24 height 10
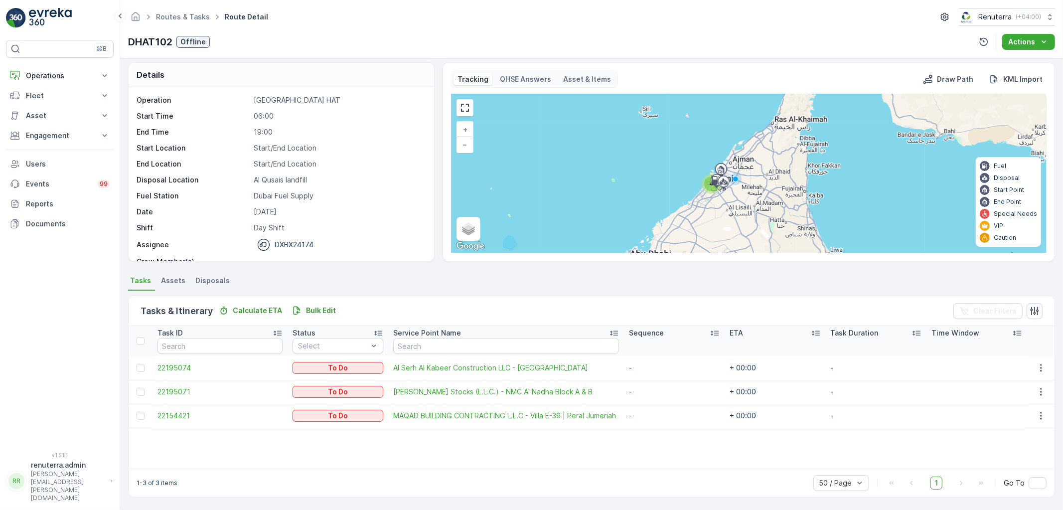
click at [172, 6] on div "Routes & Tasks Route Detail Renuterra ( +04:00 ) DHAT102 Offline Actions" at bounding box center [591, 29] width 943 height 58
click at [195, 17] on link "Routes & Tasks" at bounding box center [183, 16] width 54 height 8
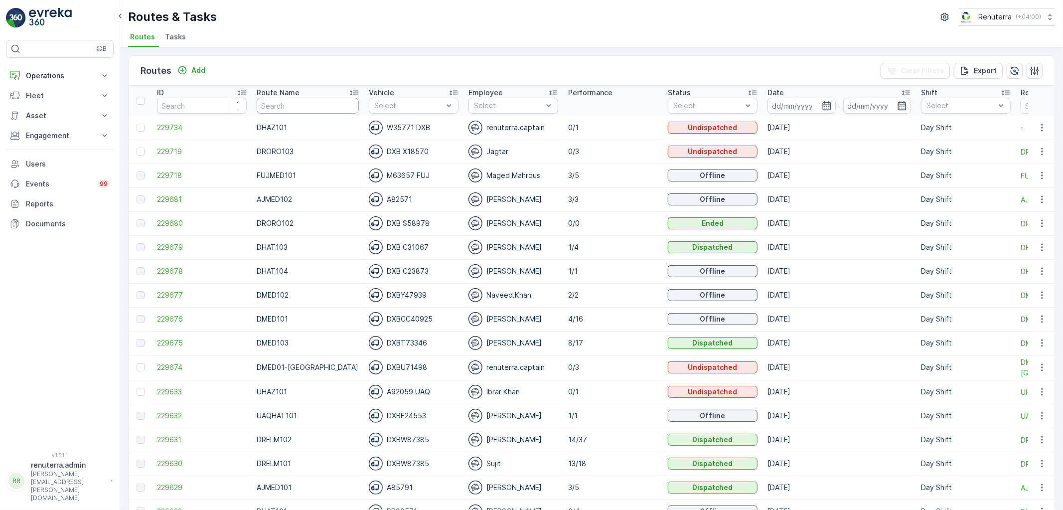
click at [301, 112] on input "text" at bounding box center [308, 106] width 102 height 16
type input "DHAT103"
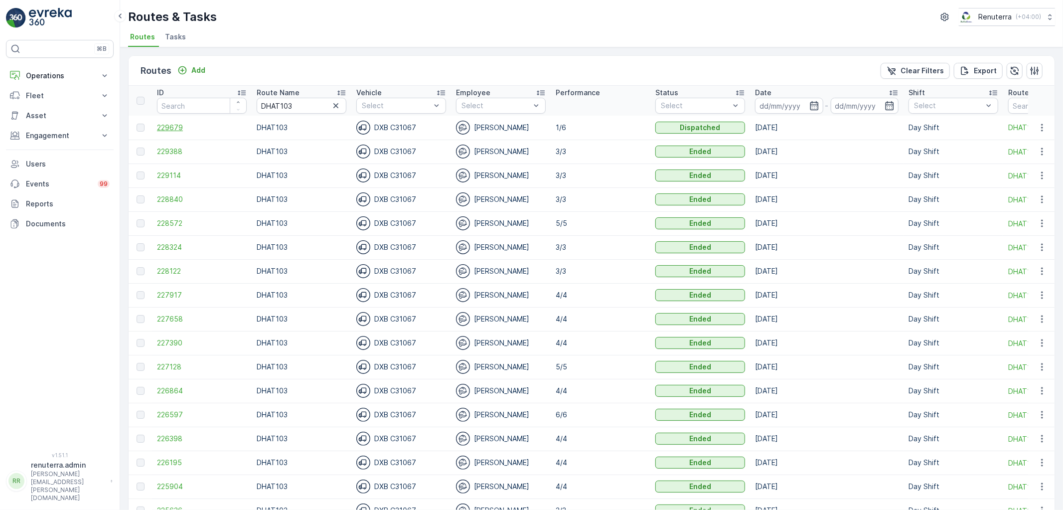
click at [167, 123] on span "229679" at bounding box center [202, 128] width 90 height 10
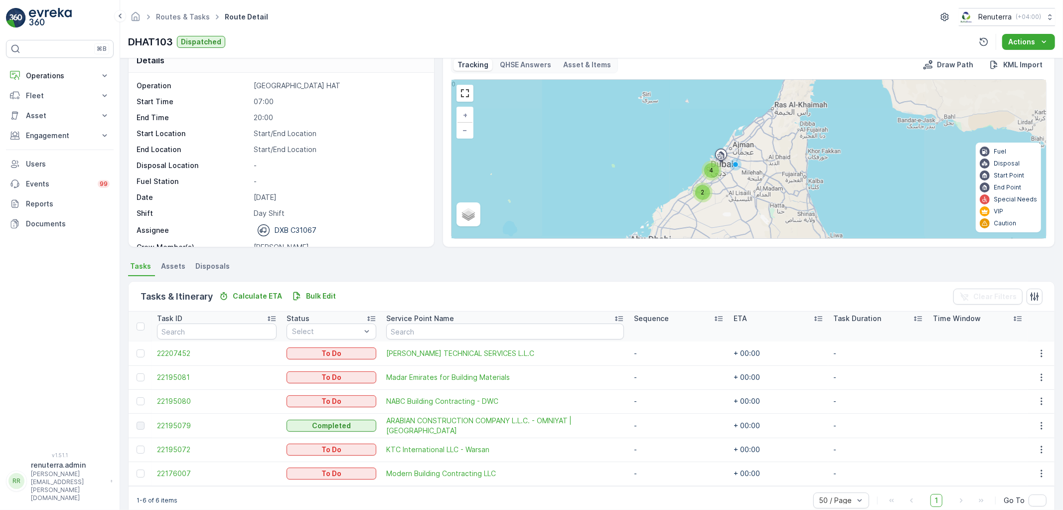
scroll to position [35, 0]
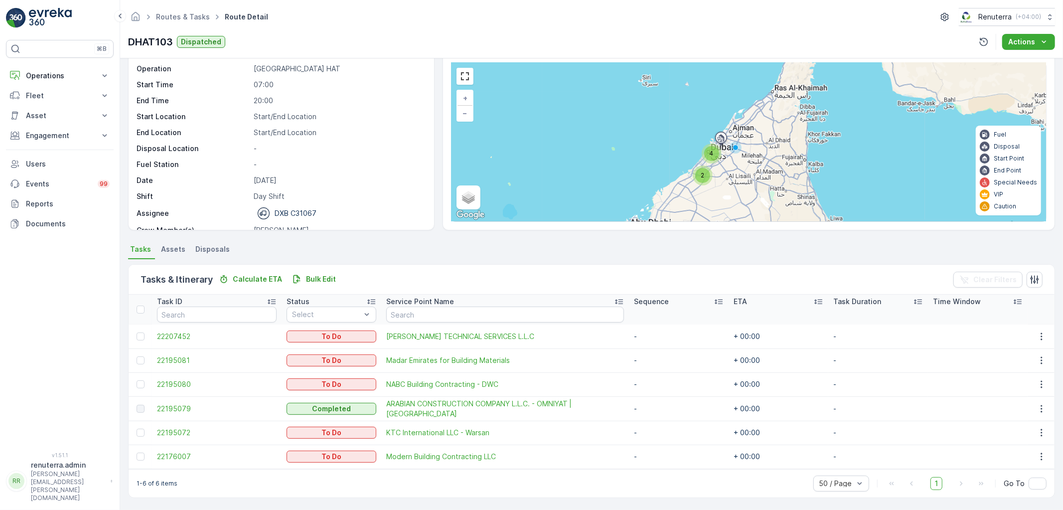
click at [705, 176] on div "2" at bounding box center [703, 175] width 15 height 15
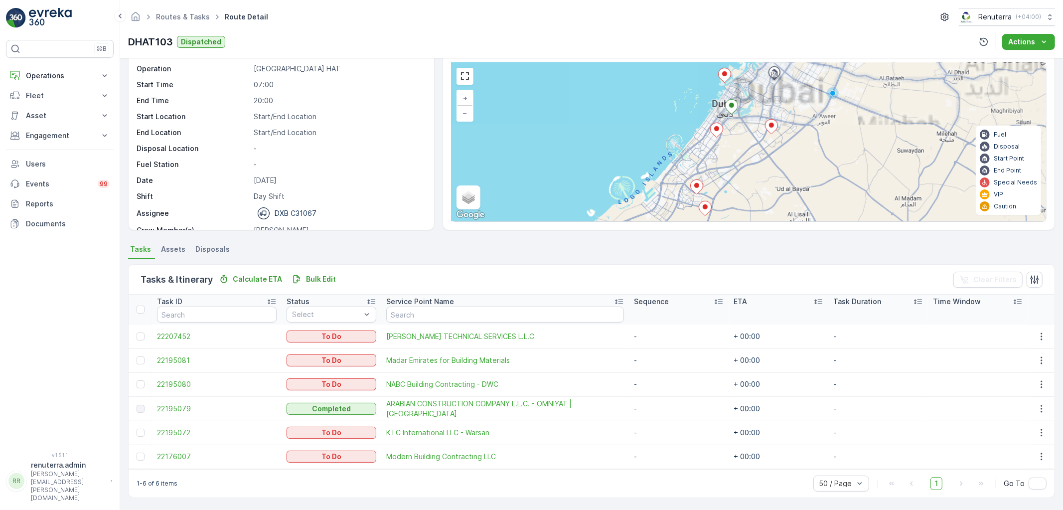
drag, startPoint x: 779, startPoint y: 118, endPoint x: 731, endPoint y: 181, distance: 79.5
click at [731, 181] on div "+ − Satellite Roadmap Terrain Hybrid Leaflet Keyboard shortcuts Map Data Map da…" at bounding box center [749, 142] width 595 height 159
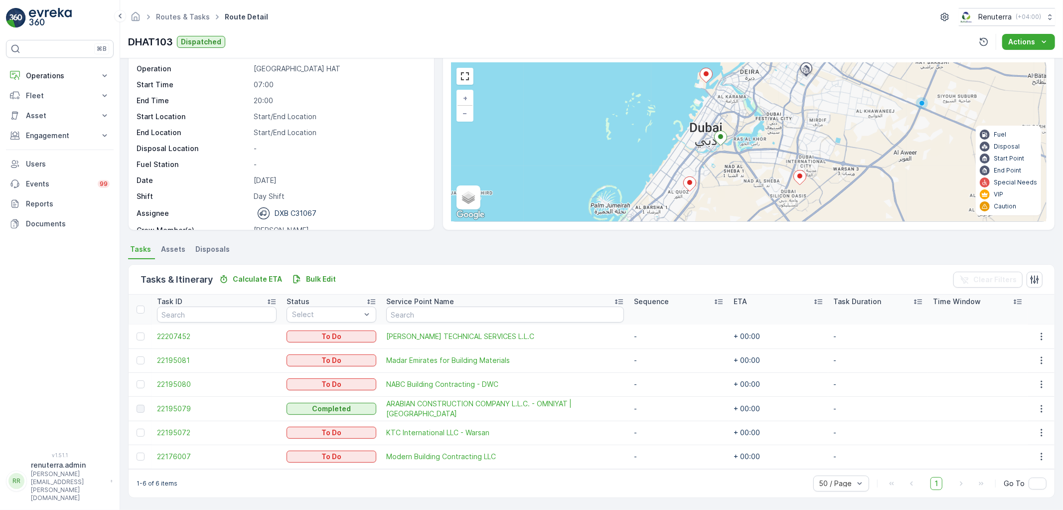
drag, startPoint x: 722, startPoint y: 79, endPoint x: 708, endPoint y: 155, distance: 77.5
click at [708, 155] on div "+ − Satellite Roadmap Terrain Hybrid Leaflet Keyboard shortcuts Map Data Map da…" at bounding box center [749, 142] width 595 height 159
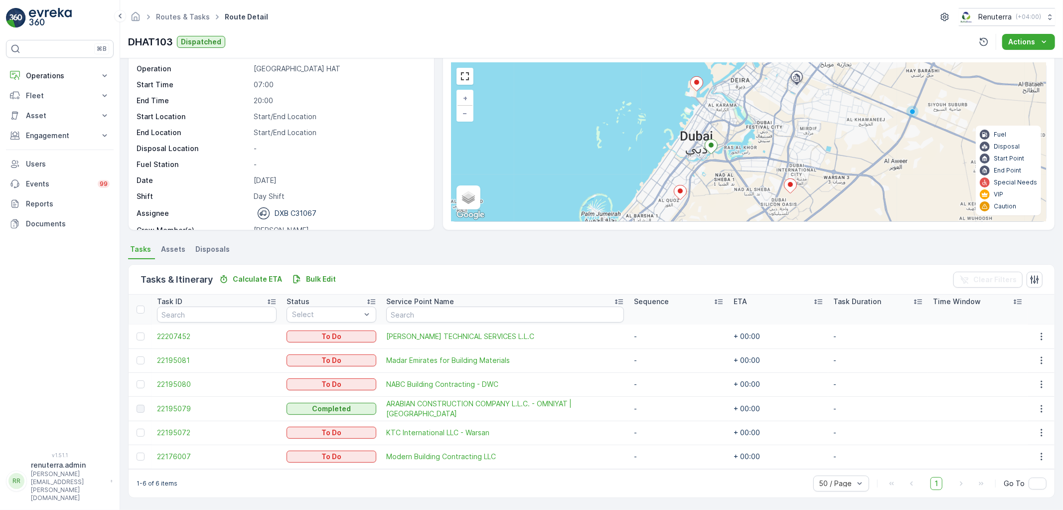
drag, startPoint x: 739, startPoint y: 193, endPoint x: 691, endPoint y: 195, distance: 48.4
click at [740, 150] on div "+ − Satellite Roadmap Terrain Hybrid Leaflet Keyboard shortcuts Map Data Map da…" at bounding box center [749, 142] width 595 height 159
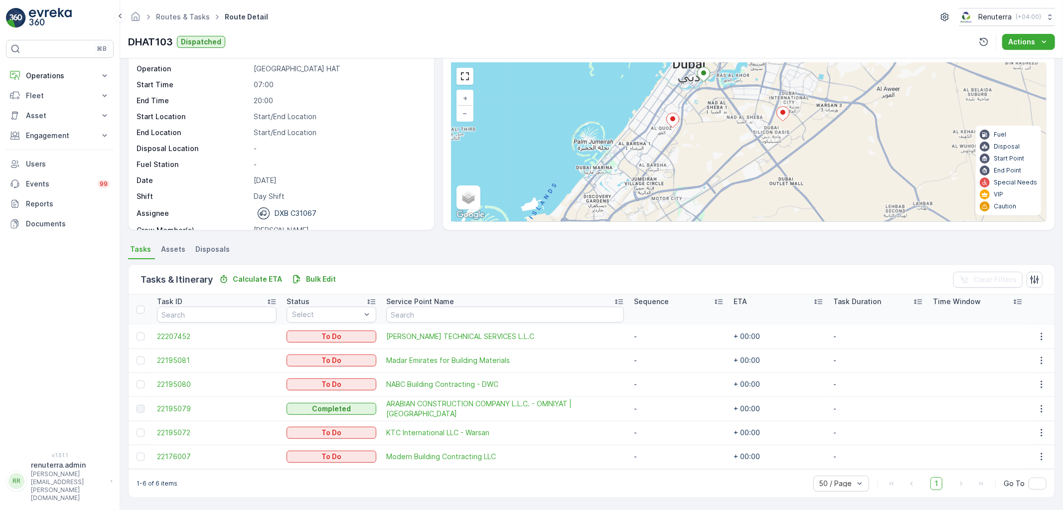
drag, startPoint x: 671, startPoint y: 193, endPoint x: 674, endPoint y: 142, distance: 51.0
click at [670, 118] on div "+ − Satellite Roadmap Terrain Hybrid Leaflet Keyboard shortcuts Map Data Map da…" at bounding box center [749, 142] width 595 height 159
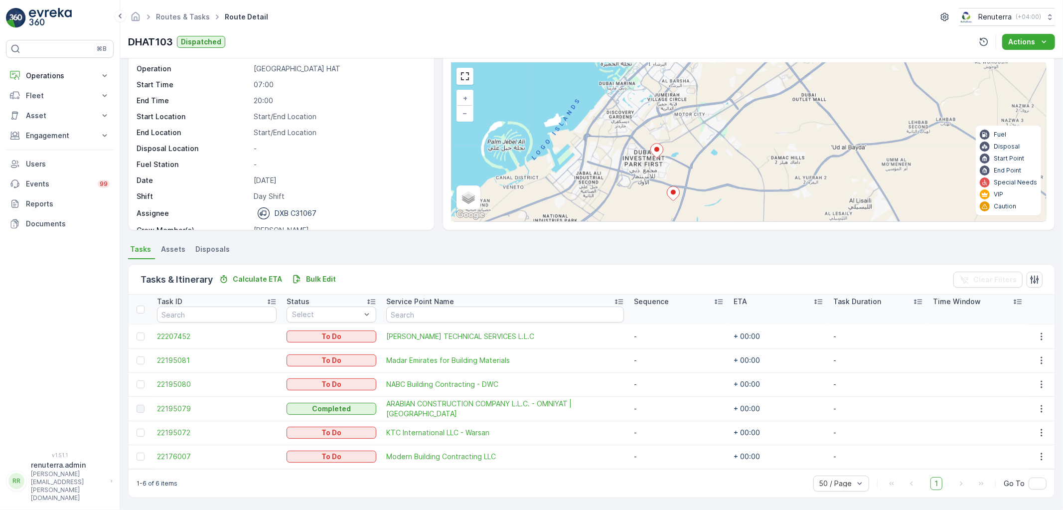
click at [677, 122] on div "+ − Satellite Roadmap Terrain Hybrid Leaflet Keyboard shortcuts Map Data Map da…" at bounding box center [749, 142] width 595 height 159
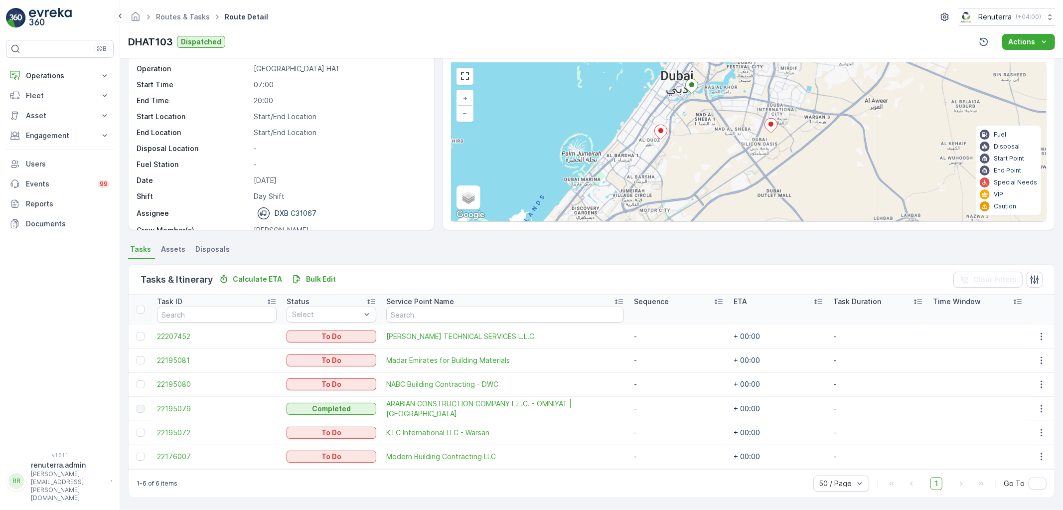
drag, startPoint x: 702, startPoint y: 123, endPoint x: 665, endPoint y: 223, distance: 106.3
click at [665, 223] on div "Tracking QHSE Answers Asset & Items Draw Path KML Import + − Satellite Roadmap …" at bounding box center [749, 130] width 613 height 199
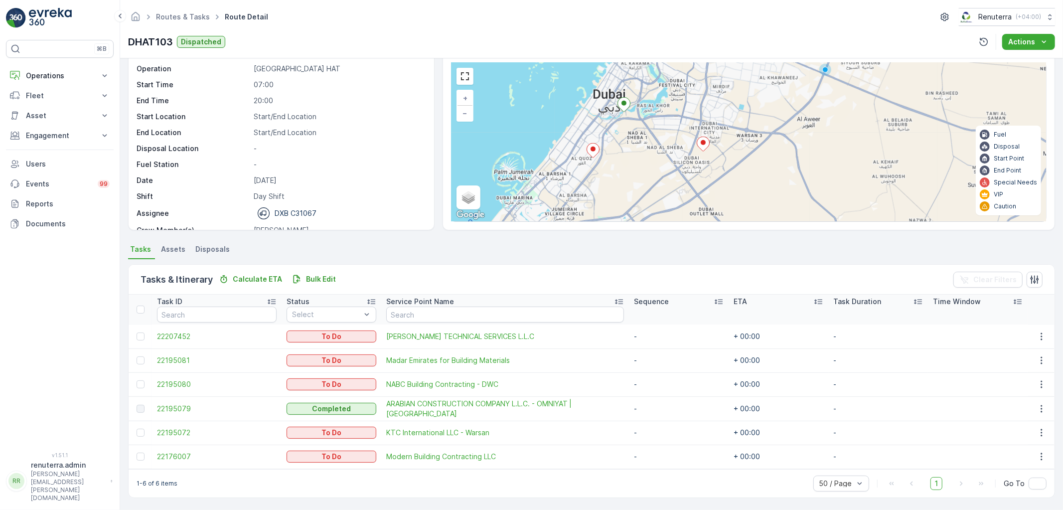
drag, startPoint x: 680, startPoint y: 168, endPoint x: 612, endPoint y: 181, distance: 68.6
click at [612, 181] on div "+ − Satellite Roadmap Terrain Hybrid Leaflet Keyboard shortcuts Map Data Map da…" at bounding box center [749, 142] width 595 height 159
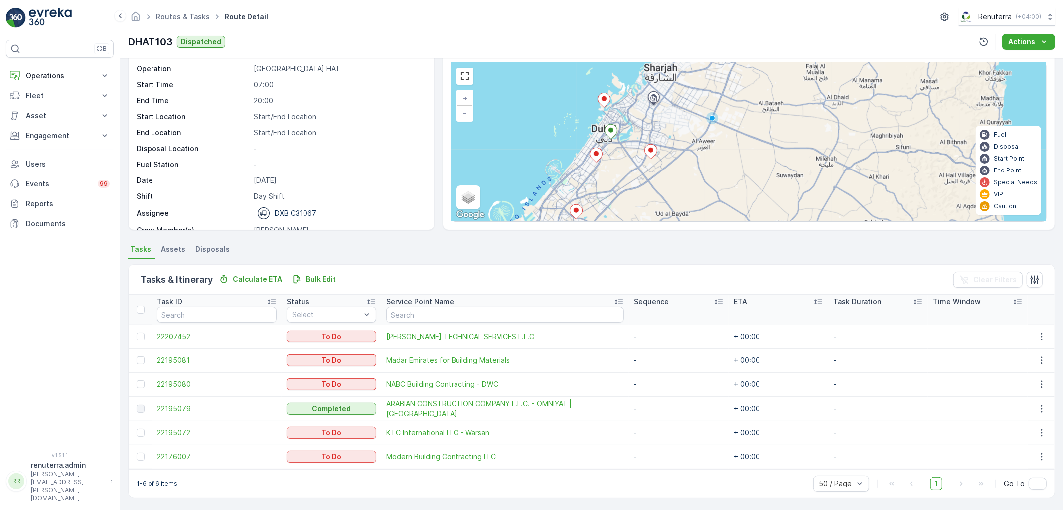
drag, startPoint x: 629, startPoint y: 187, endPoint x: 606, endPoint y: 125, distance: 66.4
click at [605, 124] on div "+ − Satellite Roadmap Terrain Hybrid Leaflet Keyboard shortcuts Map Data Map da…" at bounding box center [749, 142] width 595 height 159
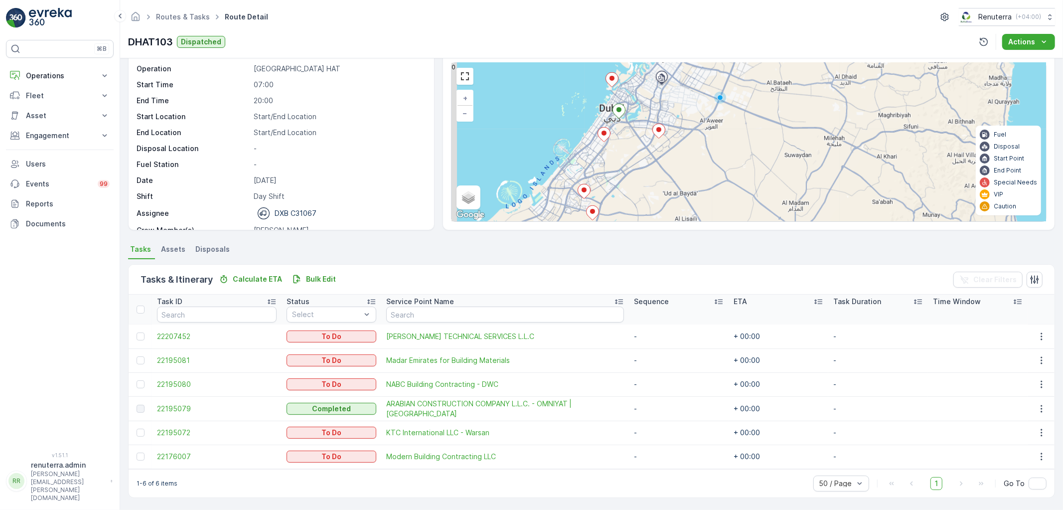
drag, startPoint x: 587, startPoint y: 161, endPoint x: 620, endPoint y: 204, distance: 54.8
click at [620, 204] on div "+ − Satellite Roadmap Terrain Hybrid Leaflet Keyboard shortcuts Map Data Map da…" at bounding box center [749, 142] width 595 height 159
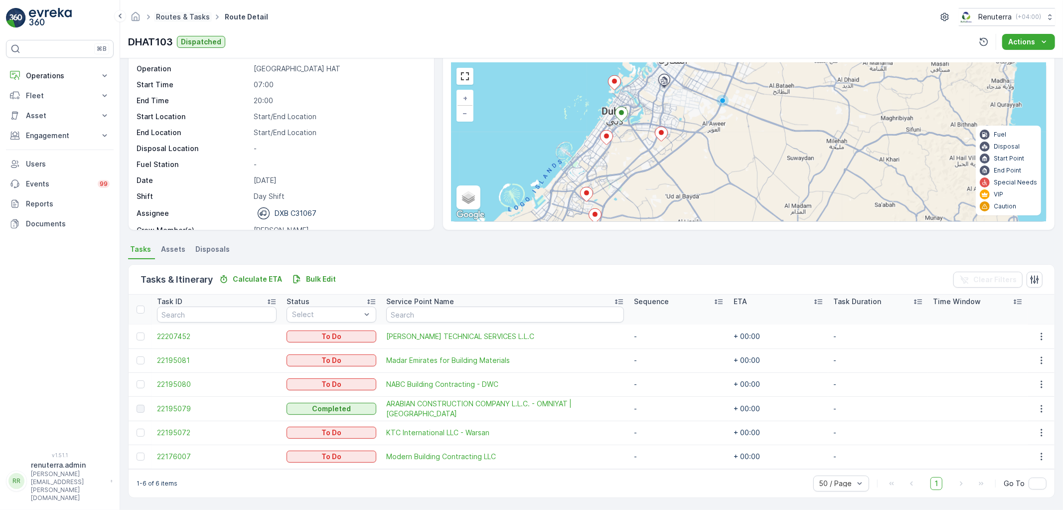
click at [184, 12] on link "Routes & Tasks" at bounding box center [183, 16] width 54 height 8
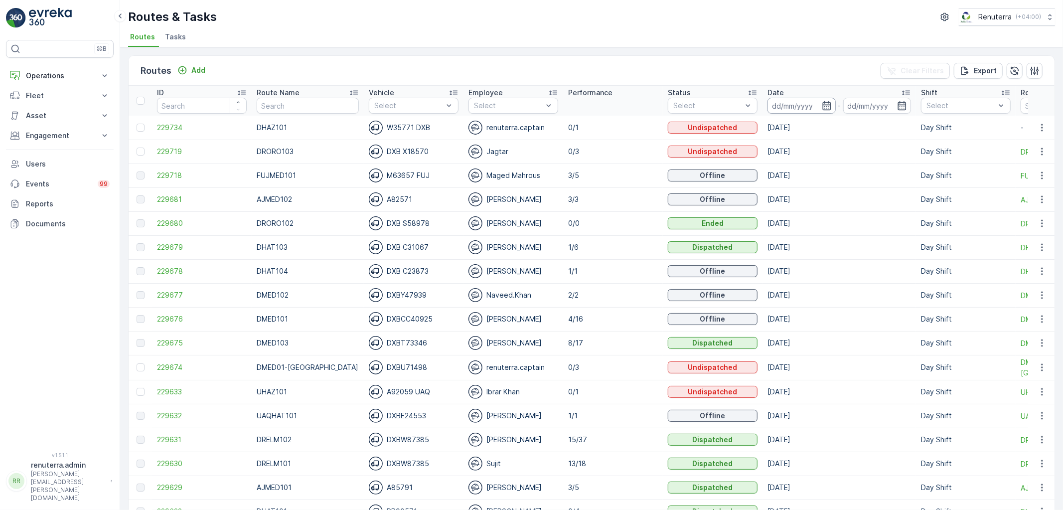
click at [795, 110] on input at bounding box center [802, 106] width 68 height 16
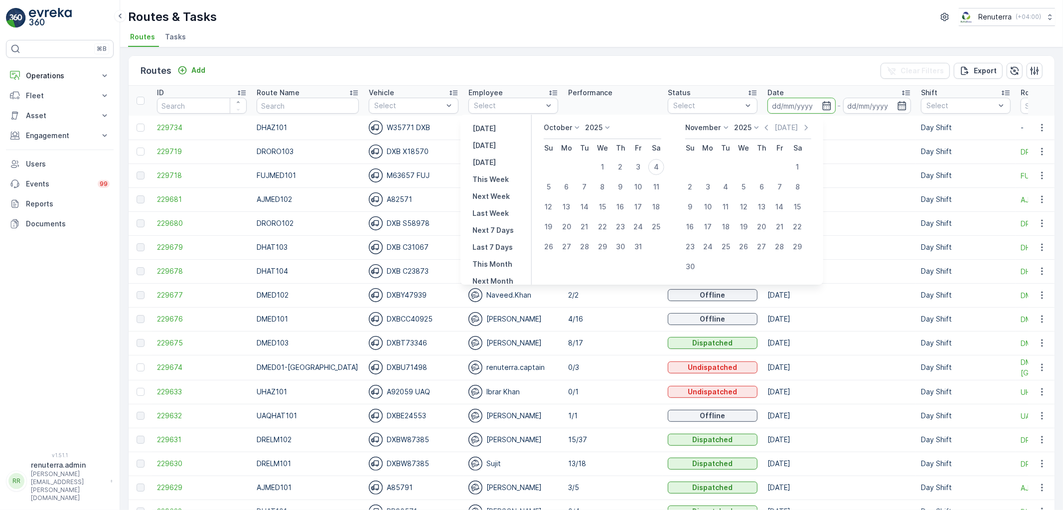
click at [414, 70] on div "Routes Add Clear Filters Export" at bounding box center [592, 71] width 926 height 30
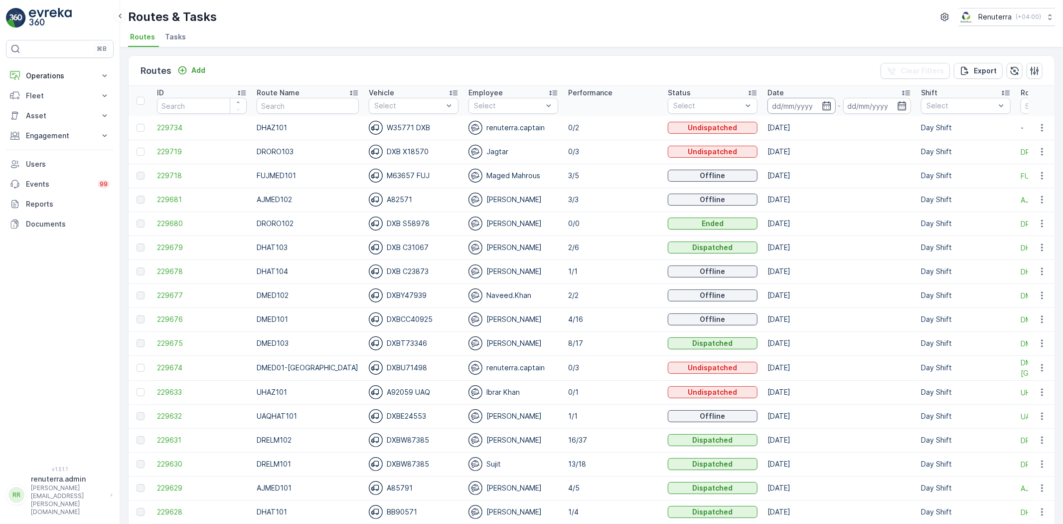
click at [773, 94] on div "Date" at bounding box center [840, 93] width 144 height 10
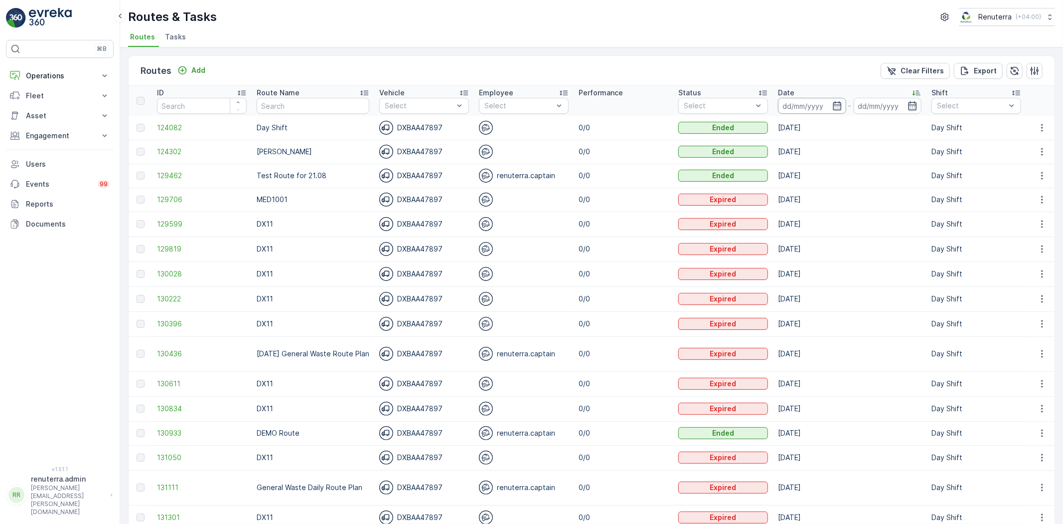
click at [783, 106] on input at bounding box center [812, 106] width 68 height 16
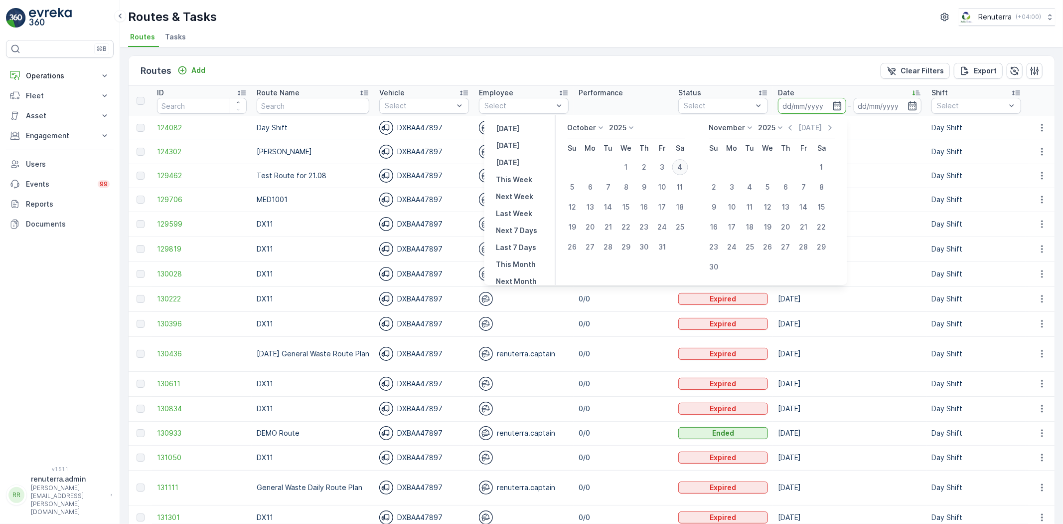
click at [682, 166] on div "4" at bounding box center [680, 167] width 16 height 16
type input "[DATE]"
click at [682, 166] on div "4" at bounding box center [680, 167] width 16 height 16
type input "[DATE]"
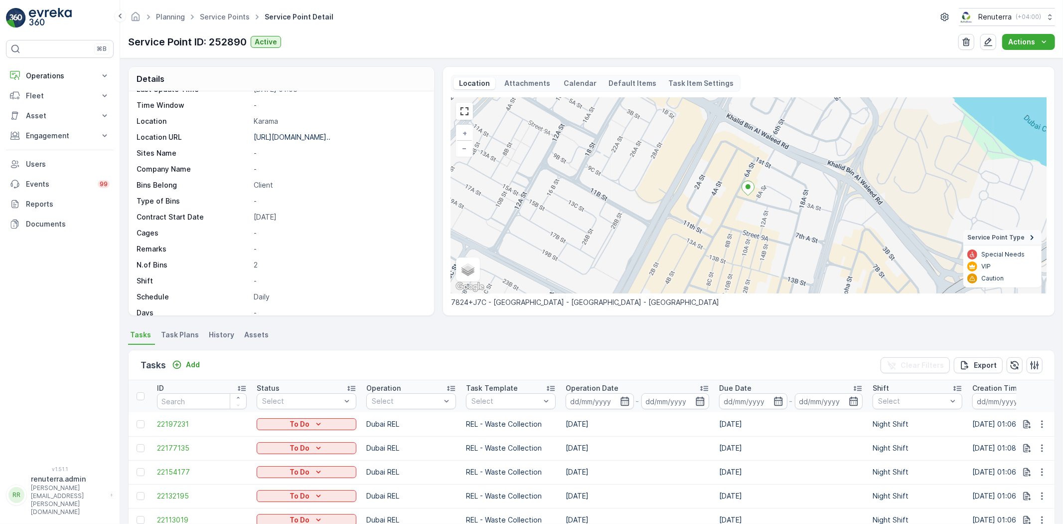
scroll to position [53, 0]
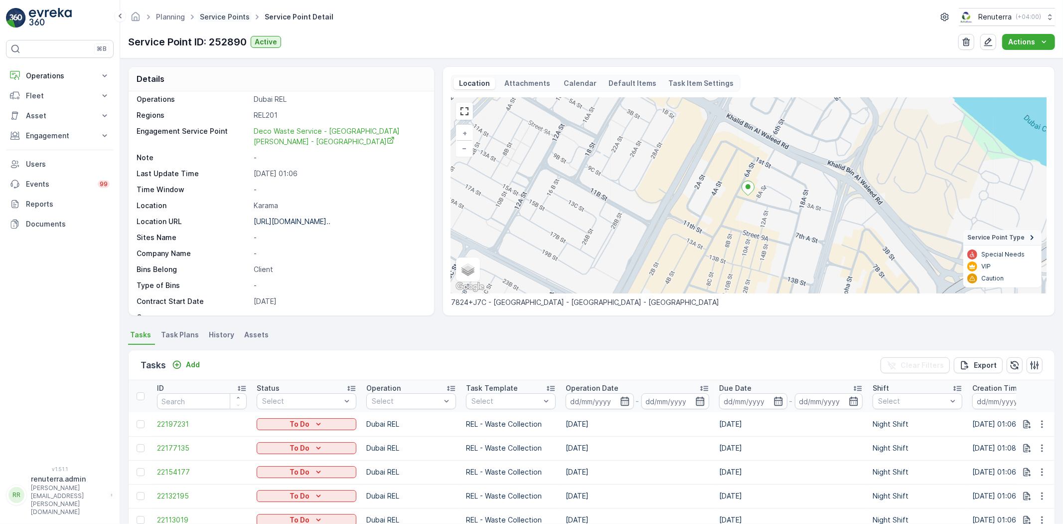
click at [225, 17] on link "Service Points" at bounding box center [225, 16] width 50 height 8
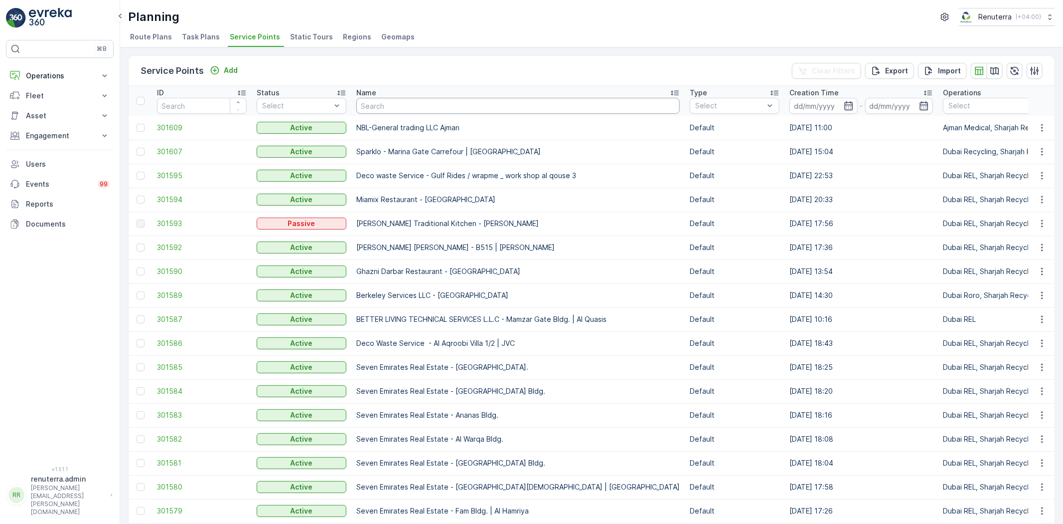
click at [371, 110] on input "text" at bounding box center [518, 106] width 324 height 16
type input "saudi"
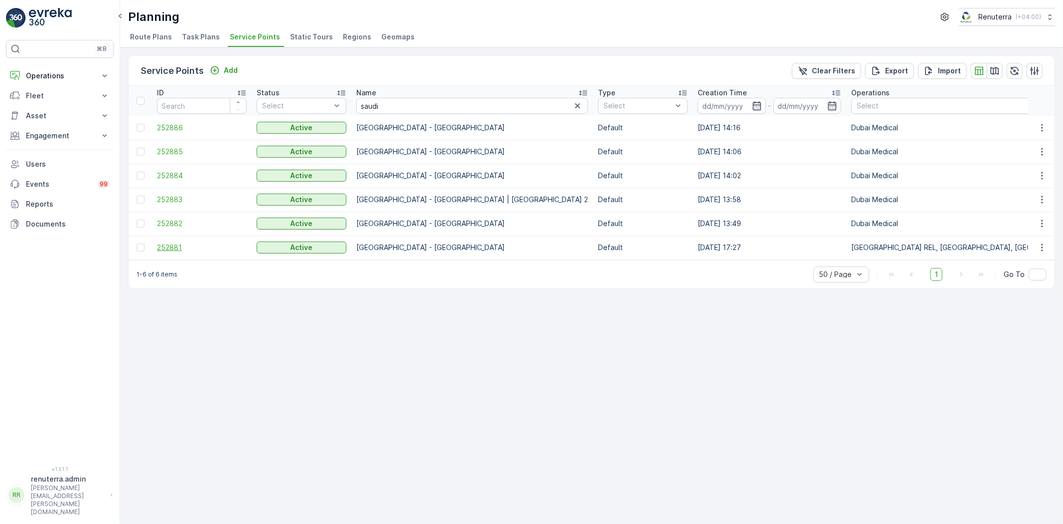
click at [189, 242] on span "252881" at bounding box center [202, 247] width 90 height 10
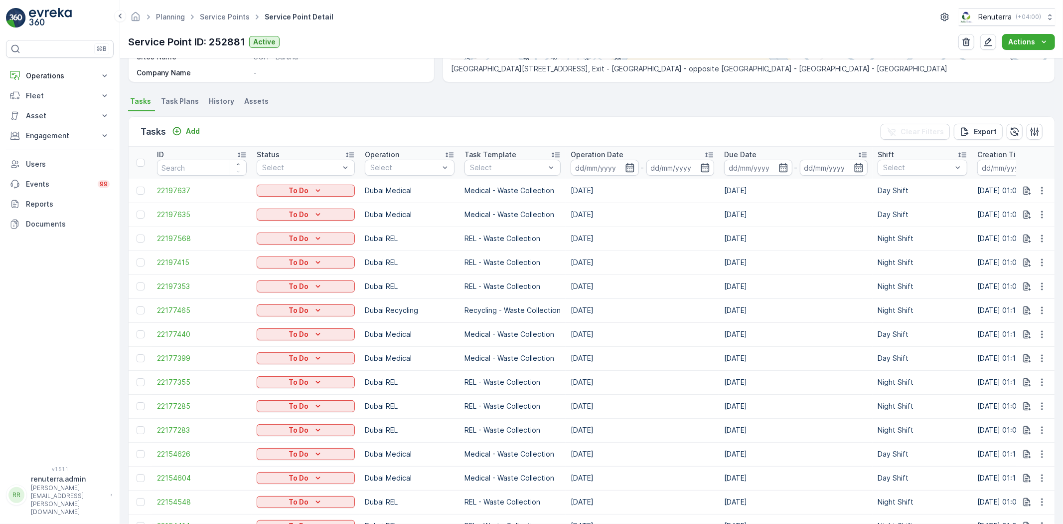
scroll to position [111, 0]
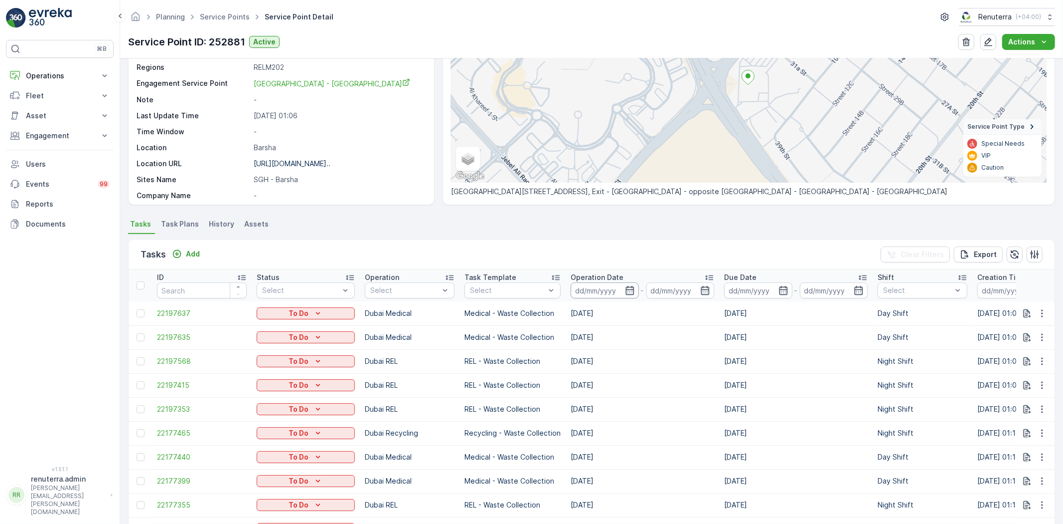
click at [609, 294] on input at bounding box center [605, 290] width 68 height 16
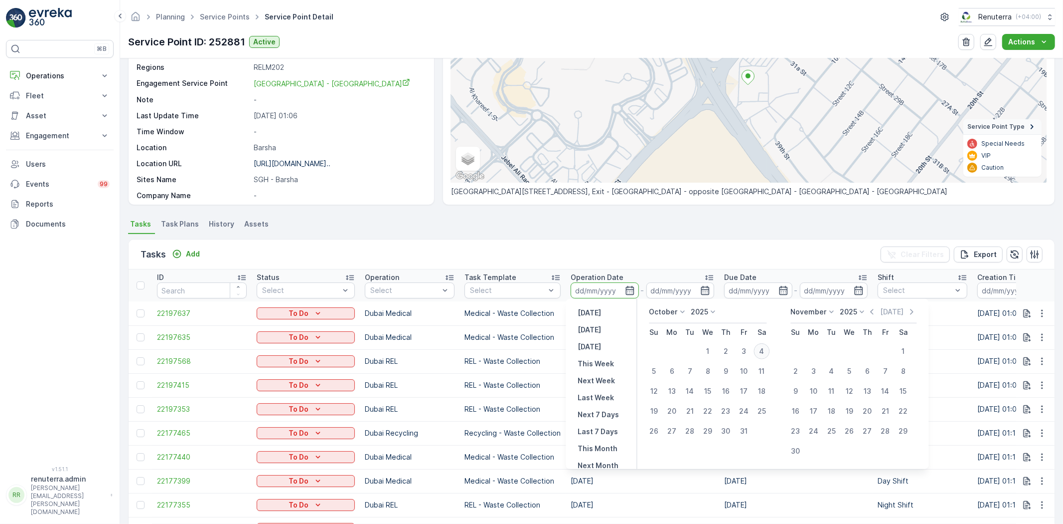
click at [762, 351] on div "4" at bounding box center [762, 351] width 16 height 16
type input "[DATE]"
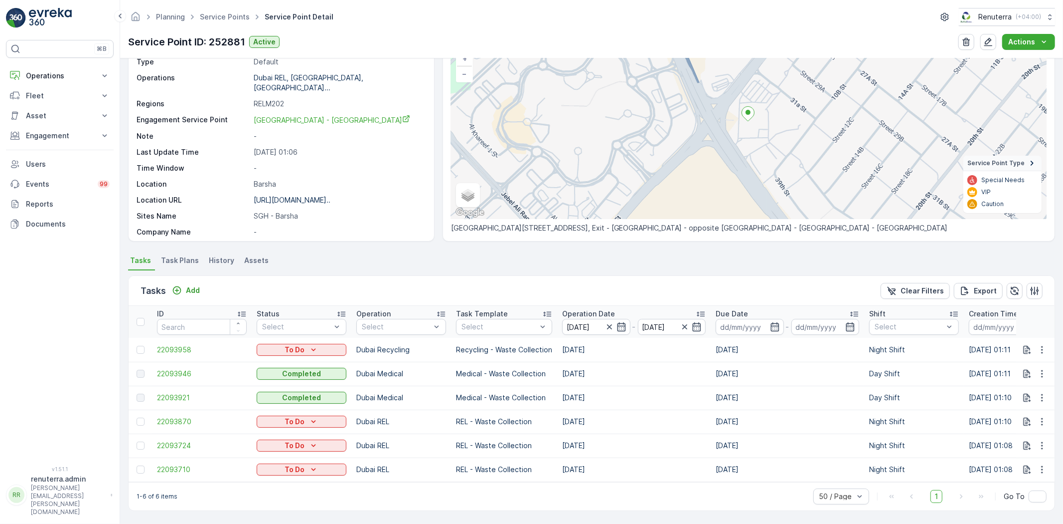
scroll to position [79, 0]
click at [188, 371] on span "22093946" at bounding box center [202, 373] width 90 height 10
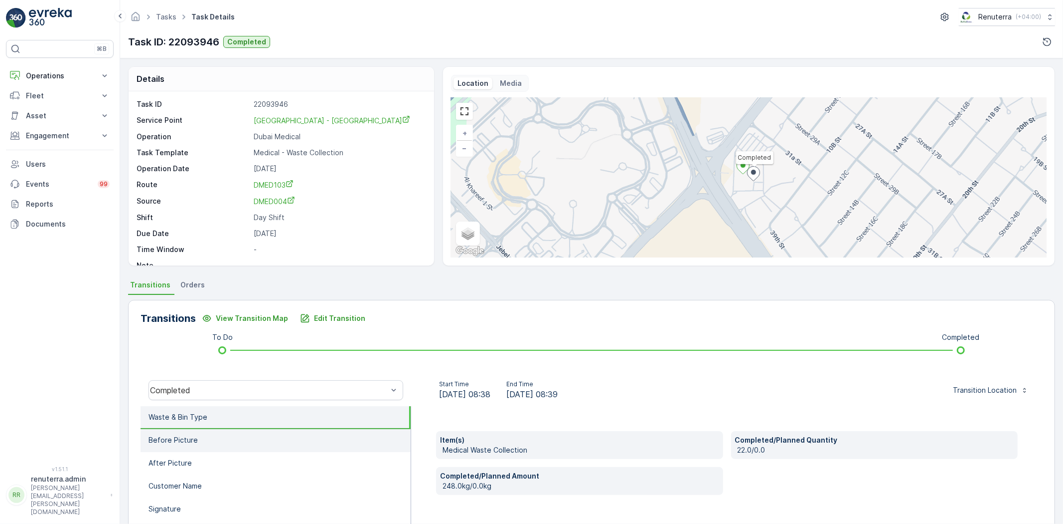
click at [335, 432] on li "Before Picture" at bounding box center [276, 440] width 270 height 23
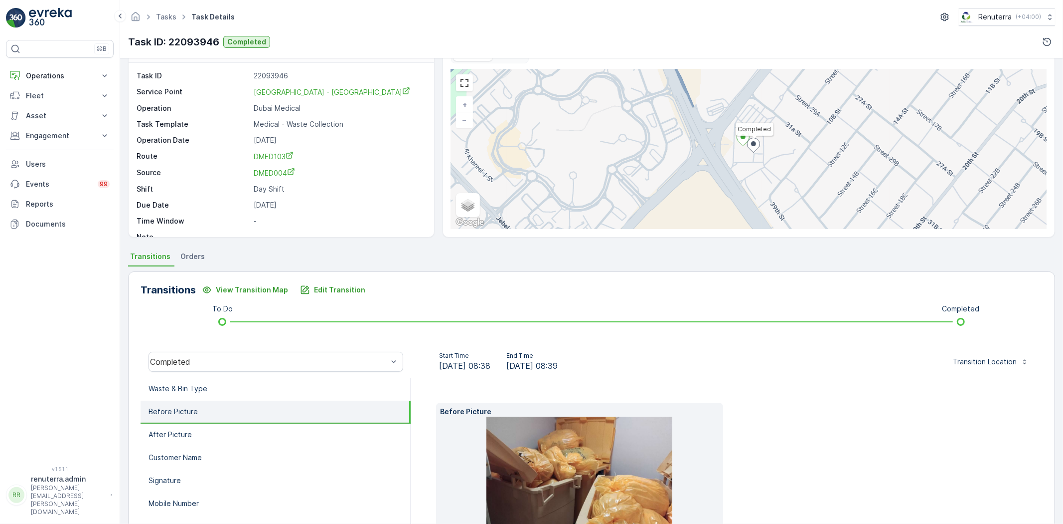
scroll to position [121, 0]
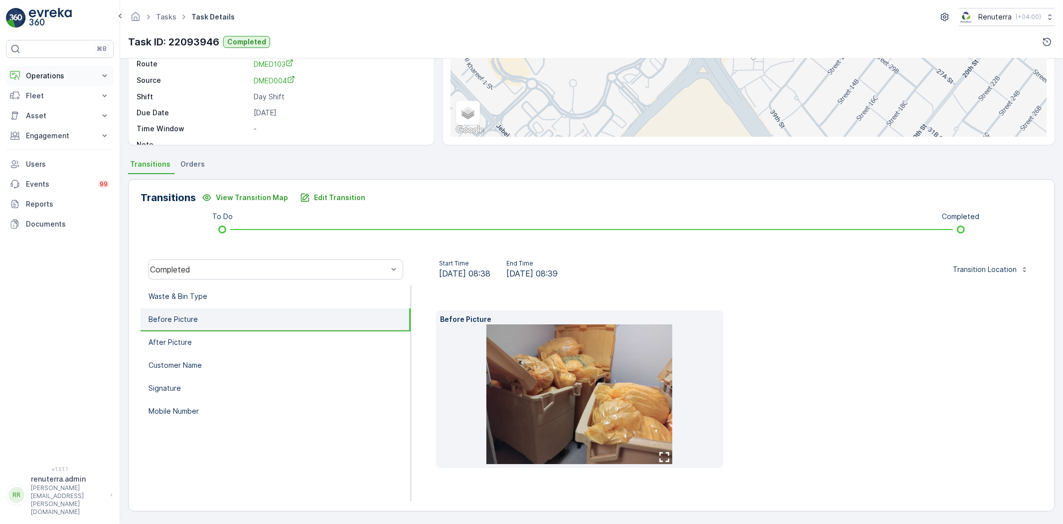
click at [75, 78] on p "Operations" at bounding box center [60, 76] width 68 height 10
click at [62, 107] on link "Planning" at bounding box center [67, 107] width 92 height 14
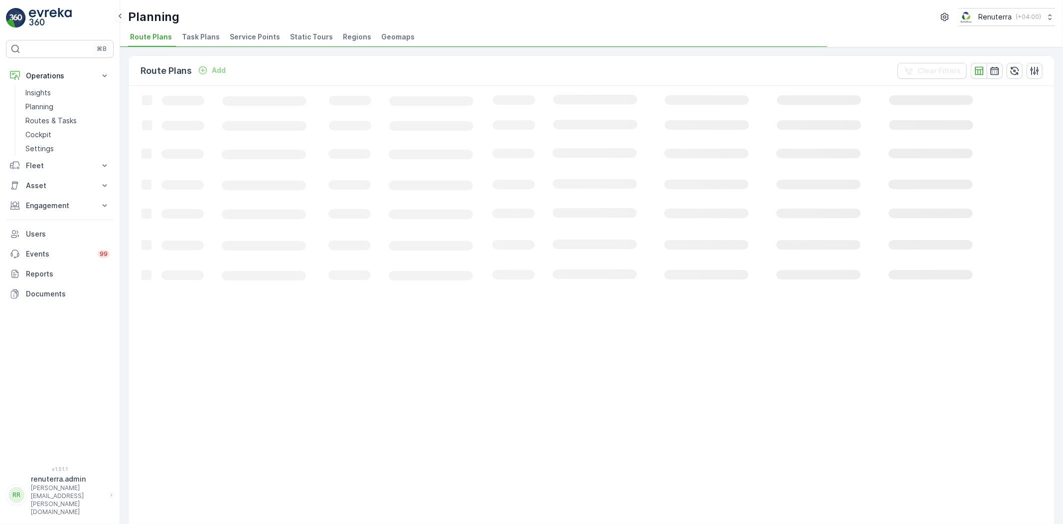
click at [256, 37] on span "Service Points" at bounding box center [255, 37] width 50 height 10
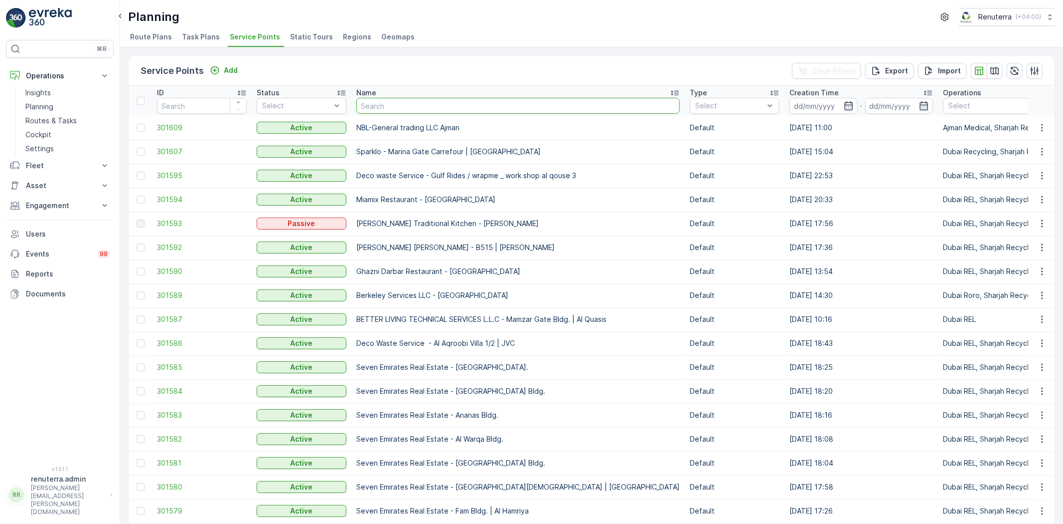
click at [375, 108] on input "text" at bounding box center [518, 106] width 324 height 16
click at [405, 110] on input "text" at bounding box center [518, 106] width 324 height 16
type input "Al sanai"
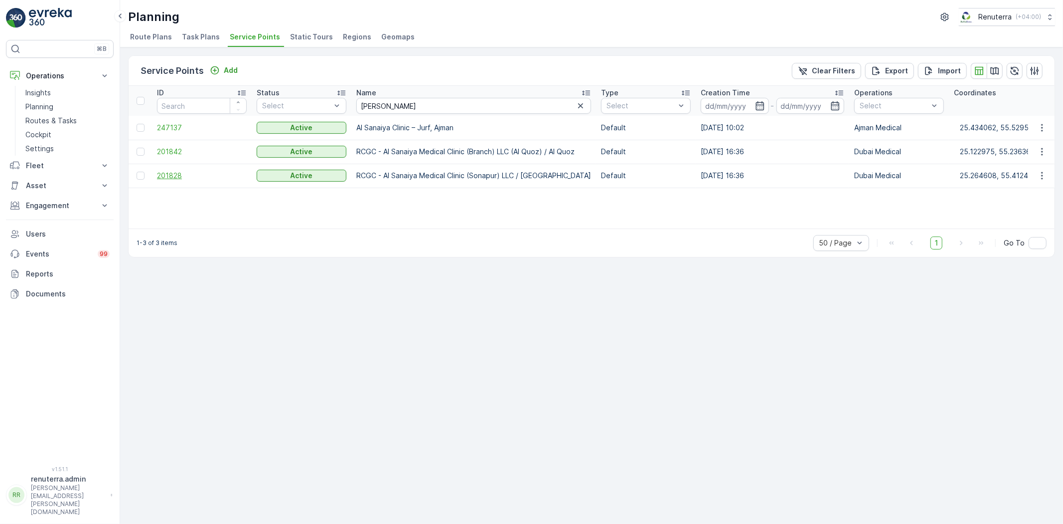
click at [191, 175] on span "201828" at bounding box center [202, 176] width 90 height 10
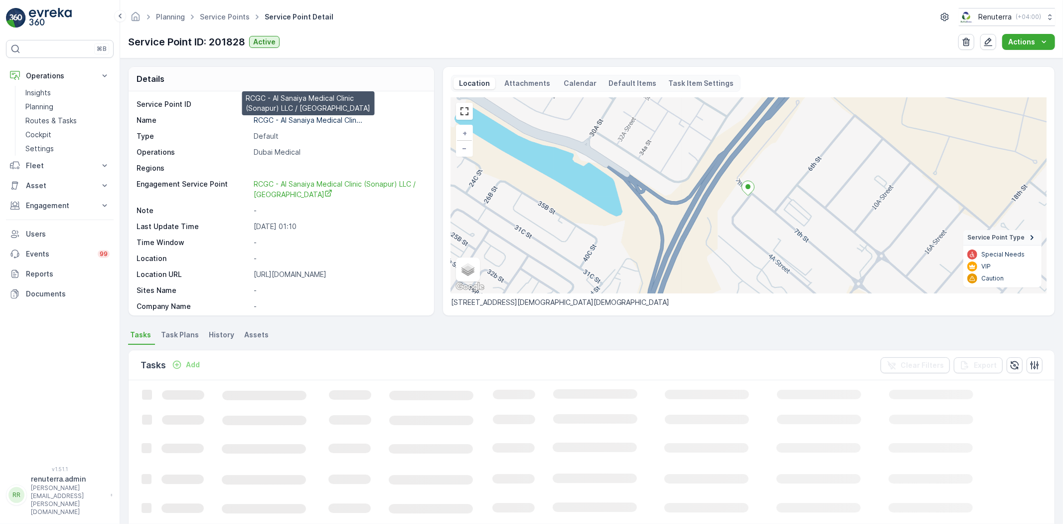
click at [317, 120] on p "RCGC - Al Sanaiya Medical Clin..." at bounding box center [308, 120] width 109 height 8
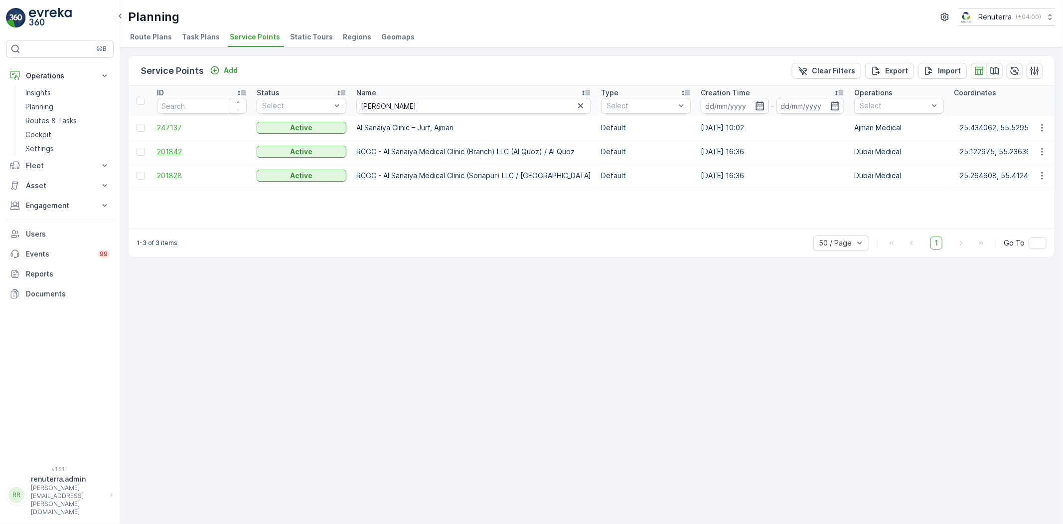
click at [161, 147] on span "201842" at bounding box center [202, 152] width 90 height 10
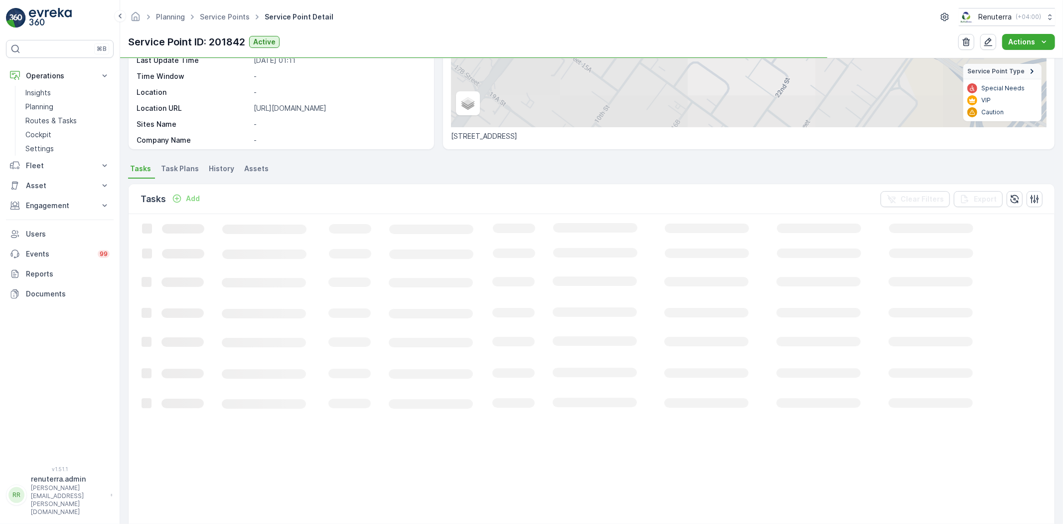
scroll to position [166, 0]
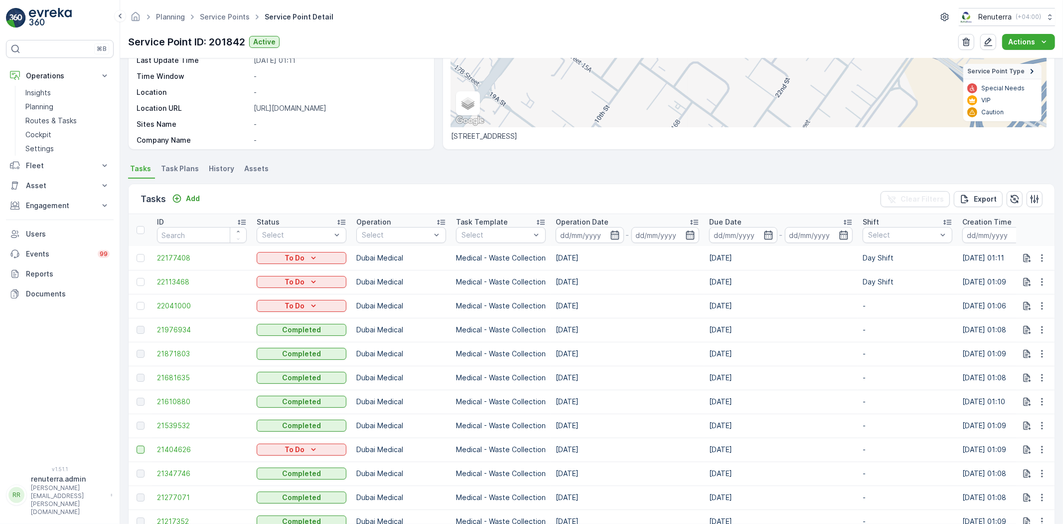
click at [142, 448] on div at bounding box center [141, 449] width 8 height 8
click at [137, 445] on input "checkbox" at bounding box center [137, 445] width 0 height 0
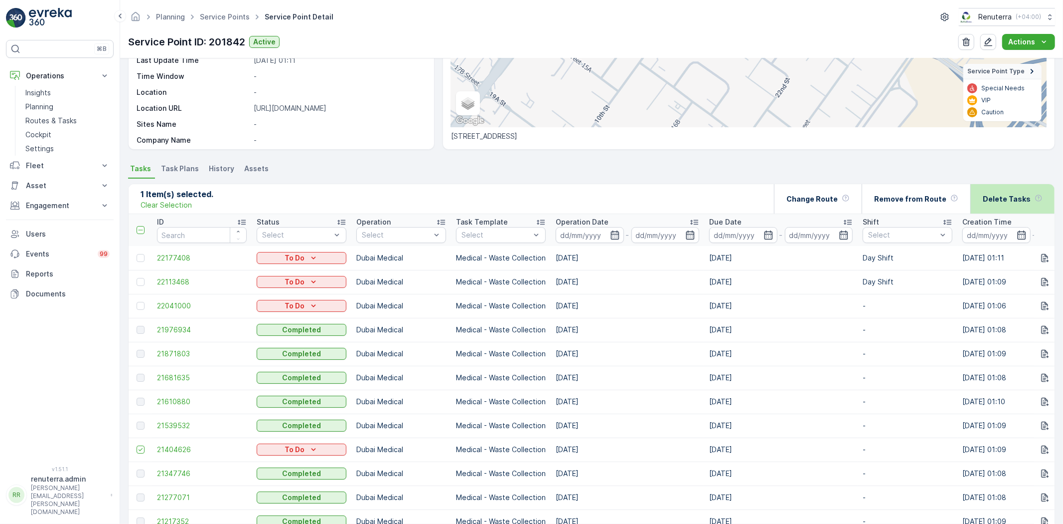
click at [994, 207] on div "Delete Tasks" at bounding box center [1013, 198] width 60 height 29
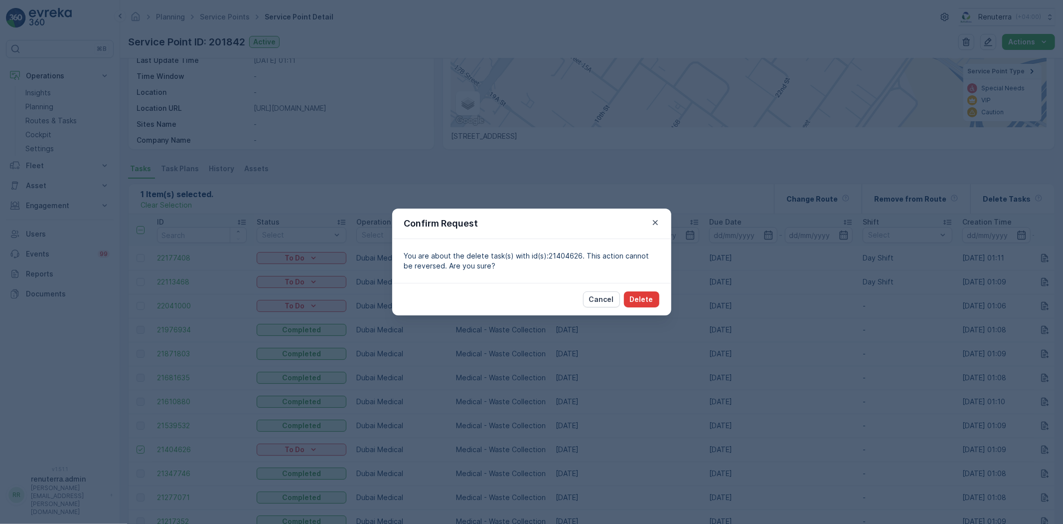
click at [648, 296] on p "Delete" at bounding box center [641, 299] width 23 height 10
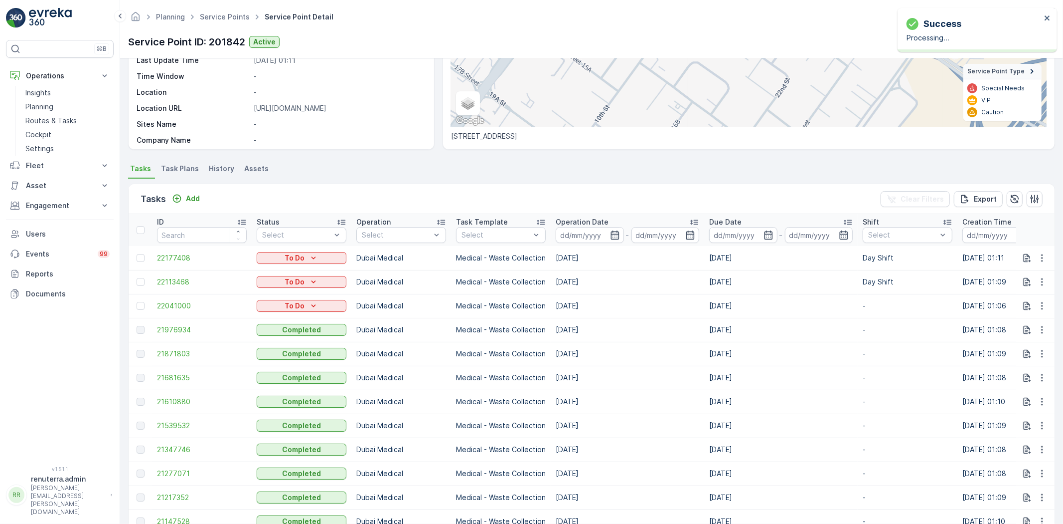
scroll to position [0, 0]
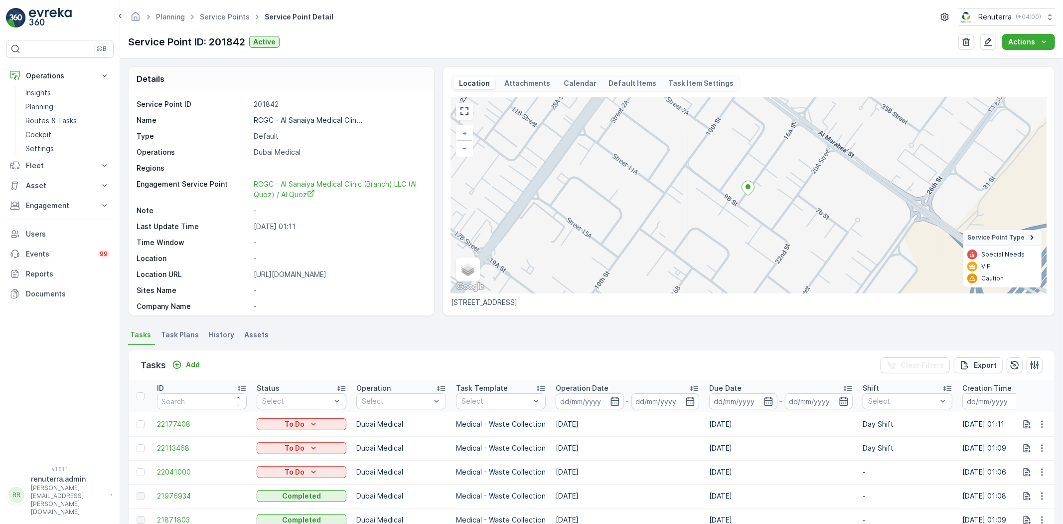
click at [132, 444] on td at bounding box center [140, 448] width 23 height 24
click at [136, 448] on td at bounding box center [140, 448] width 23 height 24
click at [146, 447] on div at bounding box center [142, 448] width 10 height 8
click at [137, 444] on input "checkbox" at bounding box center [137, 444] width 0 height 0
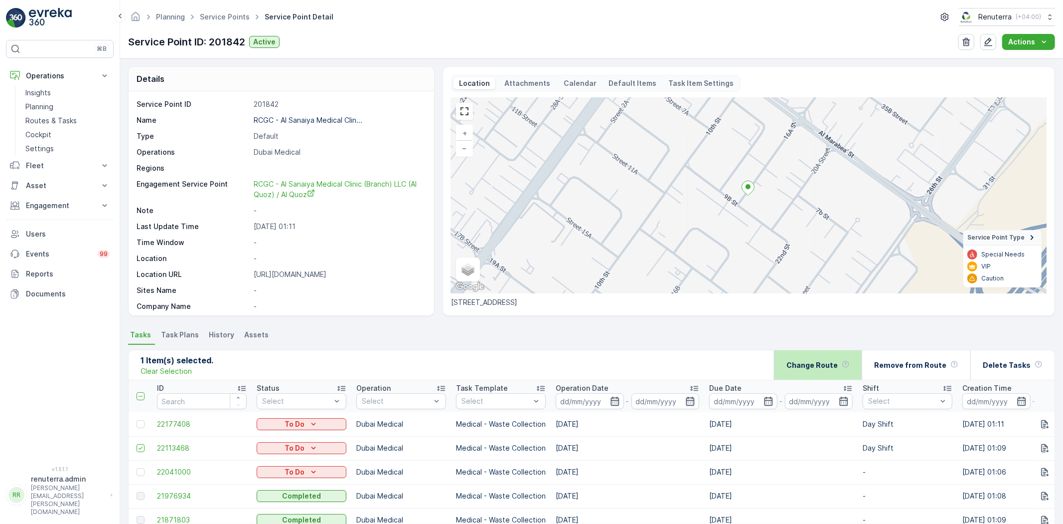
click at [838, 365] on p "Change Route" at bounding box center [812, 365] width 51 height 10
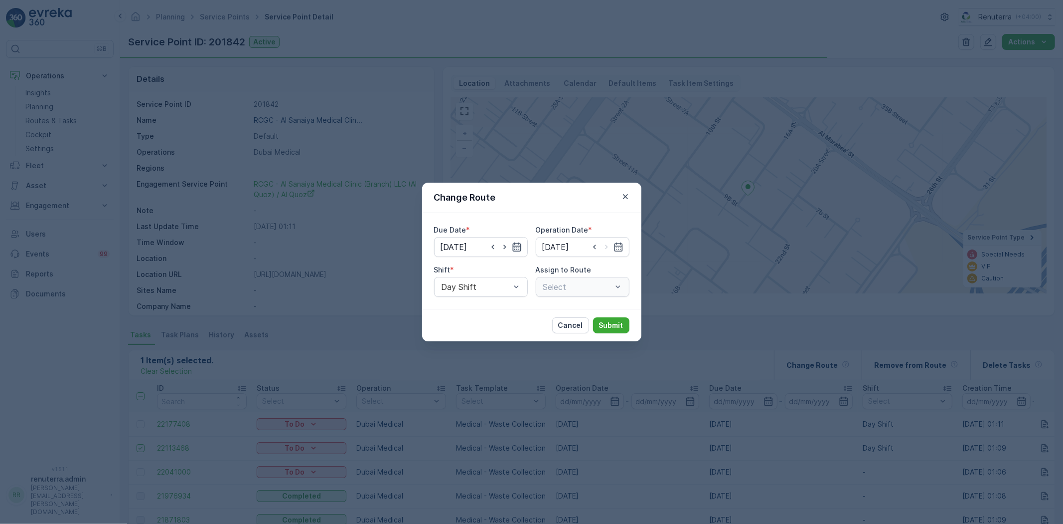
type input "05.10.2025"
click at [516, 245] on icon "button" at bounding box center [517, 247] width 10 height 10
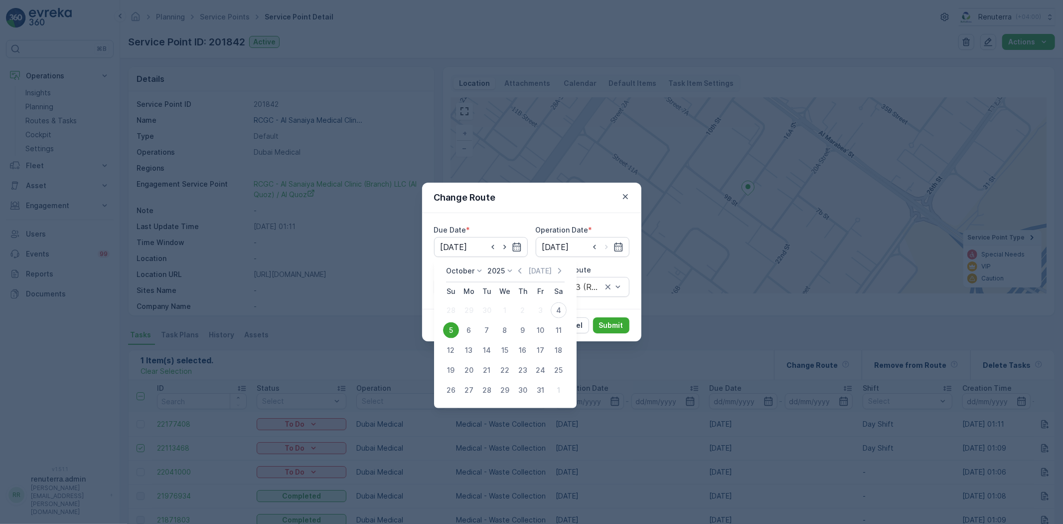
click at [452, 328] on div "5" at bounding box center [451, 330] width 16 height 16
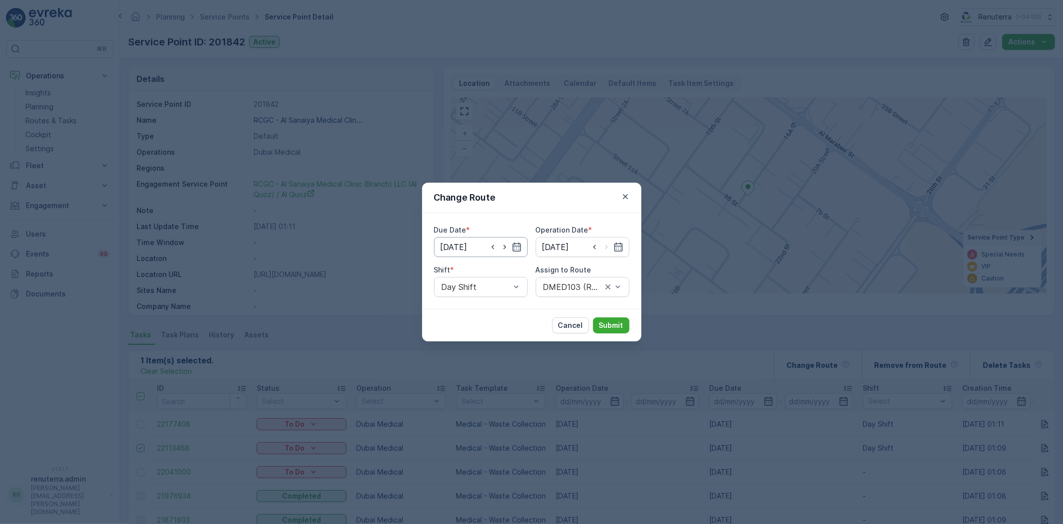
click at [468, 250] on input "05.10.2025" at bounding box center [481, 247] width 94 height 20
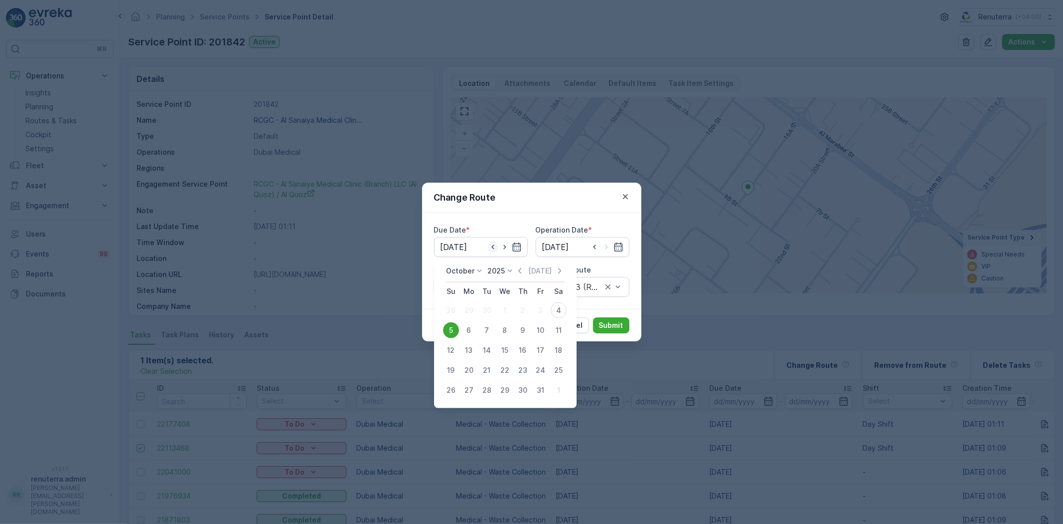
click at [494, 246] on icon "button" at bounding box center [493, 247] width 10 height 10
type input "[DATE]"
click at [579, 253] on input at bounding box center [583, 247] width 94 height 20
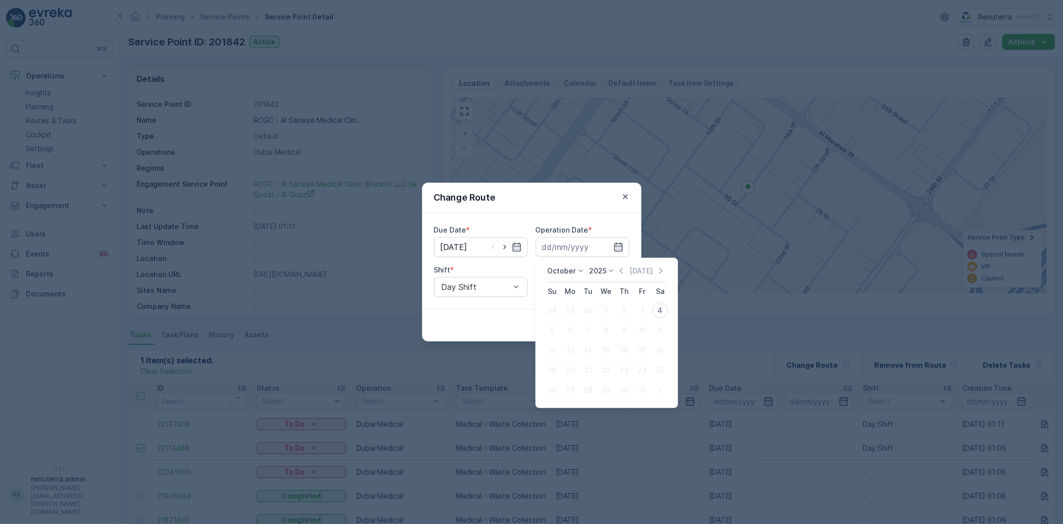
drag, startPoint x: 657, startPoint y: 312, endPoint x: 551, endPoint y: 298, distance: 106.6
click at [656, 312] on div "4" at bounding box center [660, 310] width 16 height 16
type input "[DATE]"
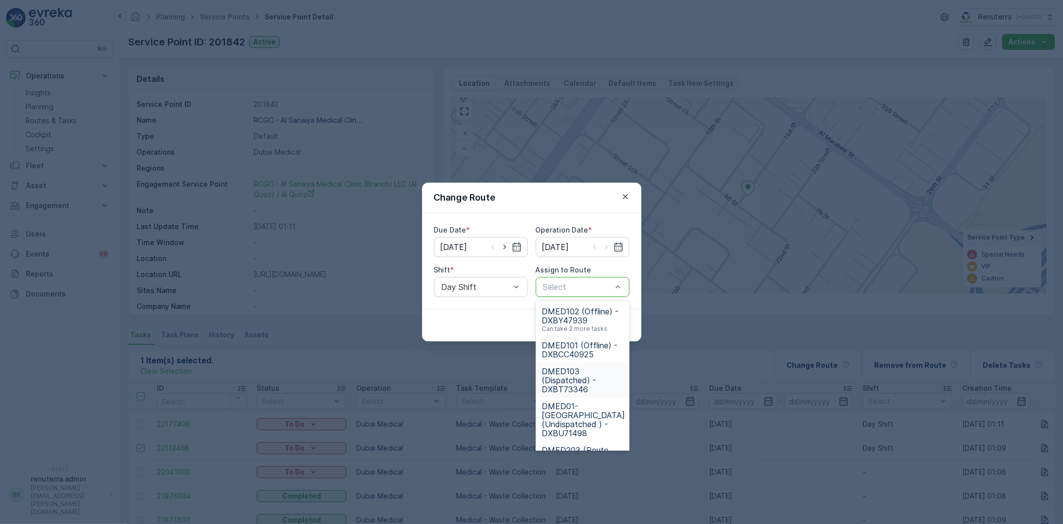
click at [576, 374] on span "DMED103 (Dispatched) - DXBT73346" at bounding box center [583, 379] width 82 height 27
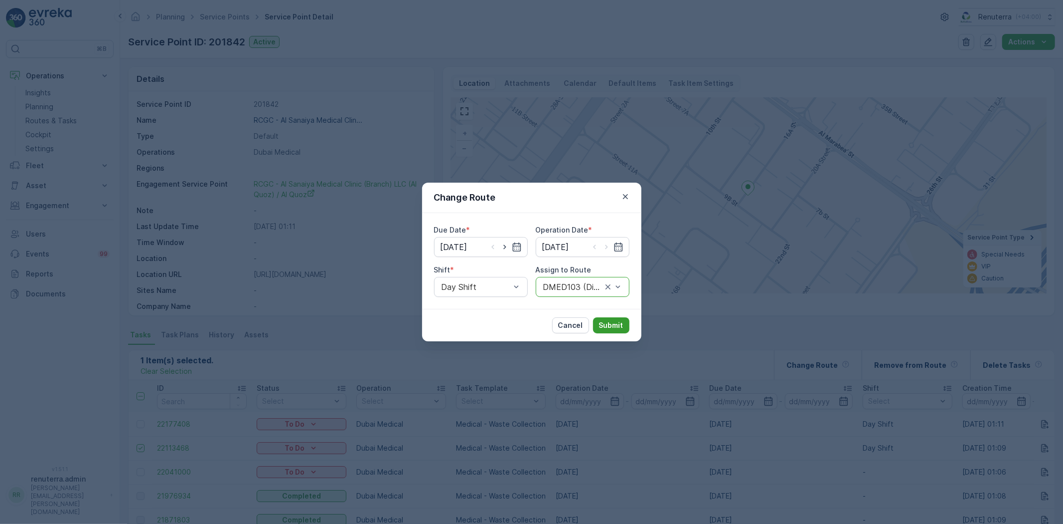
click at [614, 327] on p "Submit" at bounding box center [611, 325] width 24 height 10
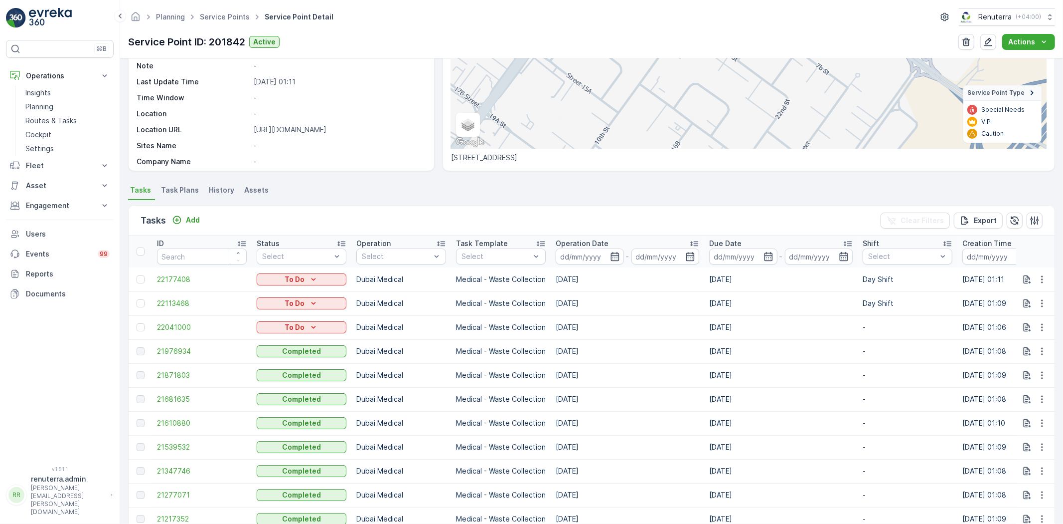
scroll to position [166, 0]
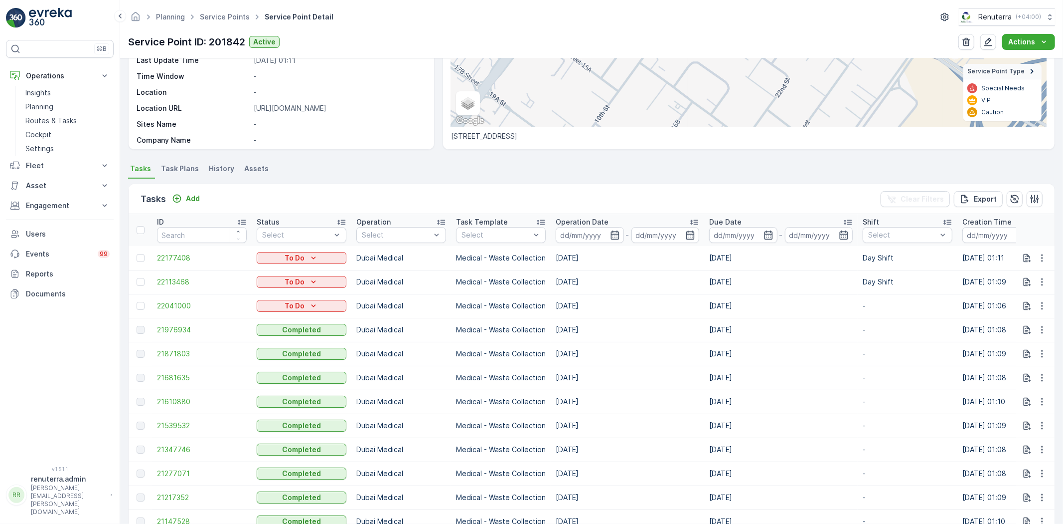
click at [176, 166] on span "Task Plans" at bounding box center [180, 169] width 38 height 10
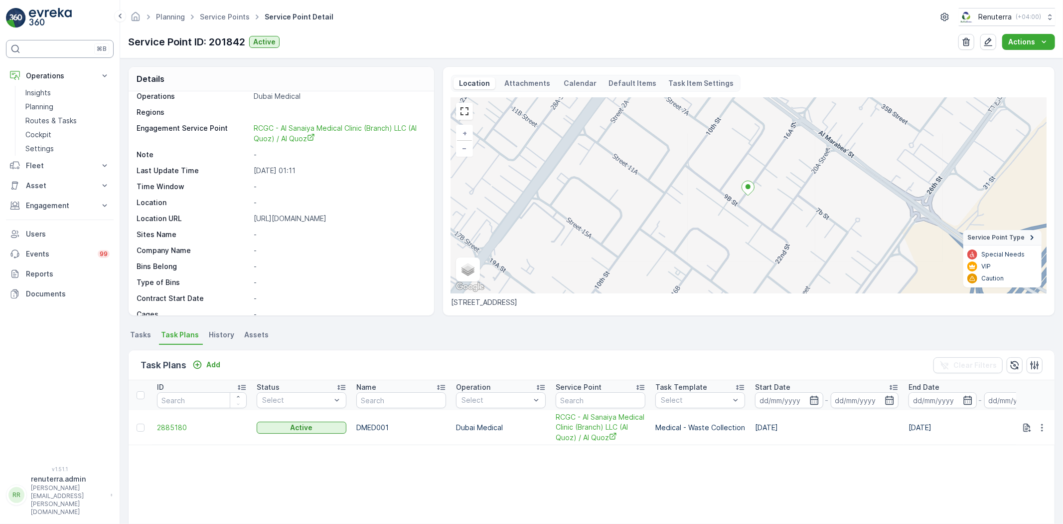
scroll to position [53, 0]
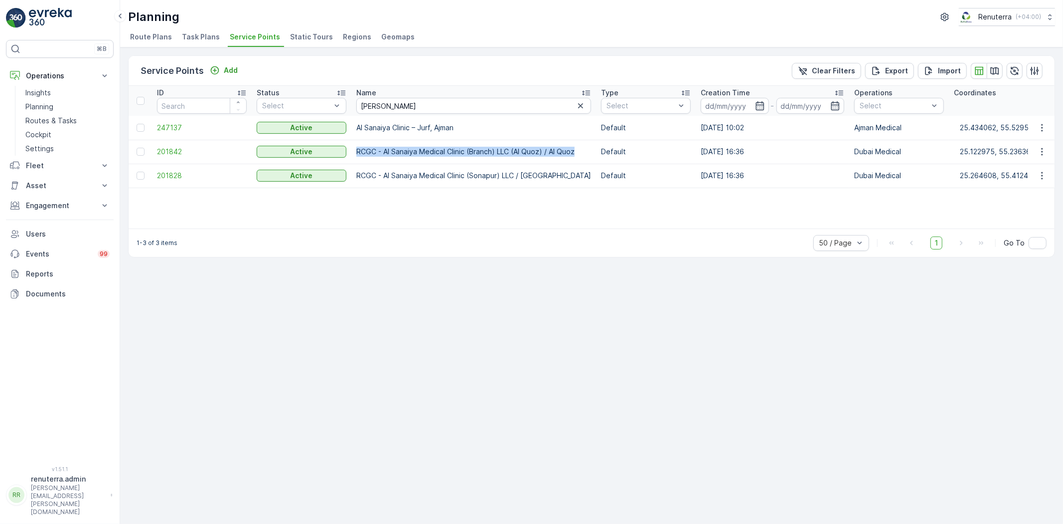
drag, startPoint x: 352, startPoint y: 152, endPoint x: 577, endPoint y: 153, distance: 224.9
click at [577, 153] on td "RCGC - Al Sanaiya Medical Clinic (Branch) LLC (Al Quoz) / Al Quoz" at bounding box center [474, 152] width 245 height 24
copy p "RCGC - Al Sanaiya Medical Clinic (Branch) LLC (Al Quoz) / Al Quoz"
click at [340, 350] on div "Service Points Add Clear Filters Export Import ID Status Select Name Al sanai T…" at bounding box center [591, 285] width 943 height 476
drag, startPoint x: 410, startPoint y: 93, endPoint x: 396, endPoint y: 105, distance: 18.1
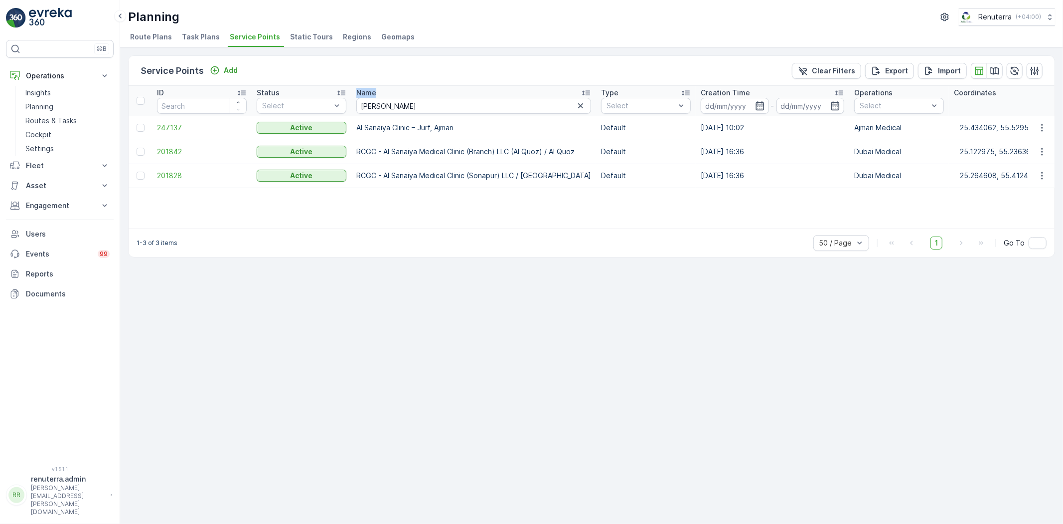
click at [355, 94] on th "Name Al sanai" at bounding box center [474, 101] width 245 height 30
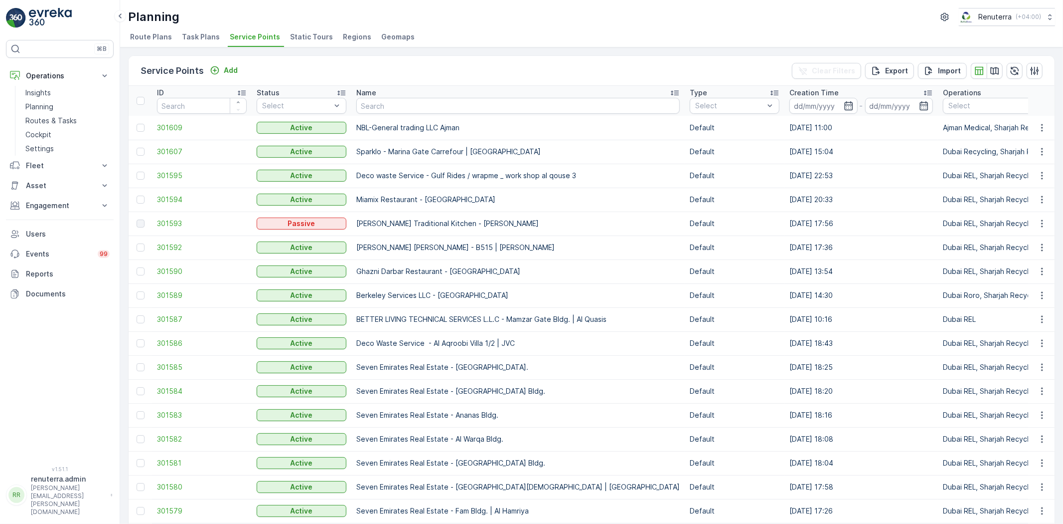
click at [400, 116] on td "NBL-General trading LLC Ajman" at bounding box center [519, 128] width 334 height 24
drag, startPoint x: 392, startPoint y: 109, endPoint x: 385, endPoint y: 107, distance: 7.3
click at [390, 108] on input "text" at bounding box center [518, 106] width 324 height 16
type input "sdp werodl"
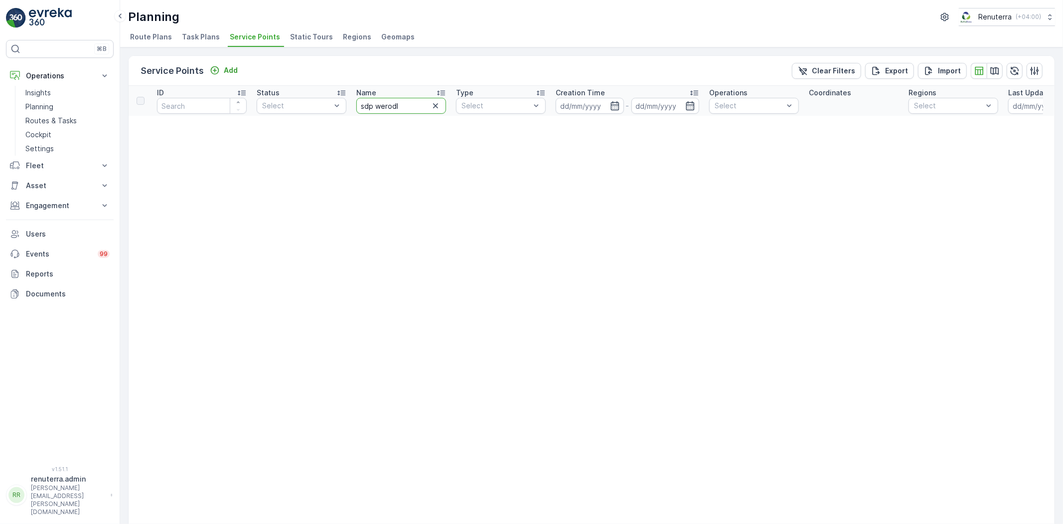
drag, startPoint x: 403, startPoint y: 108, endPoint x: 318, endPoint y: 90, distance: 87.0
type input "DP"
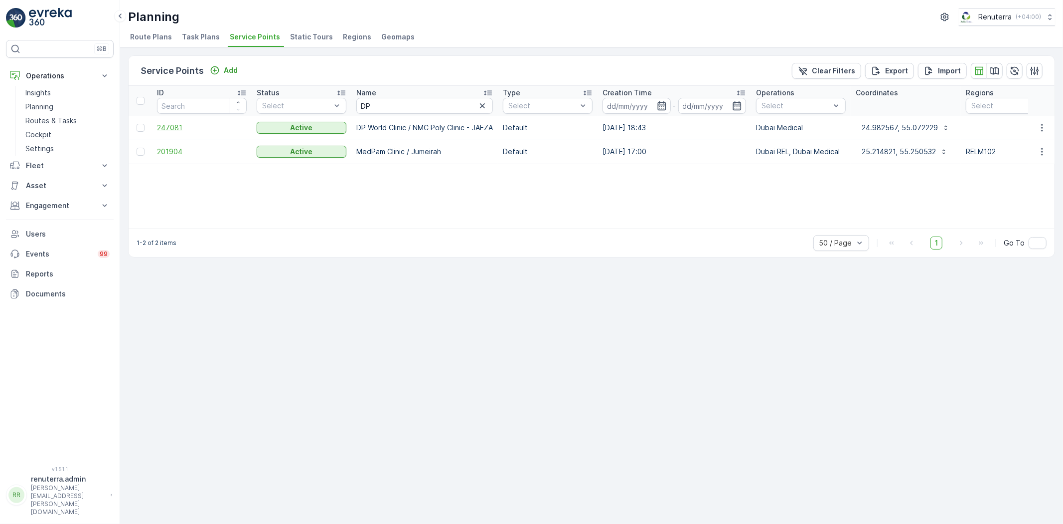
click at [167, 128] on span "247081" at bounding box center [202, 128] width 90 height 10
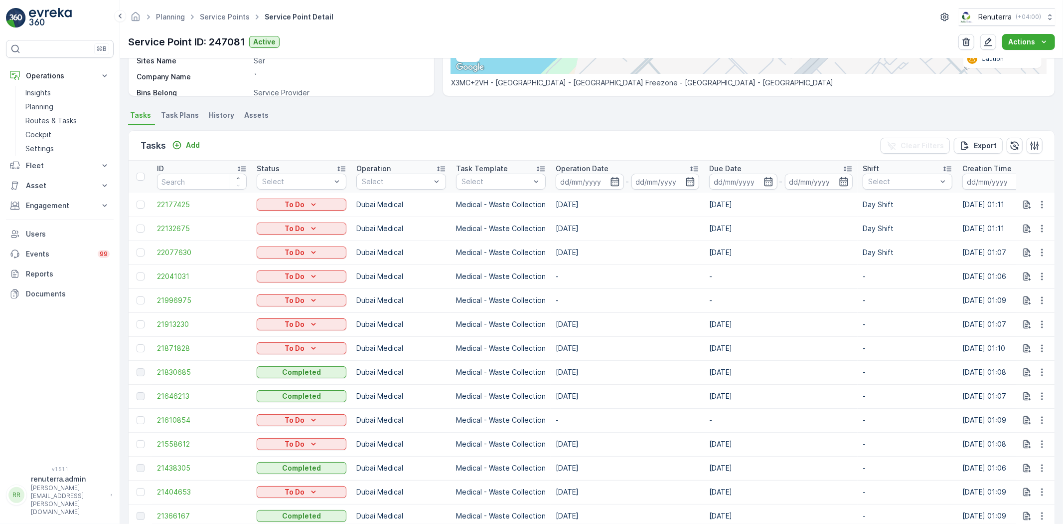
scroll to position [221, 0]
click at [140, 273] on div at bounding box center [141, 274] width 8 height 8
click at [137, 270] on input "checkbox" at bounding box center [137, 270] width 0 height 0
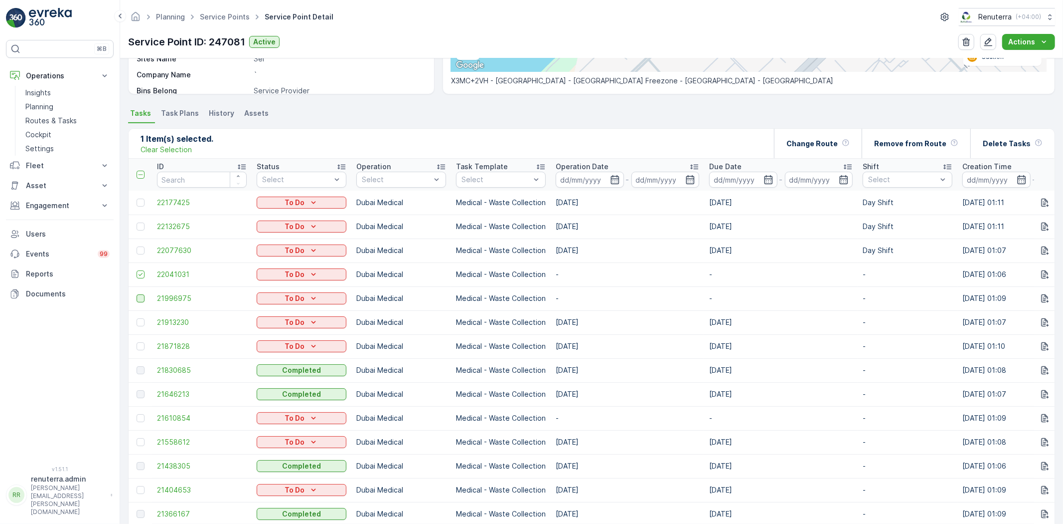
click at [137, 298] on div at bounding box center [141, 298] width 8 height 8
click at [137, 294] on input "checkbox" at bounding box center [137, 294] width 0 height 0
click at [1040, 136] on div "Delete Tasks" at bounding box center [1013, 143] width 60 height 29
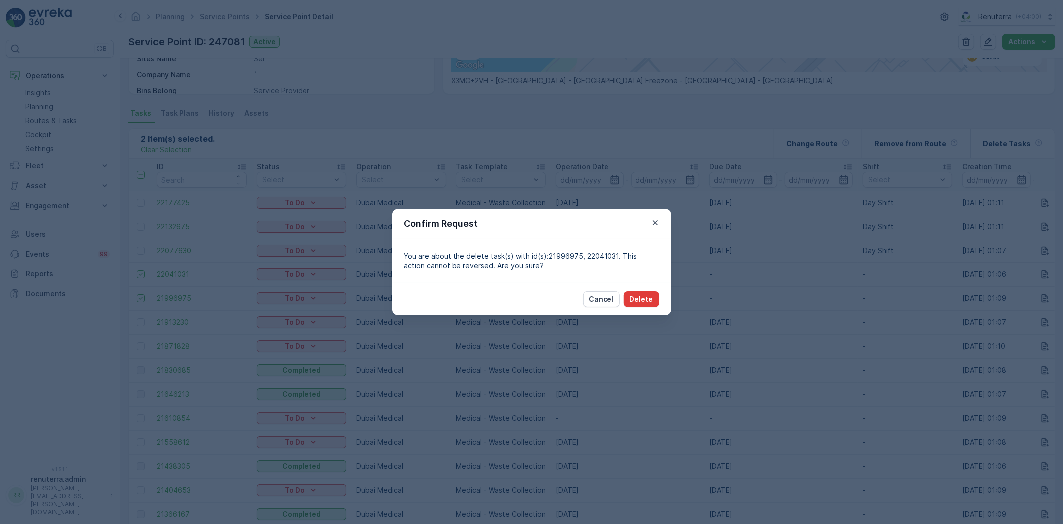
click at [629, 294] on button "Delete" at bounding box center [641, 299] width 35 height 16
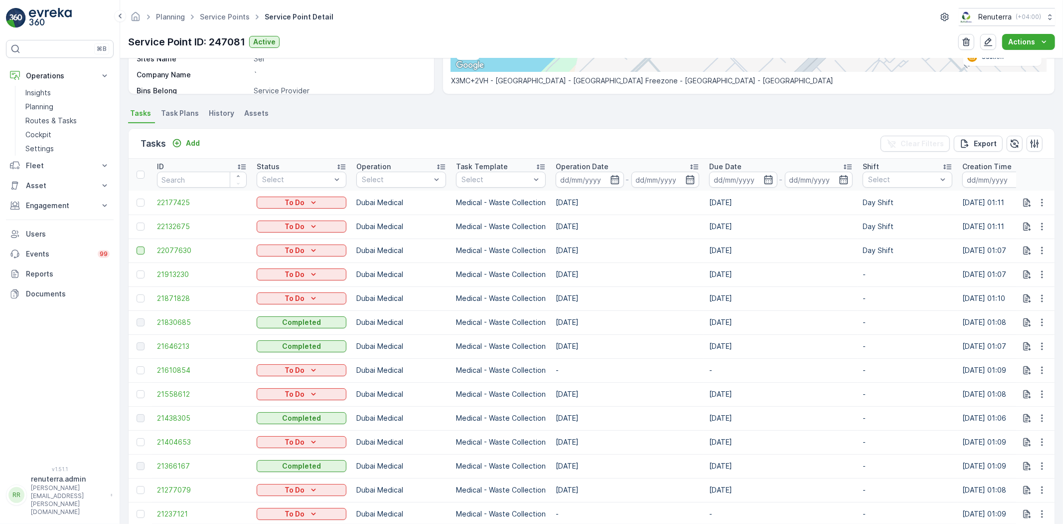
click at [138, 251] on div at bounding box center [141, 250] width 8 height 8
click at [137, 246] on input "checkbox" at bounding box center [137, 246] width 0 height 0
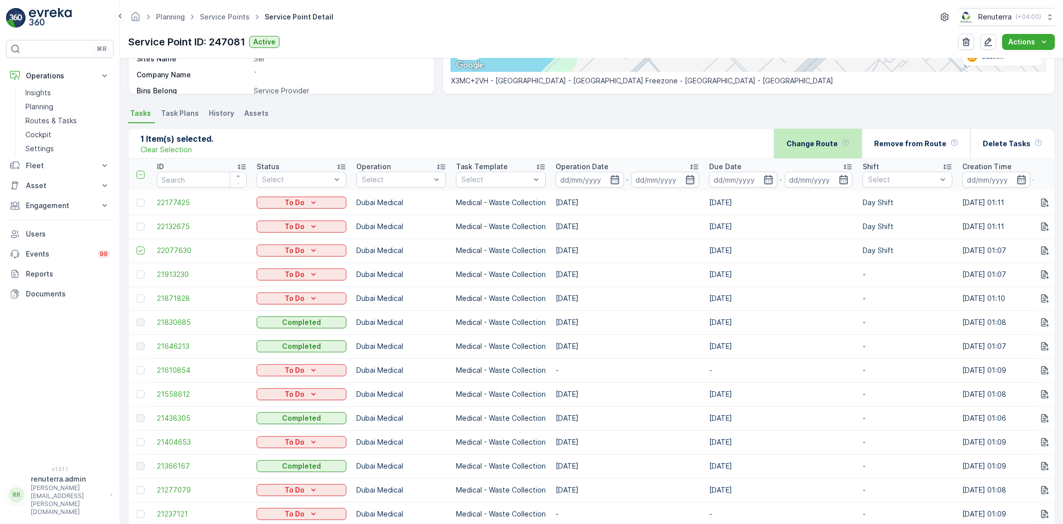
click at [850, 145] on icon at bounding box center [846, 143] width 8 height 8
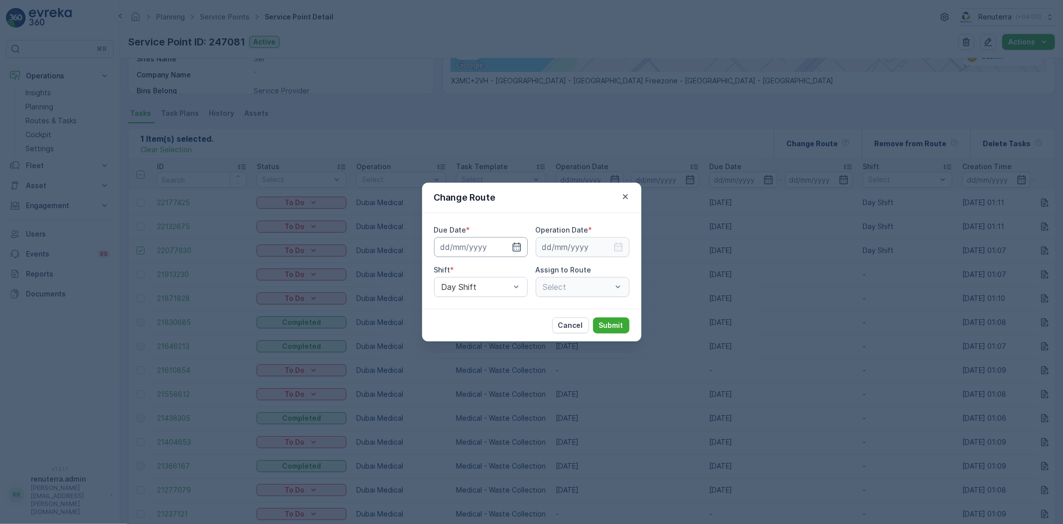
type input "[DATE]"
click at [508, 246] on icon "button" at bounding box center [505, 247] width 10 height 10
type input "[DATE]"
click at [609, 242] on input at bounding box center [583, 247] width 94 height 20
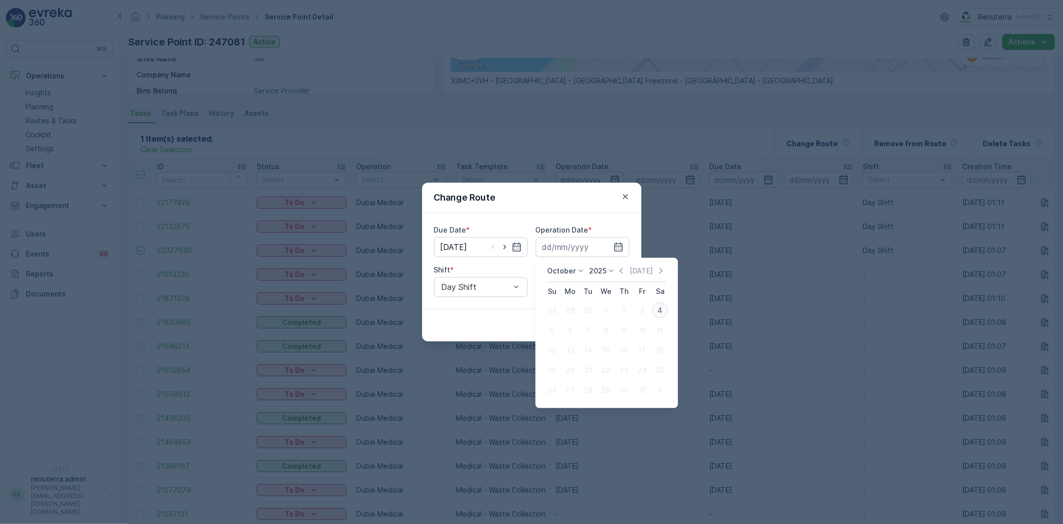
click at [663, 310] on div "4" at bounding box center [660, 310] width 16 height 16
type input "[DATE]"
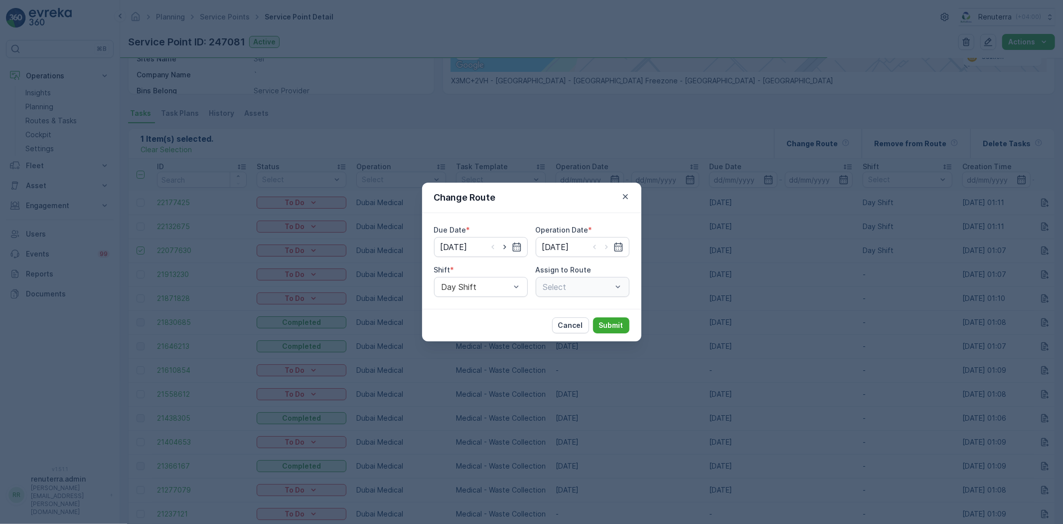
click at [586, 293] on div "Select" at bounding box center [583, 287] width 94 height 20
click at [578, 287] on div "Select" at bounding box center [583, 287] width 94 height 20
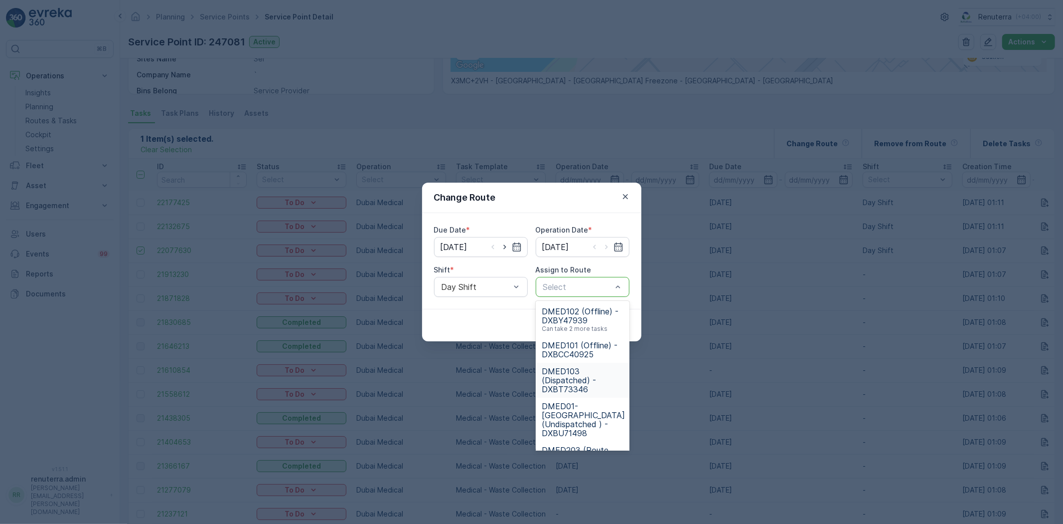
click at [595, 375] on span "DMED103 (Dispatched) - DXBT73346" at bounding box center [583, 379] width 82 height 27
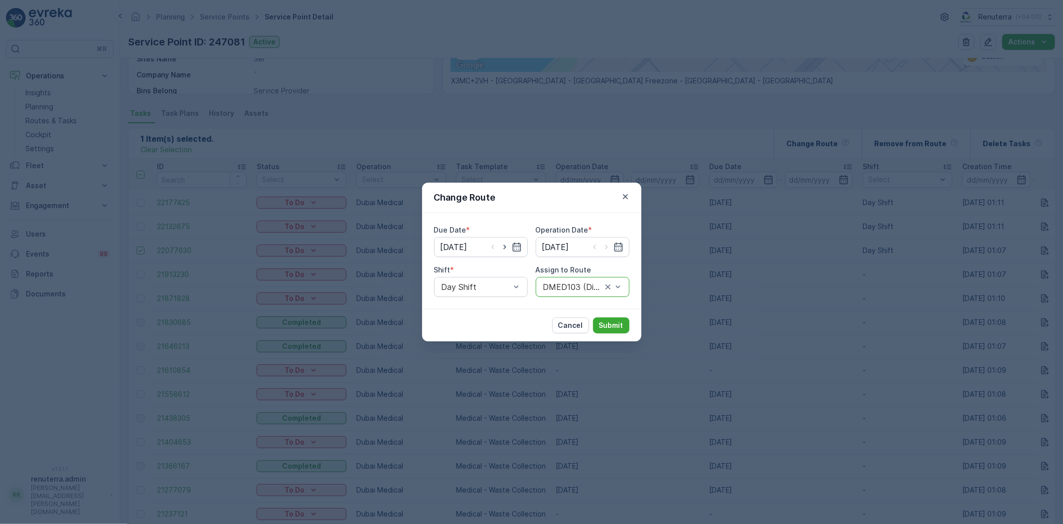
click at [572, 282] on div at bounding box center [572, 286] width 61 height 9
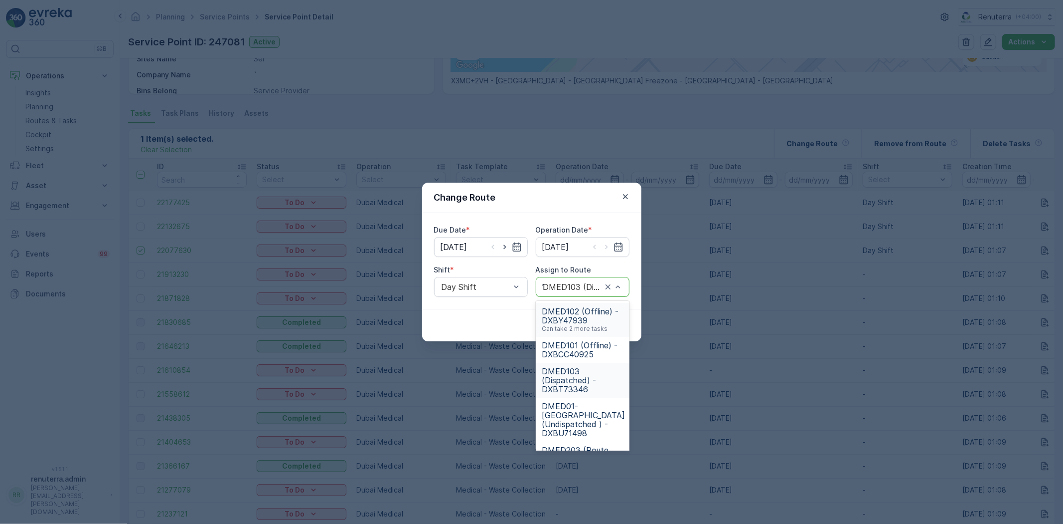
type input "101"
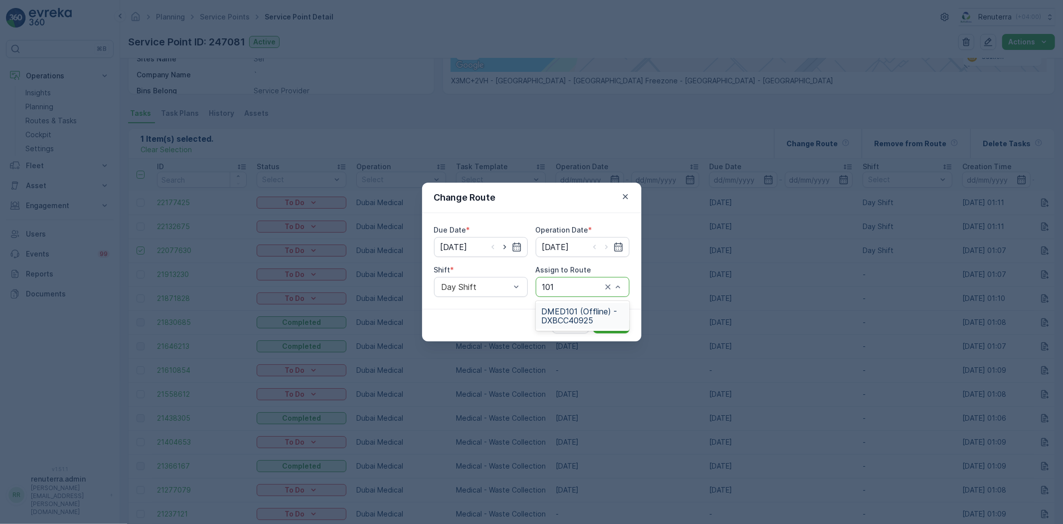
click at [567, 315] on span "DMED101 (Offline) - DXBCC40925" at bounding box center [583, 316] width 82 height 18
click at [604, 324] on p "Submit" at bounding box center [611, 325] width 24 height 10
